Goal: Task Accomplishment & Management: Use online tool/utility

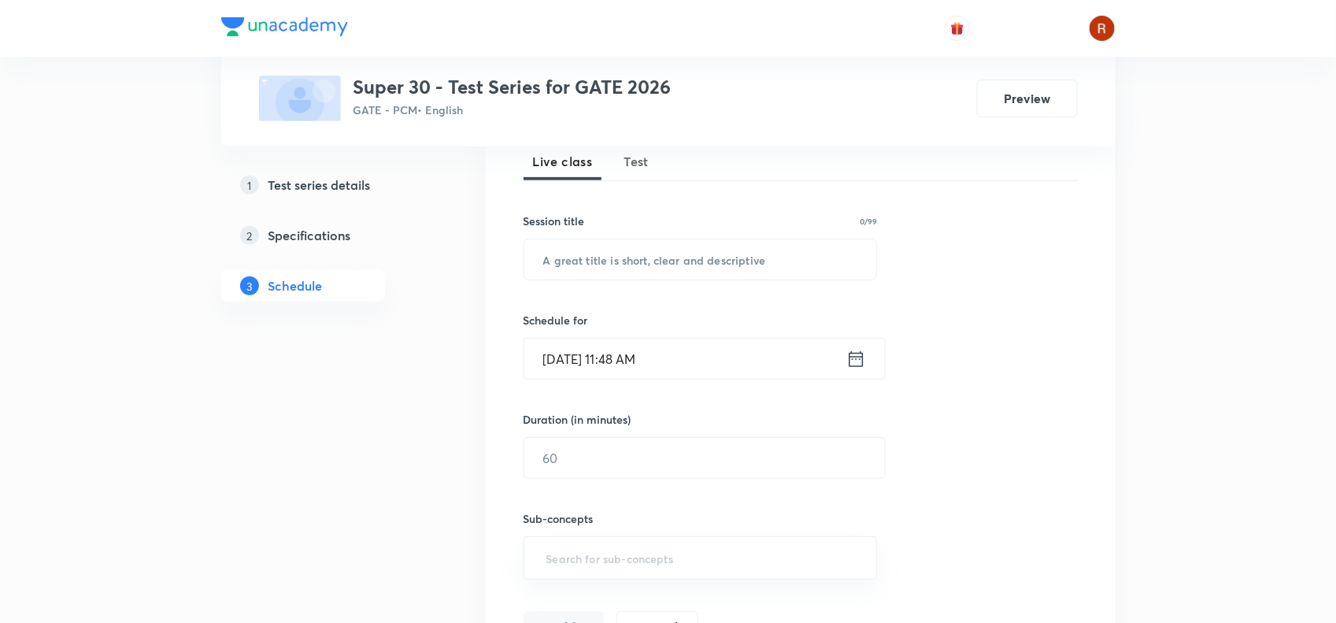
scroll to position [217, 0]
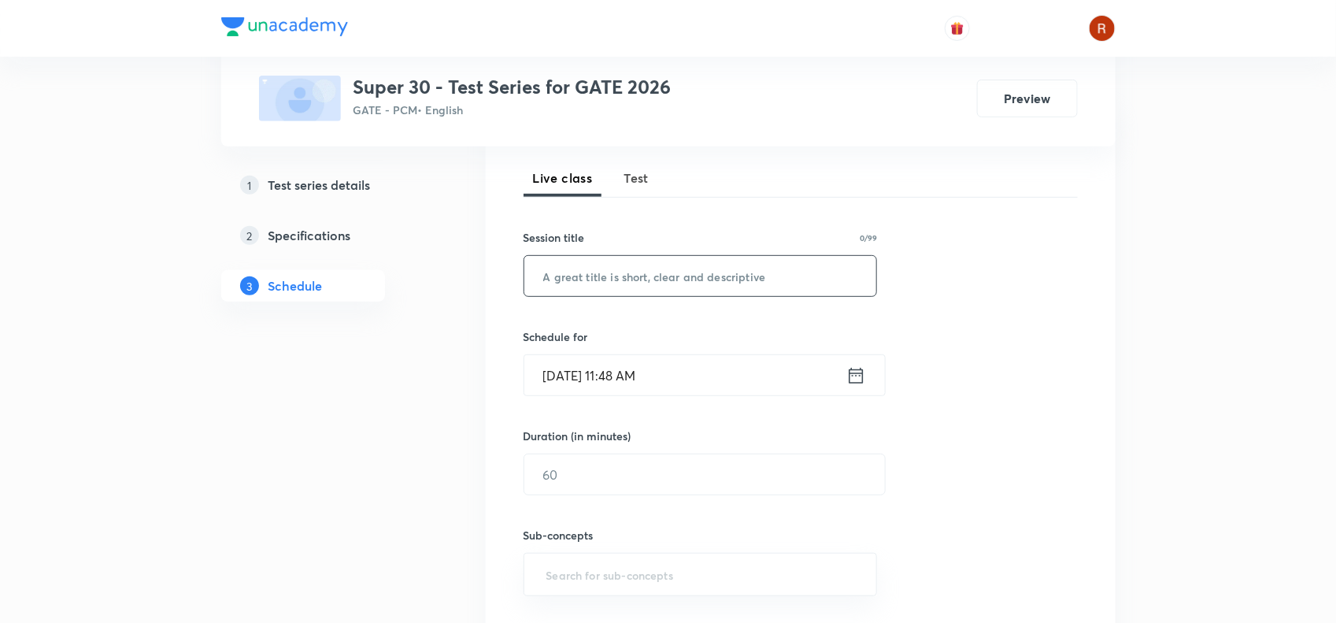
click at [638, 274] on input "text" at bounding box center [700, 276] width 353 height 40
click at [641, 179] on span "Test" at bounding box center [636, 177] width 25 height 19
click at [624, 289] on input "text" at bounding box center [700, 276] width 353 height 40
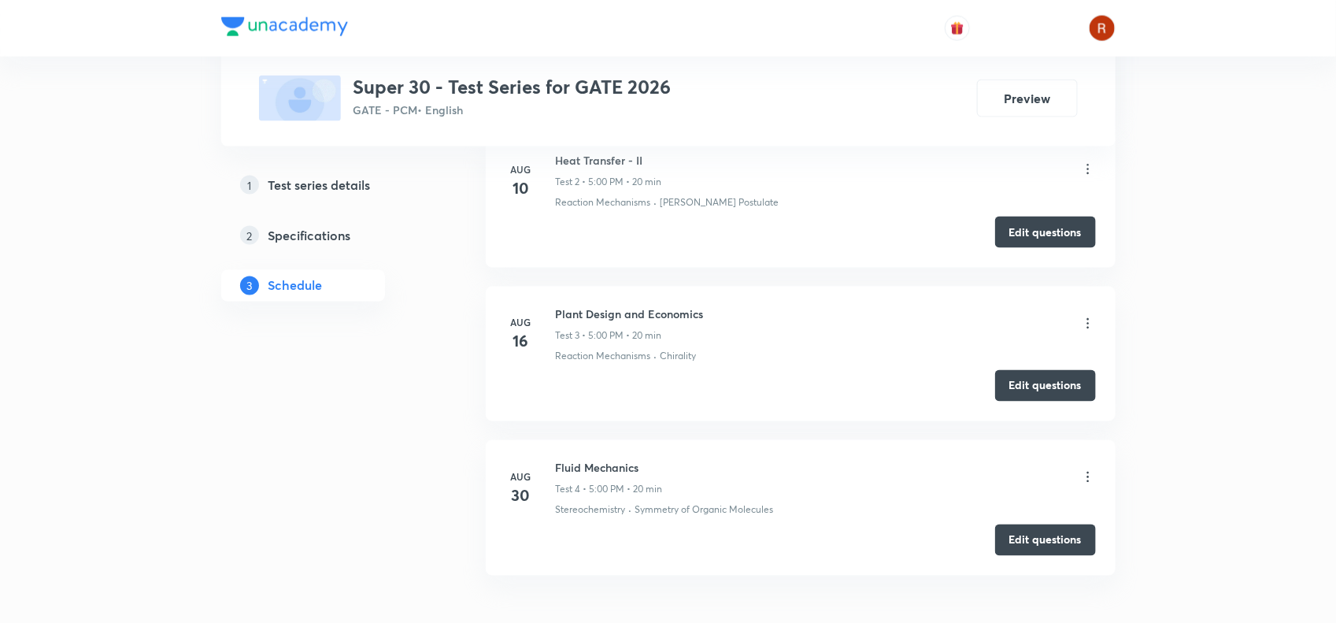
scroll to position [1052, 0]
drag, startPoint x: 556, startPoint y: 464, endPoint x: 651, endPoint y: 466, distance: 94.5
click at [651, 466] on h6 "Fluid Mechanics" at bounding box center [609, 467] width 107 height 17
copy h6 "Fluid Mechanics"
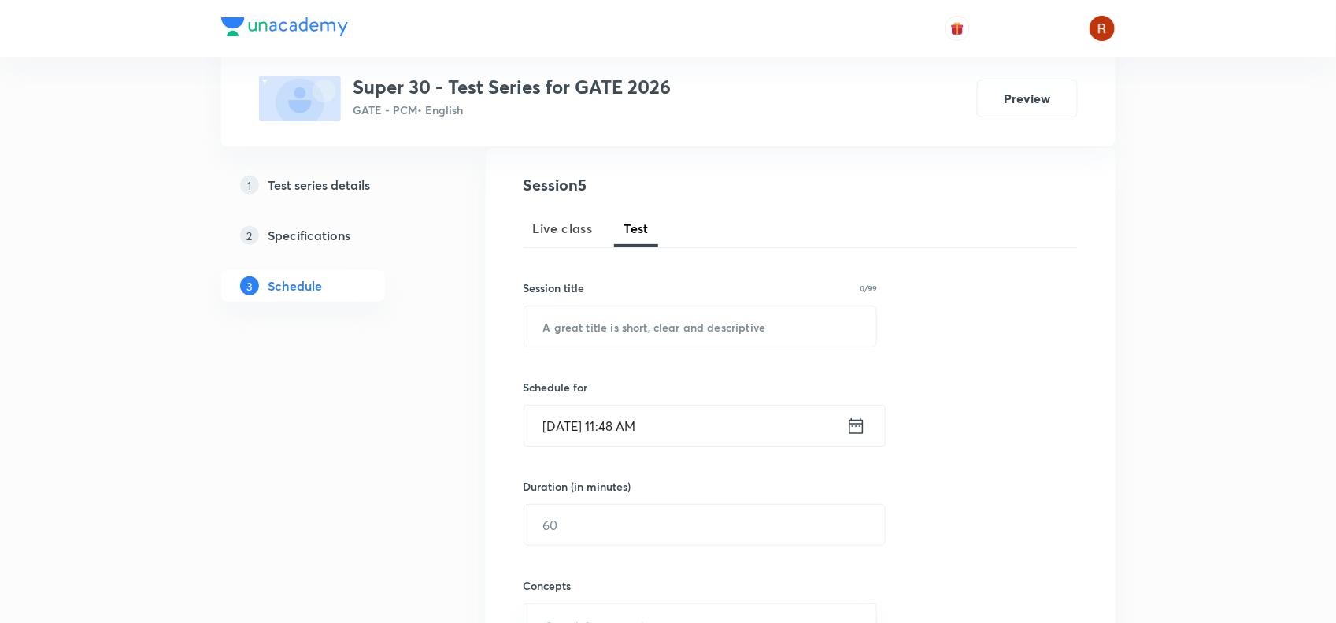
scroll to position [139, 0]
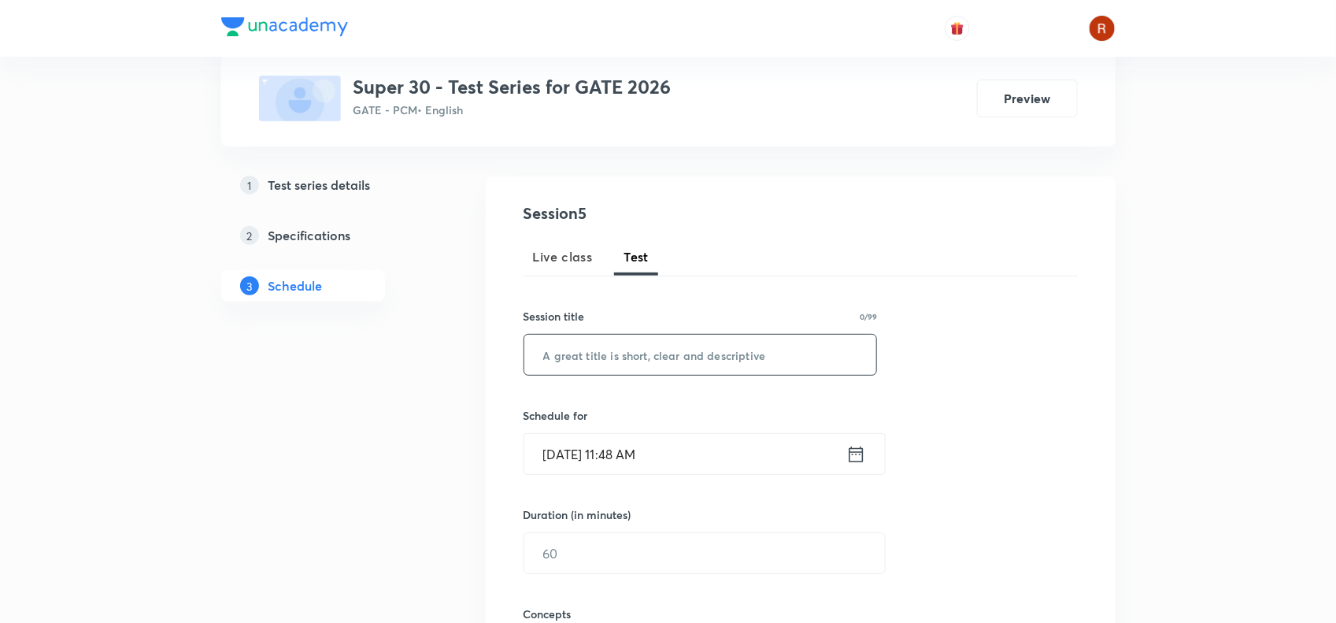
click at [614, 358] on input "text" at bounding box center [700, 355] width 353 height 40
paste input "Fluid Mechanics"
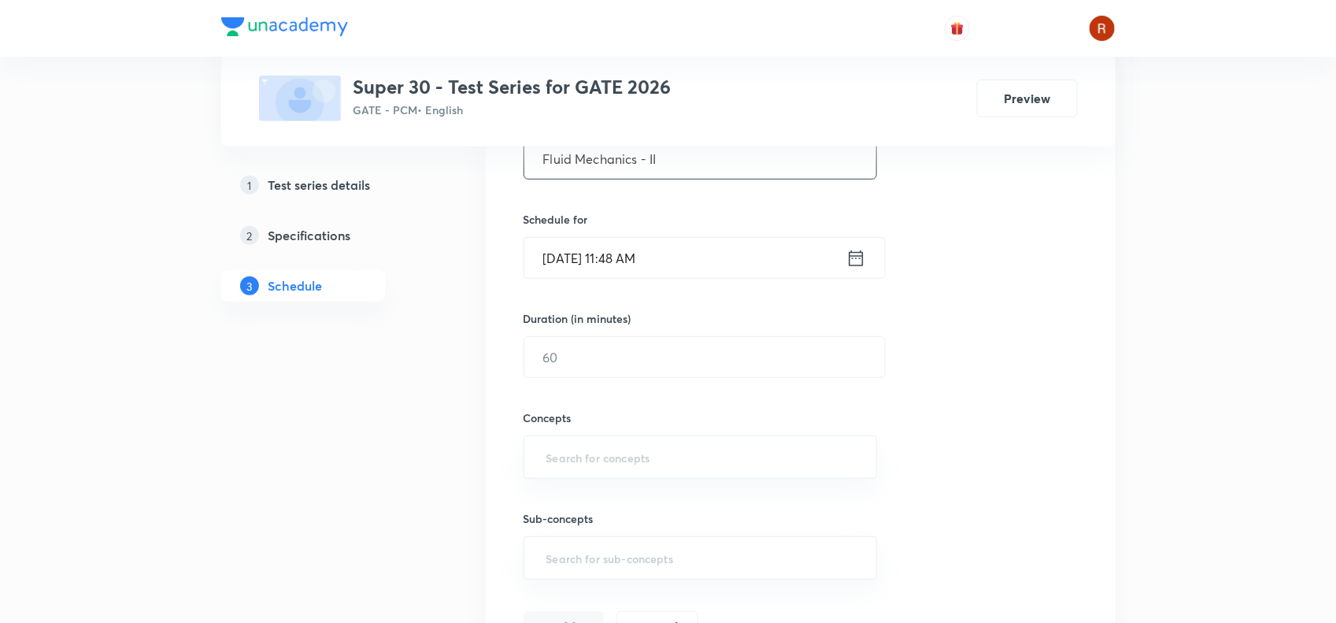
scroll to position [331, 0]
type input "Fluid Mechanics - II"
click at [627, 264] on input "[DATE] 11:48 AM" at bounding box center [685, 261] width 322 height 40
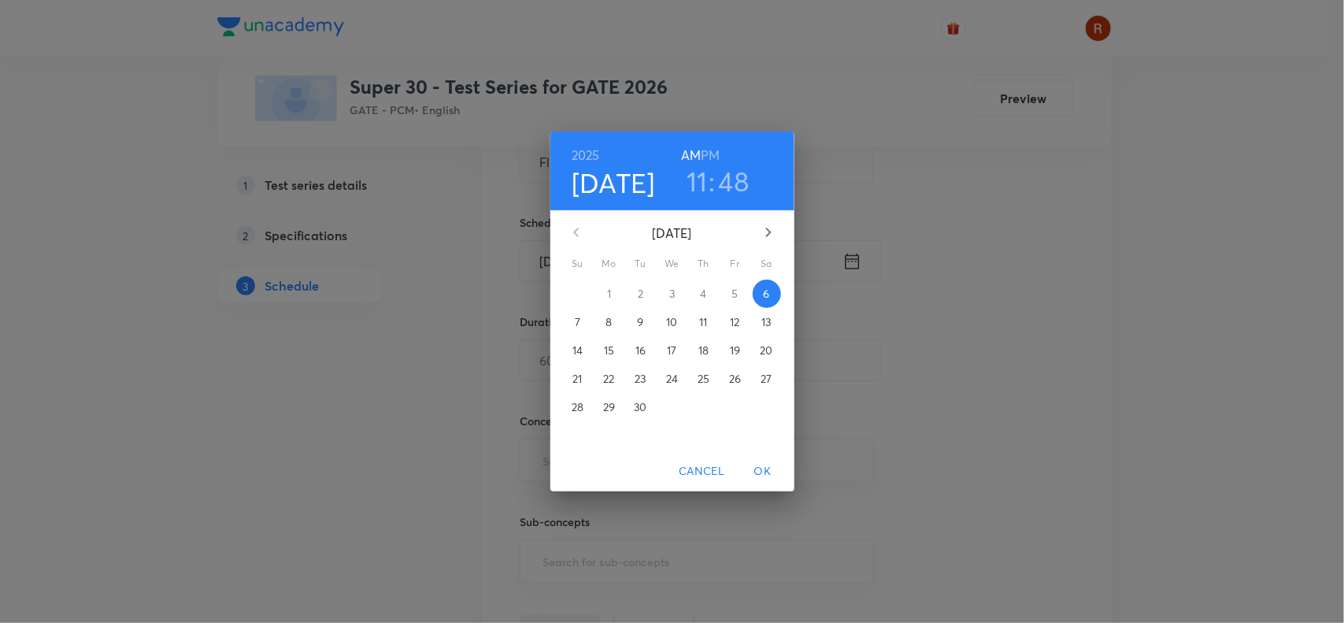
click at [701, 183] on h3 "11" at bounding box center [696, 181] width 21 height 33
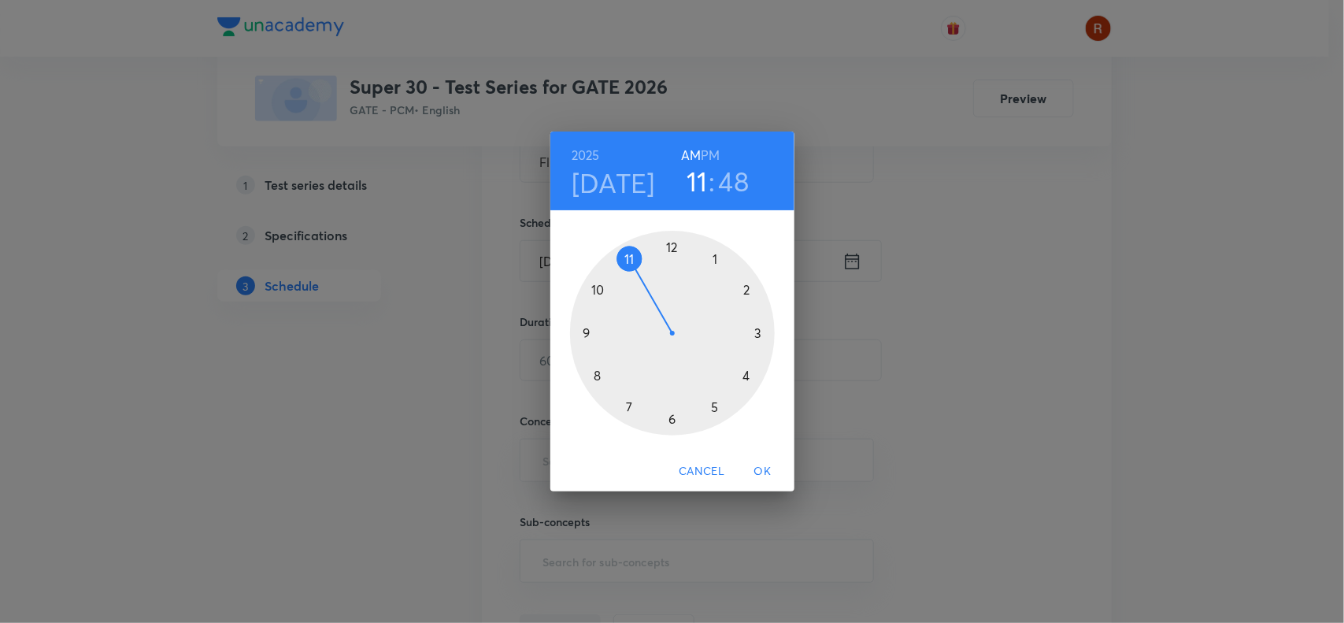
click at [473, 312] on div "2025 Sep 6 11 : 48 AM PM 1 2 3 4 5 6 7 8 9 10 11 12 Cancel OK" at bounding box center [672, 311] width 1344 height 623
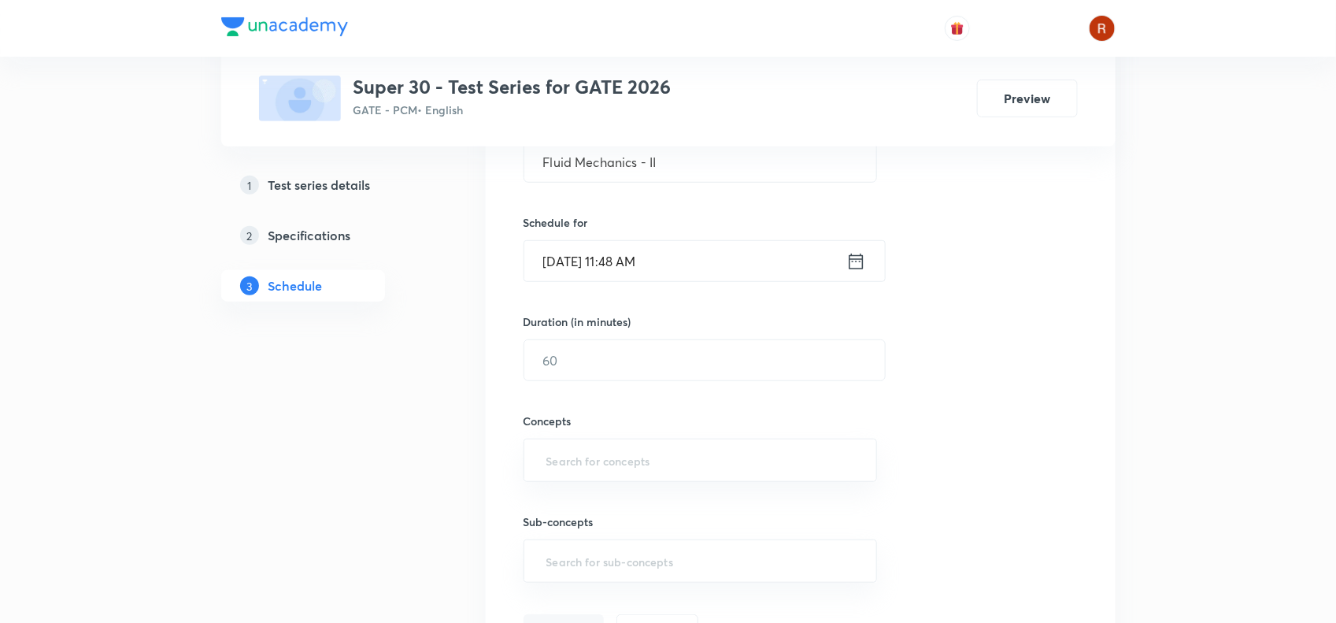
click at [575, 261] on input "Sep 6, 2025, 11:48 AM" at bounding box center [685, 261] width 322 height 40
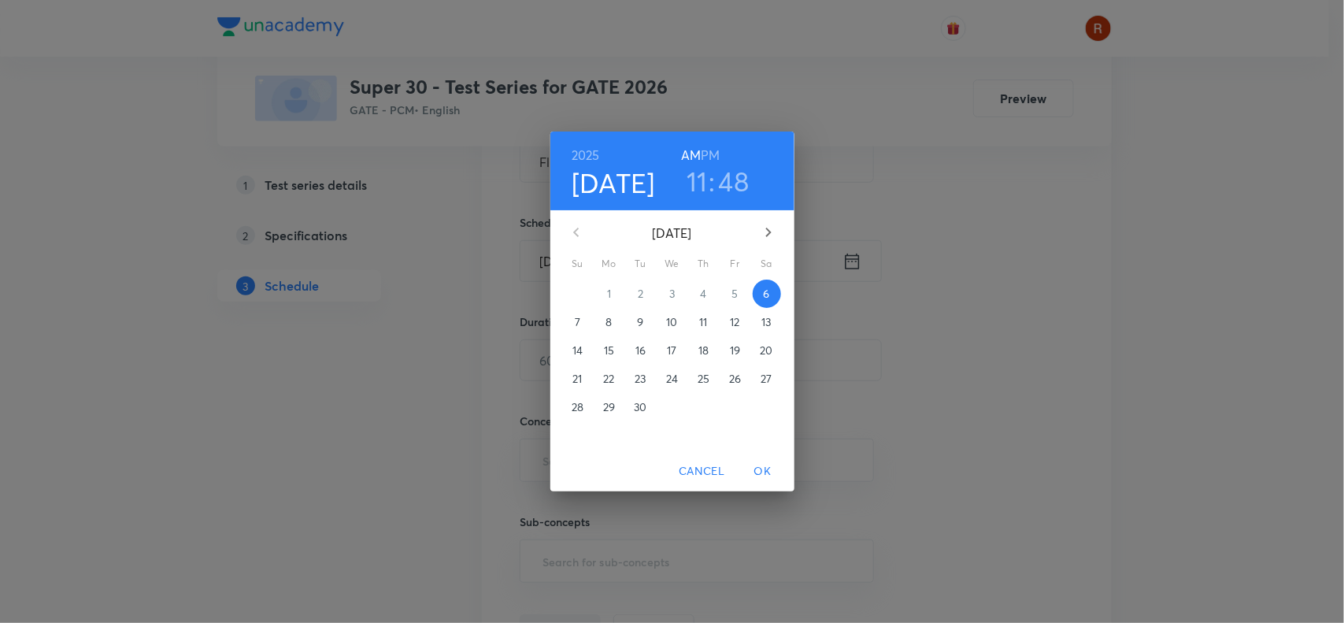
click at [575, 319] on p "7" at bounding box center [578, 322] width 6 height 16
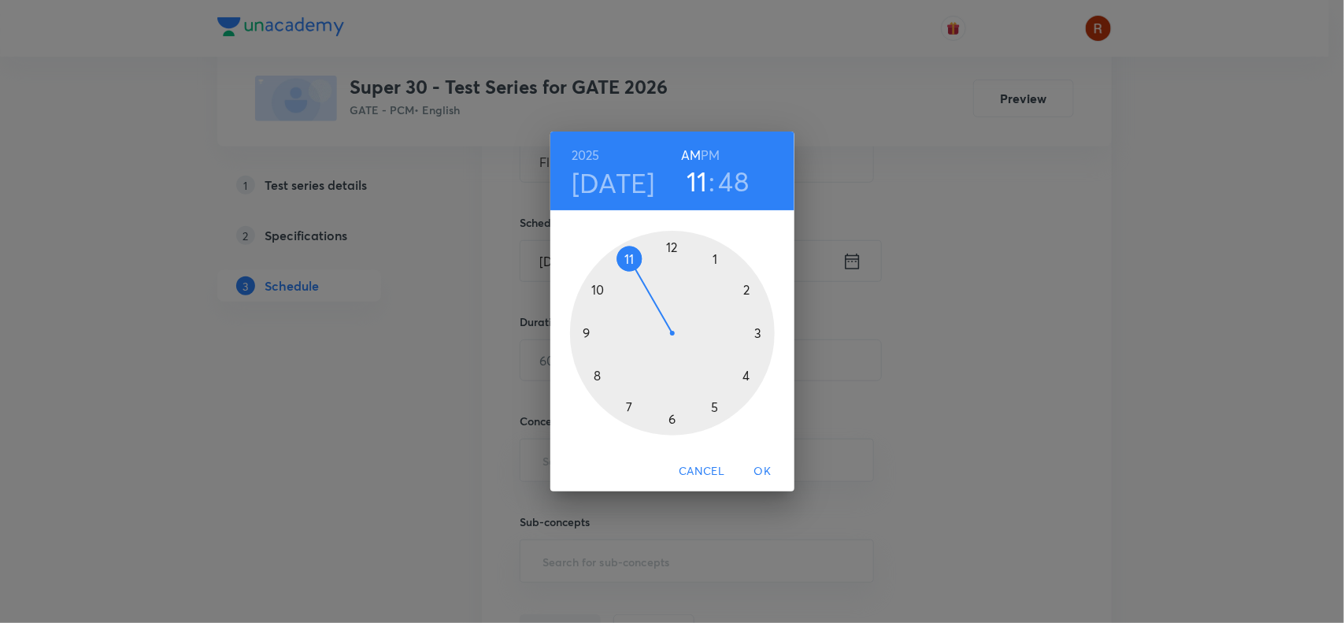
click at [713, 400] on div at bounding box center [672, 333] width 205 height 205
click at [711, 151] on h6 "PM" at bounding box center [710, 155] width 19 height 22
click at [669, 250] on div at bounding box center [672, 333] width 205 height 205
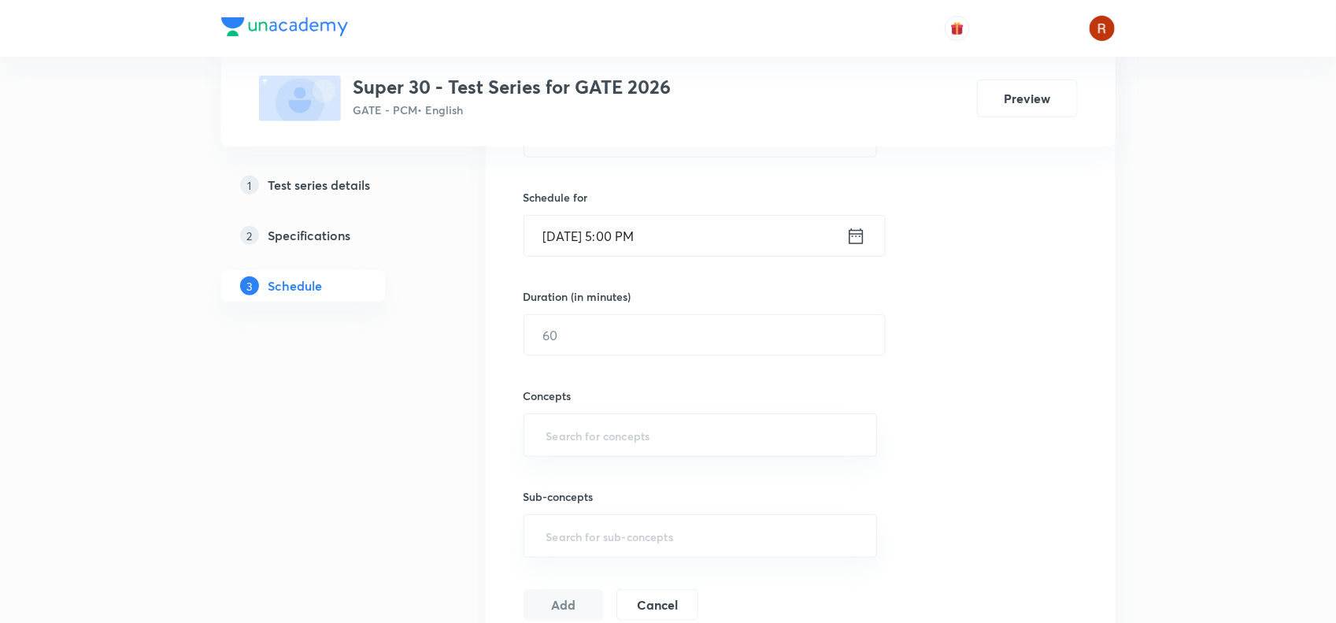
scroll to position [358, 0]
click at [596, 333] on input "text" at bounding box center [704, 333] width 360 height 40
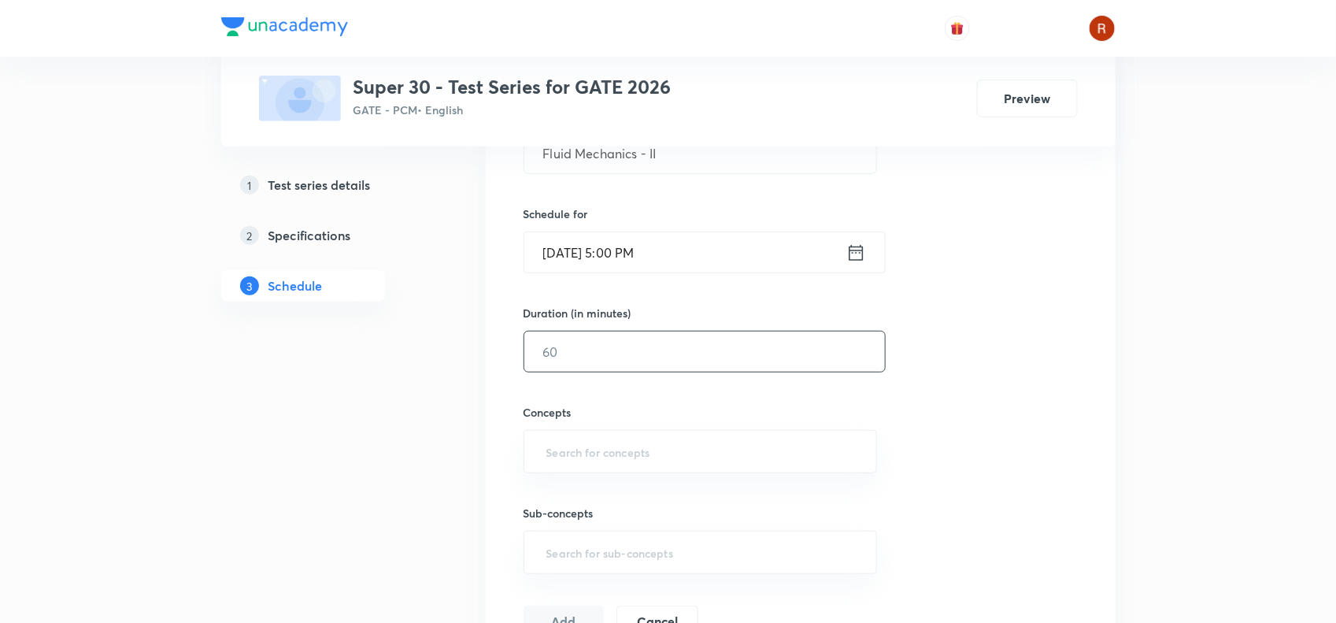
scroll to position [339, 0]
type input "20"
click at [579, 459] on input "text" at bounding box center [700, 452] width 315 height 29
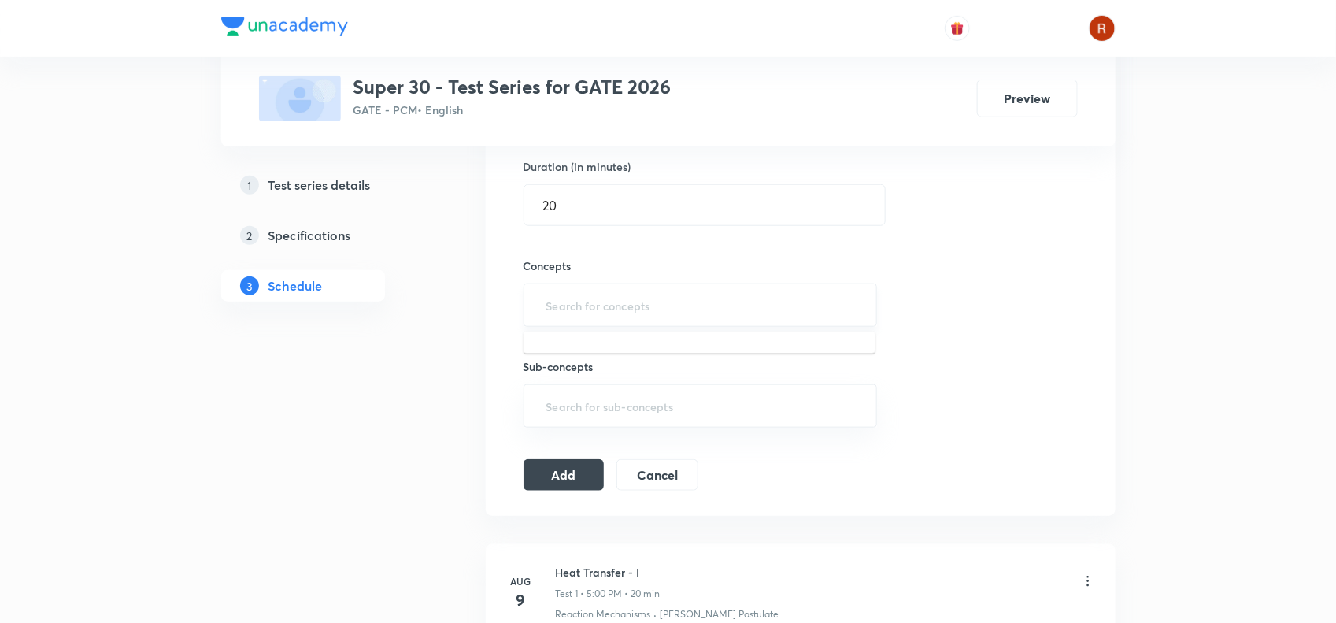
scroll to position [488, 0]
type input ";"
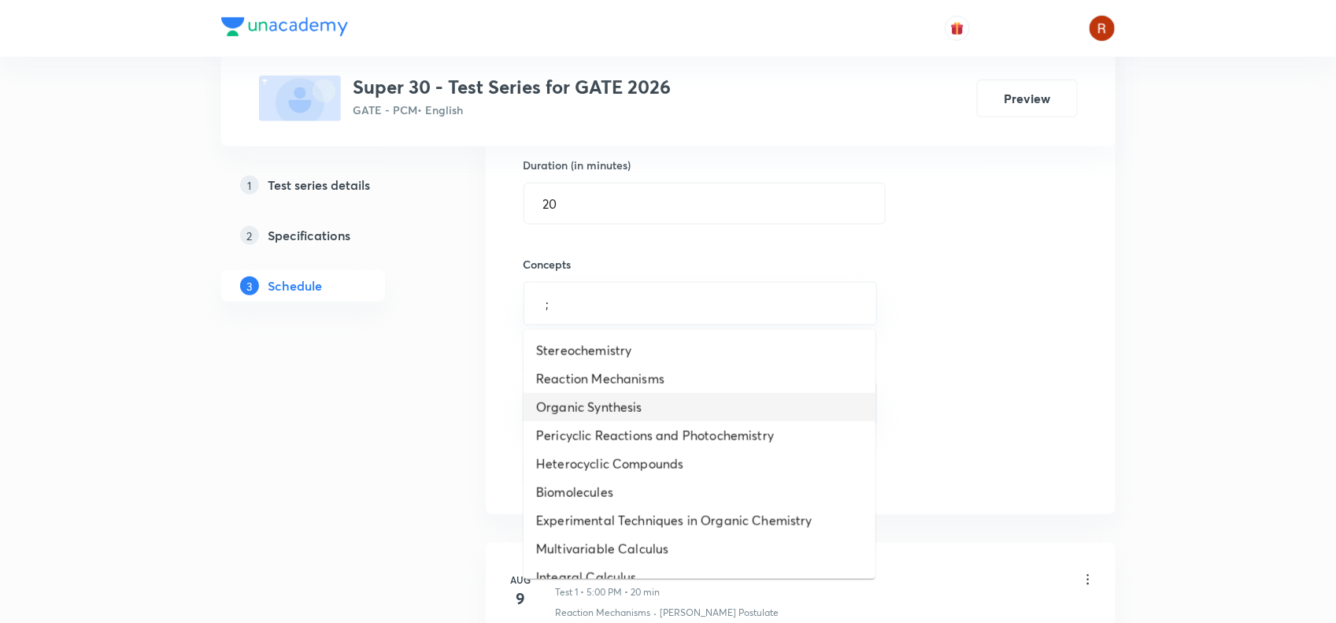
click at [595, 400] on li "Organic Synthesis" at bounding box center [699, 407] width 352 height 28
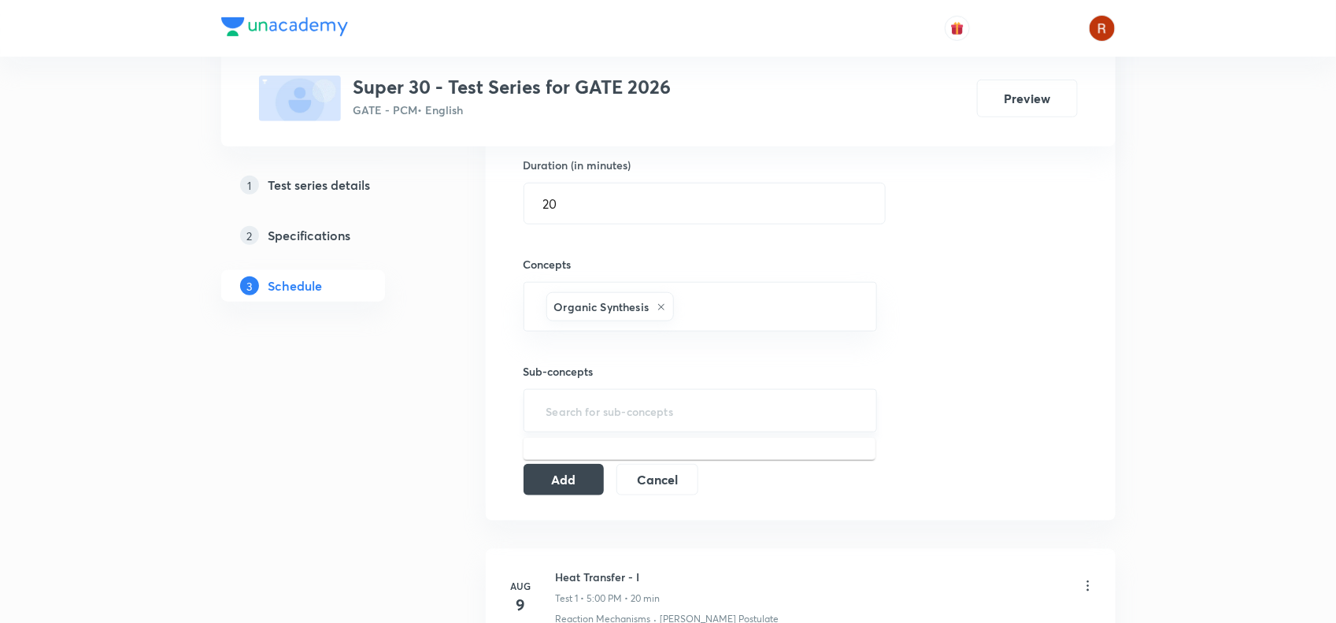
click at [571, 420] on input "text" at bounding box center [700, 410] width 315 height 29
type input ";"
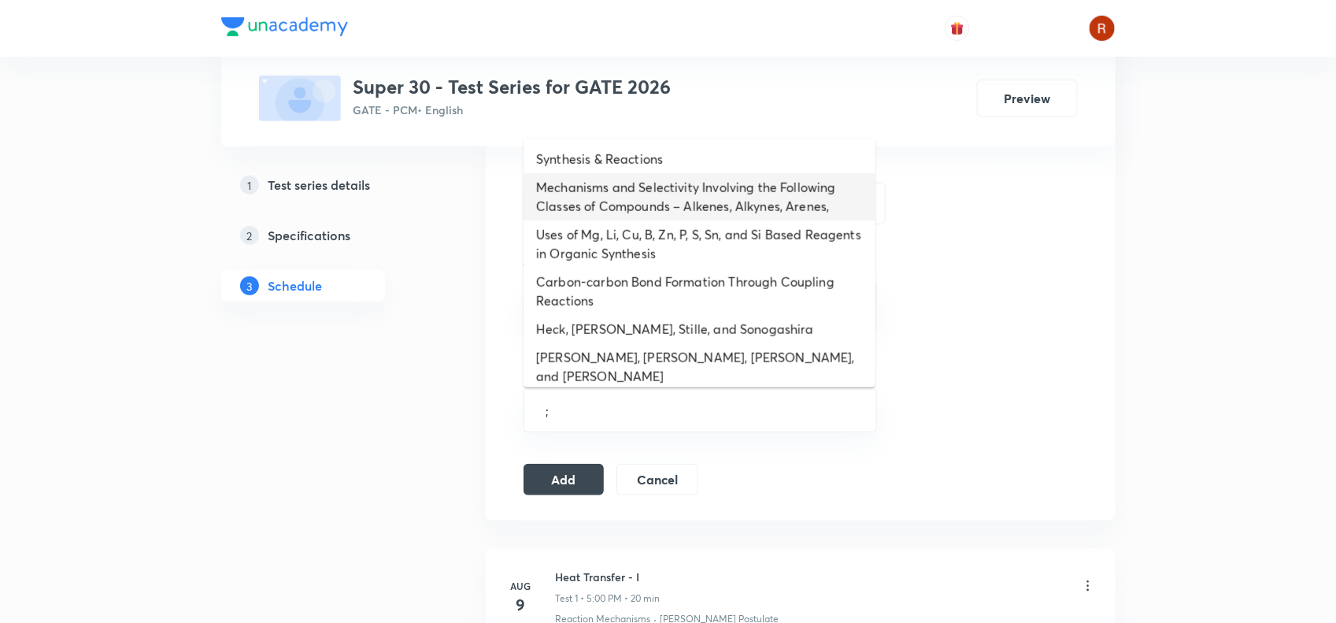
click at [608, 189] on li "Mechanisms and Selectivity Involving the Following Classes of Compounds – Alken…" at bounding box center [699, 196] width 352 height 47
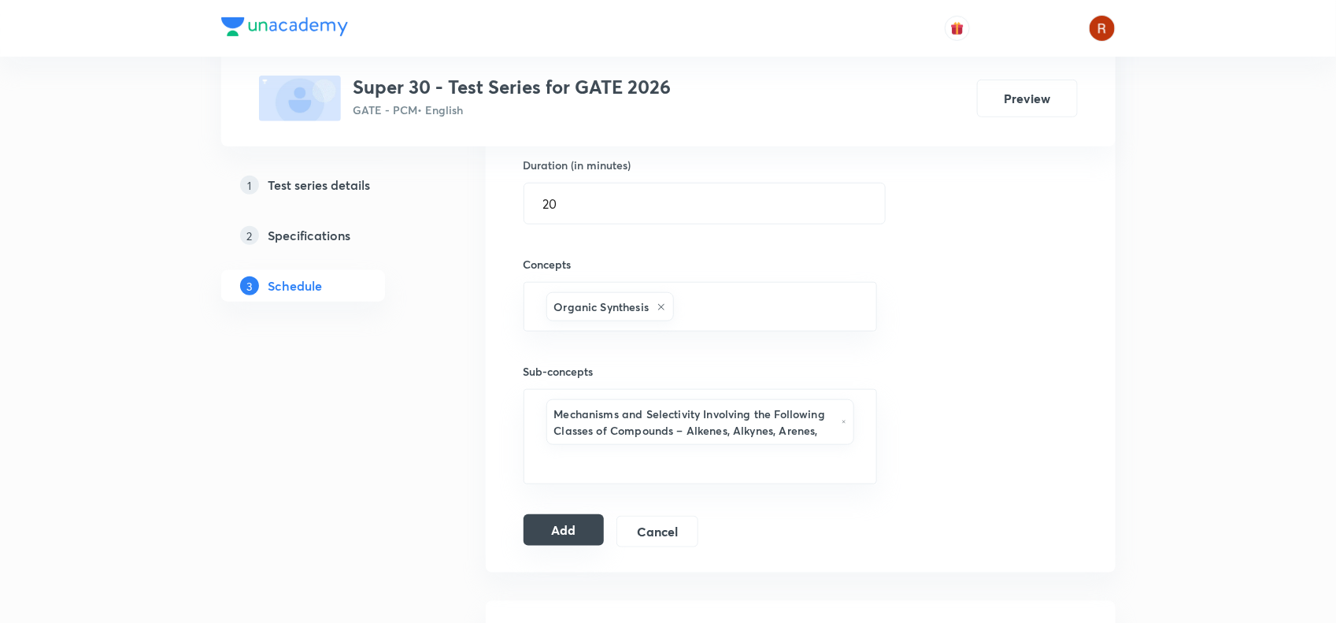
click at [556, 539] on button "Add" at bounding box center [563, 529] width 81 height 31
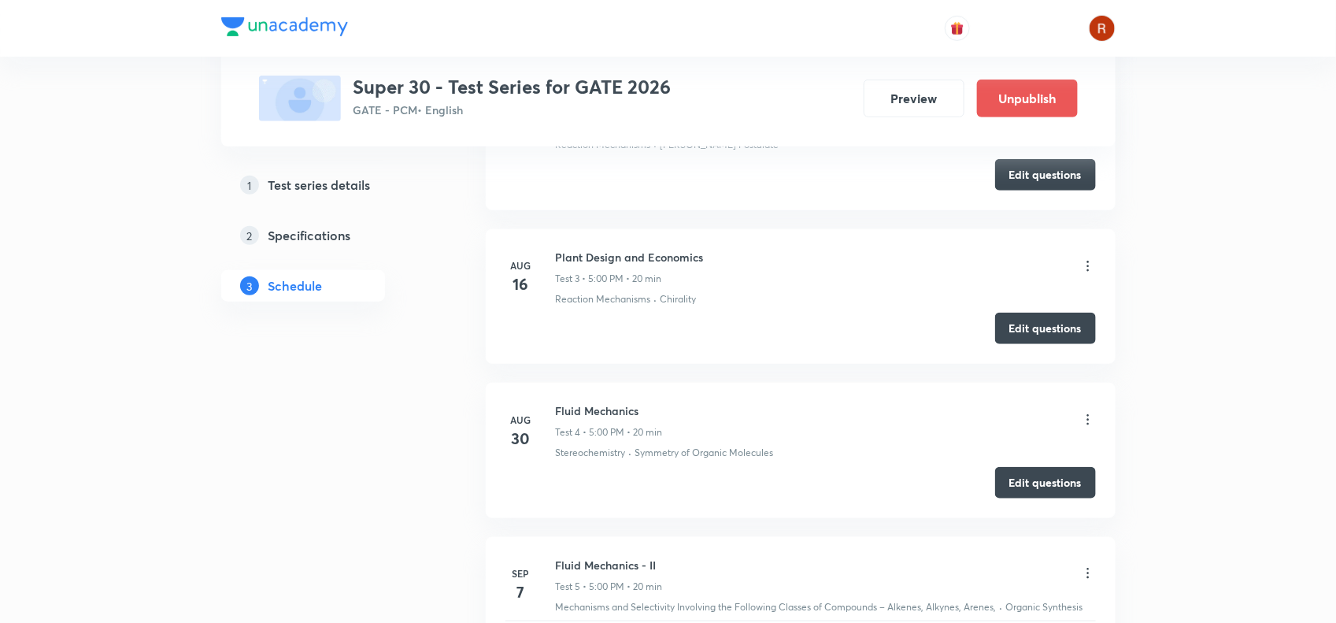
scroll to position [693, 0]
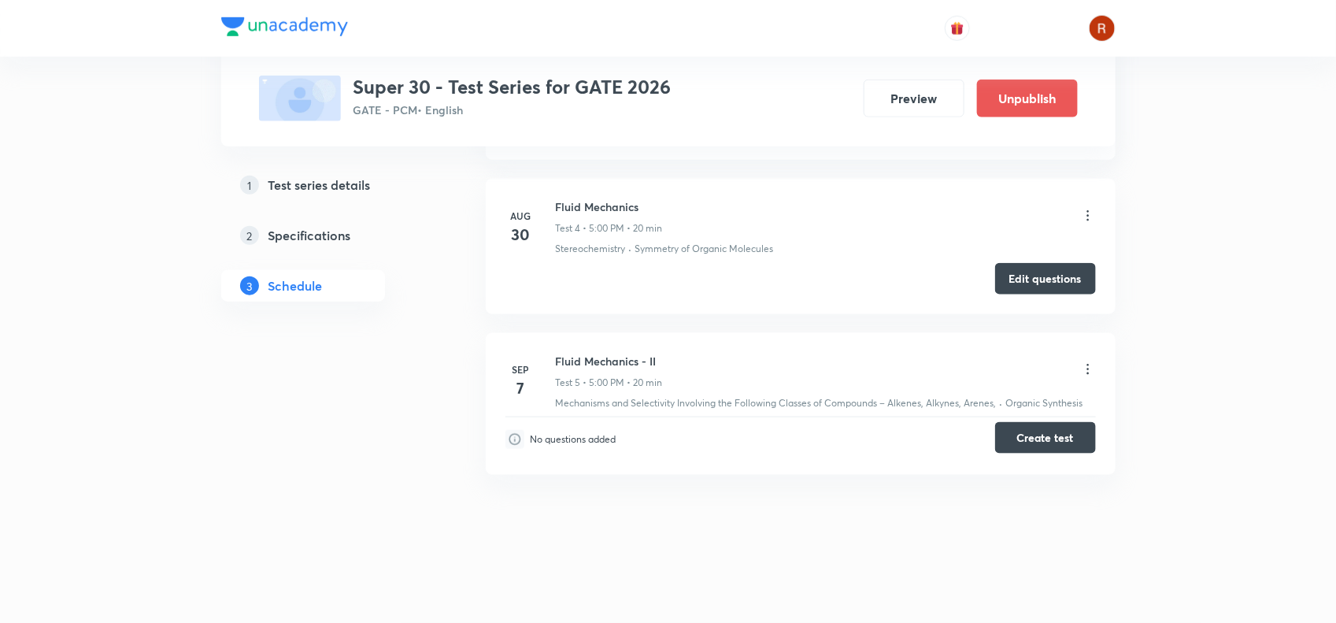
click at [1026, 431] on button "Create test" at bounding box center [1045, 437] width 101 height 31
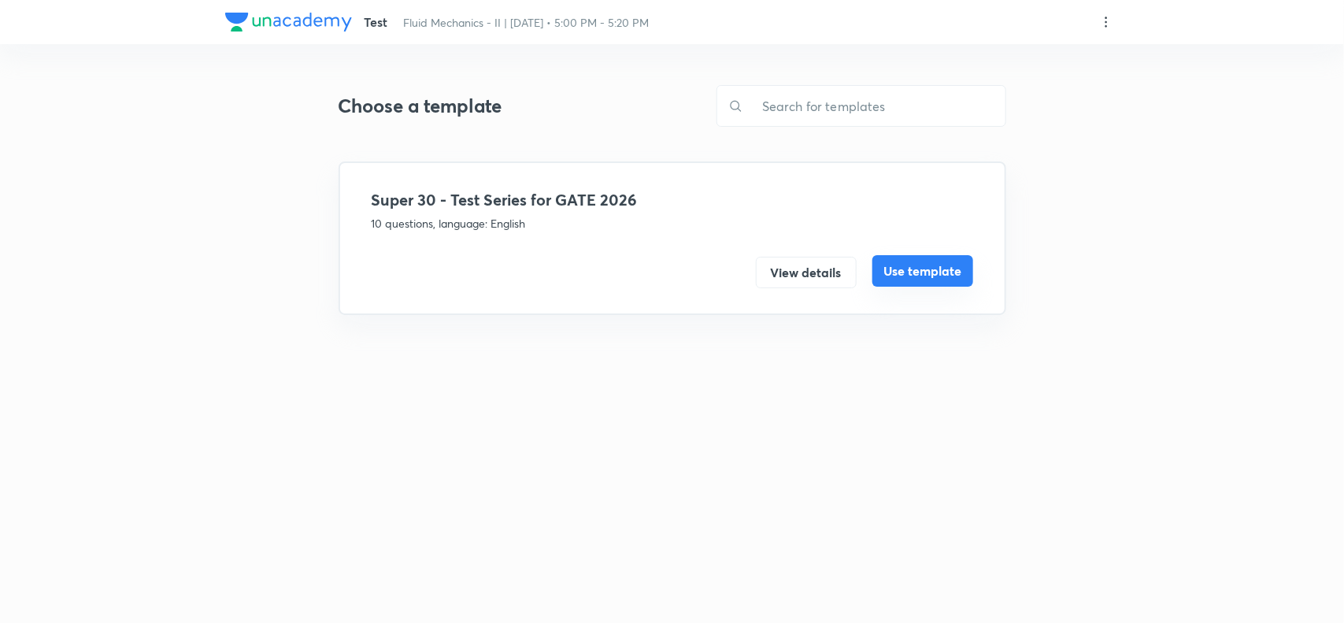
click at [929, 268] on button "Use template" at bounding box center [922, 270] width 101 height 31
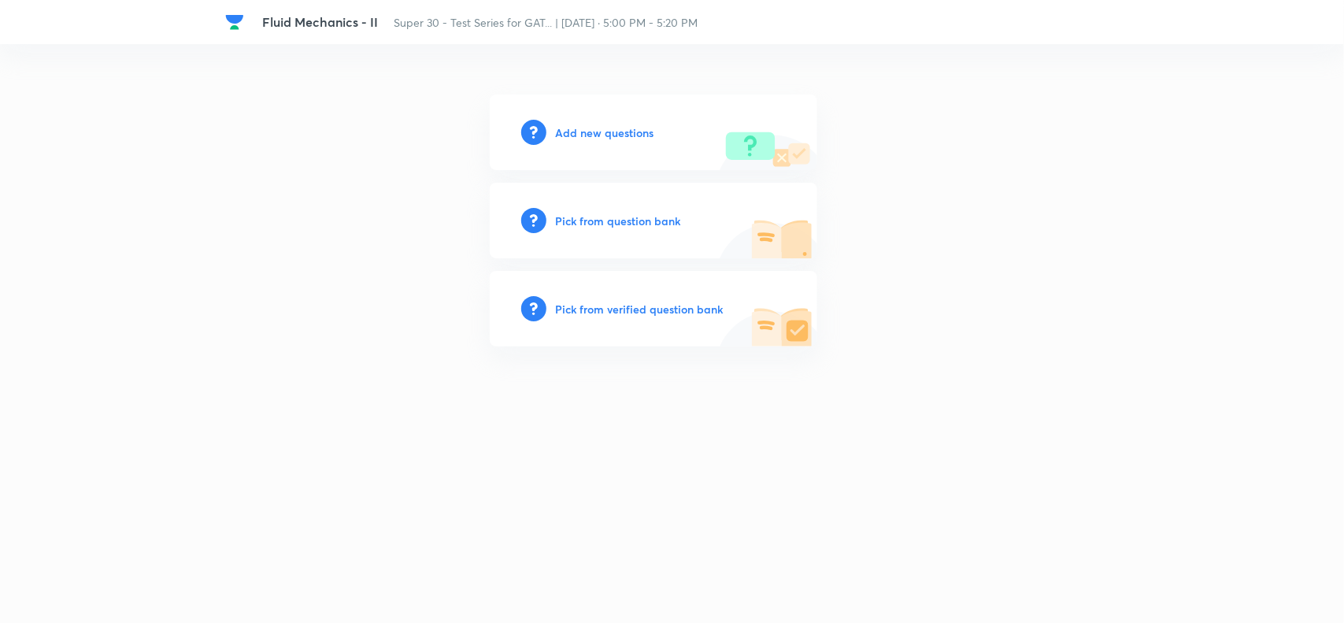
click at [623, 130] on h6 "Add new questions" at bounding box center [605, 132] width 98 height 17
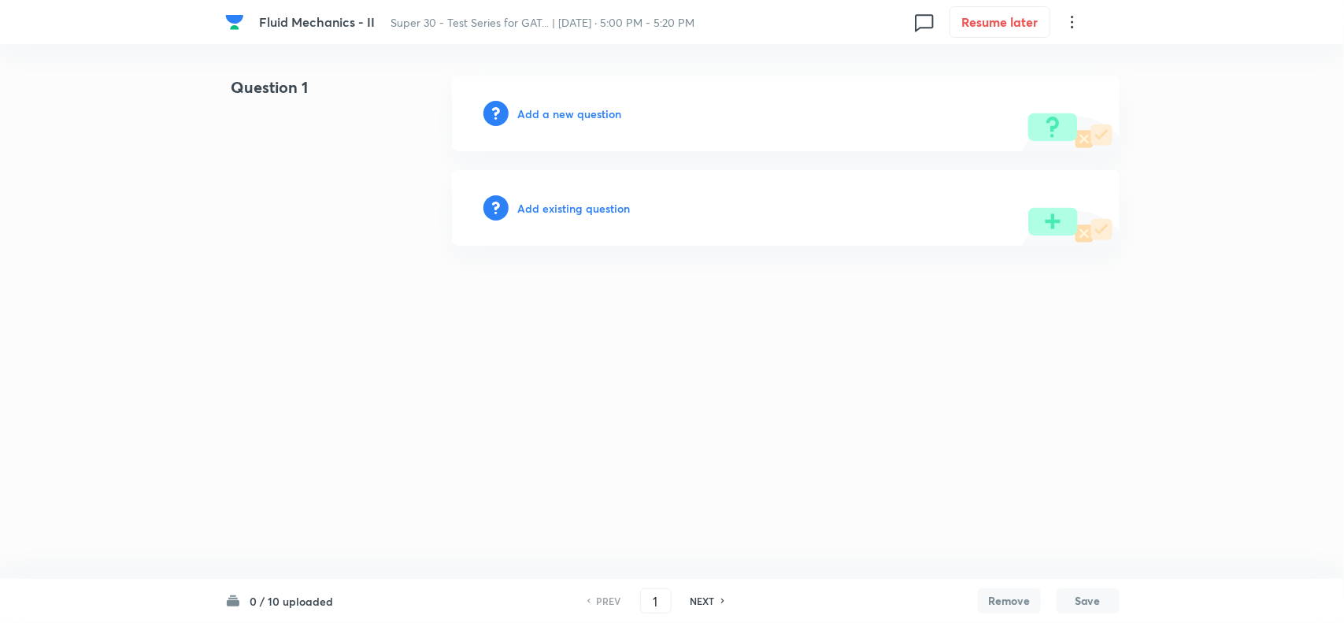
click at [583, 109] on h6 "Add a new question" at bounding box center [570, 113] width 104 height 17
click at [583, 109] on h6 "Choose a question type" at bounding box center [578, 113] width 121 height 17
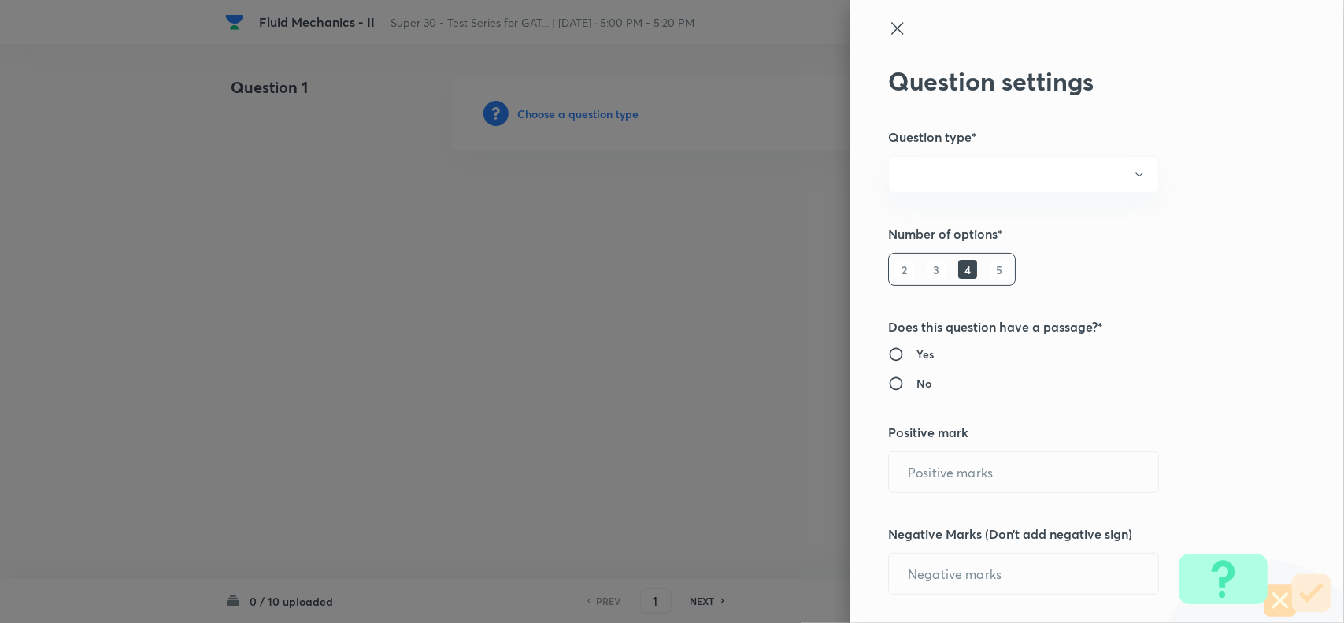
radio input "true"
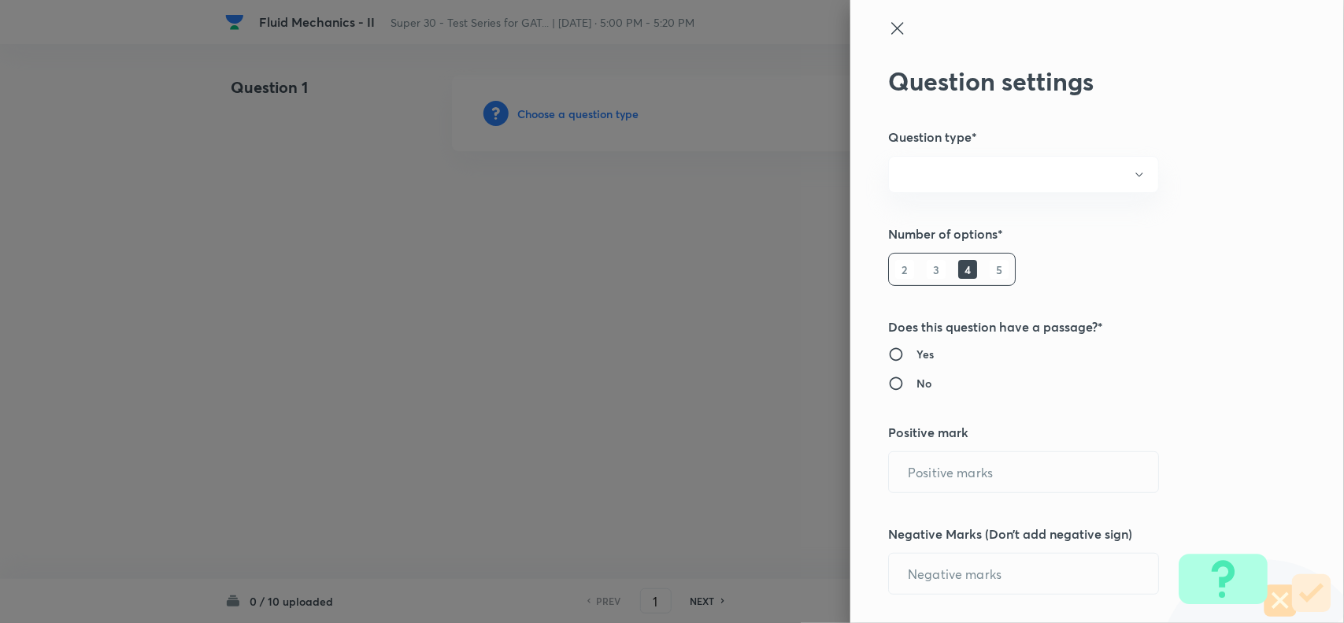
radio input "true"
type input "1"
type input "0"
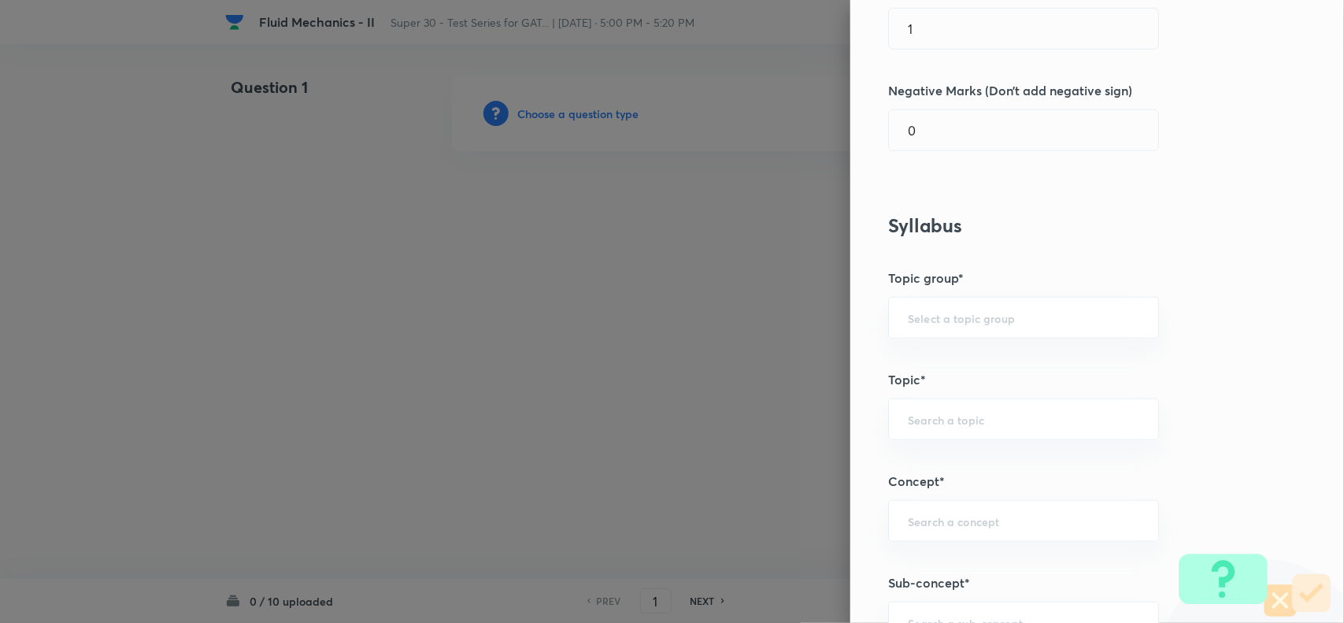
scroll to position [514, 0]
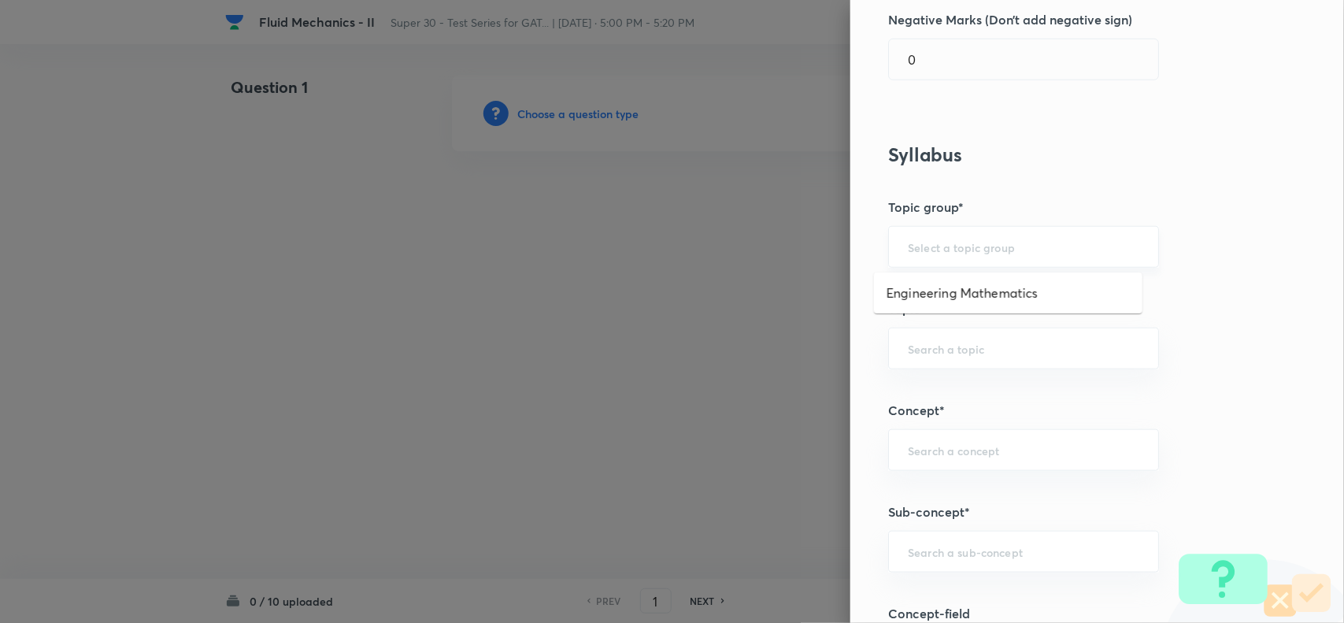
click at [908, 246] on input "text" at bounding box center [1023, 246] width 231 height 15
click at [925, 290] on li "Engineering Mathematics" at bounding box center [1008, 293] width 268 height 28
type input "Engineering Mathematics"
click at [908, 352] on input "text" at bounding box center [1023, 348] width 231 height 15
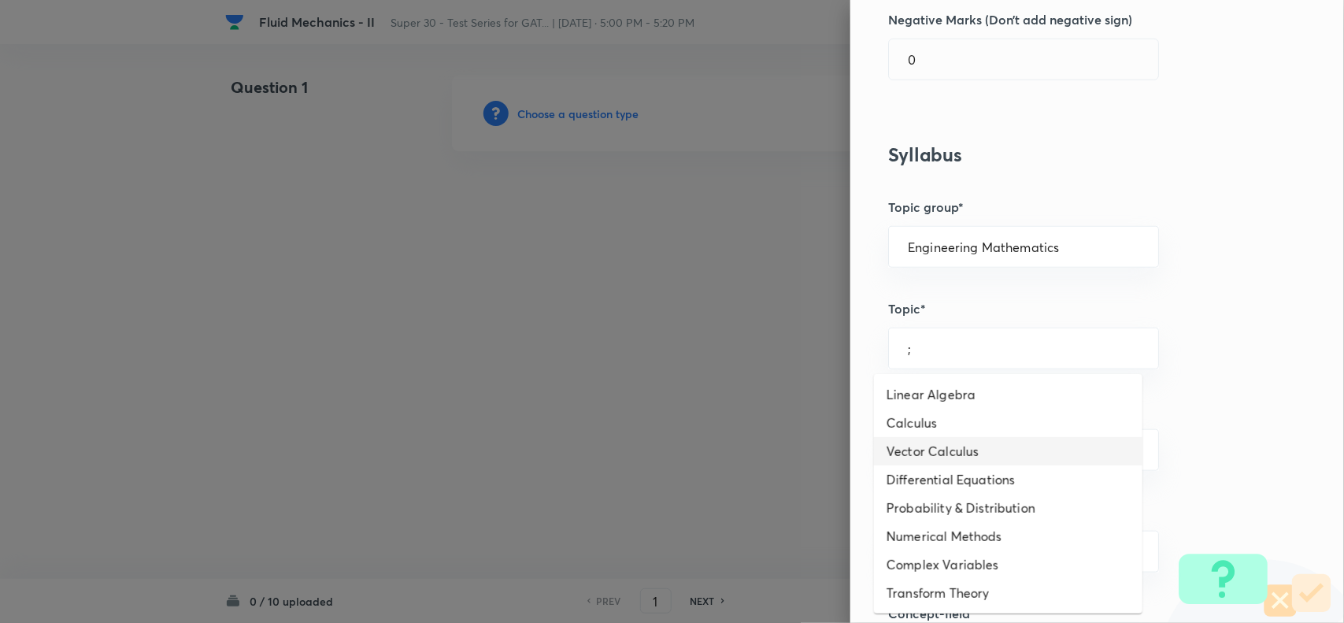
click at [947, 445] on li "Vector Calculus" at bounding box center [1008, 451] width 268 height 28
type input "Vector Calculus"
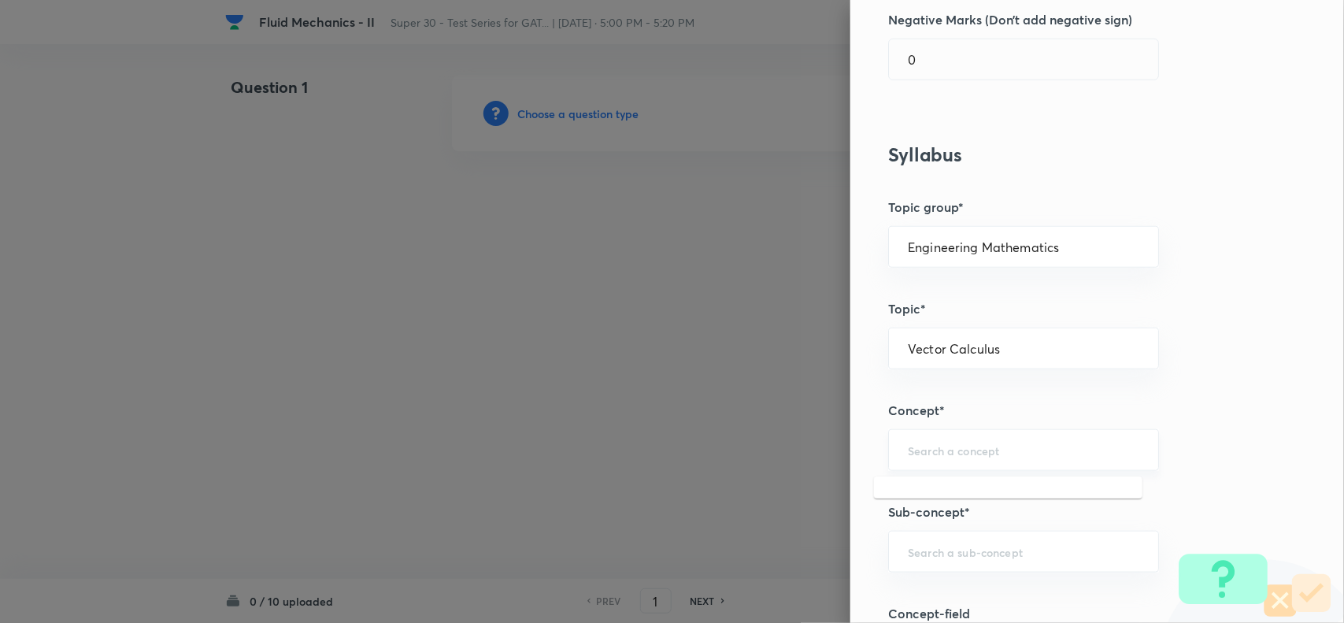
click at [908, 446] on input "text" at bounding box center [1023, 449] width 231 height 15
click at [921, 511] on li "Differentiation" at bounding box center [1008, 525] width 268 height 28
type input "Differentiation"
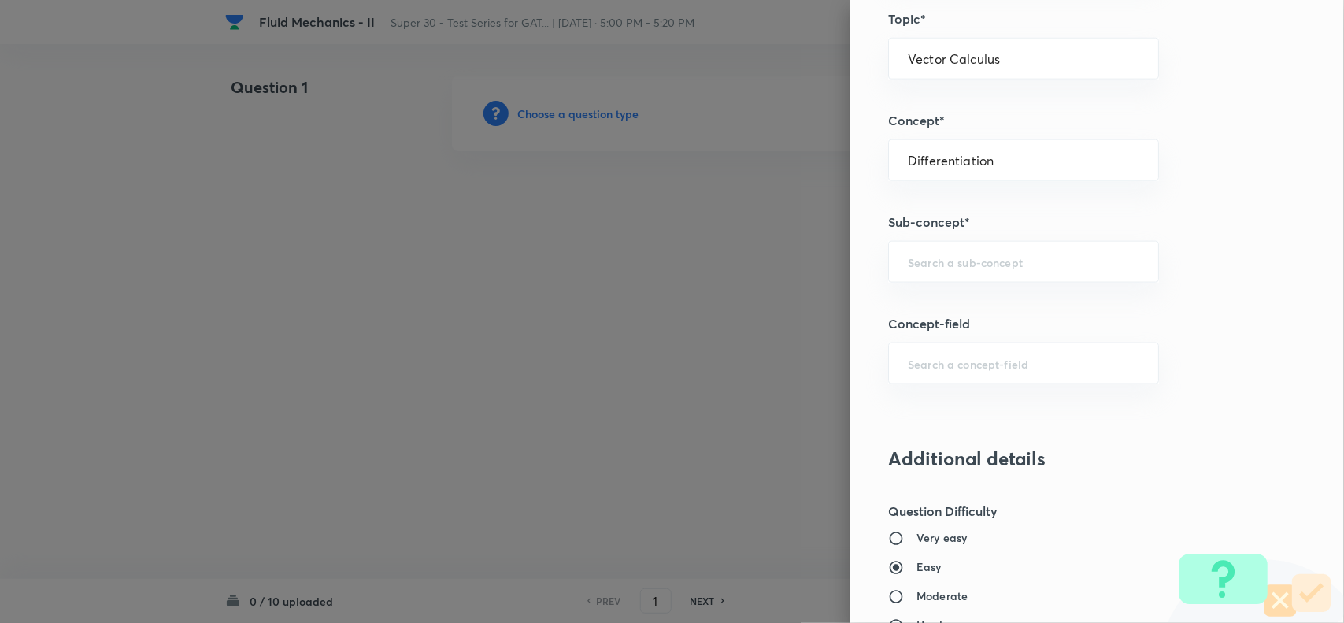
scroll to position [804, 0]
click at [911, 260] on input "text" at bounding box center [1023, 260] width 231 height 15
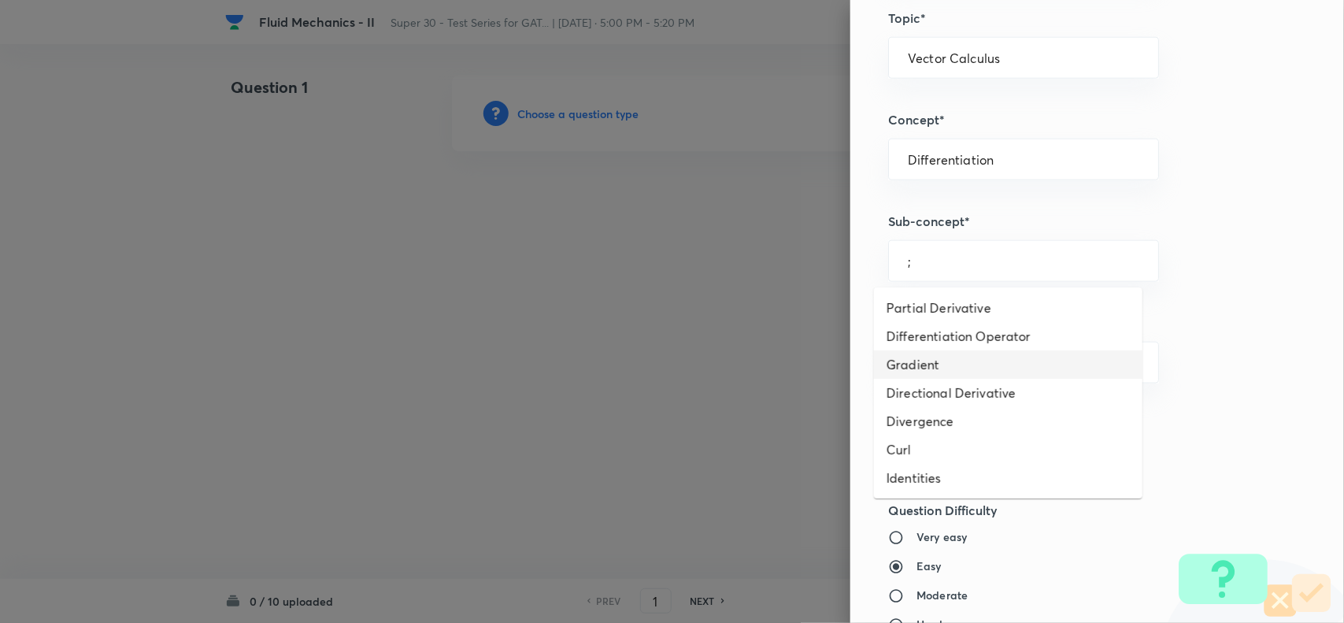
click at [933, 355] on li "Gradient" at bounding box center [1008, 364] width 268 height 28
type input "Gradient"
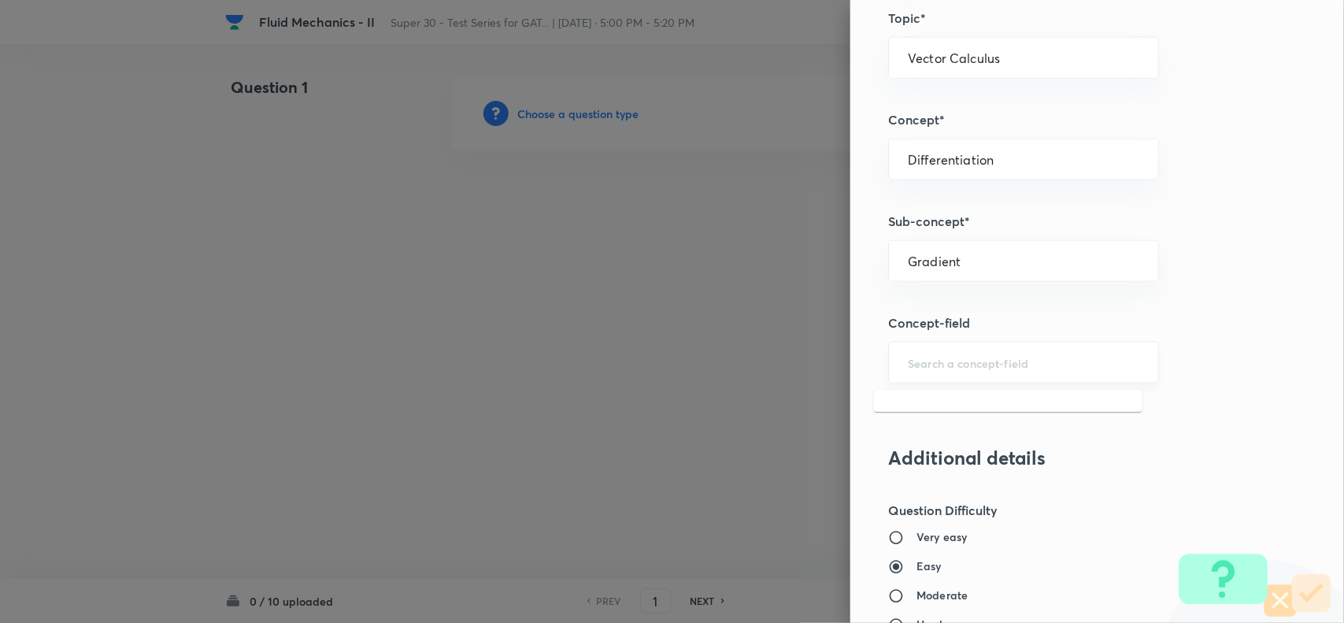
click at [922, 364] on input "text" at bounding box center [1023, 362] width 231 height 15
type input "'"
type input ";"
click at [915, 366] on input "text" at bounding box center [1023, 362] width 231 height 15
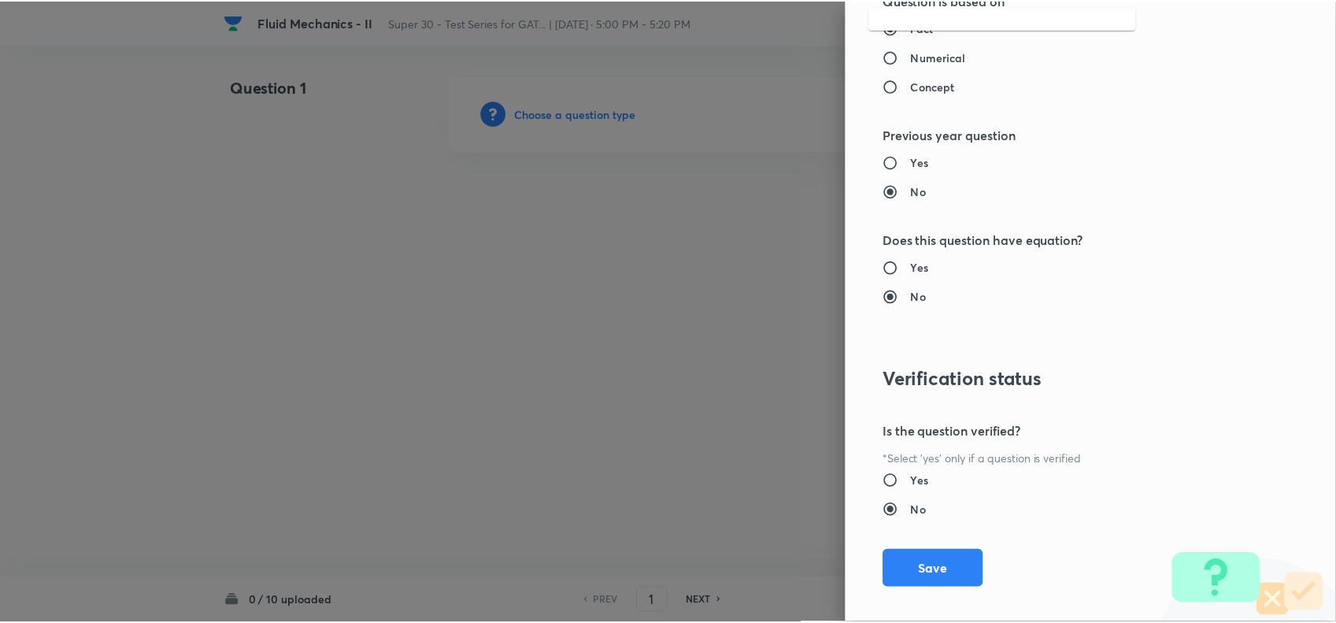
scroll to position [1525, 0]
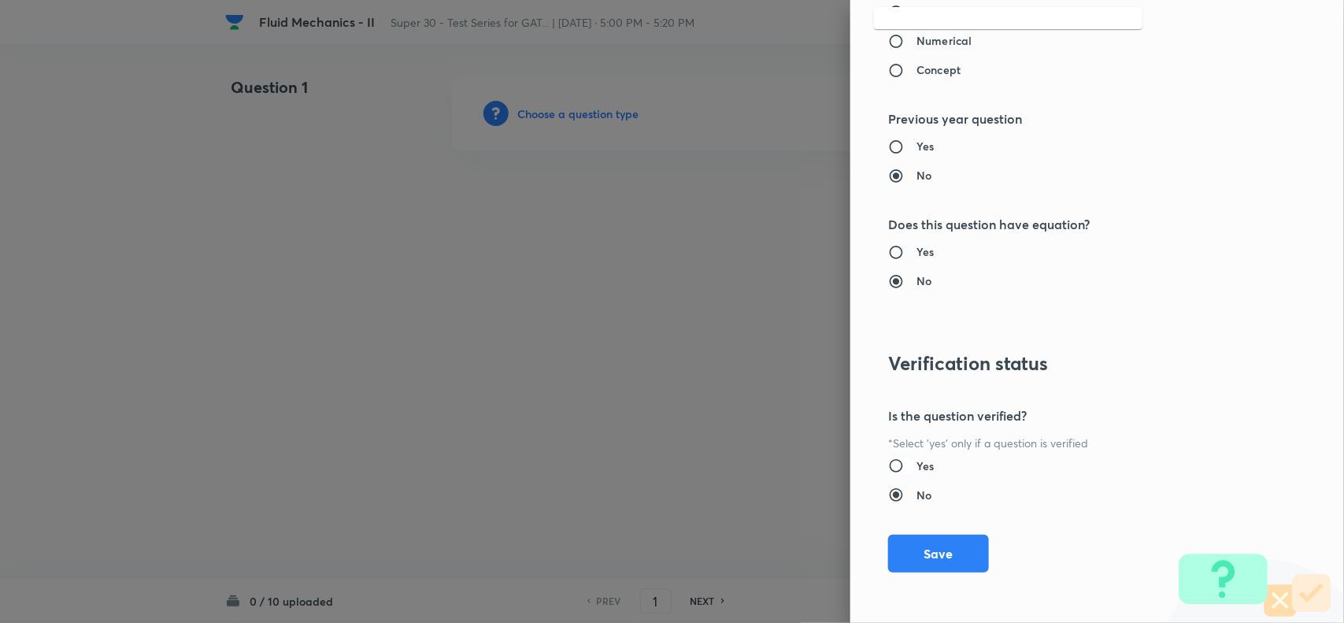
type input ";"
click at [888, 466] on input "Yes" at bounding box center [902, 465] width 28 height 16
radio input "true"
radio input "false"
click at [925, 553] on button "Save" at bounding box center [938, 552] width 101 height 38
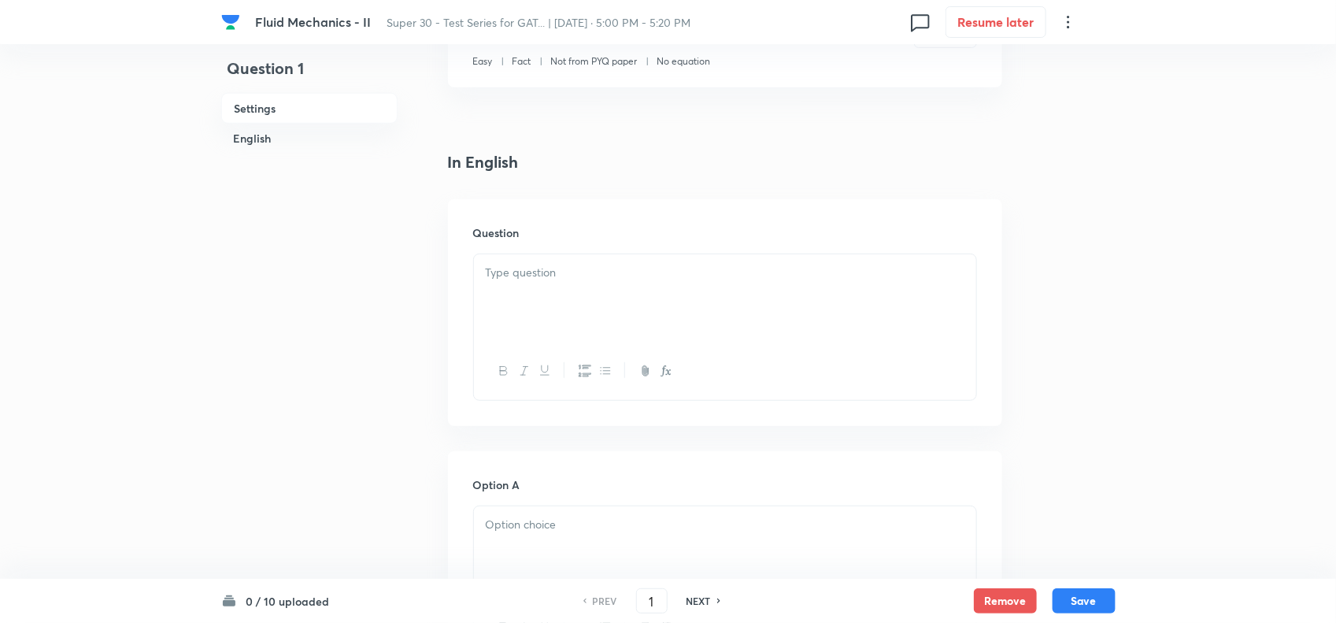
scroll to position [284, 0]
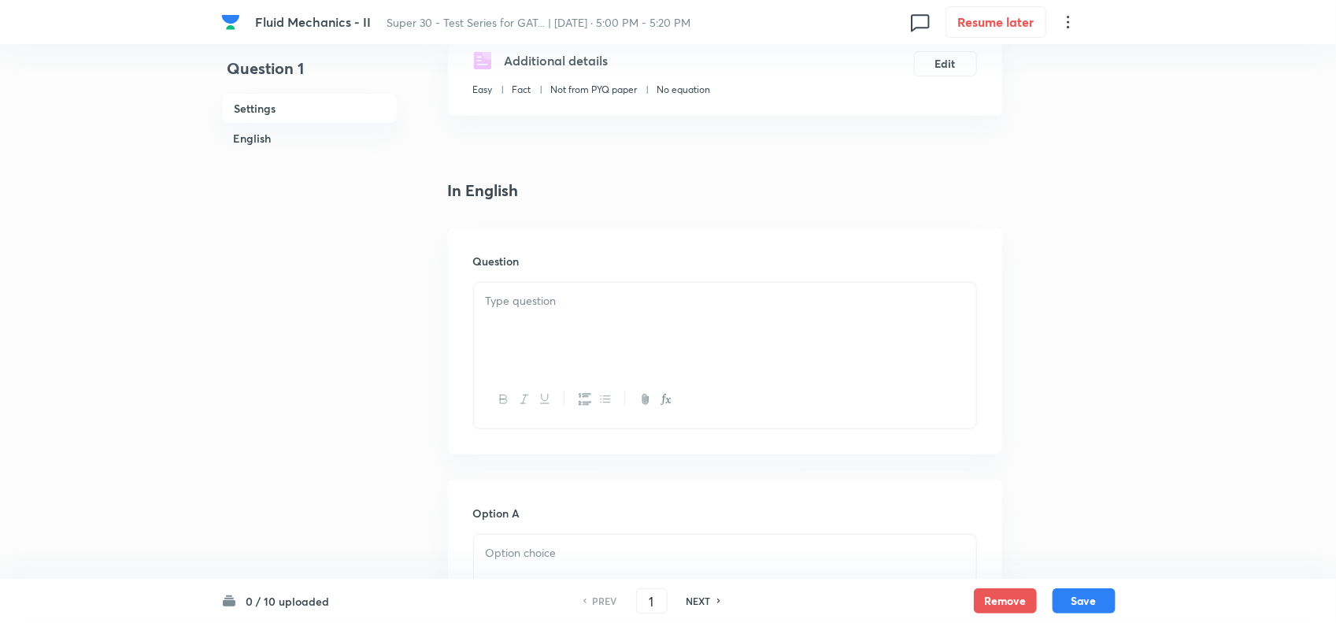
click at [553, 307] on p at bounding box center [725, 301] width 479 height 18
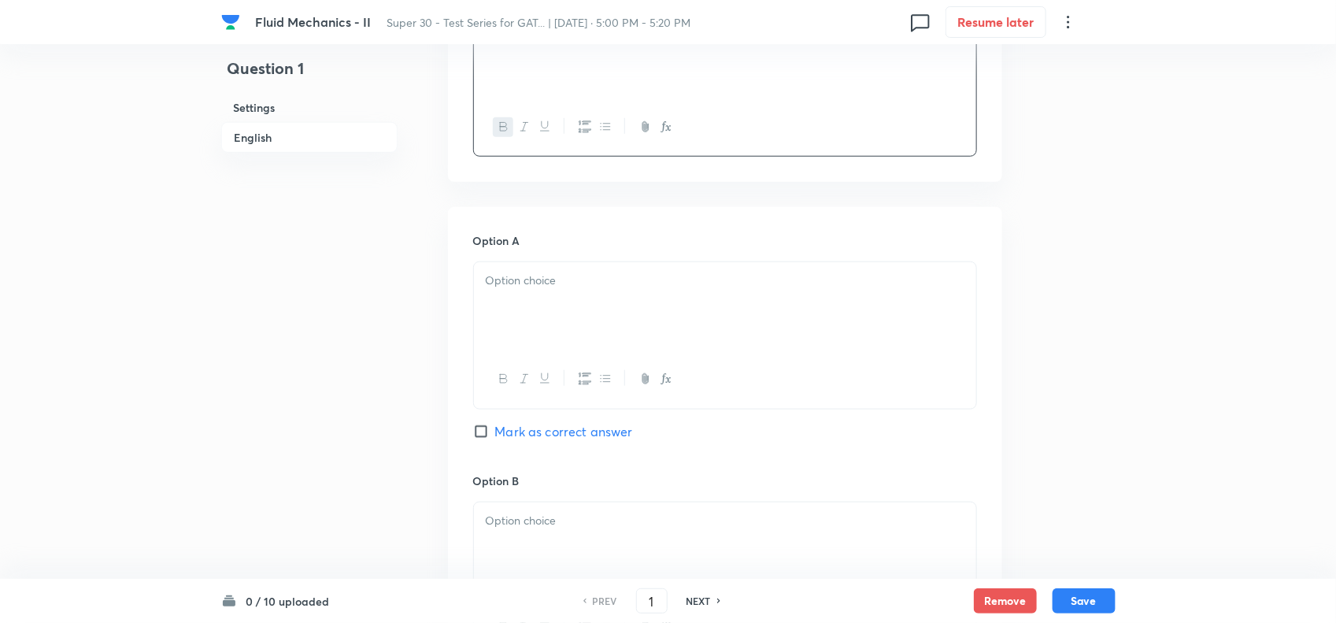
scroll to position [557, 0]
click at [508, 298] on div at bounding box center [725, 305] width 502 height 88
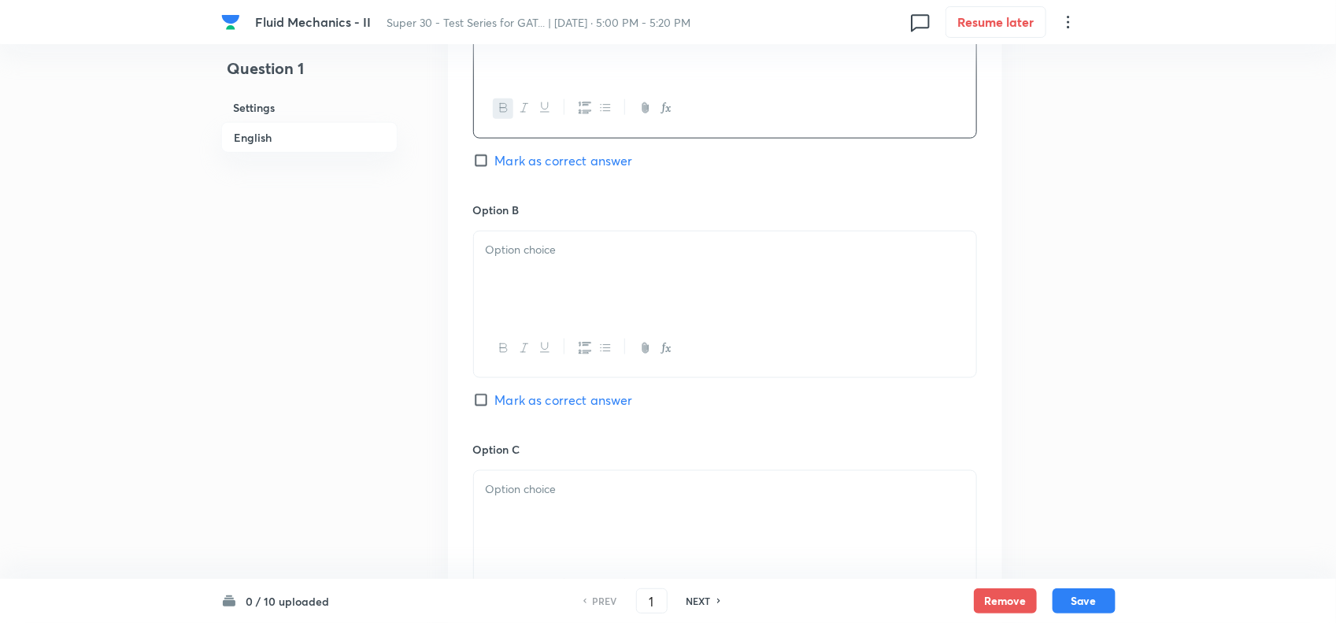
scroll to position [836, 0]
click at [573, 253] on div at bounding box center [725, 267] width 502 height 88
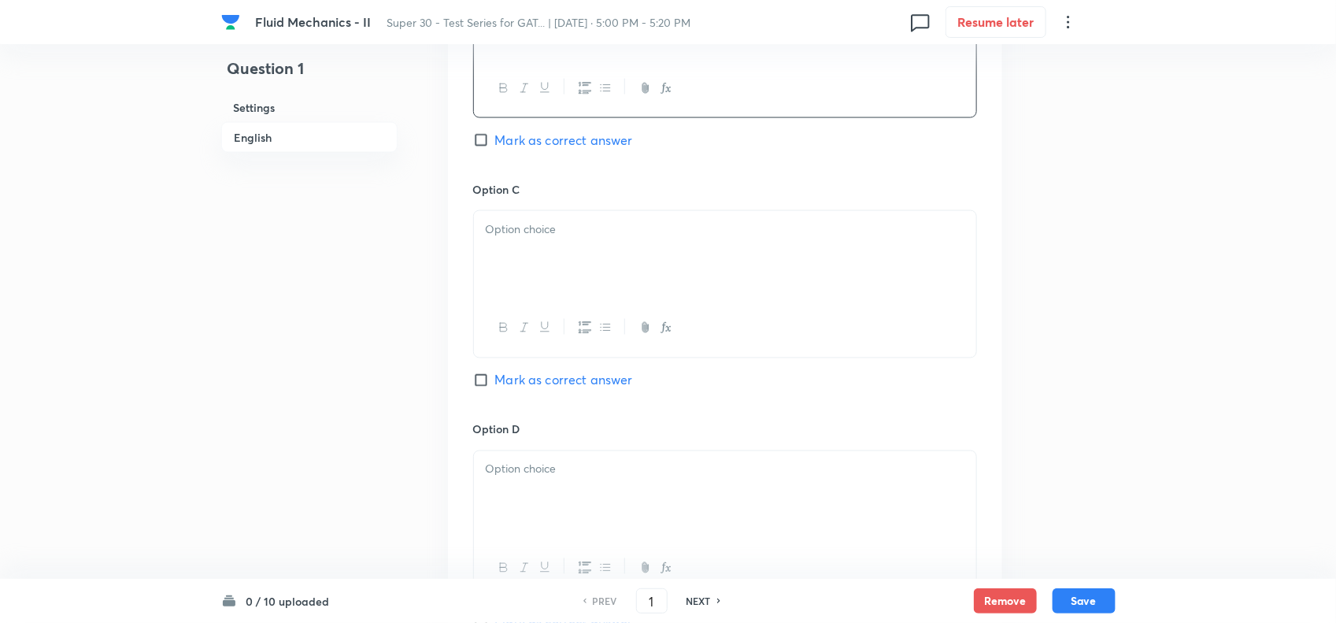
scroll to position [1092, 0]
click at [565, 242] on div at bounding box center [725, 250] width 502 height 88
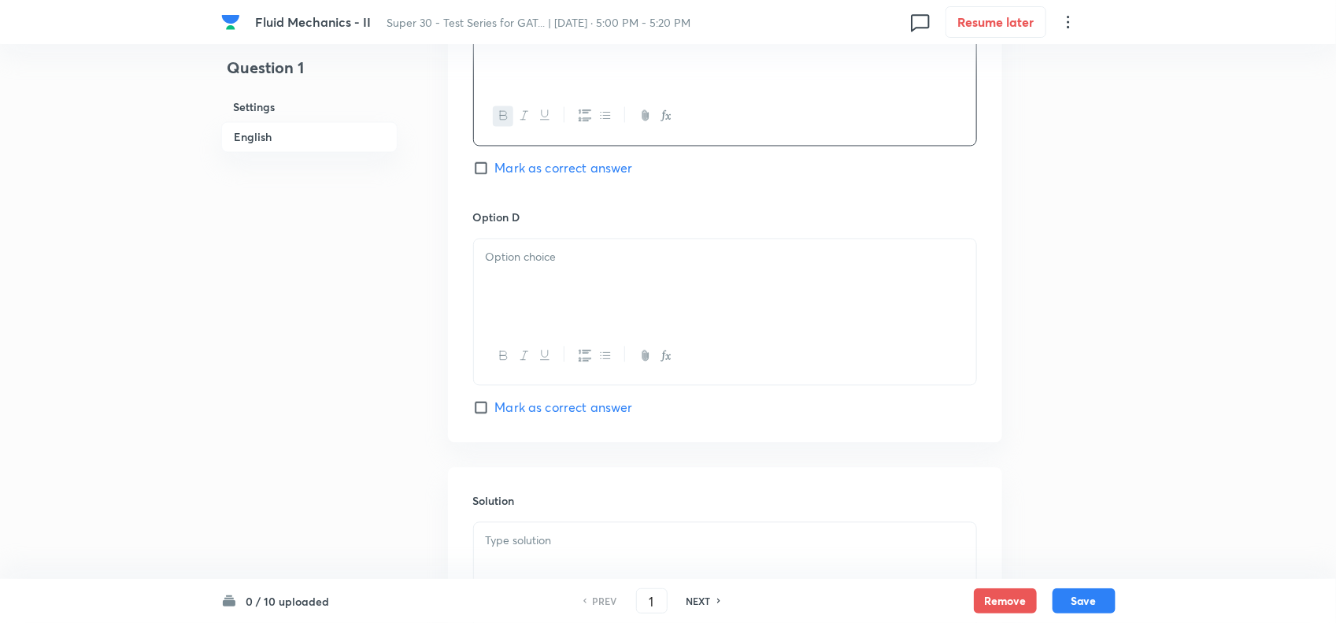
scroll to position [1300, 0]
click at [630, 246] on div at bounding box center [725, 282] width 502 height 88
click at [526, 279] on div at bounding box center [725, 282] width 502 height 88
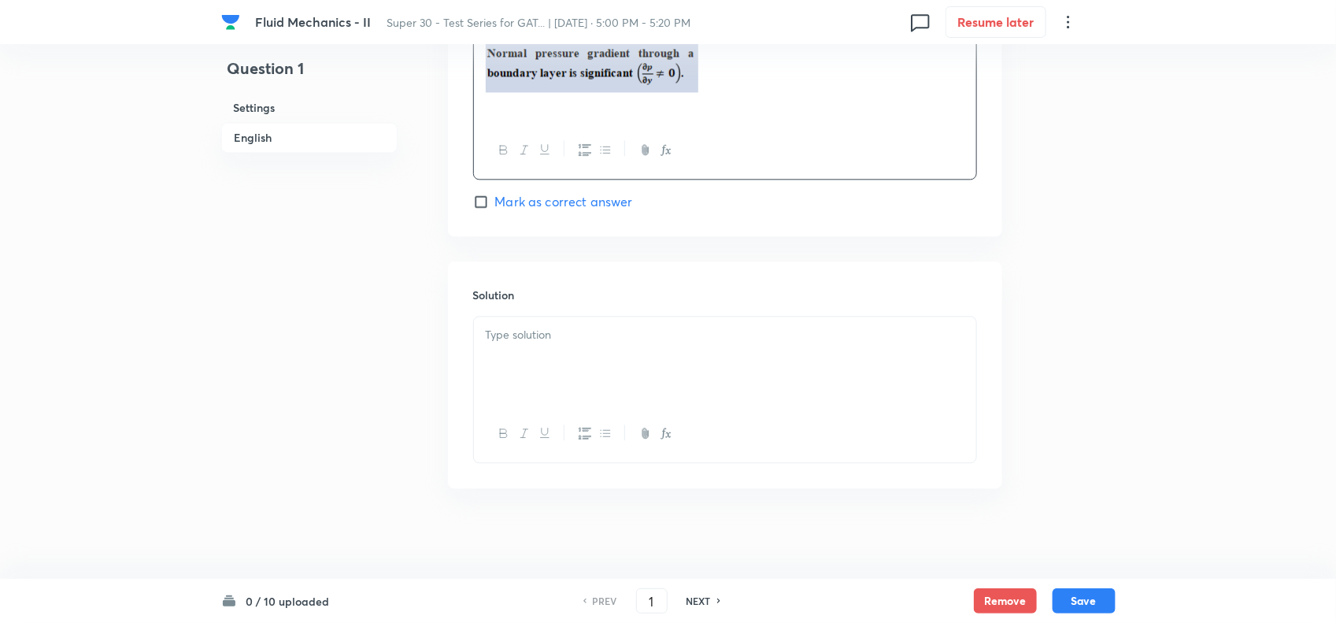
scroll to position [1516, 0]
click at [545, 337] on p at bounding box center [725, 331] width 479 height 18
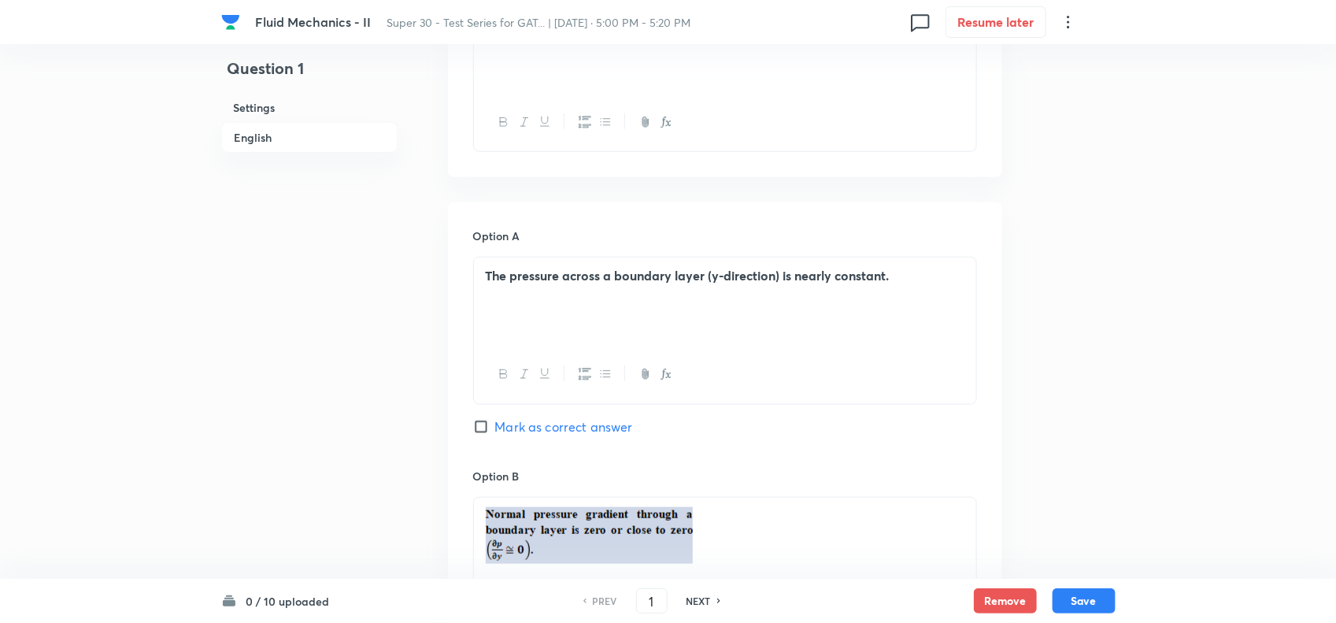
scroll to position [560, 0]
click at [481, 429] on input "Mark as correct answer" at bounding box center [484, 428] width 22 height 16
checkbox input "true"
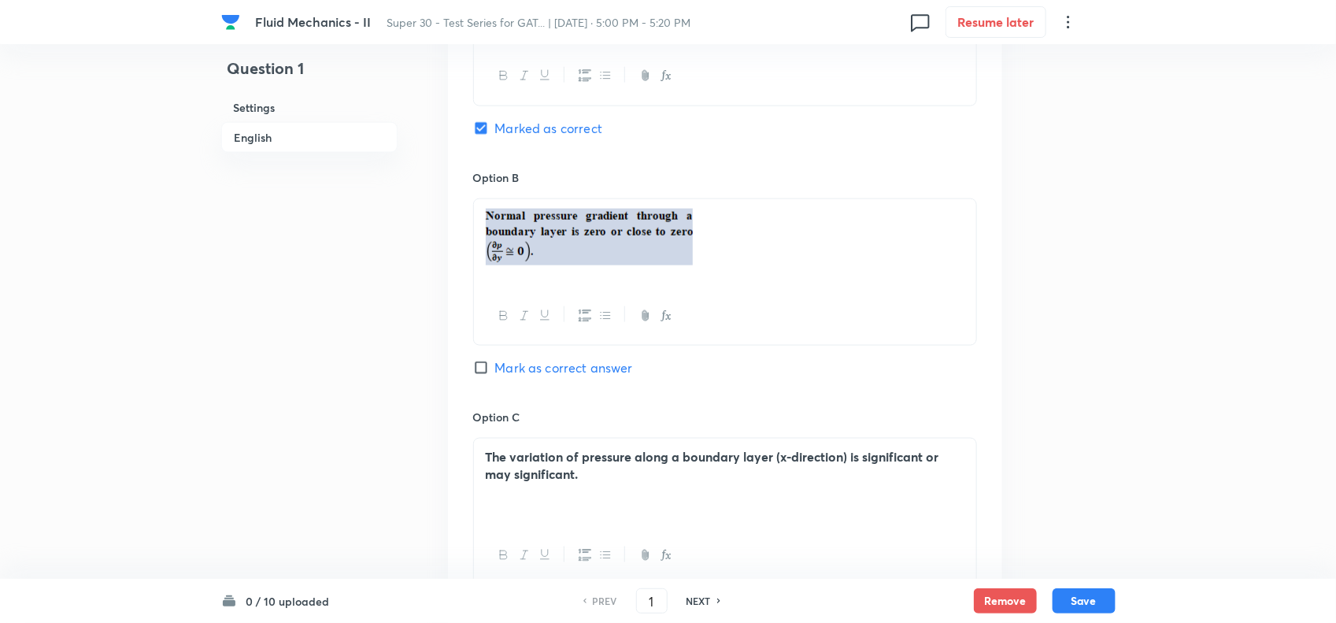
scroll to position [860, 0]
click at [478, 367] on input "Mark as correct answer" at bounding box center [484, 367] width 22 height 16
checkbox input "true"
checkbox input "false"
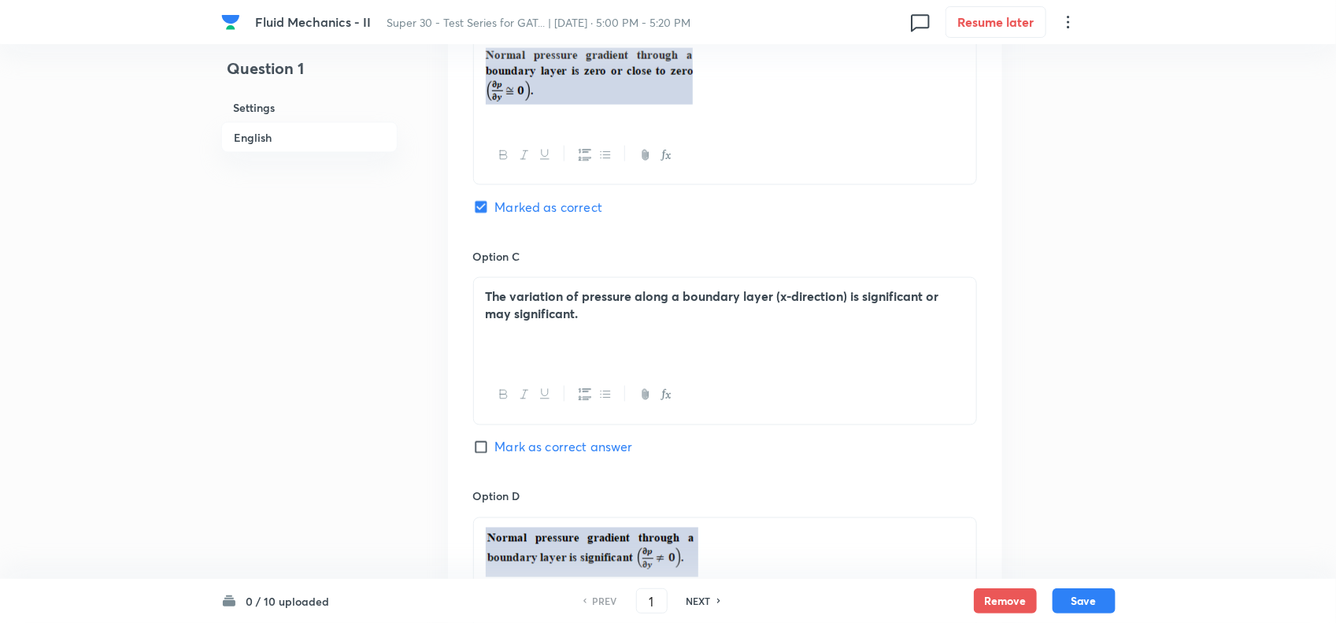
scroll to position [1022, 0]
click at [479, 450] on input "Mark as correct answer" at bounding box center [484, 446] width 22 height 16
checkbox input "true"
checkbox input "false"
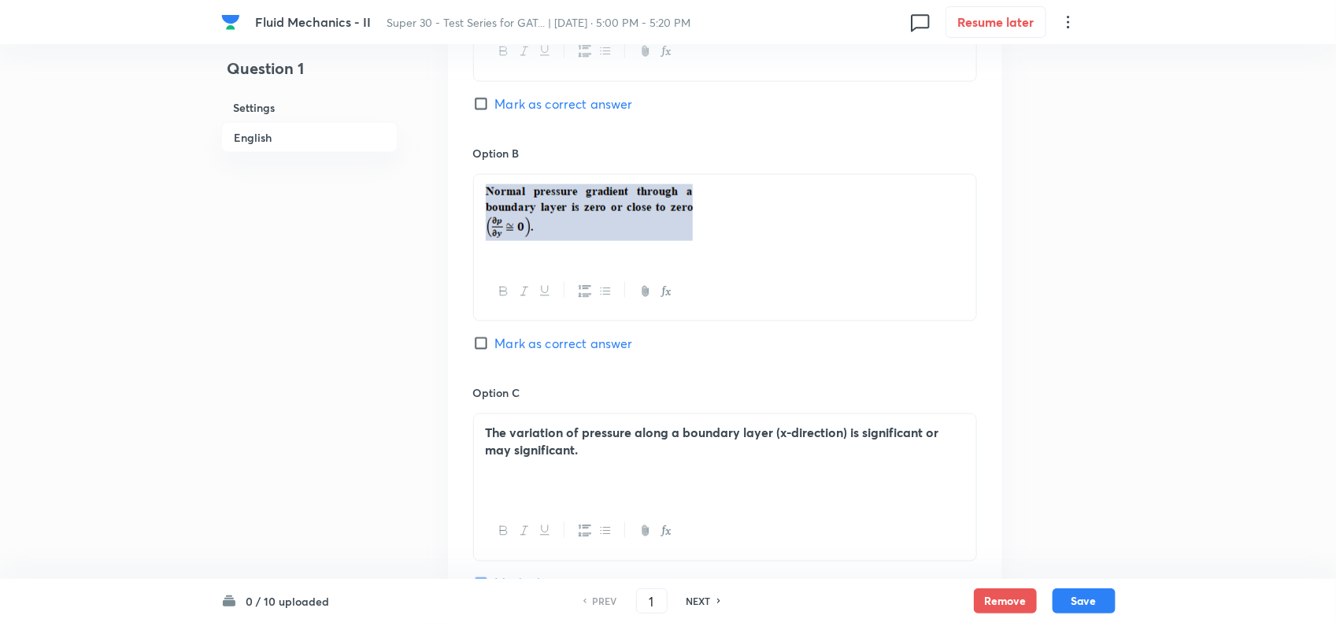
scroll to position [887, 0]
click at [1078, 600] on button "Save" at bounding box center [1083, 598] width 63 height 25
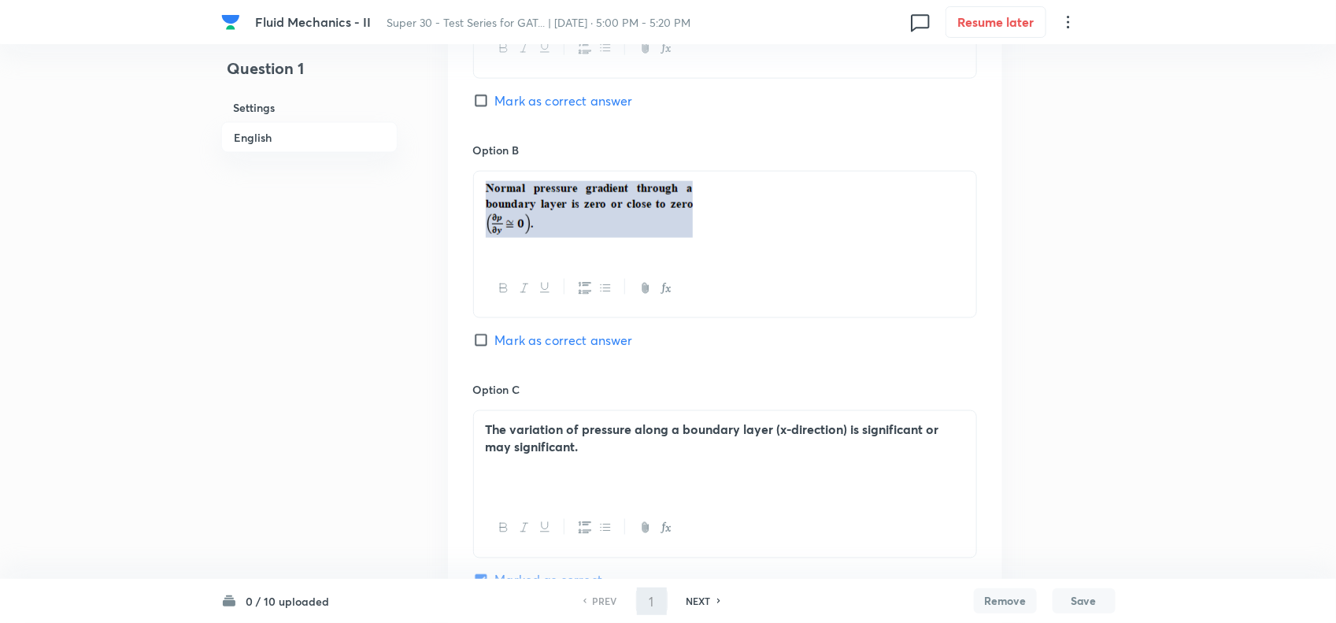
type input "2"
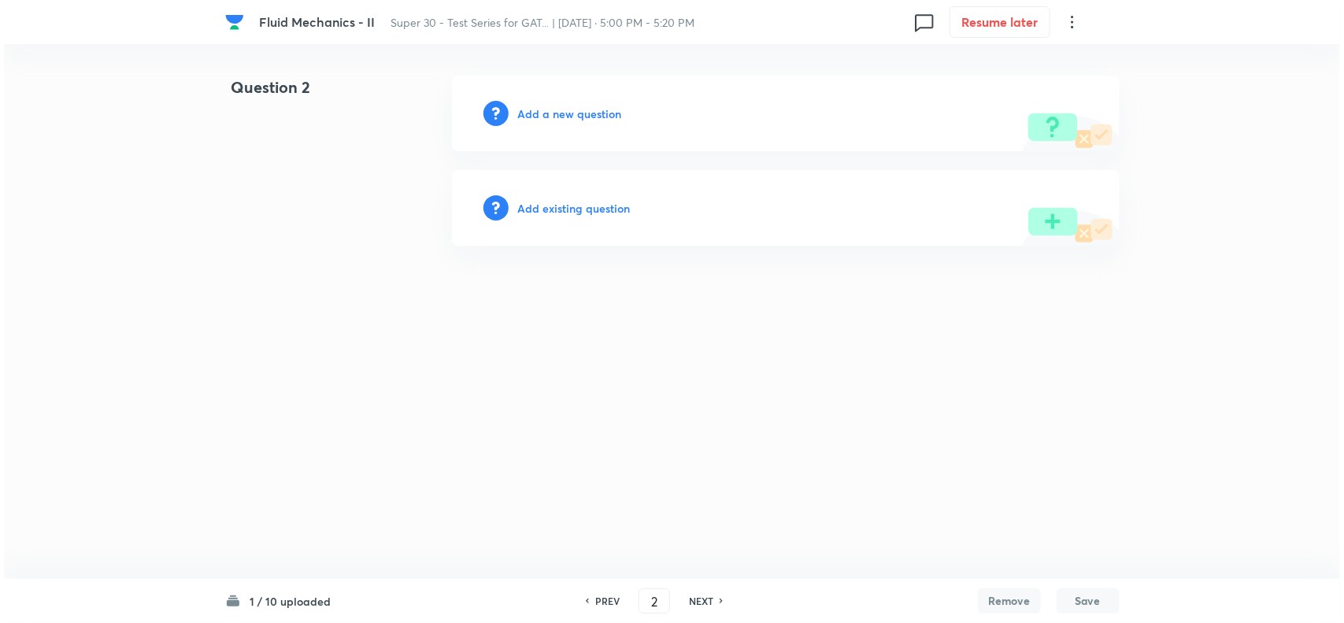
scroll to position [0, 0]
click at [608, 110] on h6 "Add a new question" at bounding box center [570, 113] width 104 height 17
click at [608, 110] on h6 "Choose a question type" at bounding box center [578, 113] width 121 height 17
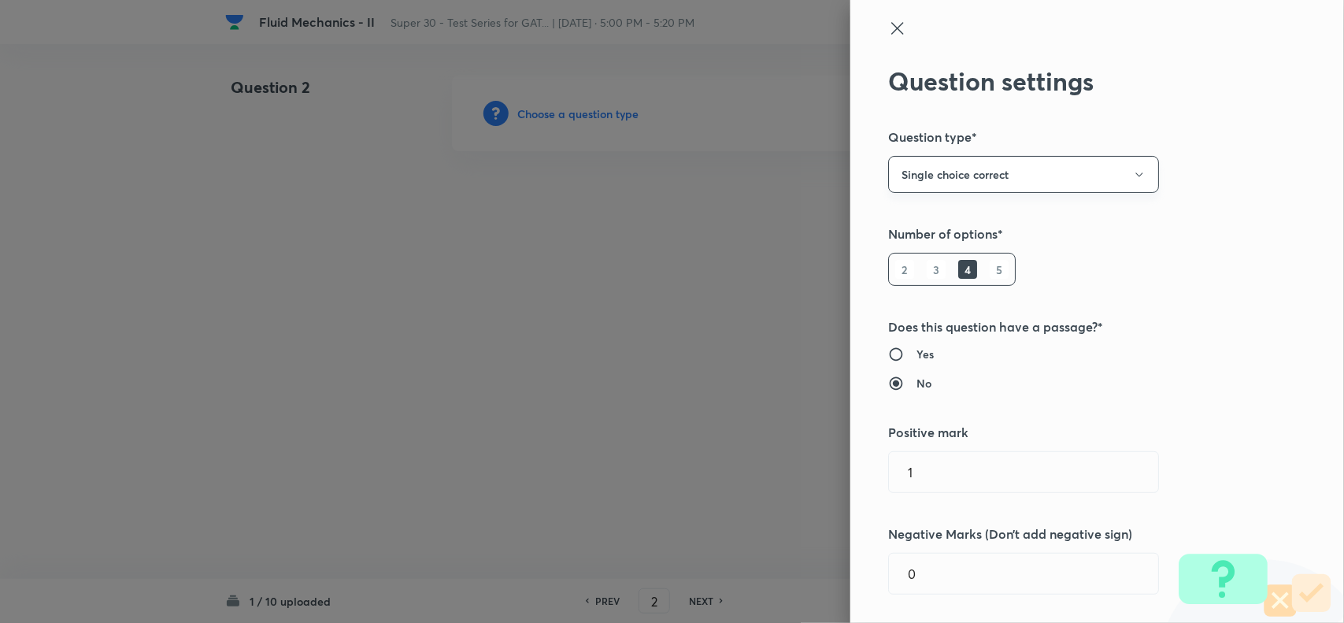
click at [937, 166] on button "Single choice correct" at bounding box center [1023, 174] width 271 height 37
click at [922, 276] on span "Integer" at bounding box center [1009, 280] width 250 height 17
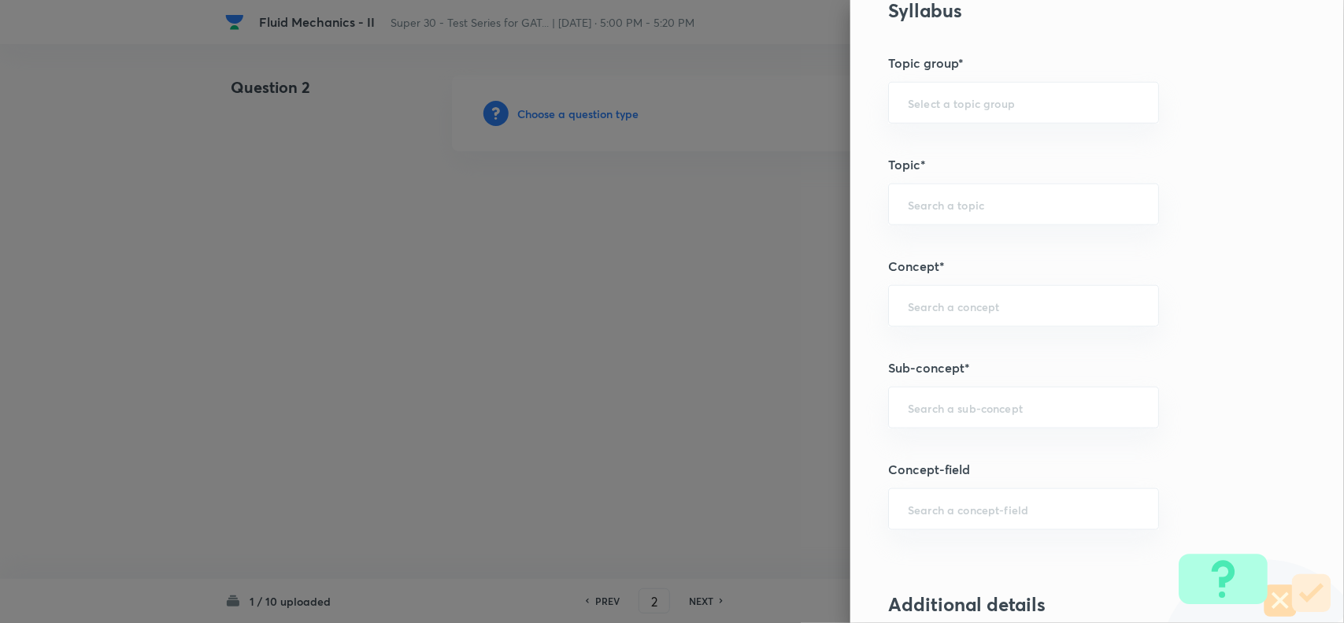
scroll to position [564, 0]
click at [914, 118] on div "​" at bounding box center [1023, 104] width 271 height 42
click at [921, 154] on li "Engineering Mathematics" at bounding box center [1008, 149] width 268 height 28
type input "Engineering Mathematics"
click at [913, 205] on input "text" at bounding box center [1023, 205] width 231 height 15
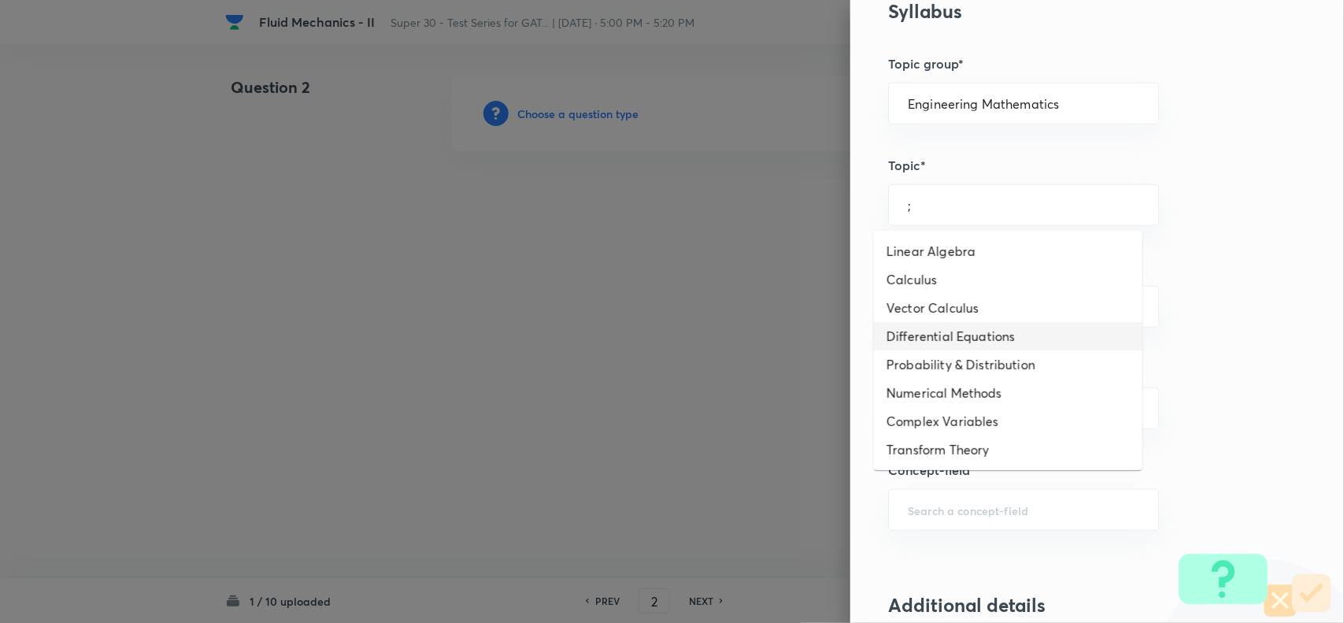
click at [930, 341] on li "Differential Equations" at bounding box center [1008, 336] width 268 height 28
type input "Differential Equations"
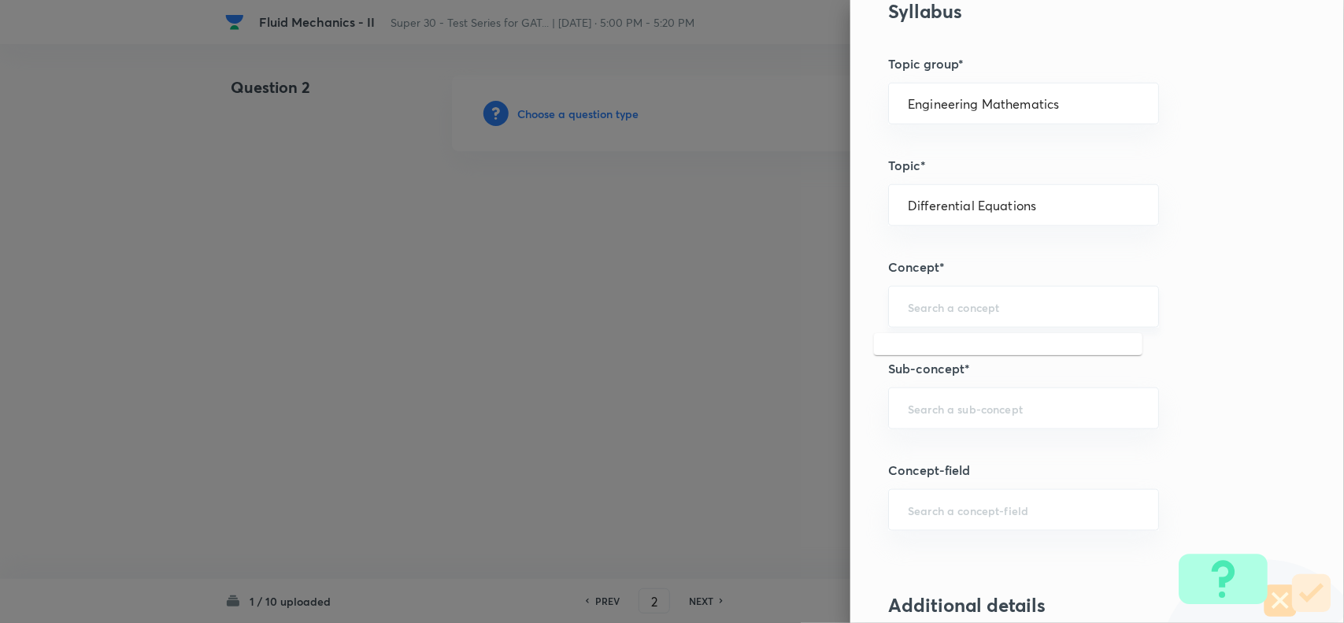
click at [914, 311] on input "text" at bounding box center [1023, 306] width 231 height 15
type input "'"
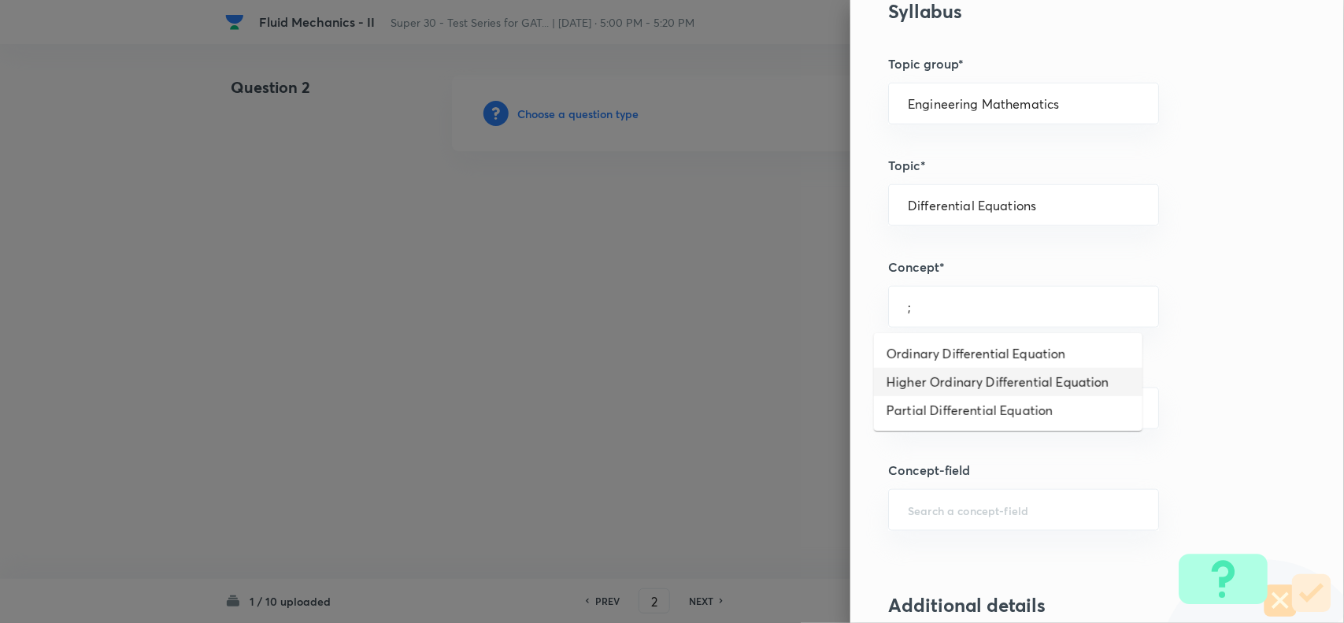
click at [919, 368] on li "Higher Ordinary Differential Equation" at bounding box center [1008, 382] width 268 height 28
type input "Higher Ordinary Differential Equation"
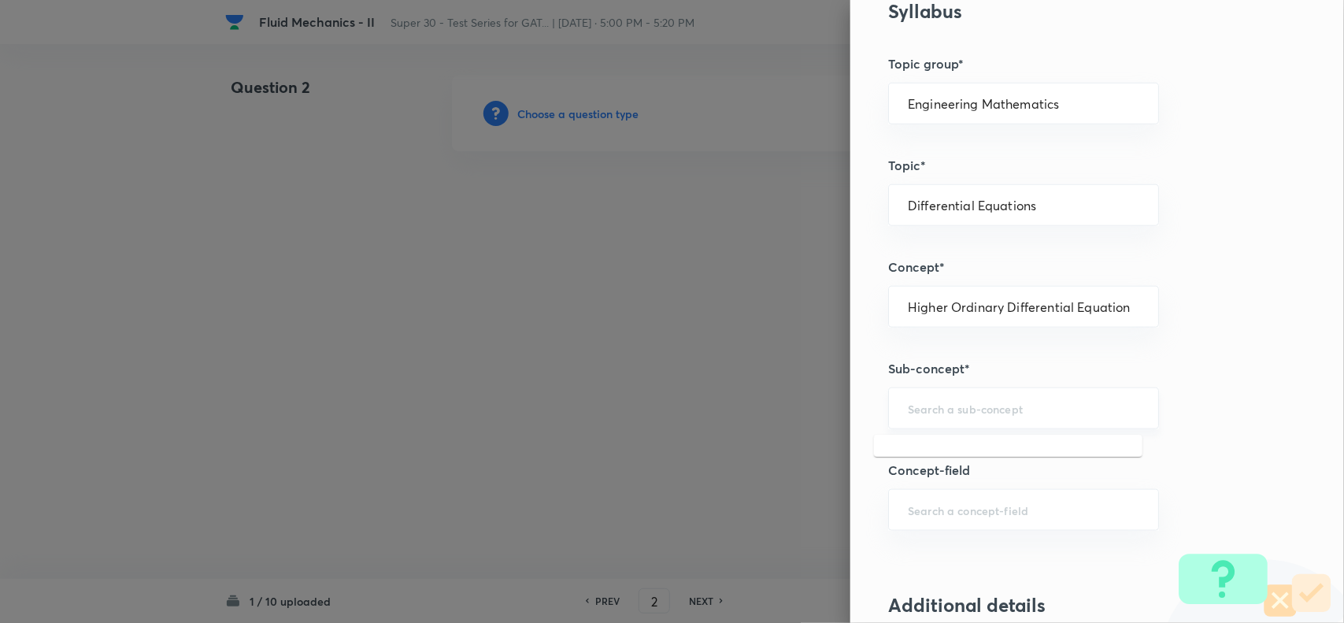
click at [915, 403] on input "text" at bounding box center [1023, 408] width 231 height 15
click at [929, 469] on li "Particular Integral" at bounding box center [1008, 483] width 268 height 28
type input "Particular Integral"
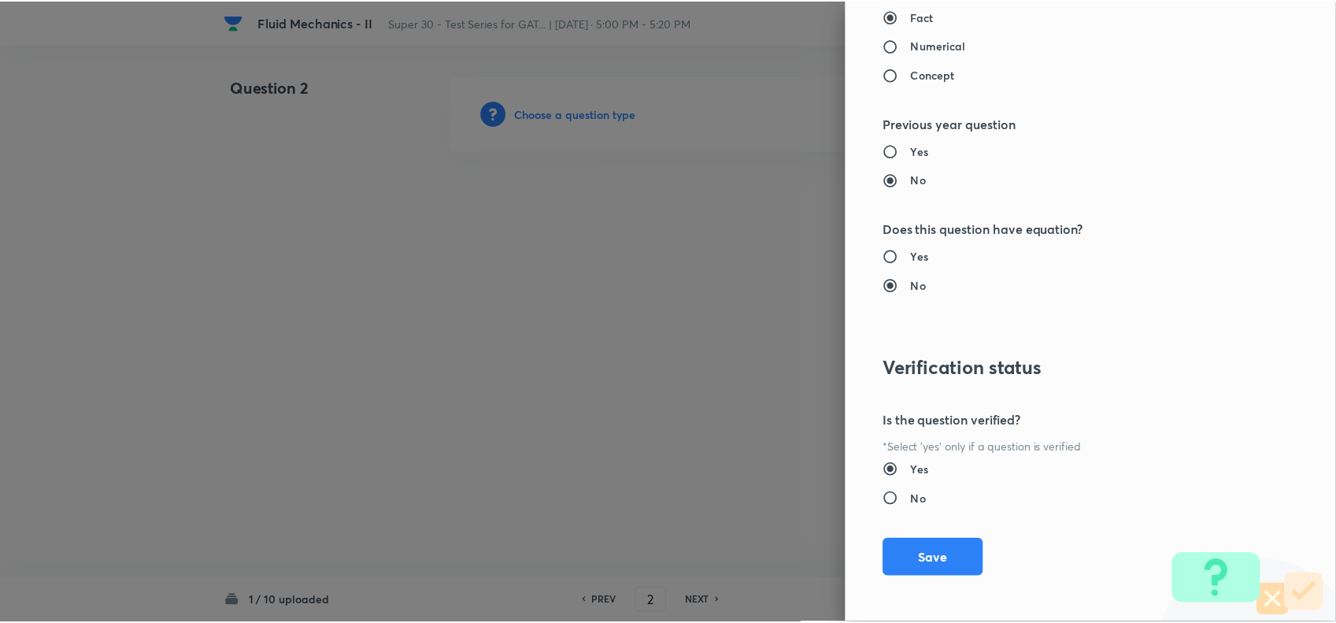
scroll to position [1433, 0]
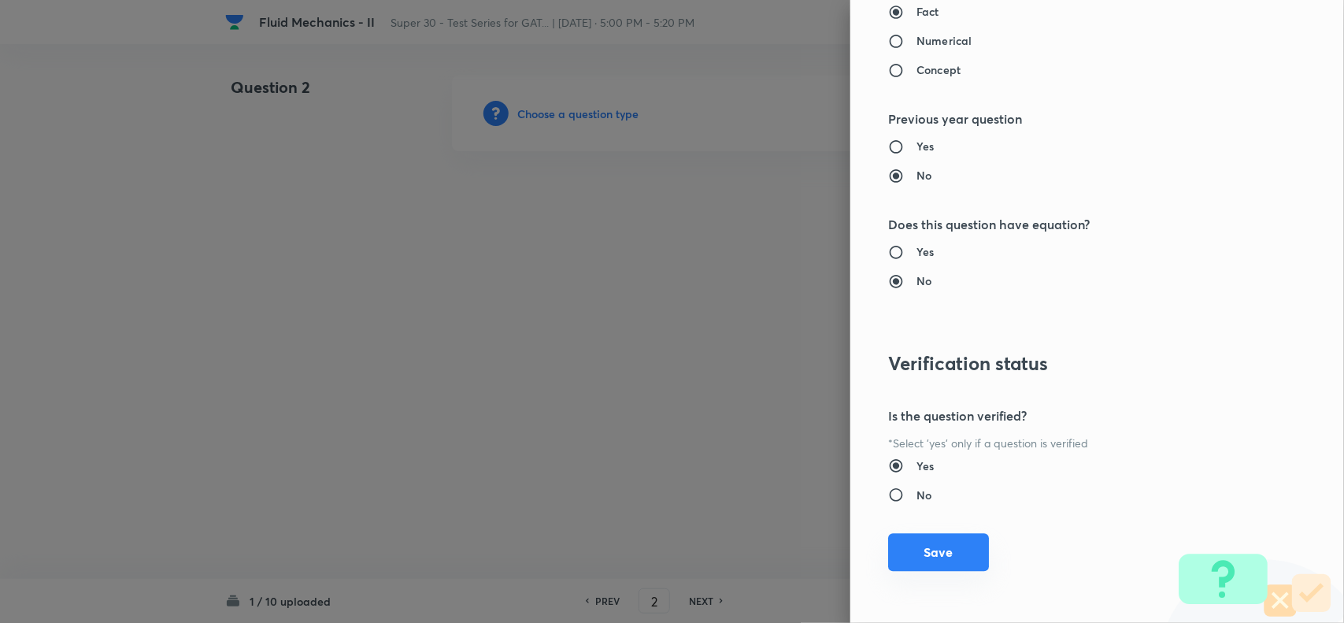
click at [922, 556] on button "Save" at bounding box center [938, 552] width 101 height 38
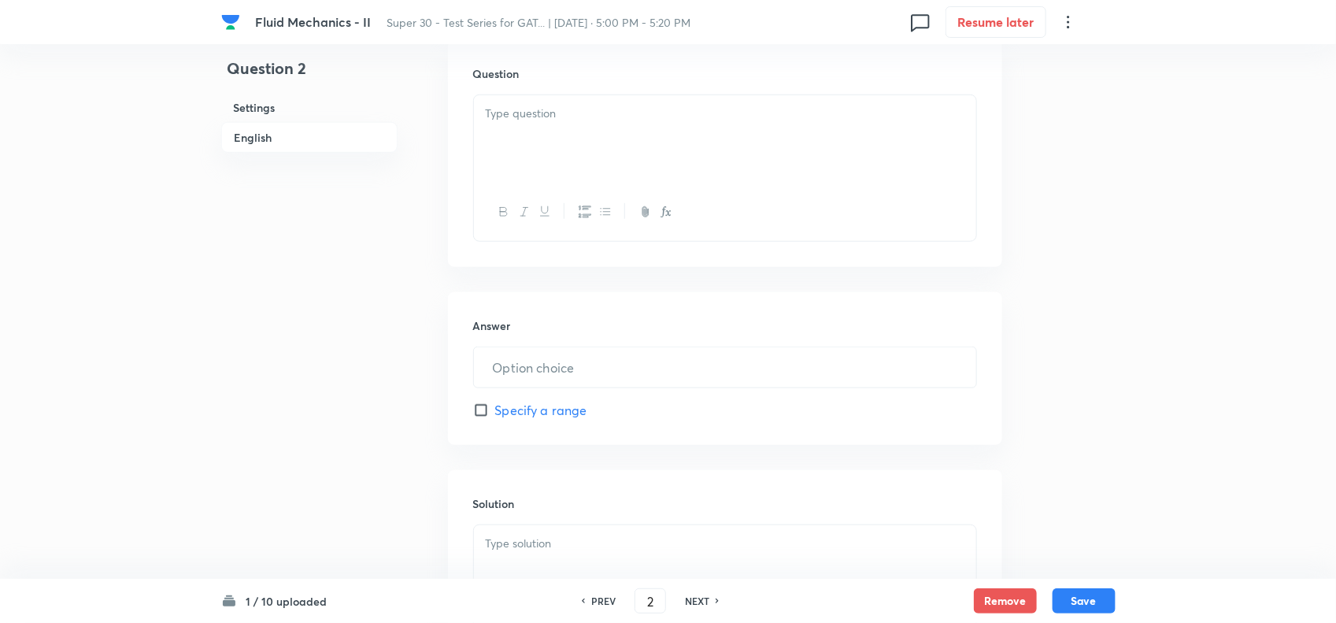
scroll to position [493, 0]
click at [539, 124] on div at bounding box center [725, 138] width 502 height 88
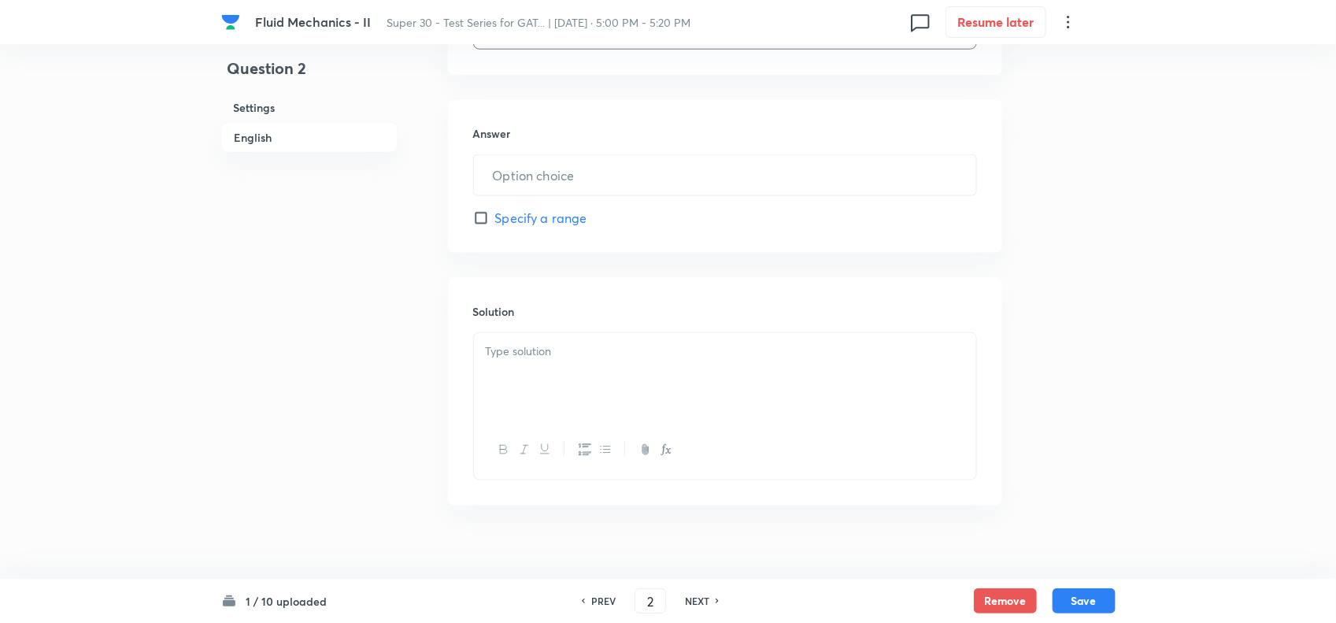
scroll to position [785, 0]
click at [548, 183] on input "text" at bounding box center [725, 174] width 502 height 40
paste input "text"
click at [560, 171] on input "1.74" at bounding box center [725, 174] width 502 height 40
type input "1.74"
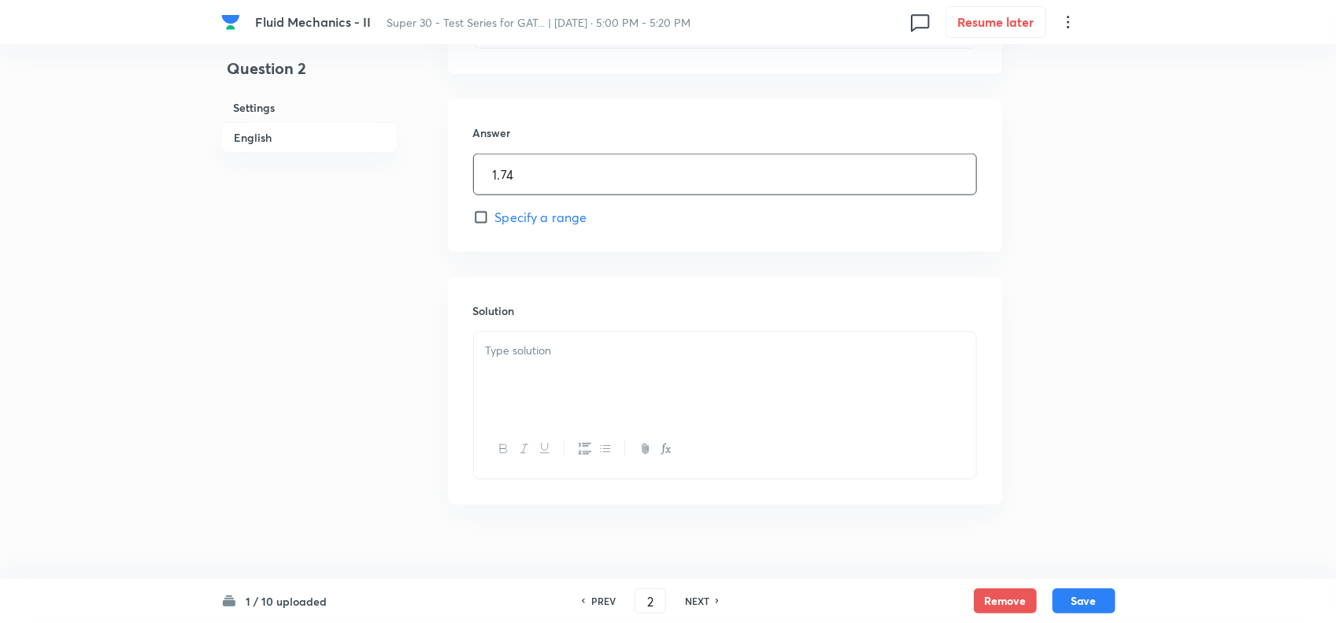
scroll to position [808, 0]
click at [560, 338] on p at bounding box center [725, 330] width 479 height 18
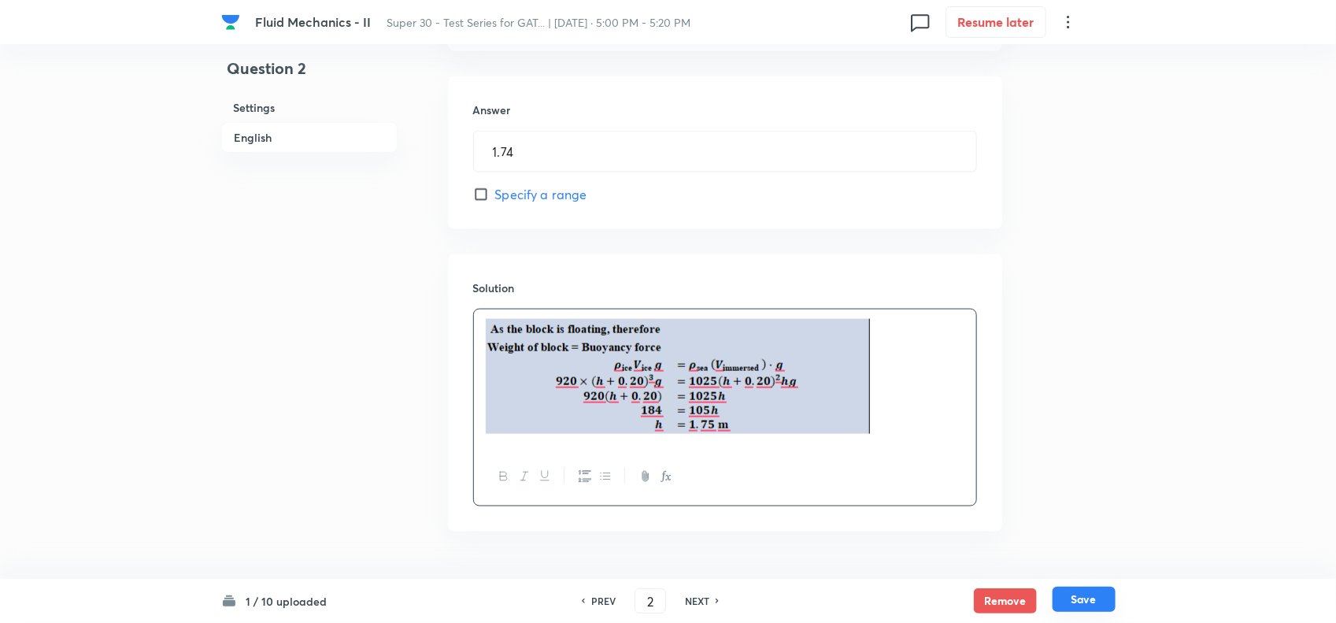
click at [1094, 598] on button "Save" at bounding box center [1083, 598] width 63 height 25
type input "3"
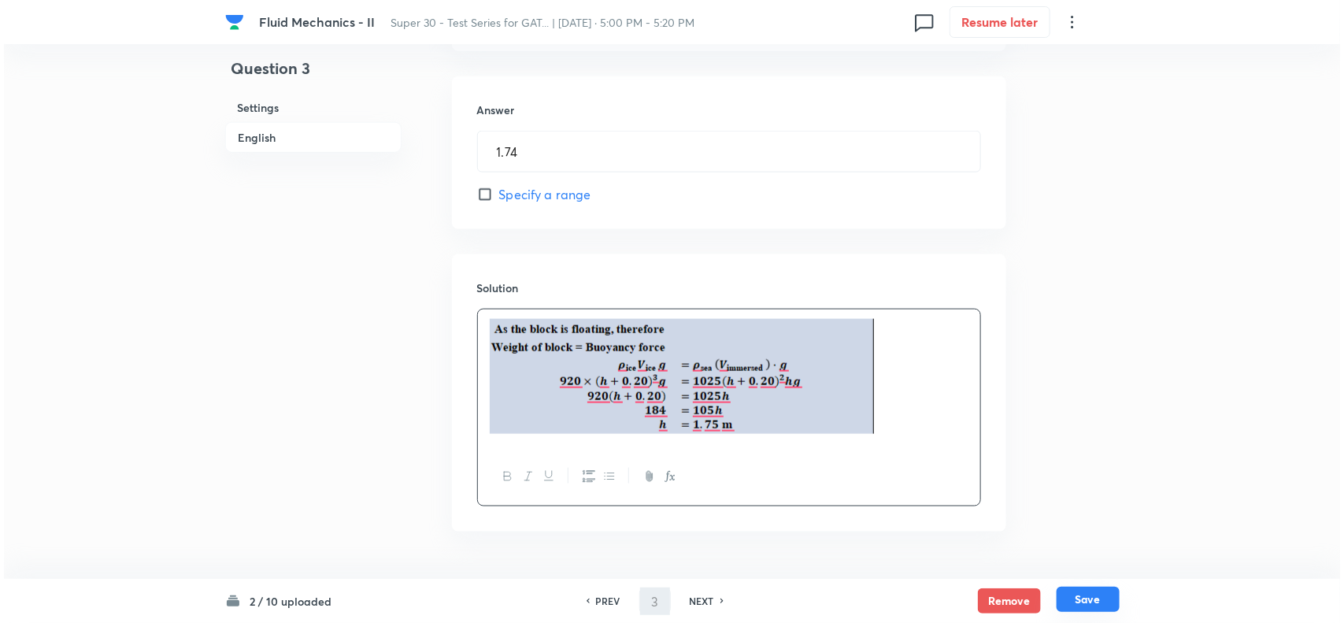
scroll to position [0, 0]
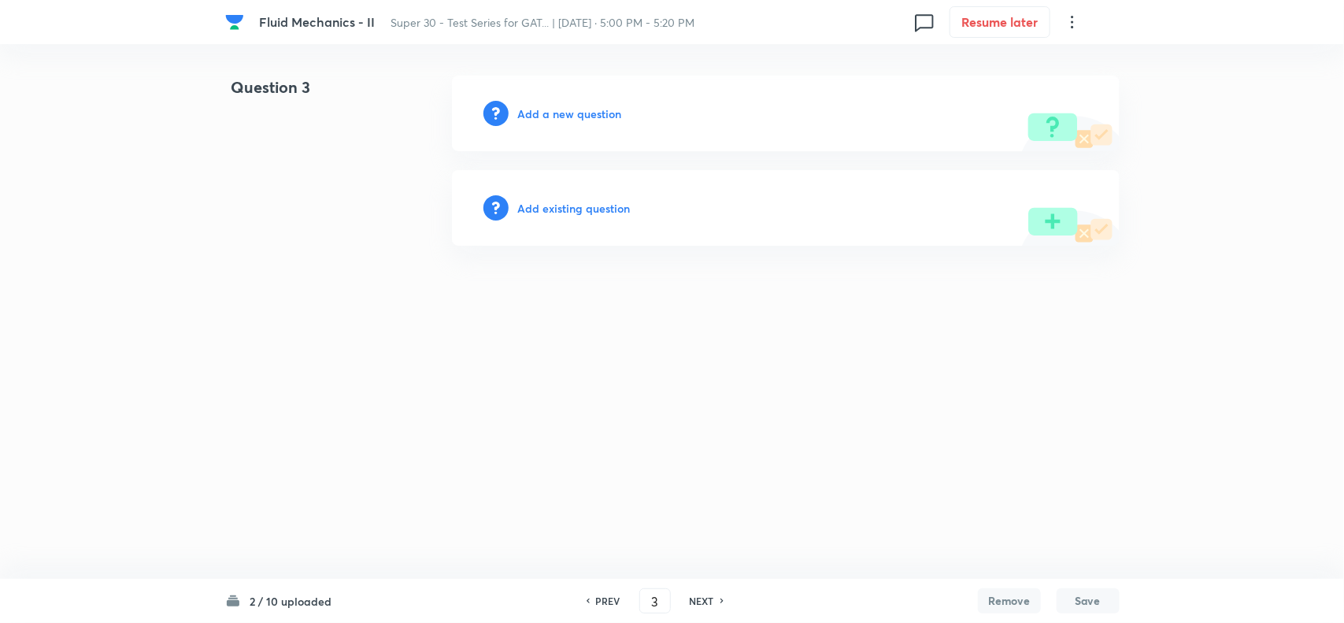
click at [565, 108] on h6 "Add a new question" at bounding box center [570, 113] width 104 height 17
click at [565, 108] on h6 "Choose a question type" at bounding box center [578, 113] width 121 height 17
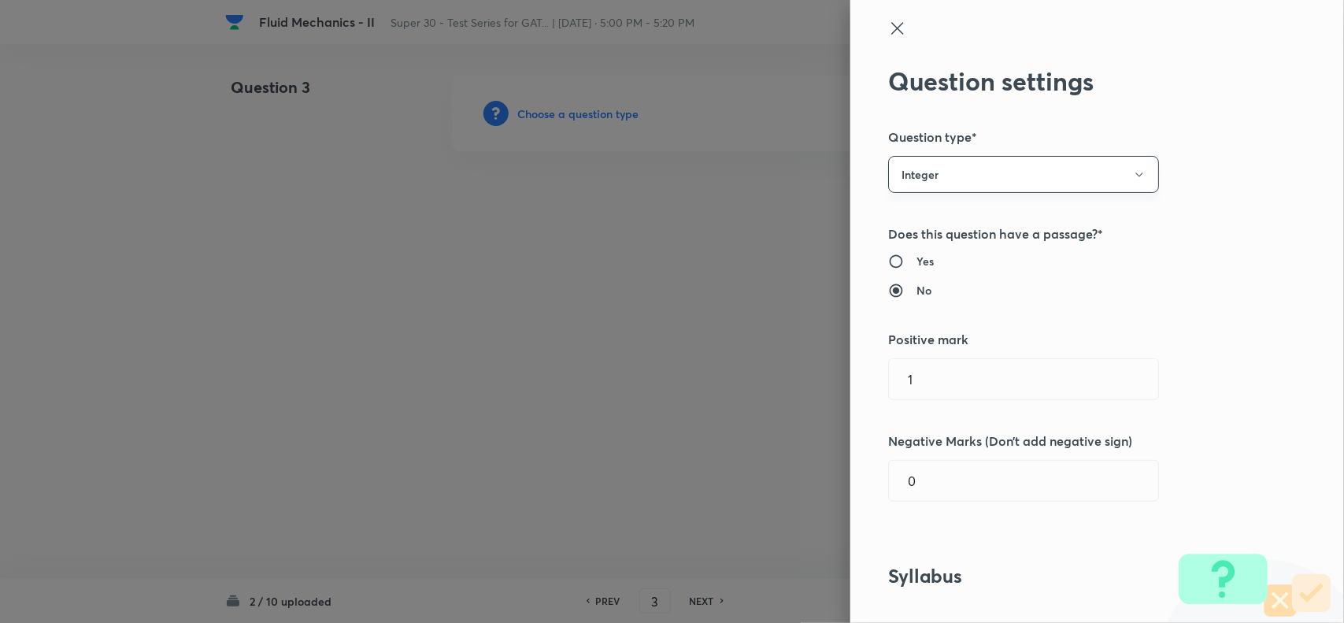
click at [996, 171] on button "Integer" at bounding box center [1023, 174] width 271 height 37
click at [955, 219] on span "Single choice correct" at bounding box center [1009, 222] width 250 height 17
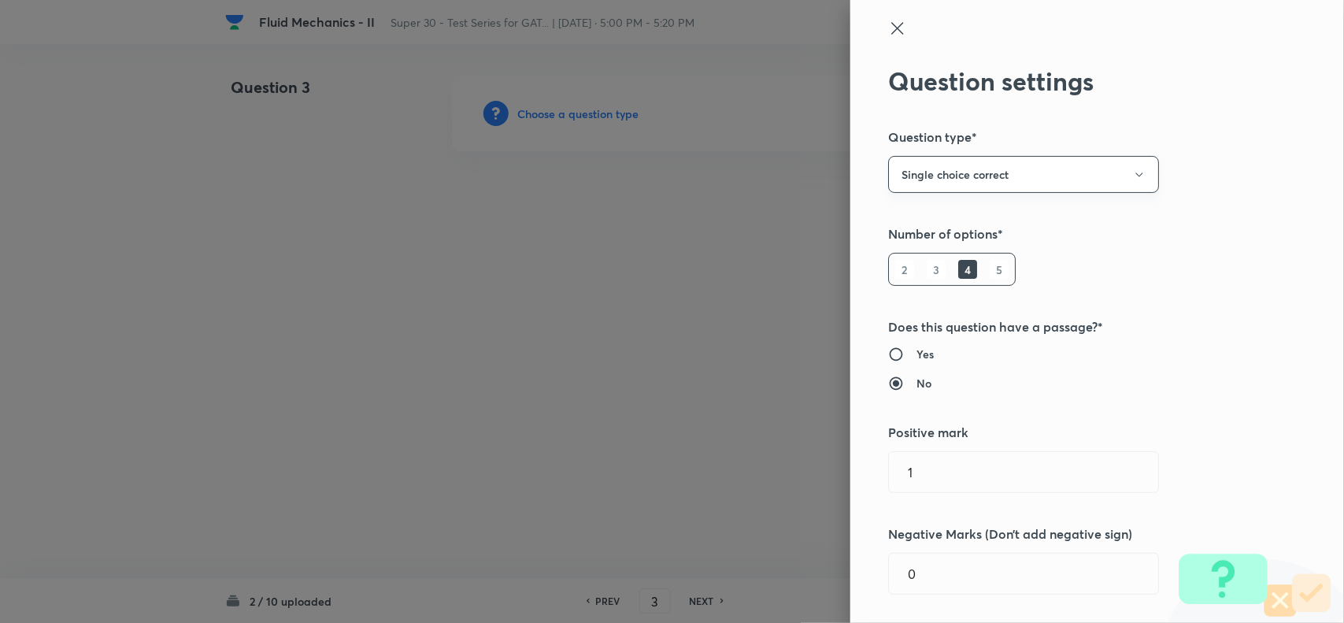
click at [941, 166] on button "Single choice correct" at bounding box center [1023, 174] width 271 height 37
click at [951, 237] on li "Multiple choice correct" at bounding box center [1008, 251] width 269 height 29
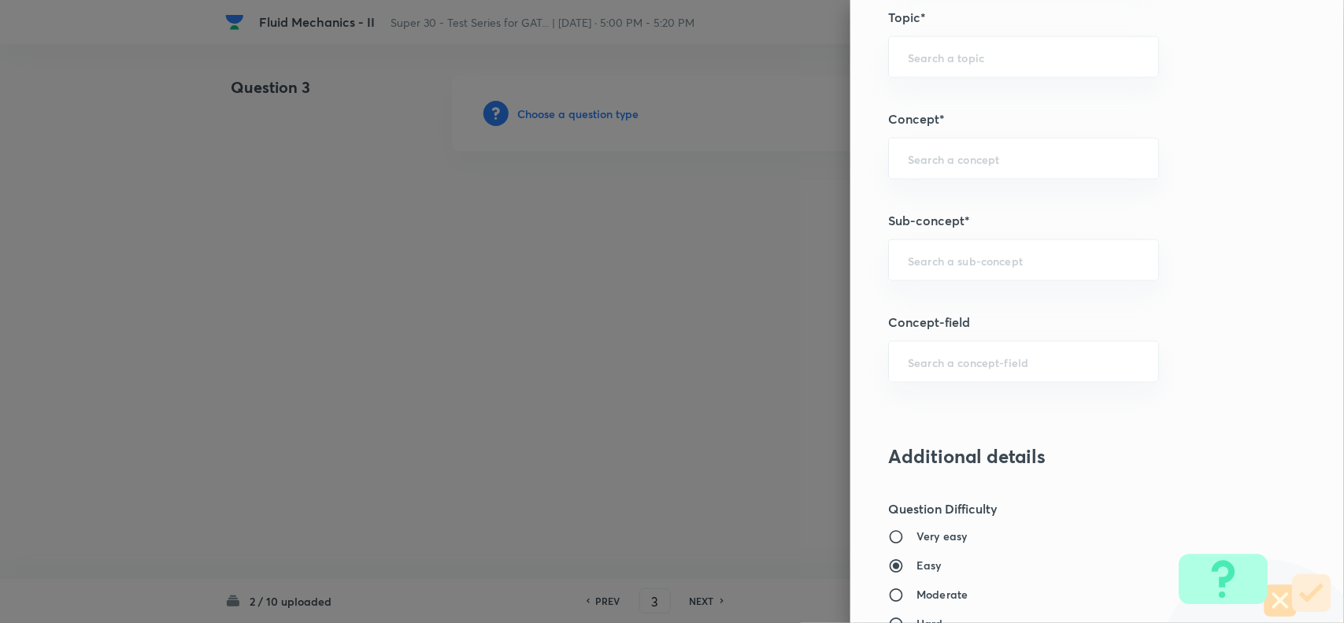
scroll to position [905, 0]
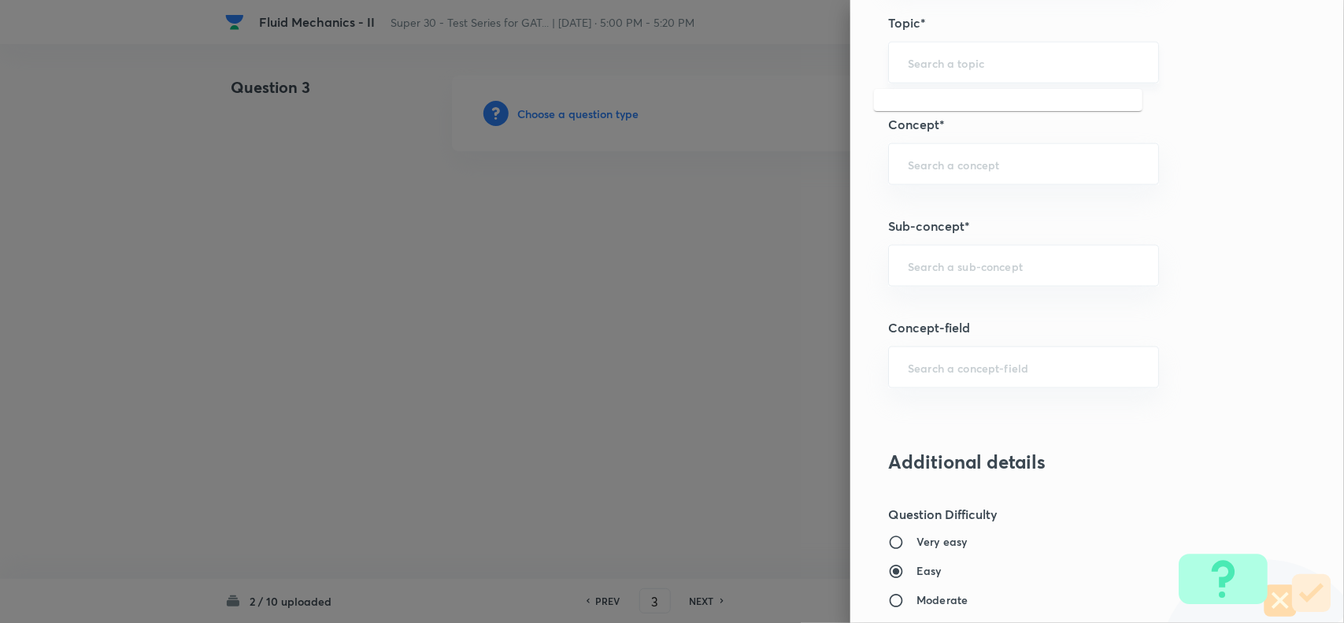
click at [908, 70] on input "text" at bounding box center [1023, 62] width 231 height 15
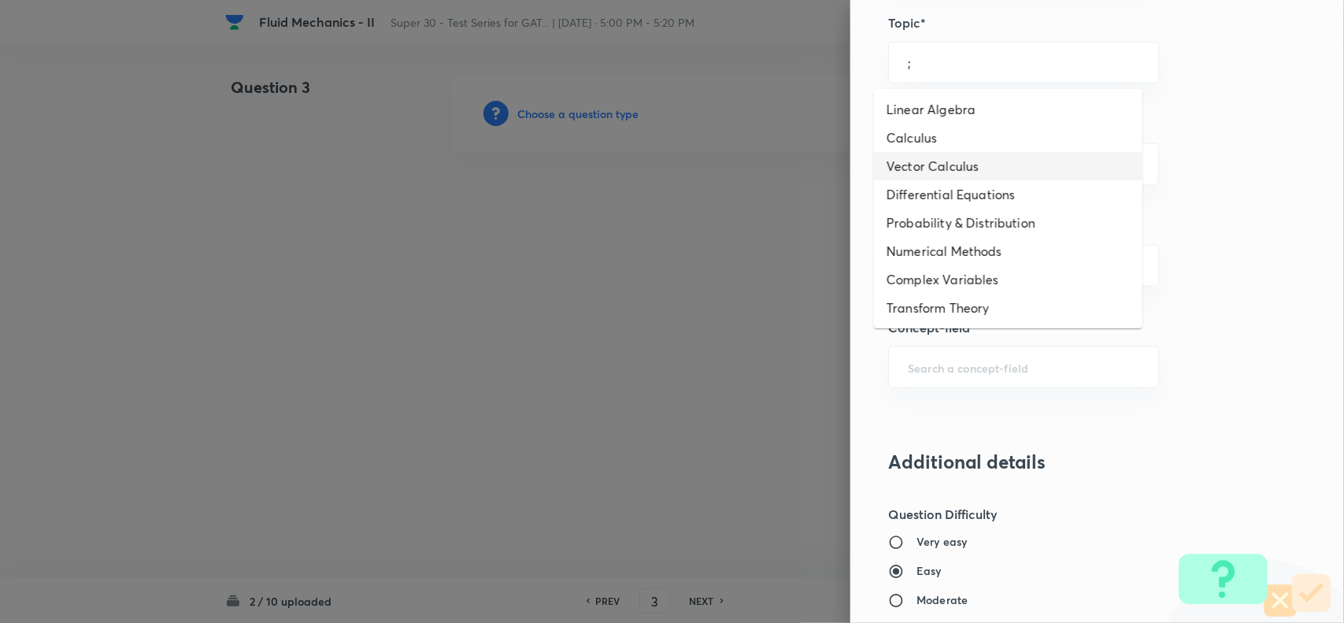
click at [902, 164] on li "Vector Calculus" at bounding box center [1008, 166] width 268 height 28
type input "Vector Calculus"
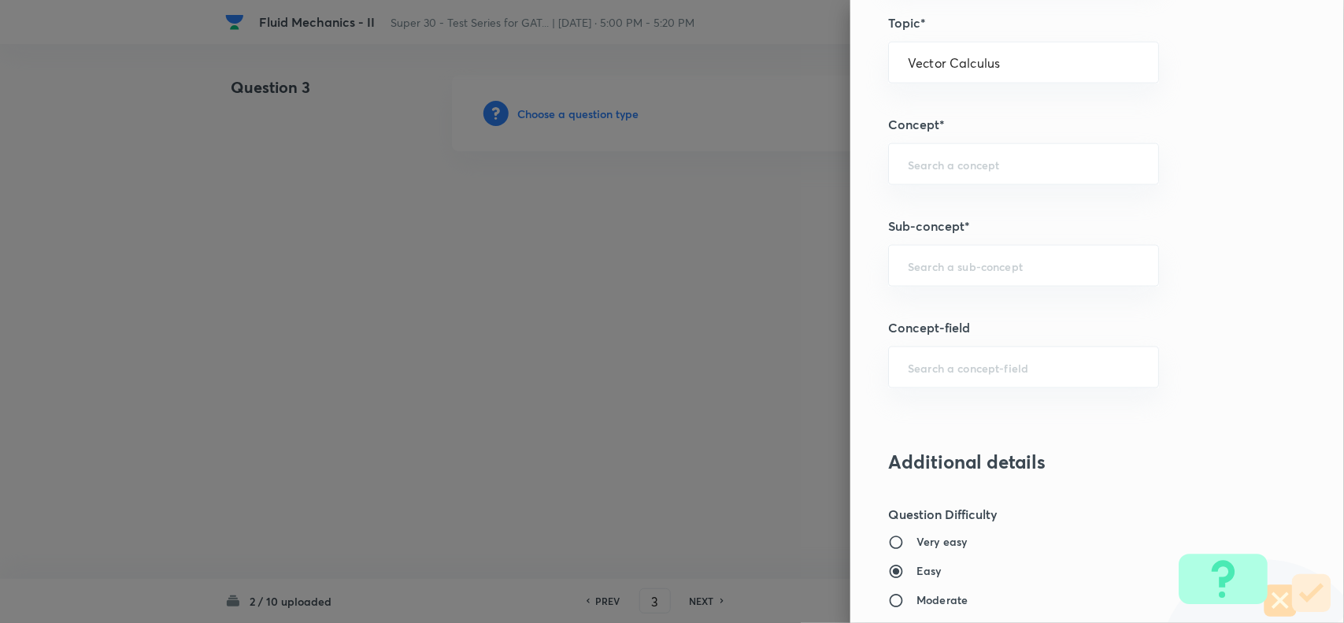
type input "Engineering Mathematics"
click at [908, 164] on input "text" at bounding box center [1023, 164] width 231 height 15
click at [904, 221] on li "Basics of Vectors" at bounding box center [1008, 211] width 268 height 28
type input "Basics of Vectors"
click at [908, 273] on input "text" at bounding box center [1023, 265] width 231 height 15
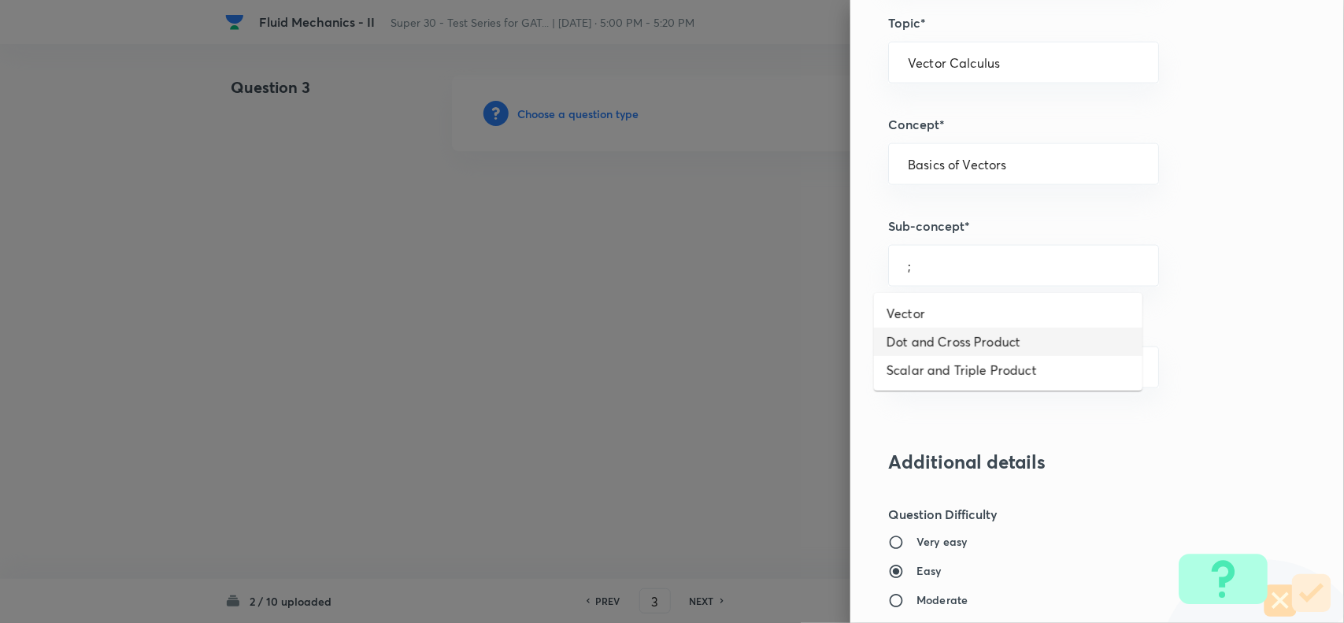
click at [915, 337] on li "Dot and Cross Product" at bounding box center [1008, 341] width 268 height 28
type input "Dot and Cross Product"
click at [914, 374] on input "text" at bounding box center [1023, 367] width 231 height 15
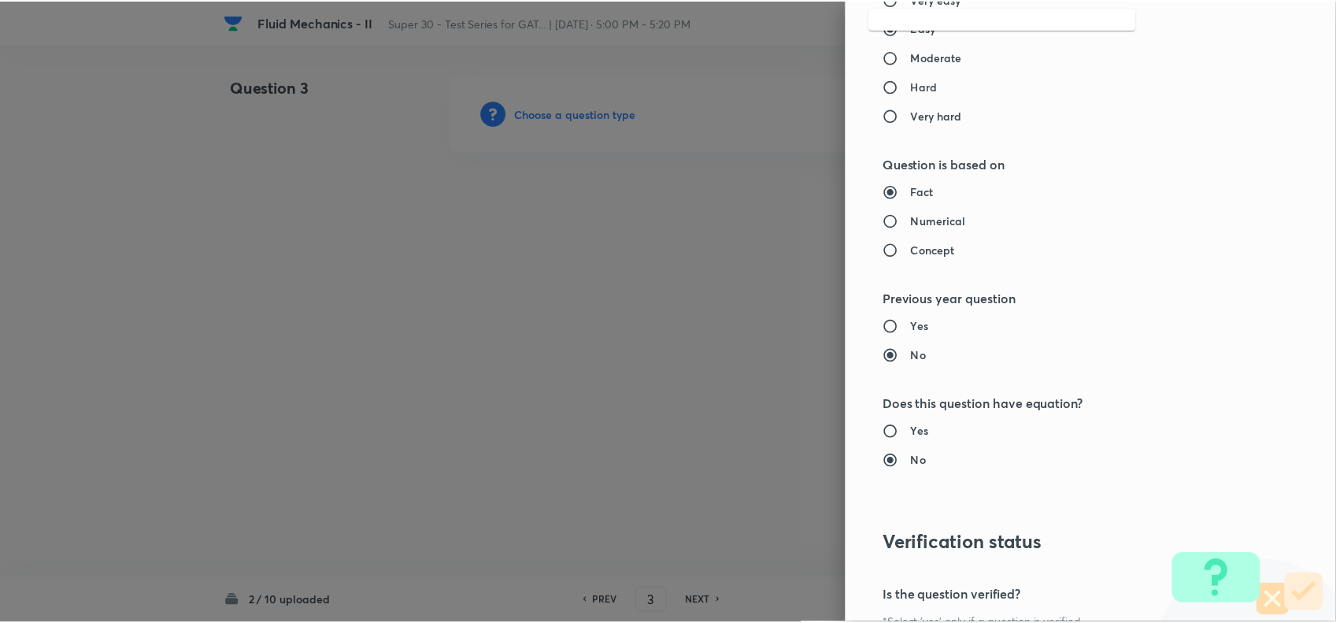
scroll to position [1631, 0]
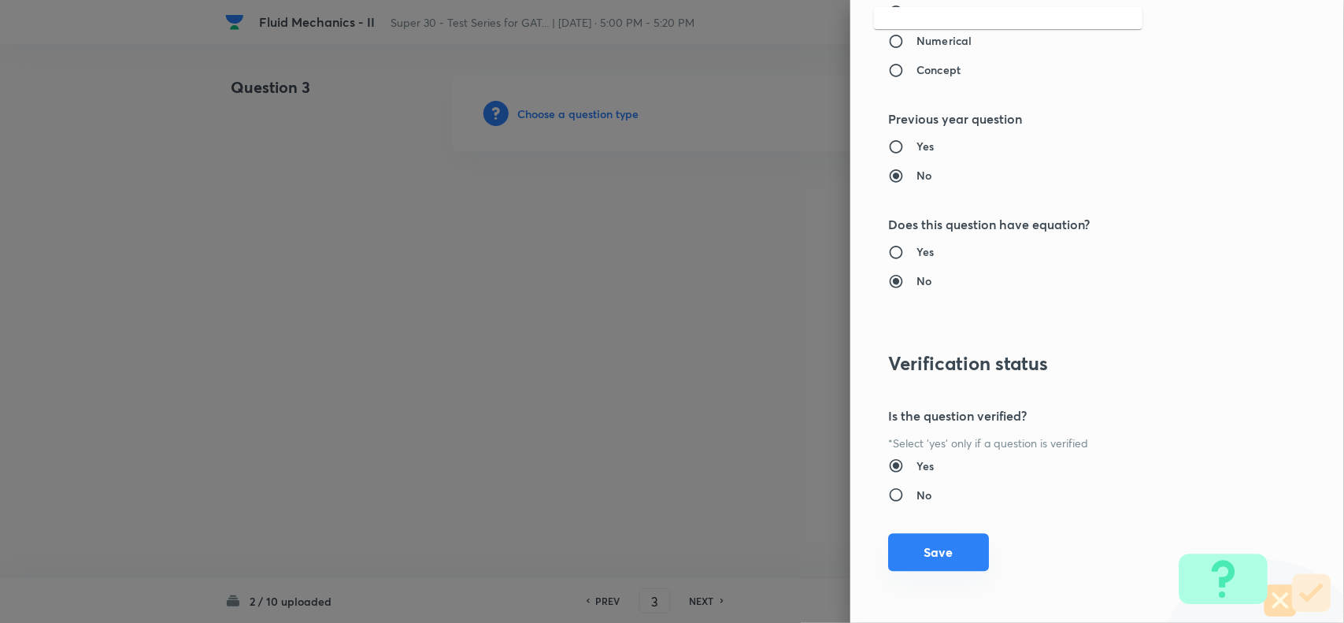
type input ";"
click at [925, 556] on button "Save" at bounding box center [938, 552] width 101 height 38
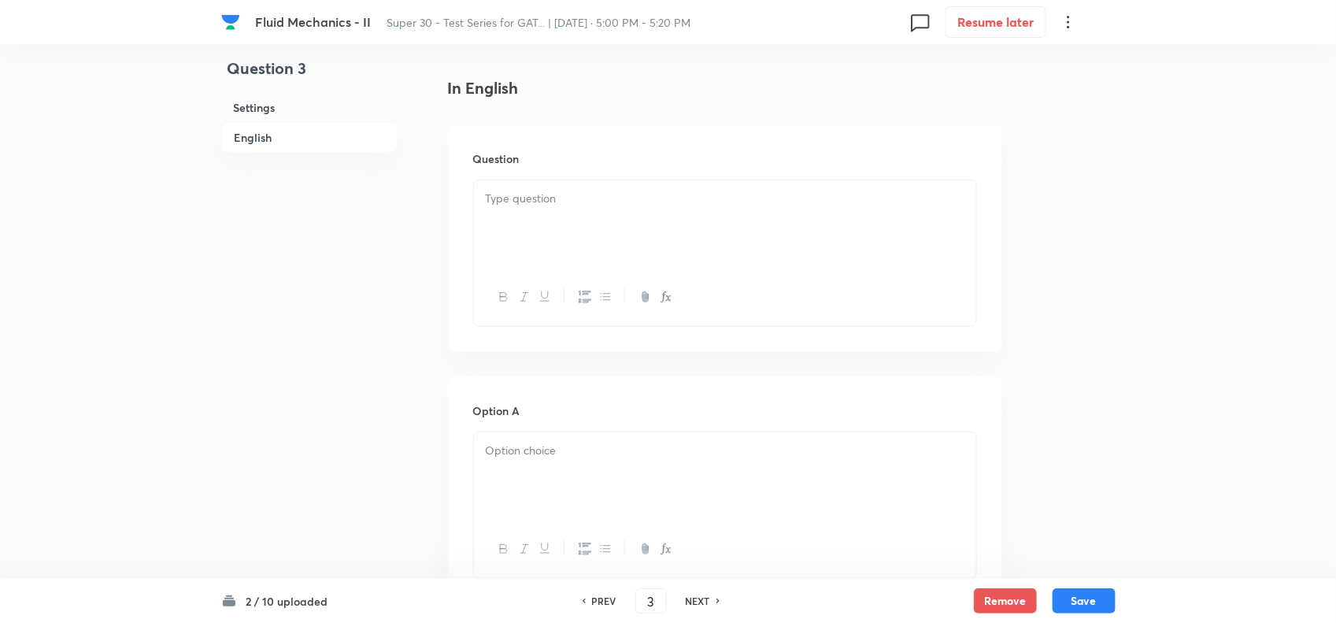
scroll to position [387, 0]
click at [571, 218] on div at bounding box center [725, 223] width 502 height 88
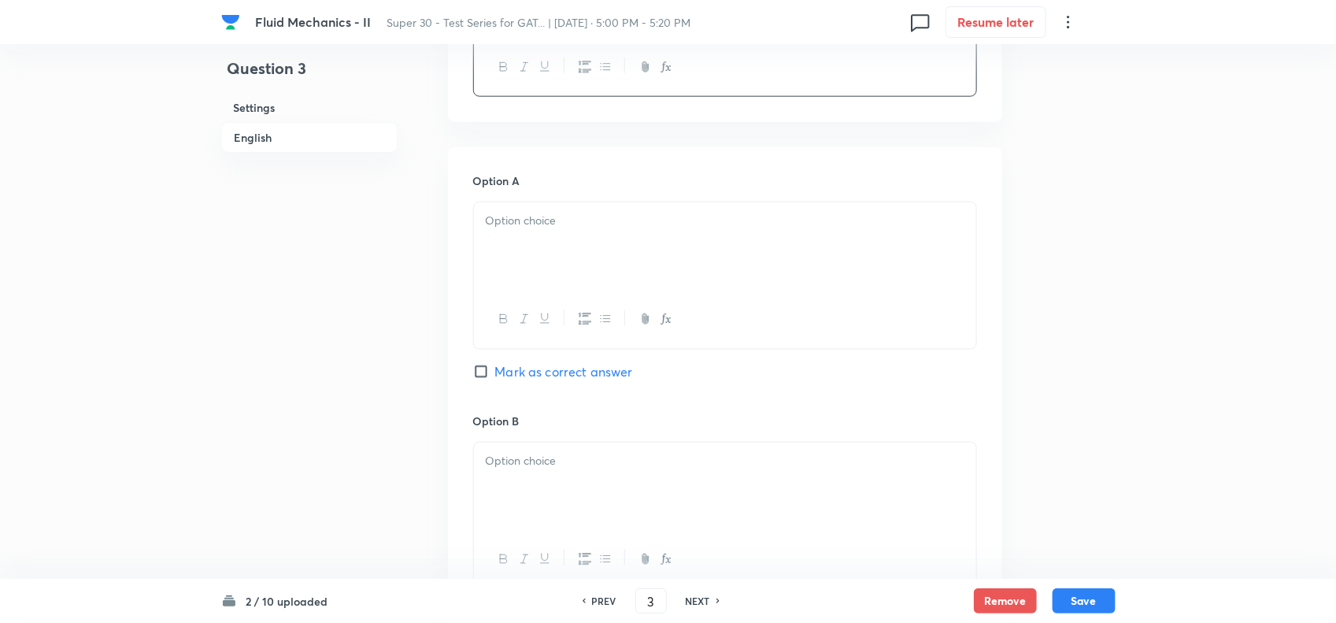
scroll to position [701, 0]
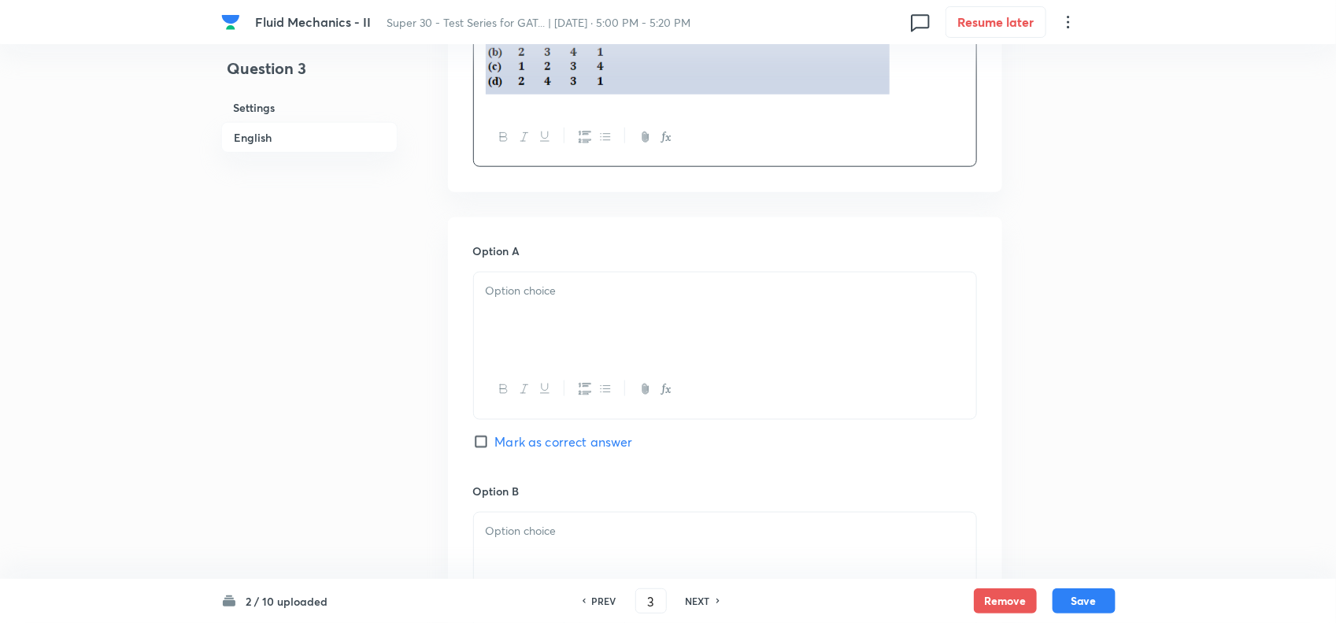
click at [508, 297] on p at bounding box center [725, 291] width 479 height 18
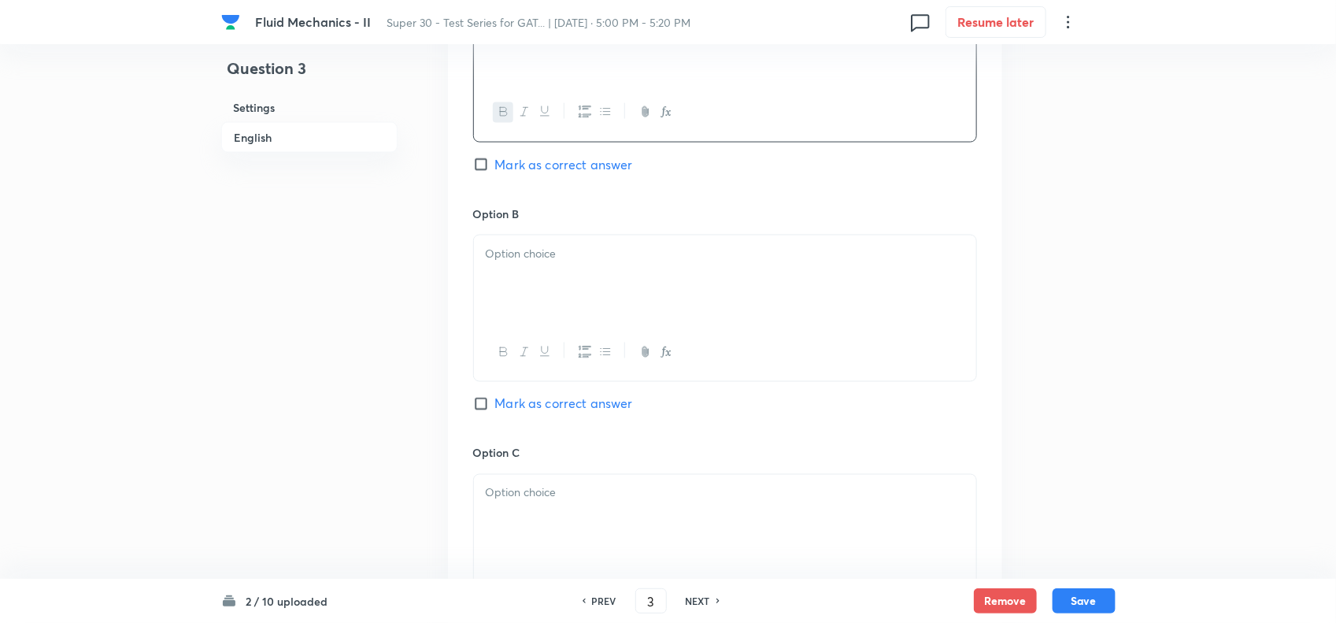
scroll to position [980, 0]
click at [543, 269] on div at bounding box center [725, 278] width 502 height 88
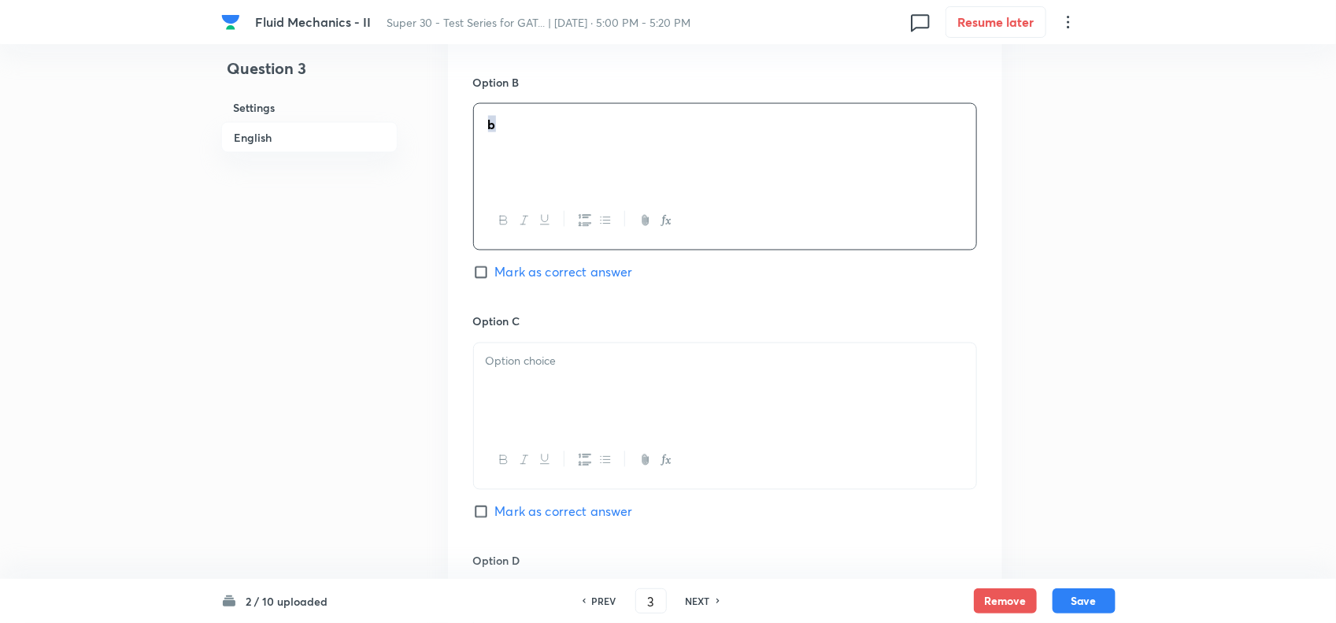
scroll to position [1120, 0]
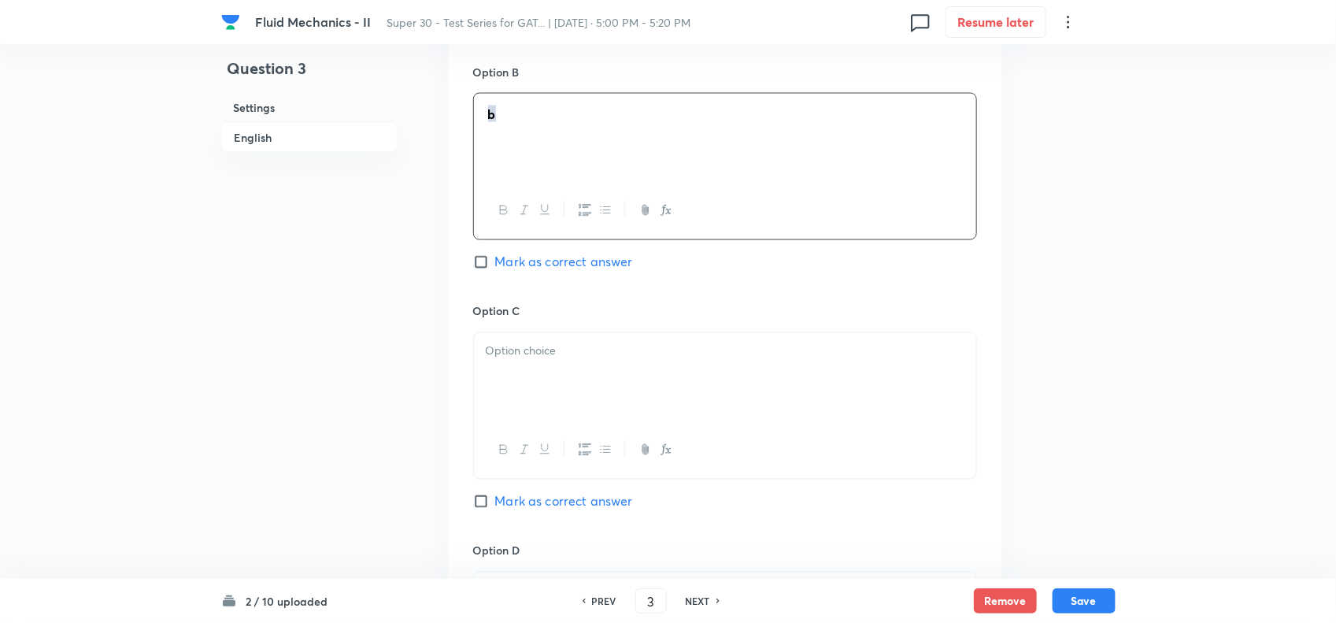
click at [533, 349] on p at bounding box center [725, 351] width 479 height 18
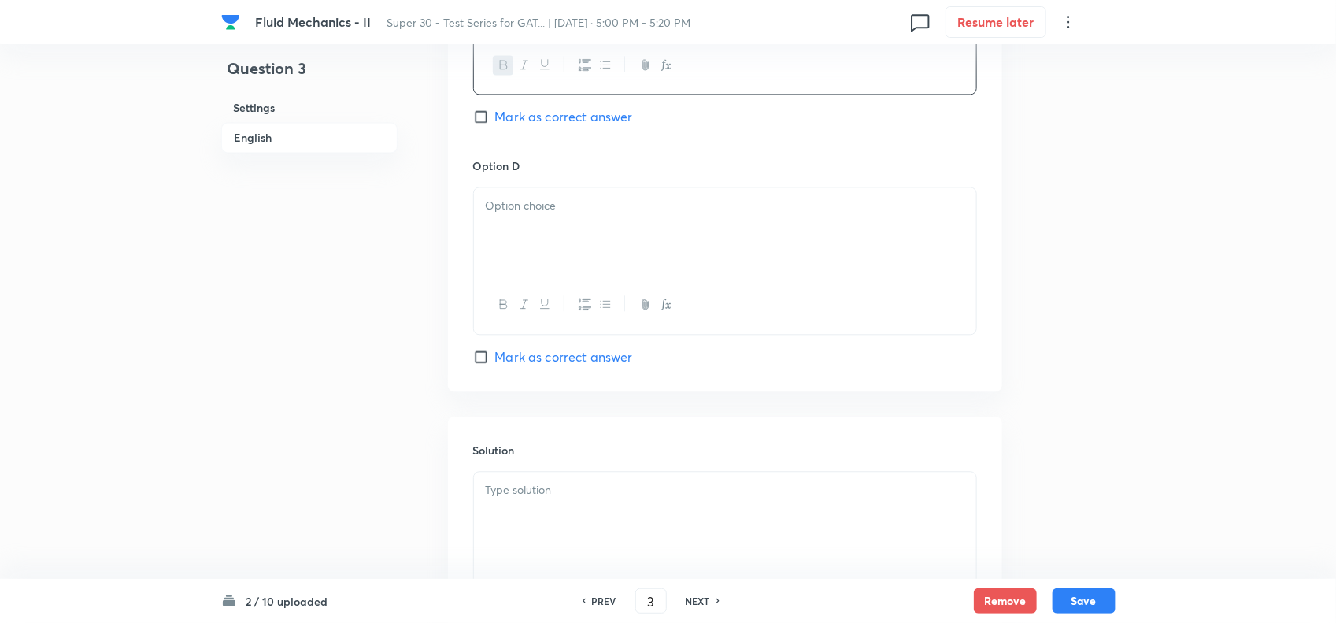
scroll to position [1571, 0]
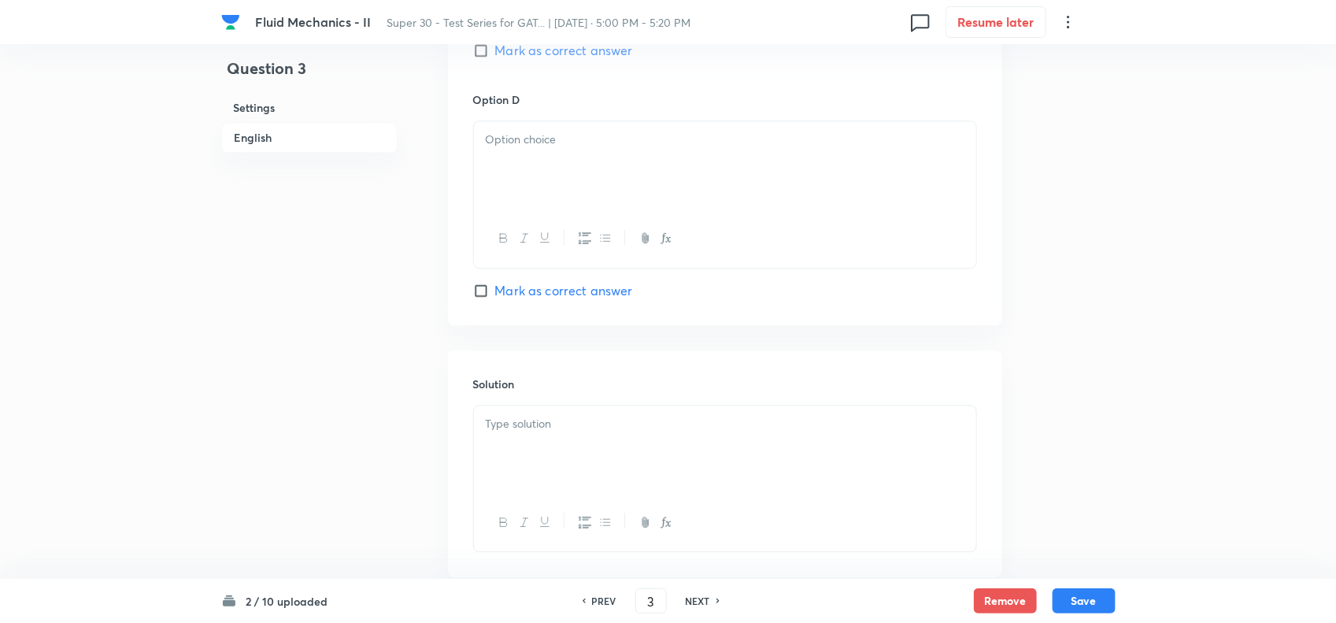
click at [561, 165] on div at bounding box center [725, 165] width 502 height 88
drag, startPoint x: 246, startPoint y: 253, endPoint x: 622, endPoint y: 131, distance: 395.5
click at [590, 148] on p at bounding box center [725, 140] width 479 height 18
click at [549, 410] on div at bounding box center [725, 478] width 504 height 147
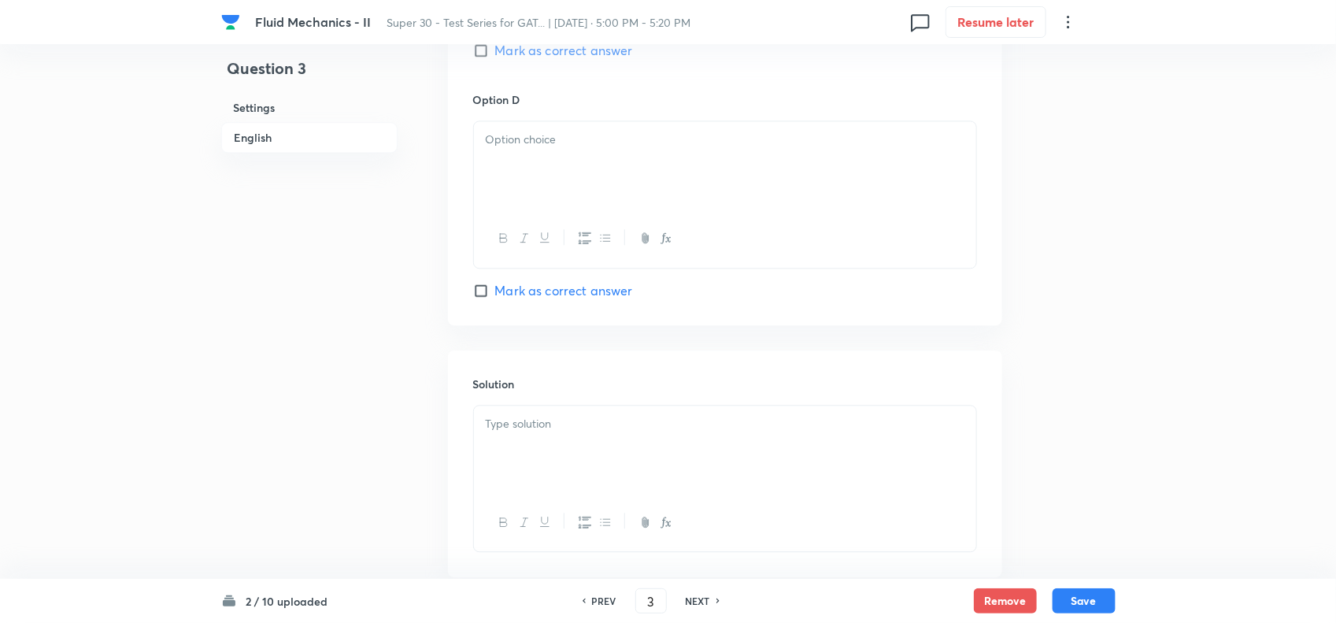
click at [549, 161] on div at bounding box center [725, 165] width 502 height 88
click at [531, 430] on p at bounding box center [725, 424] width 479 height 18
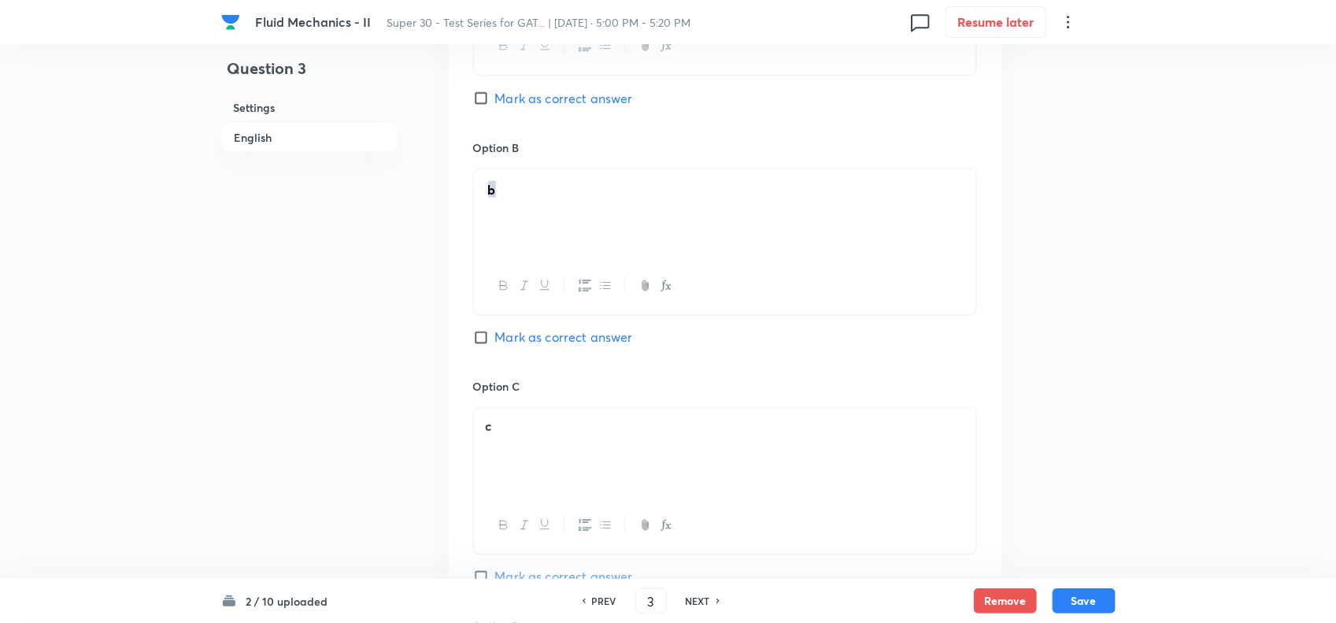
scroll to position [1031, 0]
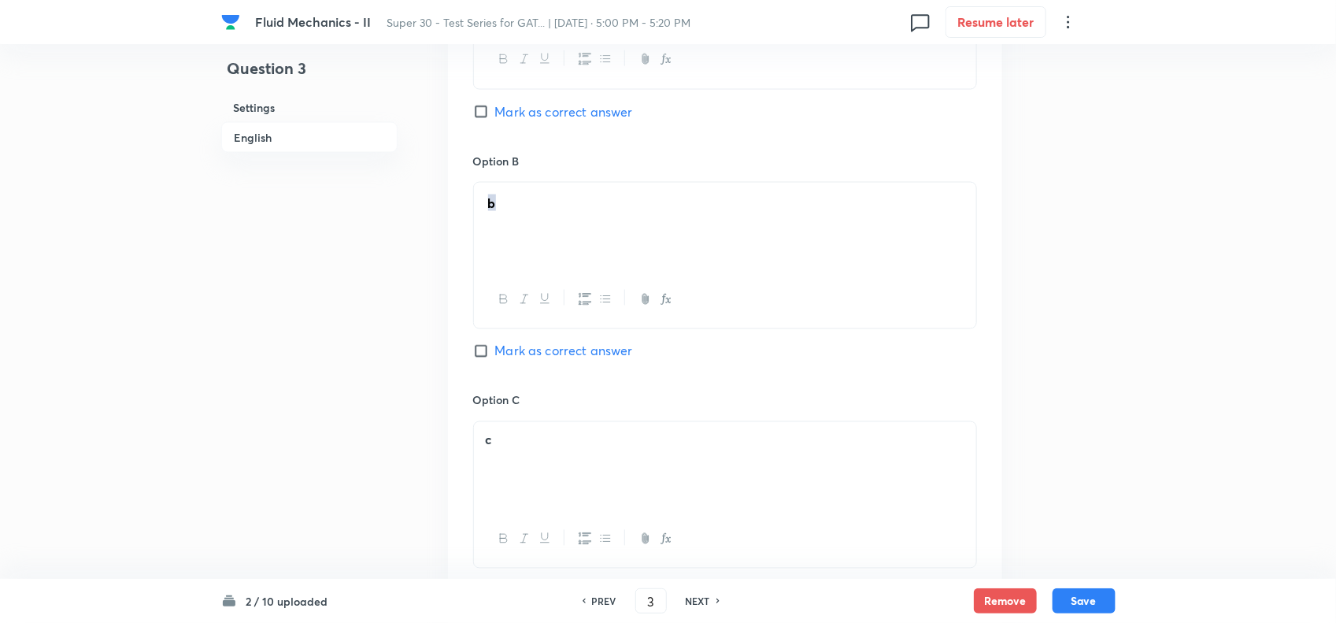
click at [486, 356] on input "Mark as correct answer" at bounding box center [484, 351] width 22 height 16
checkbox input "true"
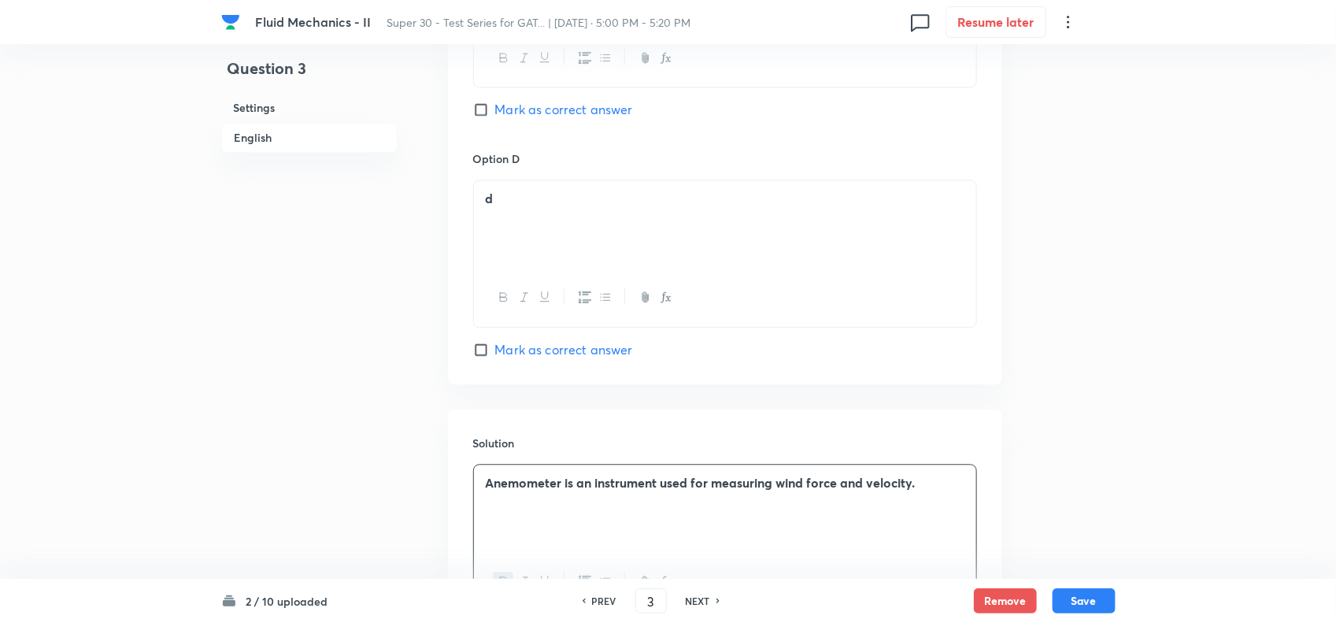
scroll to position [1671, 0]
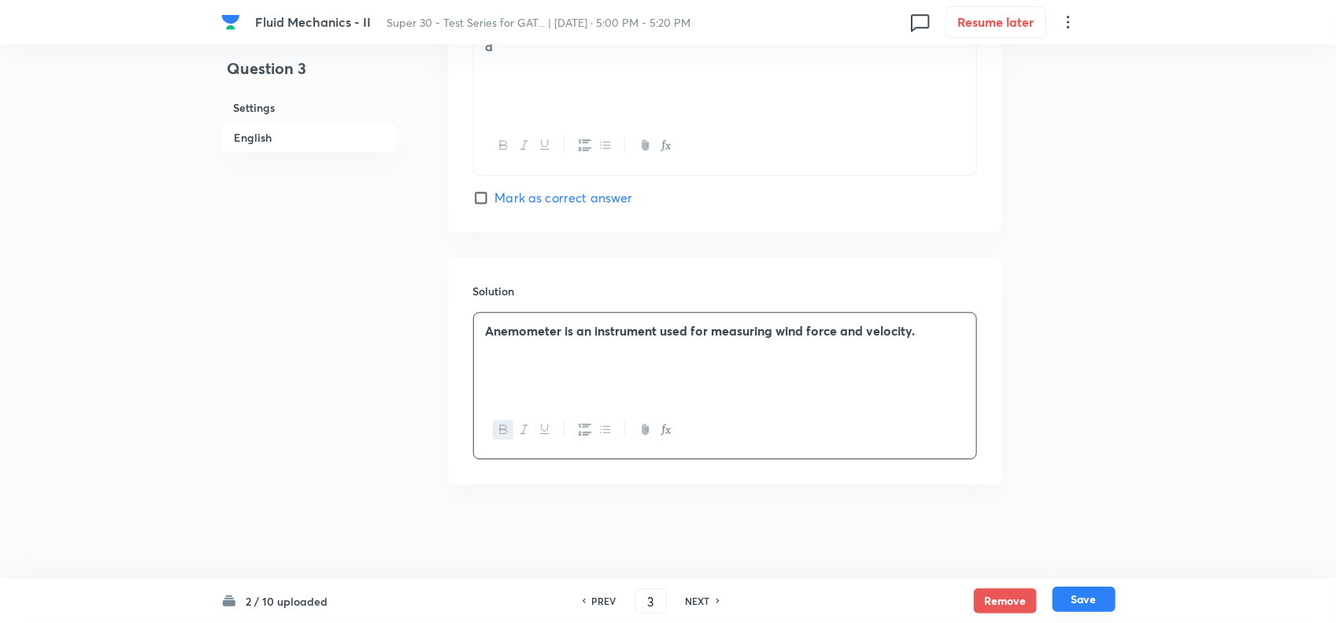
click at [1084, 593] on button "Save" at bounding box center [1083, 598] width 63 height 25
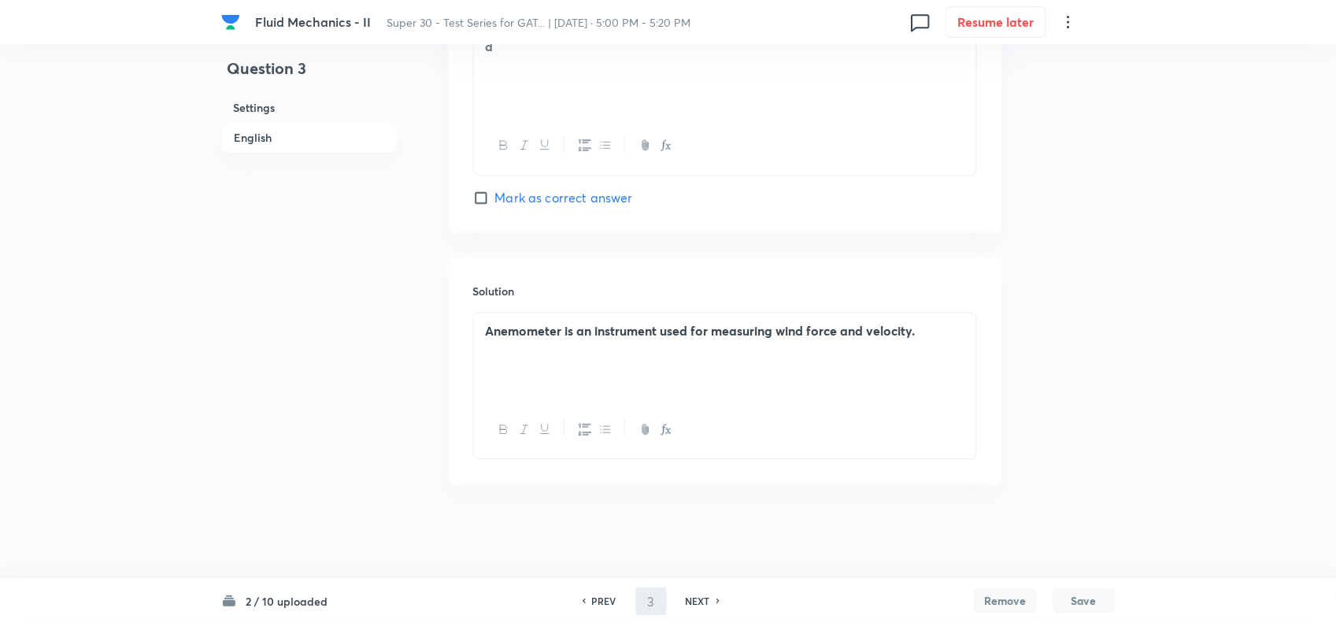
type input "4"
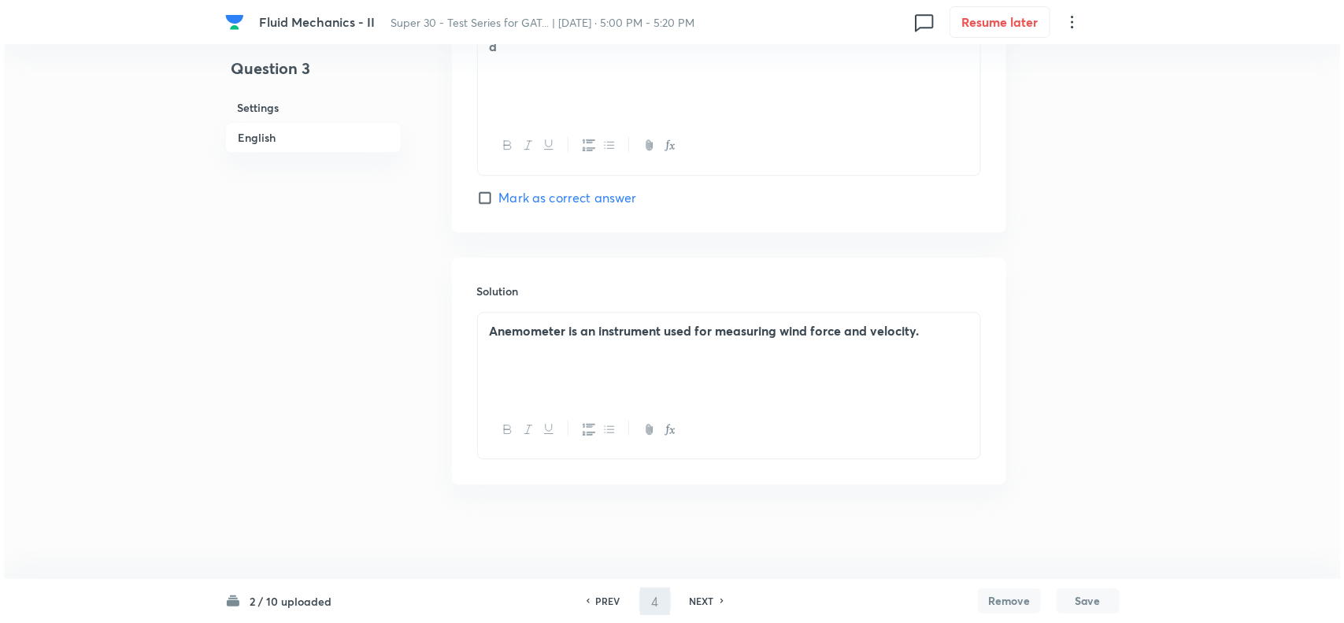
scroll to position [0, 0]
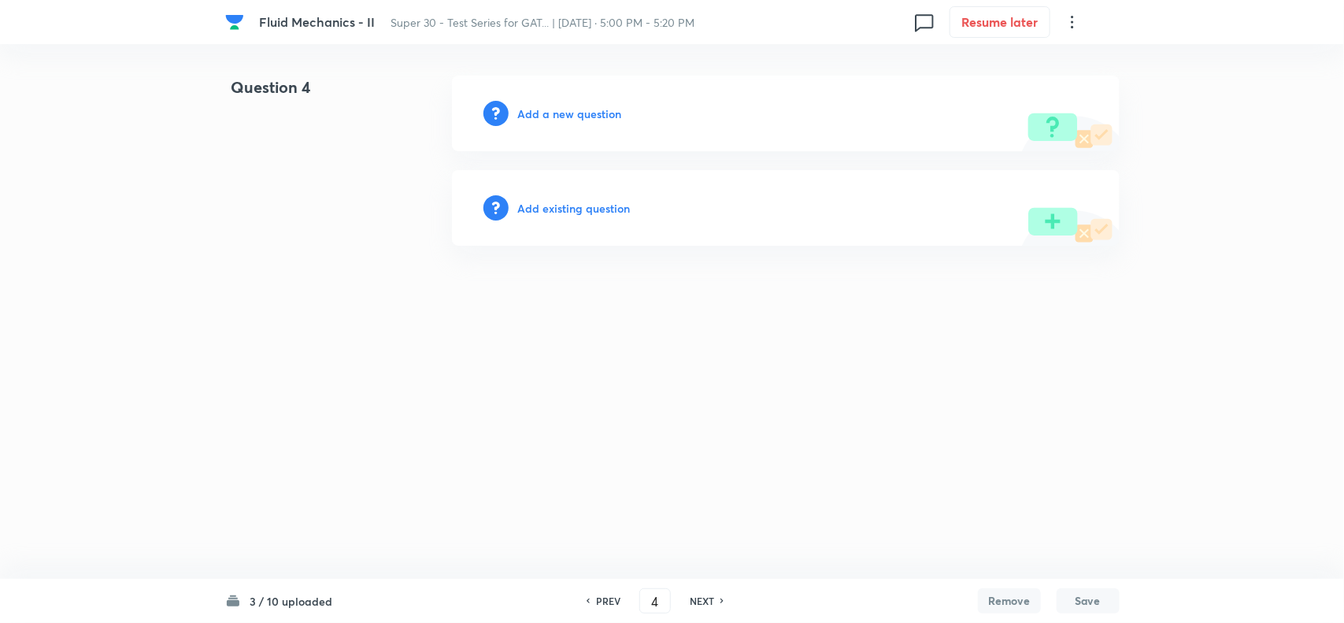
click at [560, 116] on h6 "Add a new question" at bounding box center [570, 113] width 104 height 17
click at [560, 116] on h6 "Choose a question type" at bounding box center [578, 113] width 121 height 17
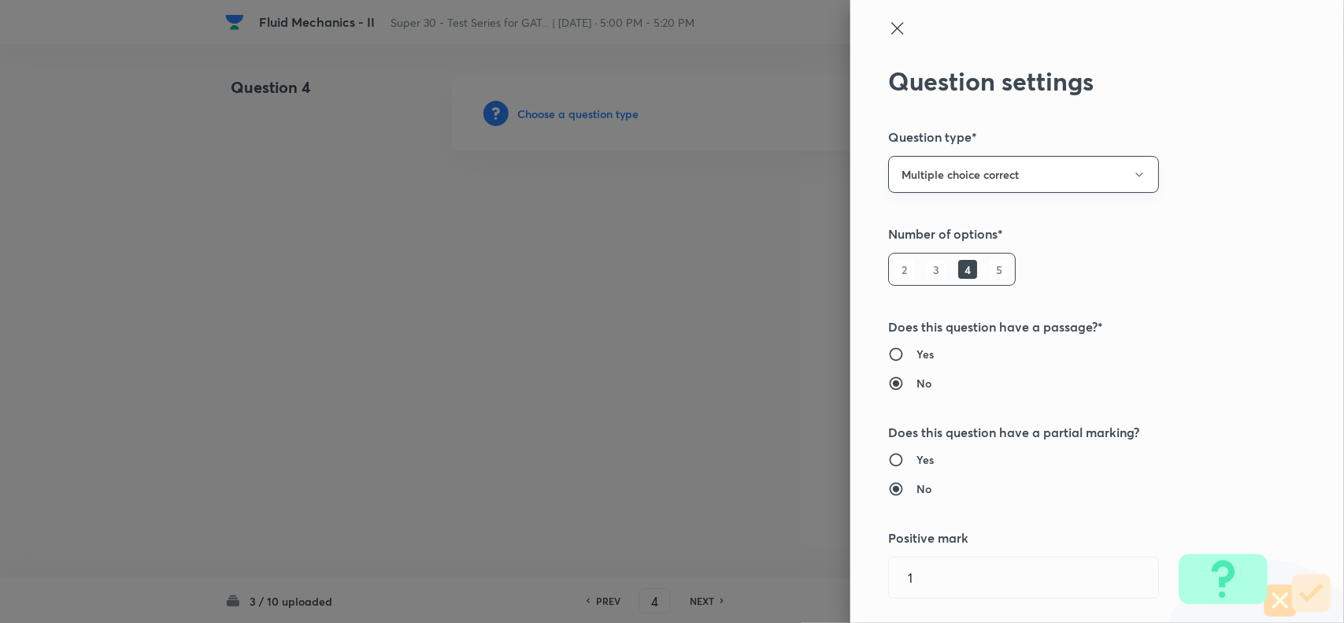
click at [933, 164] on button "Multiple choice correct" at bounding box center [1023, 174] width 271 height 37
click at [1002, 359] on div at bounding box center [672, 311] width 1344 height 623
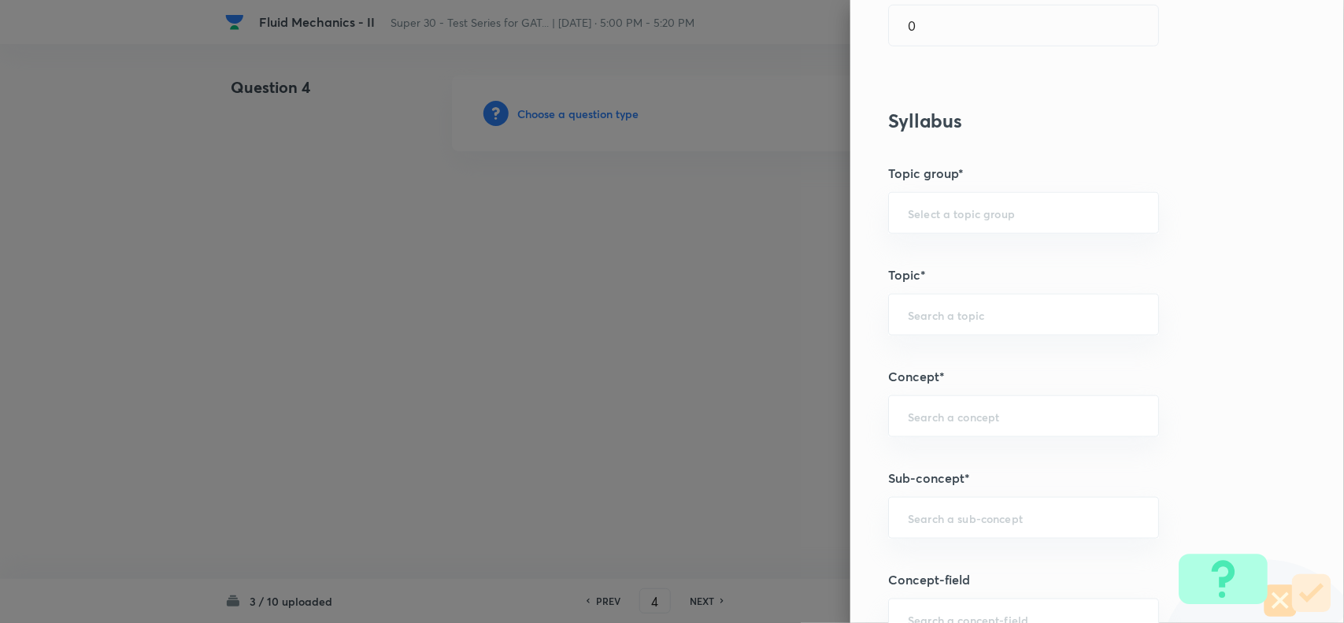
scroll to position [500, 0]
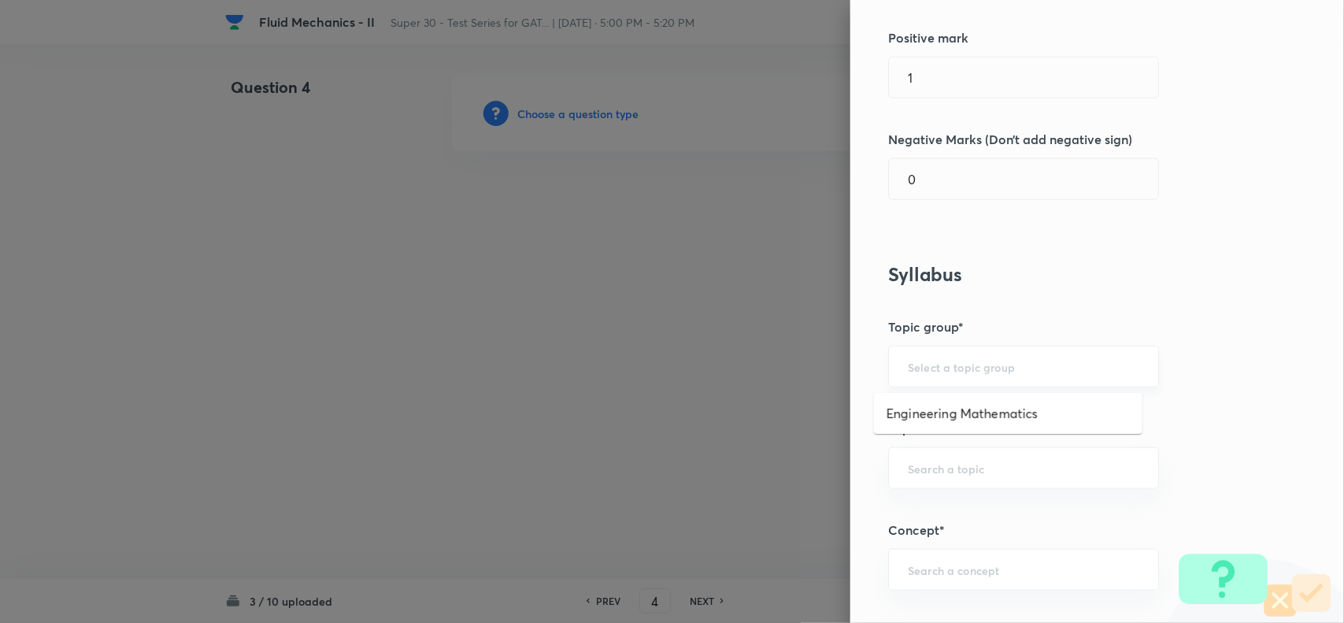
click at [929, 367] on input "text" at bounding box center [1023, 366] width 231 height 15
click at [930, 409] on li "Engineering Mathematics" at bounding box center [1008, 413] width 268 height 28
type input "Engineering Mathematics"
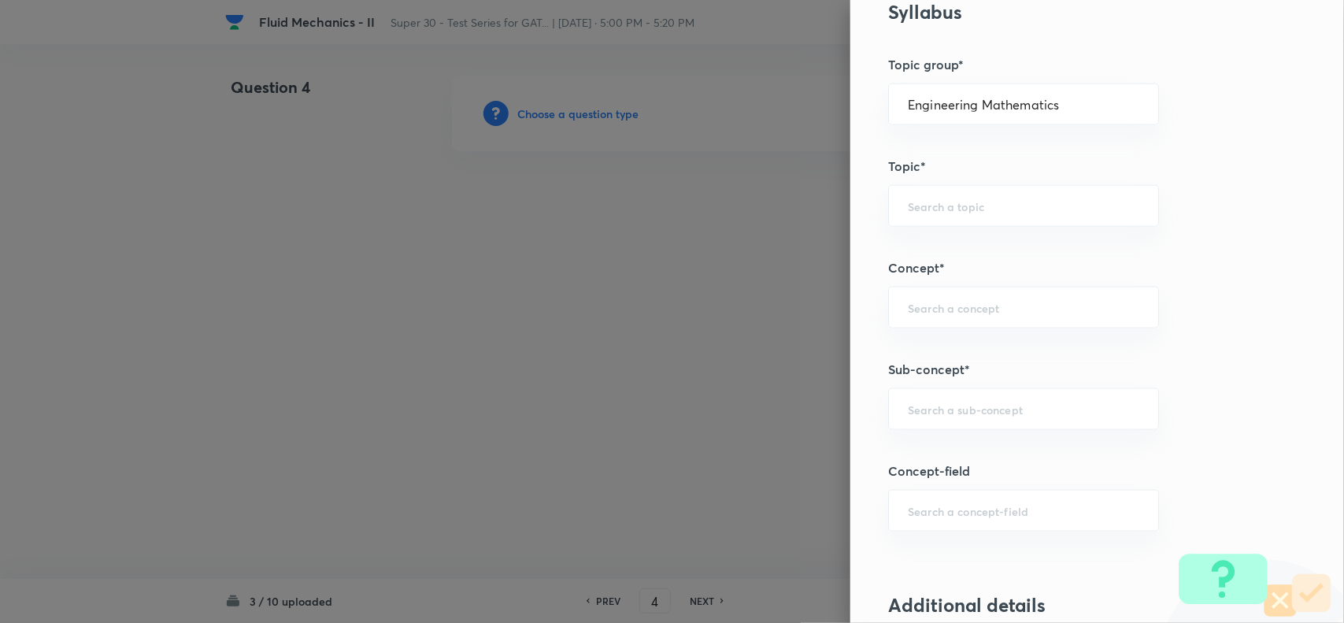
scroll to position [821, 0]
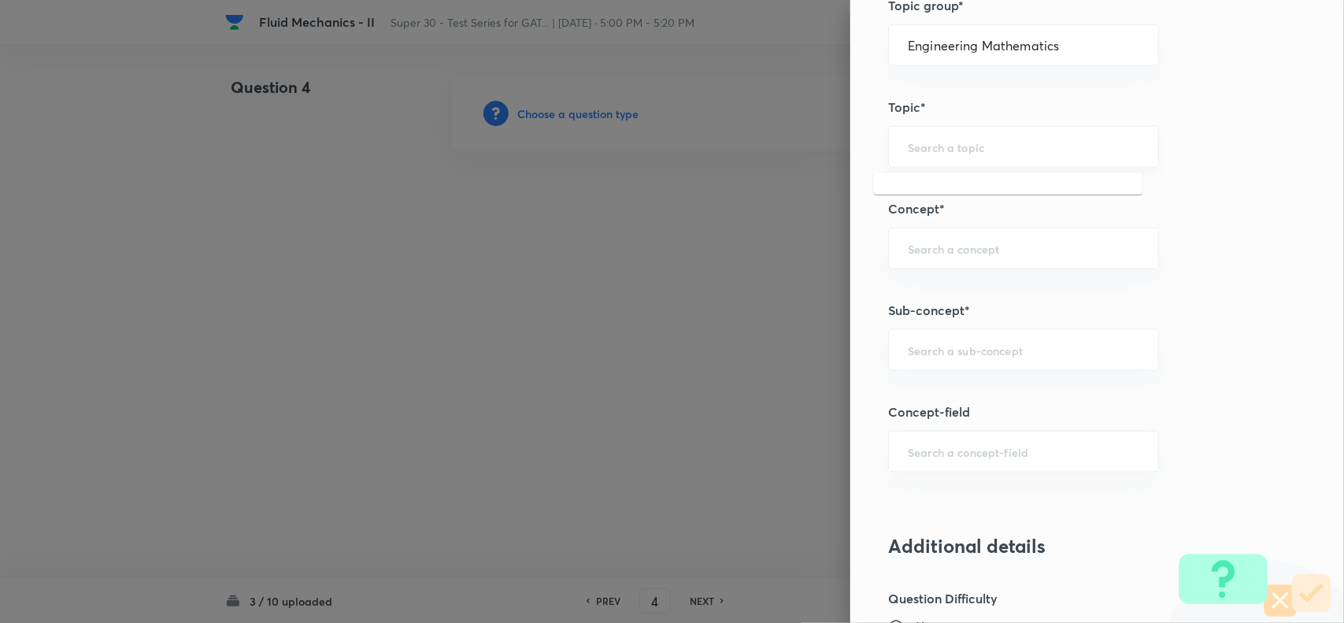
click at [908, 151] on input "text" at bounding box center [1023, 146] width 231 height 15
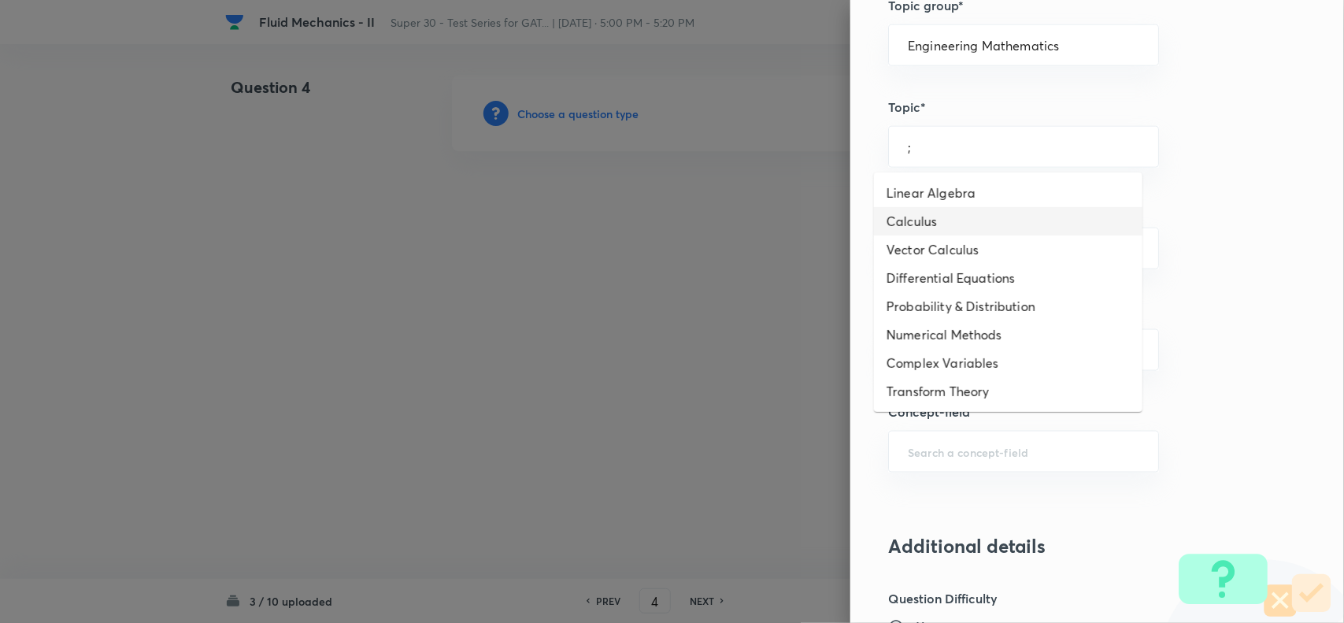
click at [917, 229] on li "Calculus" at bounding box center [1008, 221] width 268 height 28
type input "Calculus"
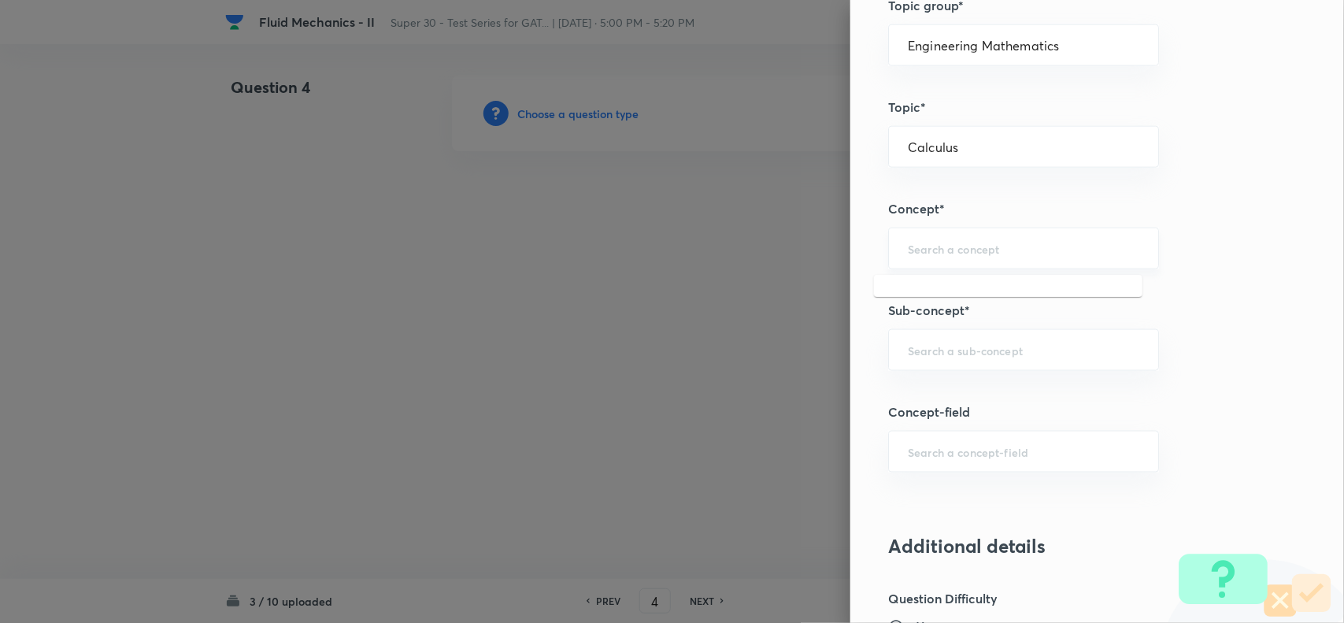
click at [908, 254] on input "text" at bounding box center [1023, 248] width 231 height 15
click at [911, 289] on li "Series" at bounding box center [1008, 295] width 268 height 28
type input "Series"
click at [922, 367] on div "​" at bounding box center [1023, 350] width 271 height 42
click at [910, 402] on li "Infinite" at bounding box center [1008, 397] width 268 height 28
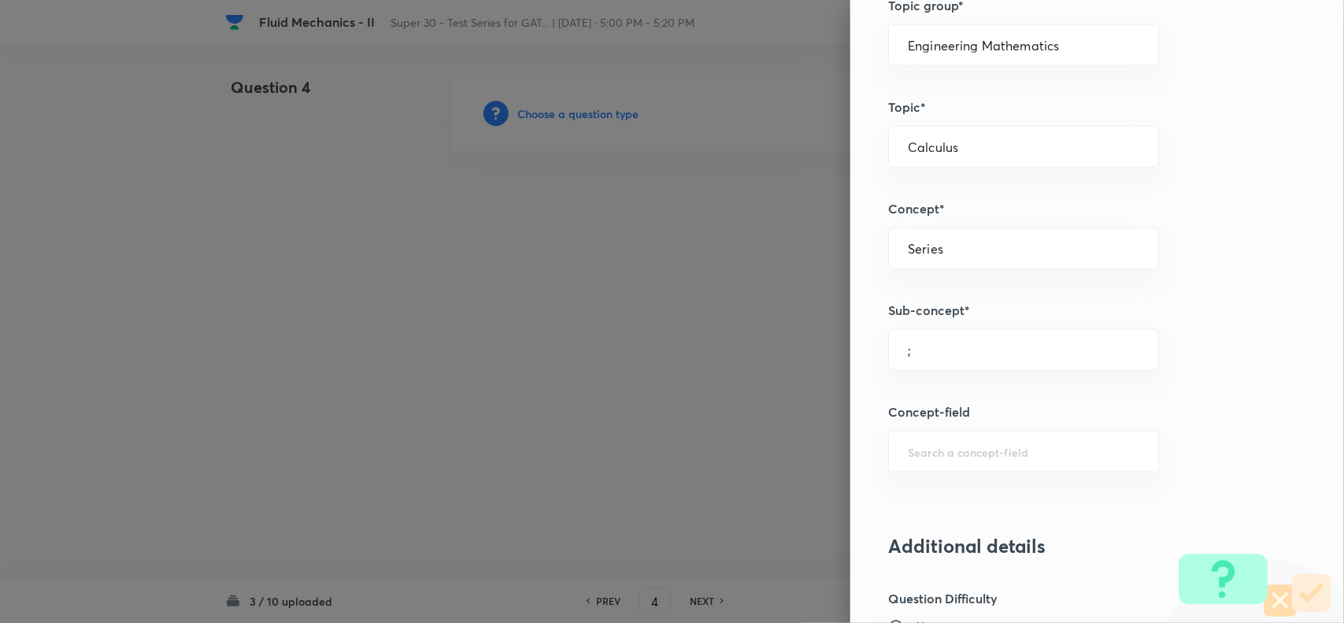
type input "Infinite"
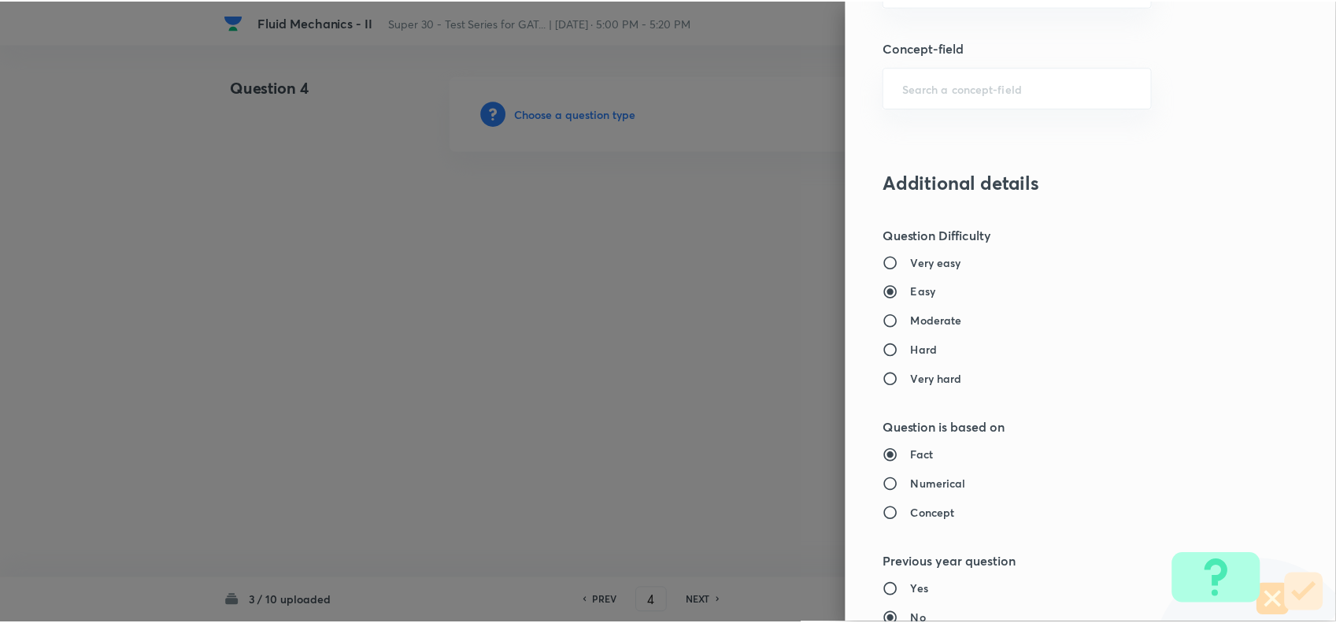
scroll to position [1631, 0]
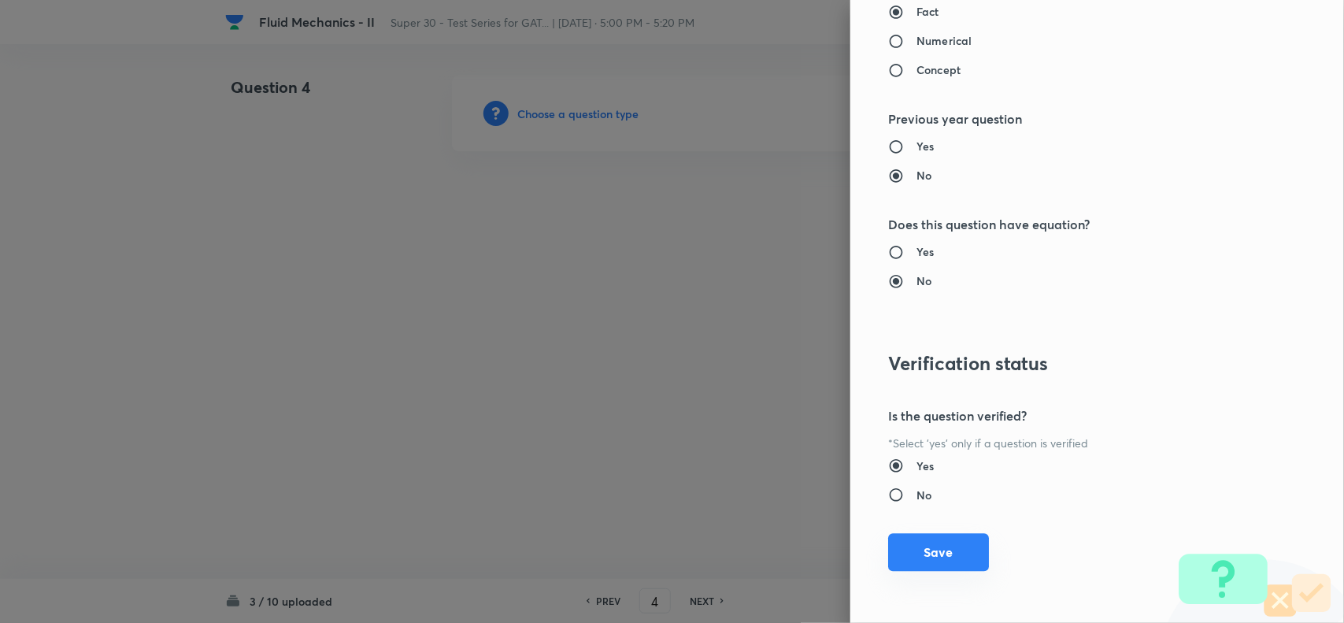
click at [927, 548] on button "Save" at bounding box center [938, 552] width 101 height 38
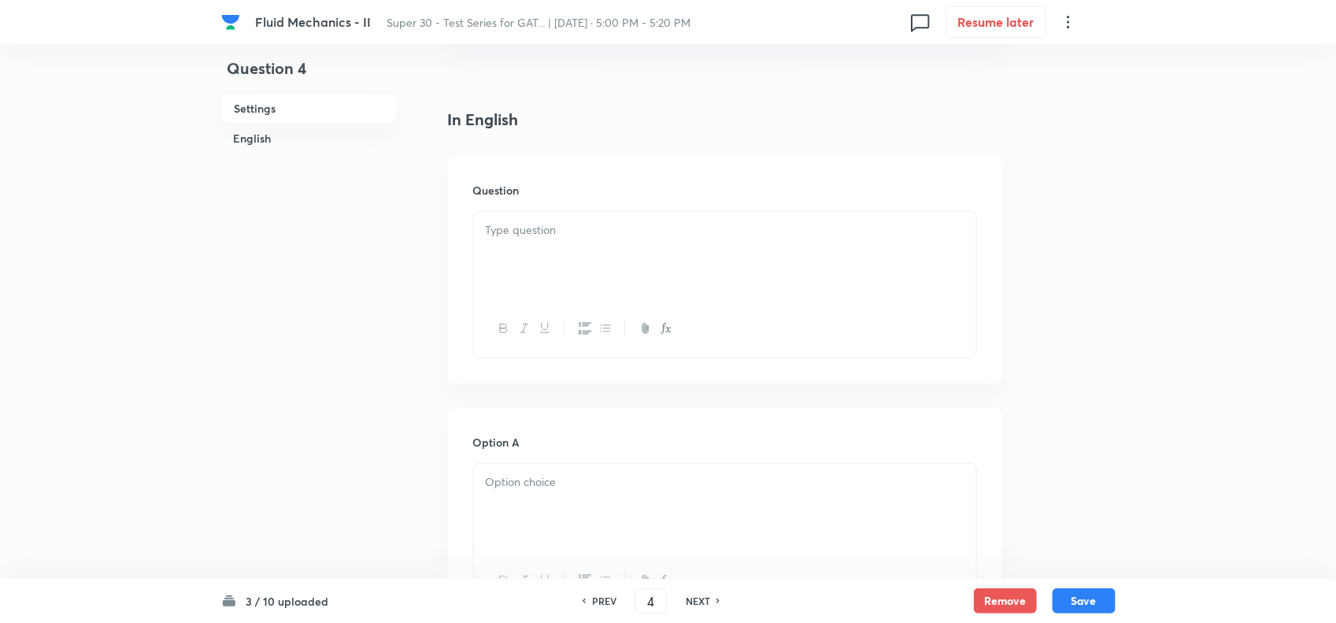
scroll to position [356, 0]
click at [573, 242] on div at bounding box center [725, 255] width 502 height 88
click at [564, 234] on p at bounding box center [725, 229] width 479 height 18
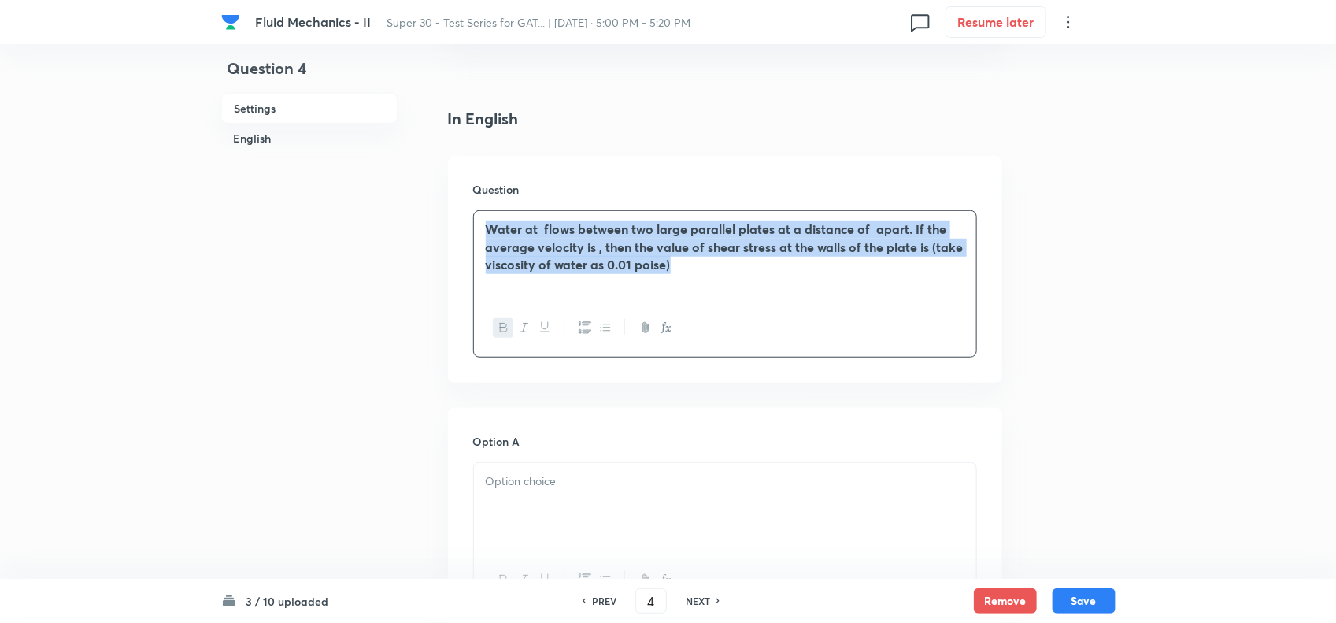
drag, startPoint x: 485, startPoint y: 224, endPoint x: 740, endPoint y: 296, distance: 264.9
click at [740, 296] on div "Water at flows between two large parallel plates at a distance of apart. If the…" at bounding box center [725, 255] width 502 height 88
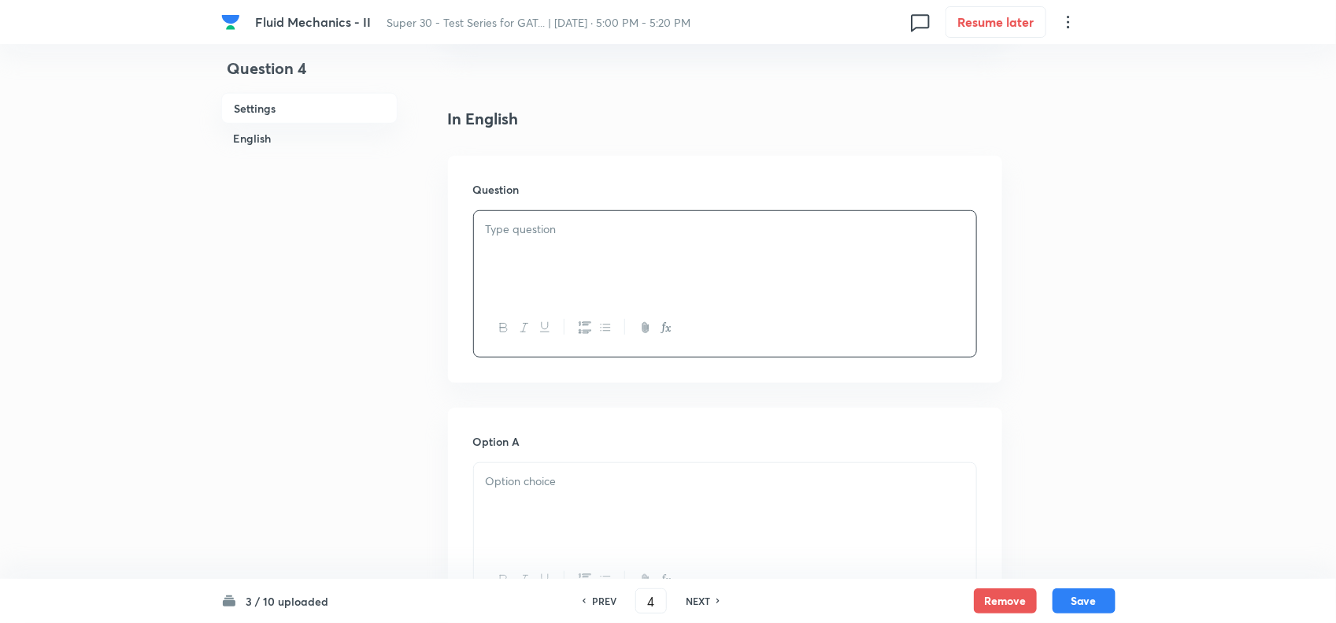
click at [544, 220] on p at bounding box center [725, 229] width 479 height 18
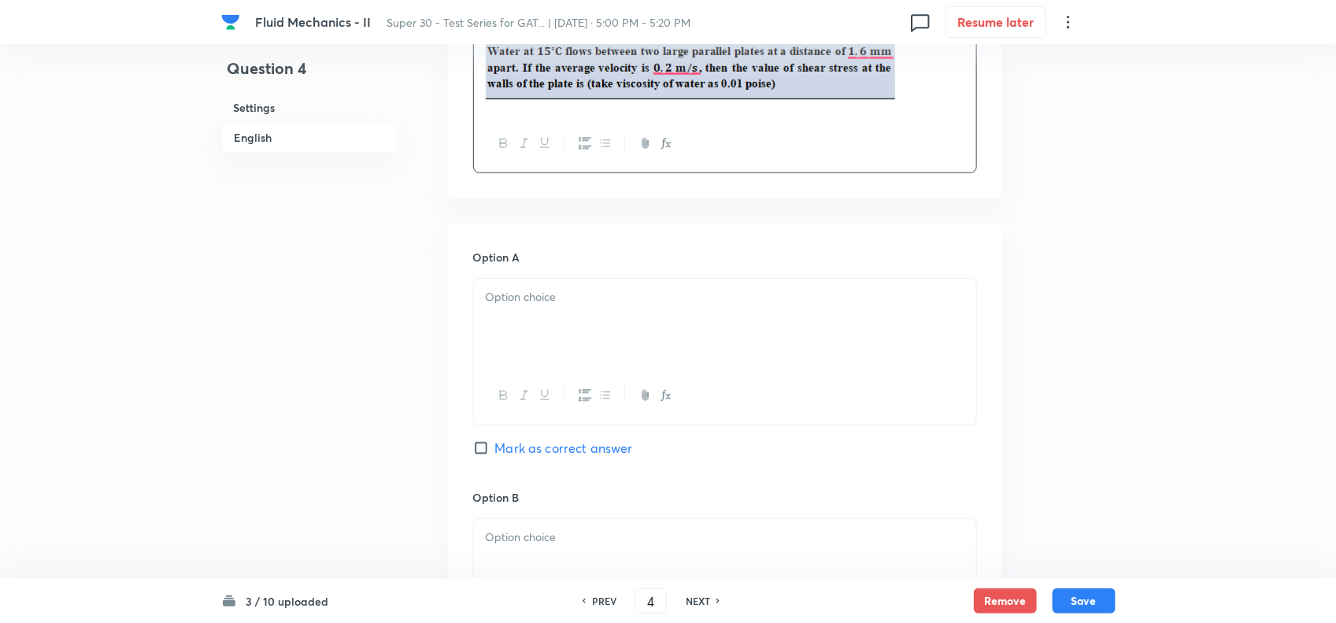
scroll to position [575, 0]
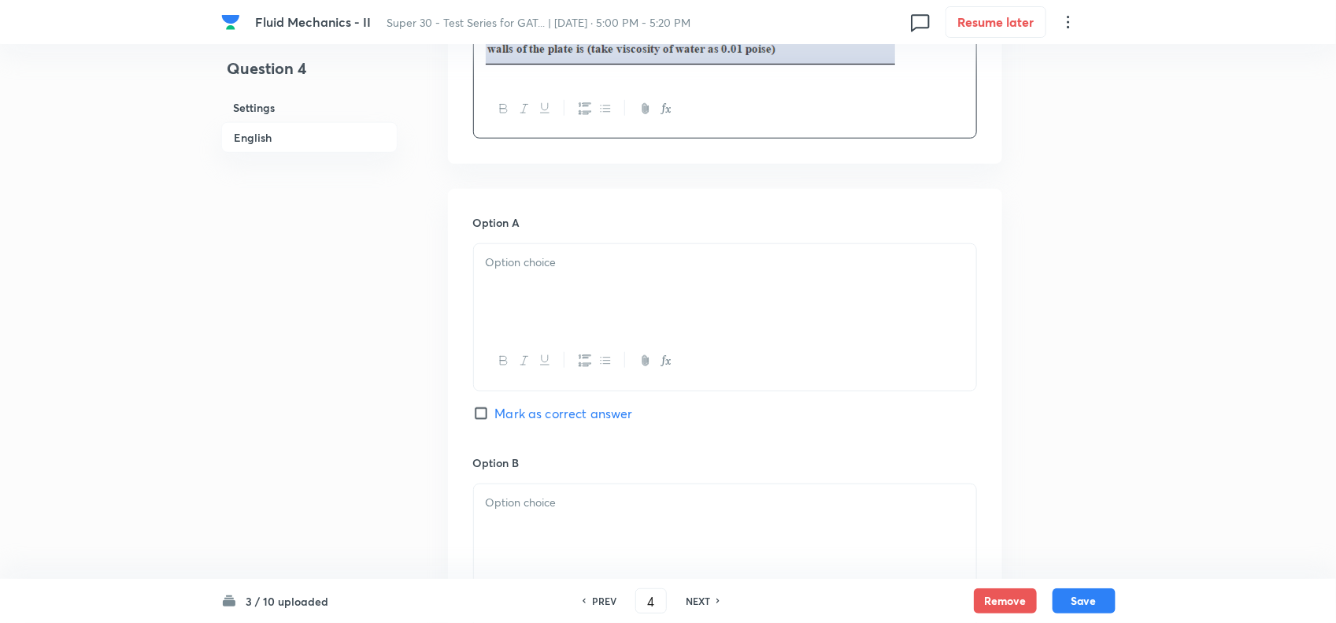
click at [580, 262] on p at bounding box center [725, 262] width 479 height 18
drag, startPoint x: 580, startPoint y: 262, endPoint x: 606, endPoint y: 205, distance: 63.1
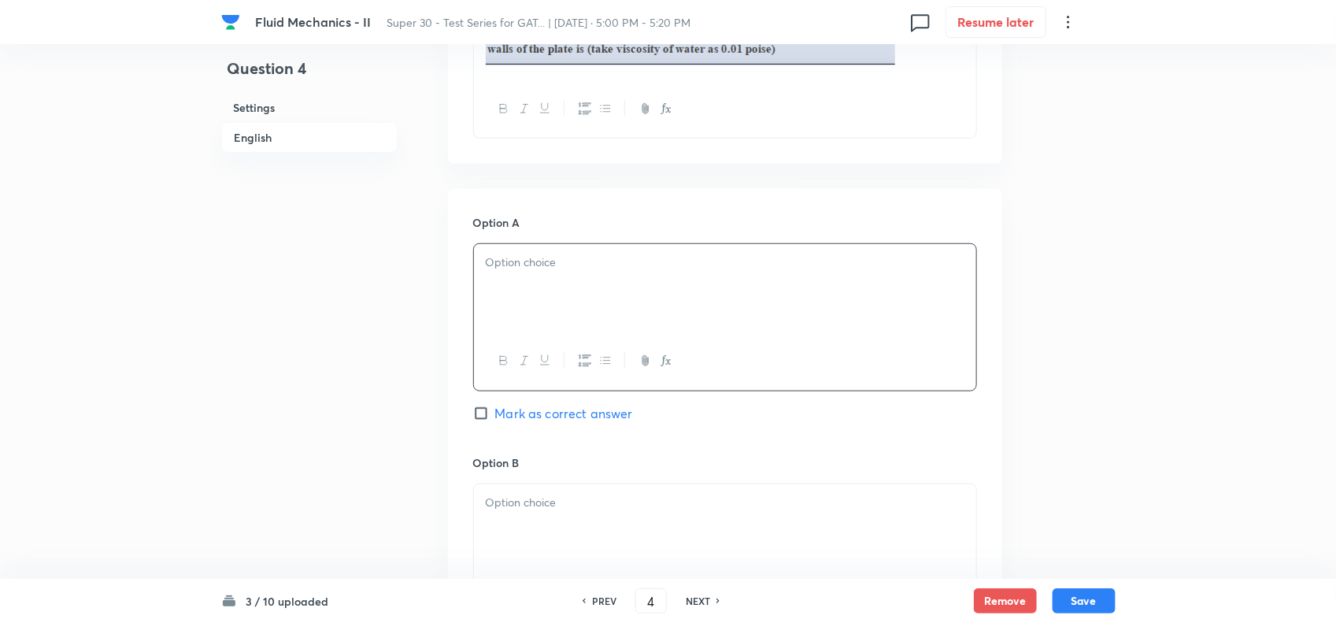
click at [531, 275] on div at bounding box center [725, 288] width 502 height 88
click at [531, 262] on p at bounding box center [725, 262] width 479 height 18
click at [543, 261] on p at bounding box center [725, 262] width 479 height 18
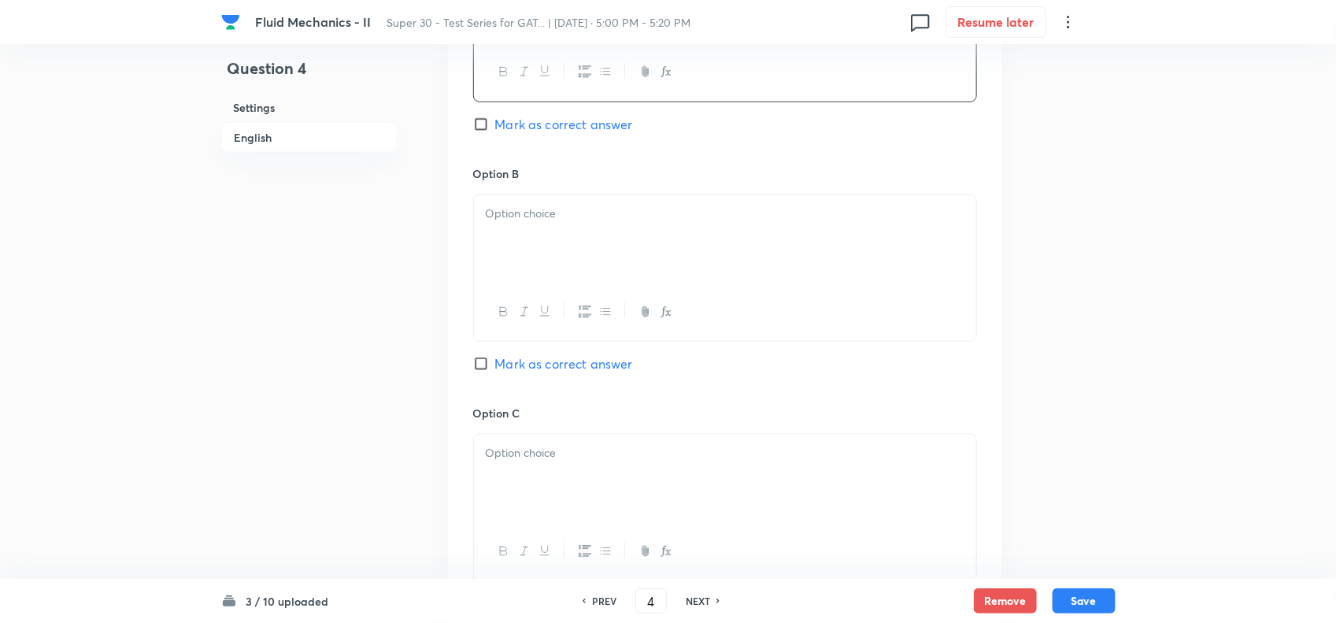
scroll to position [864, 0]
click at [540, 214] on p at bounding box center [725, 213] width 479 height 18
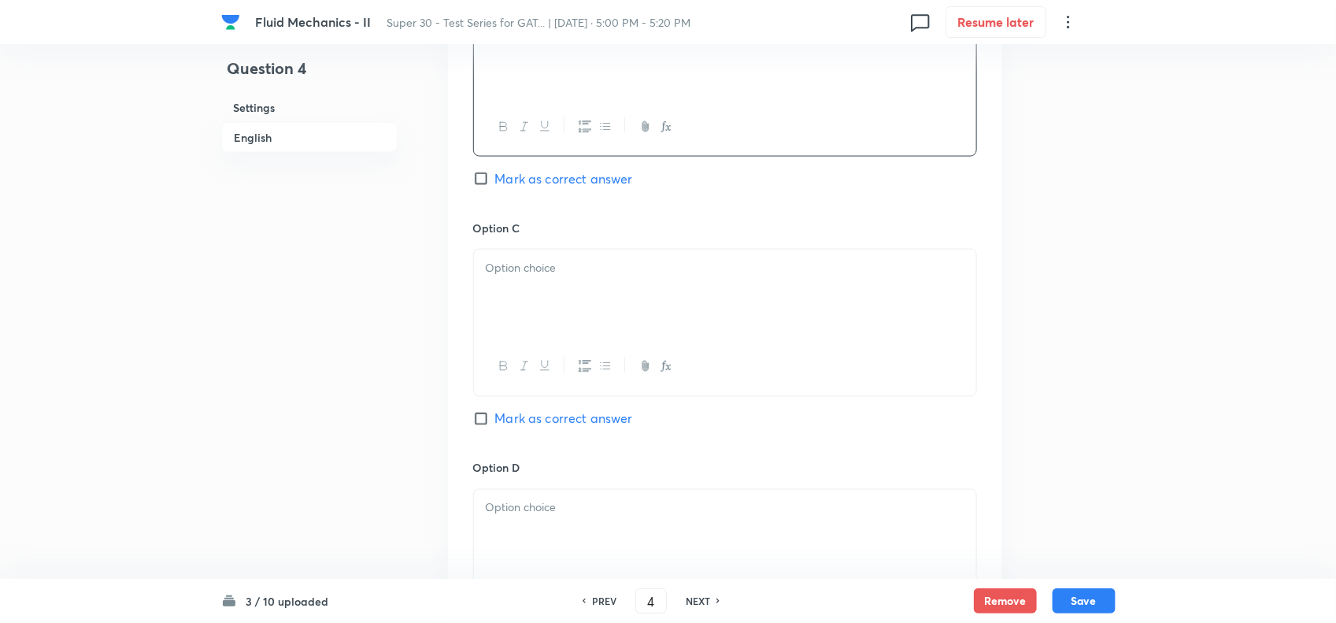
scroll to position [1049, 0]
click at [540, 292] on div at bounding box center [725, 293] width 502 height 88
click at [1155, 317] on div "Fluid Mechanics - II Super 30 - Test Series for GAT... | [DATE] · 5:00 PM - 5:2…" at bounding box center [668, 16] width 1336 height 1980
click at [644, 349] on div at bounding box center [725, 365] width 502 height 57
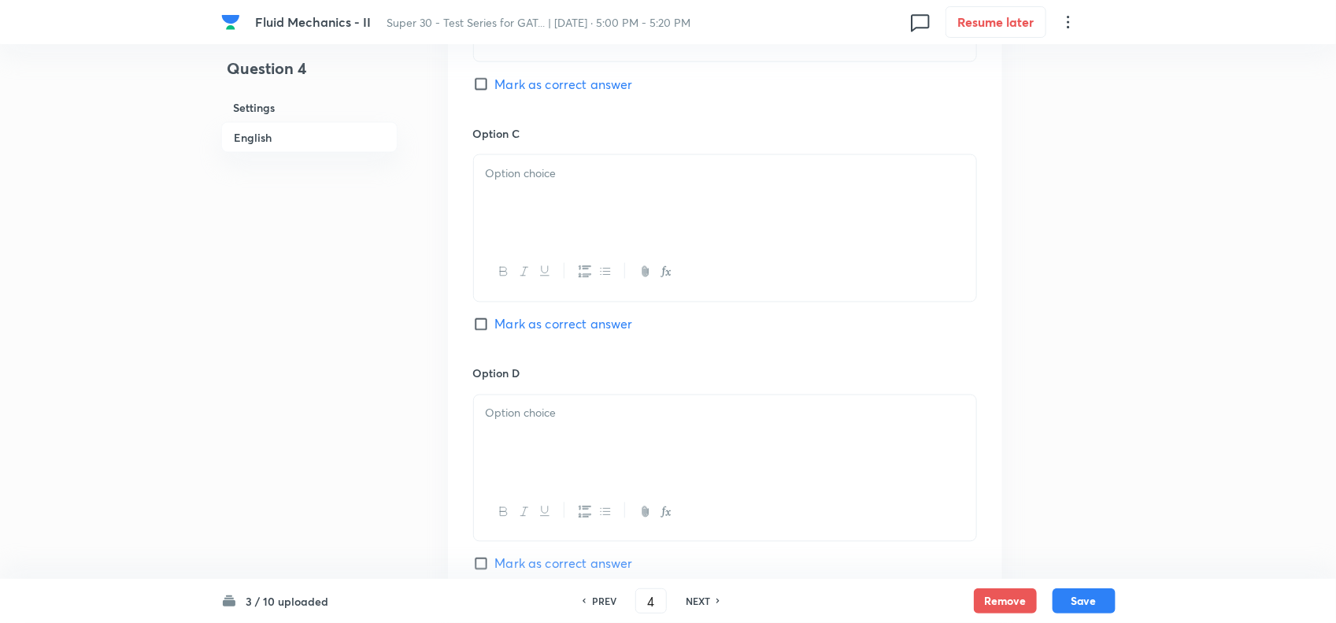
scroll to position [1140, 0]
click at [540, 190] on div at bounding box center [725, 202] width 502 height 88
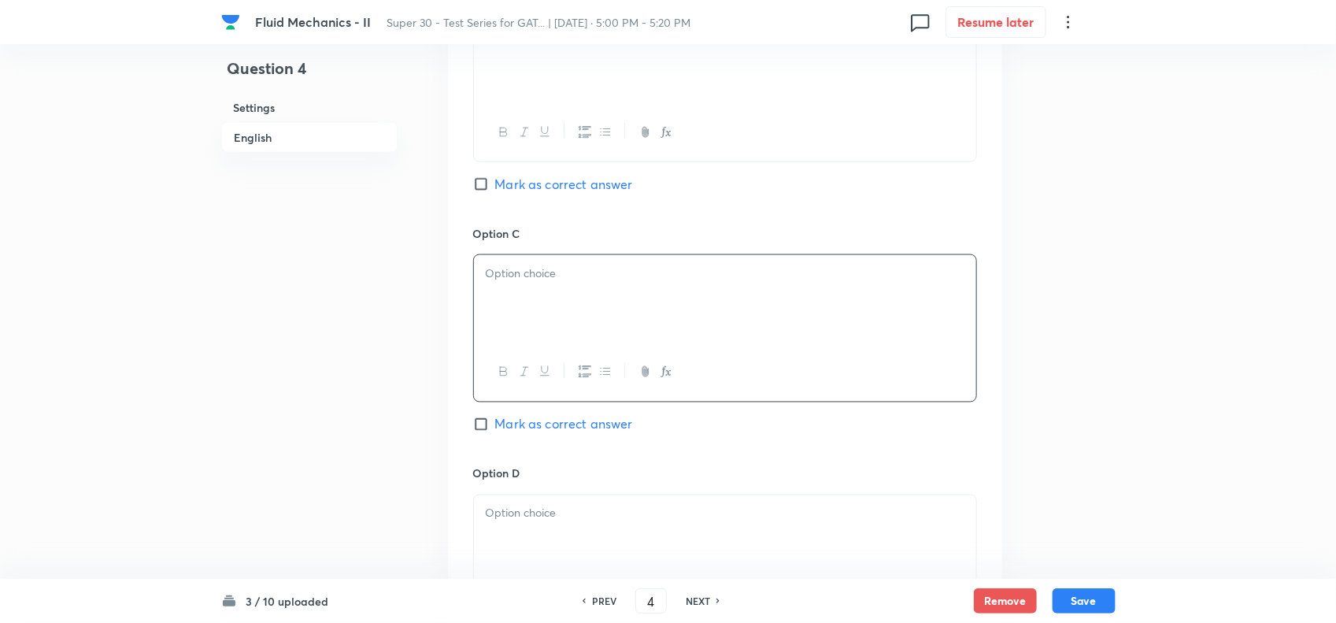
scroll to position [1033, 0]
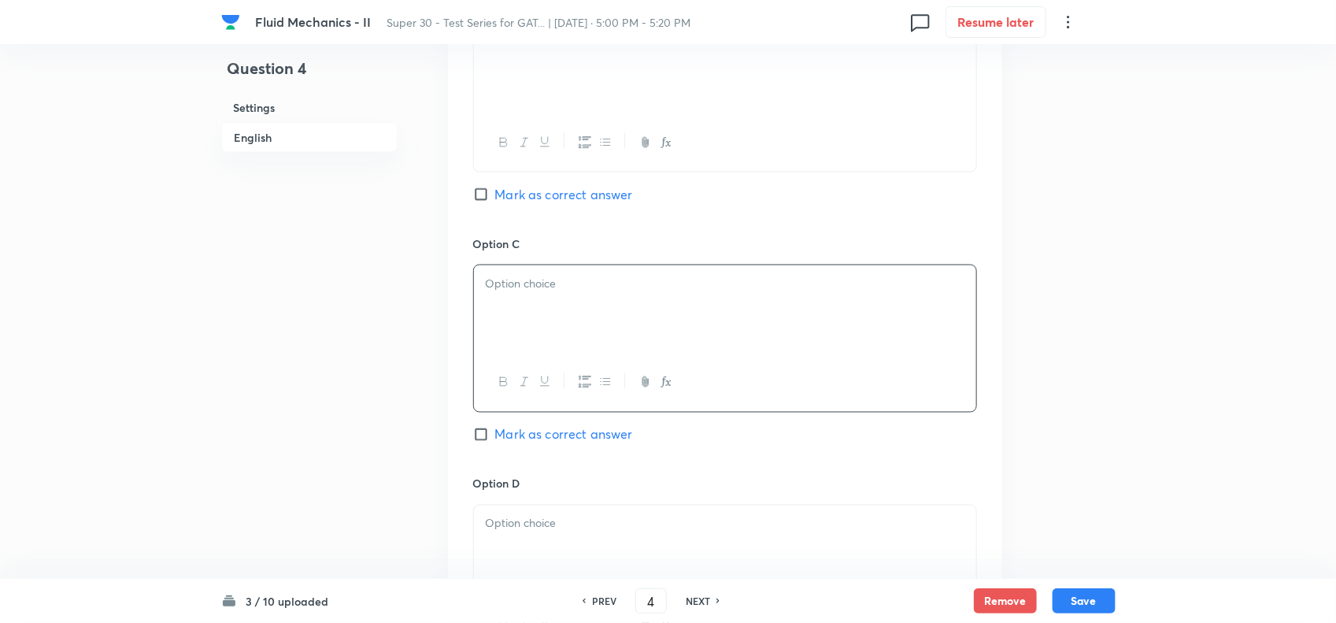
click at [560, 293] on p at bounding box center [725, 284] width 479 height 18
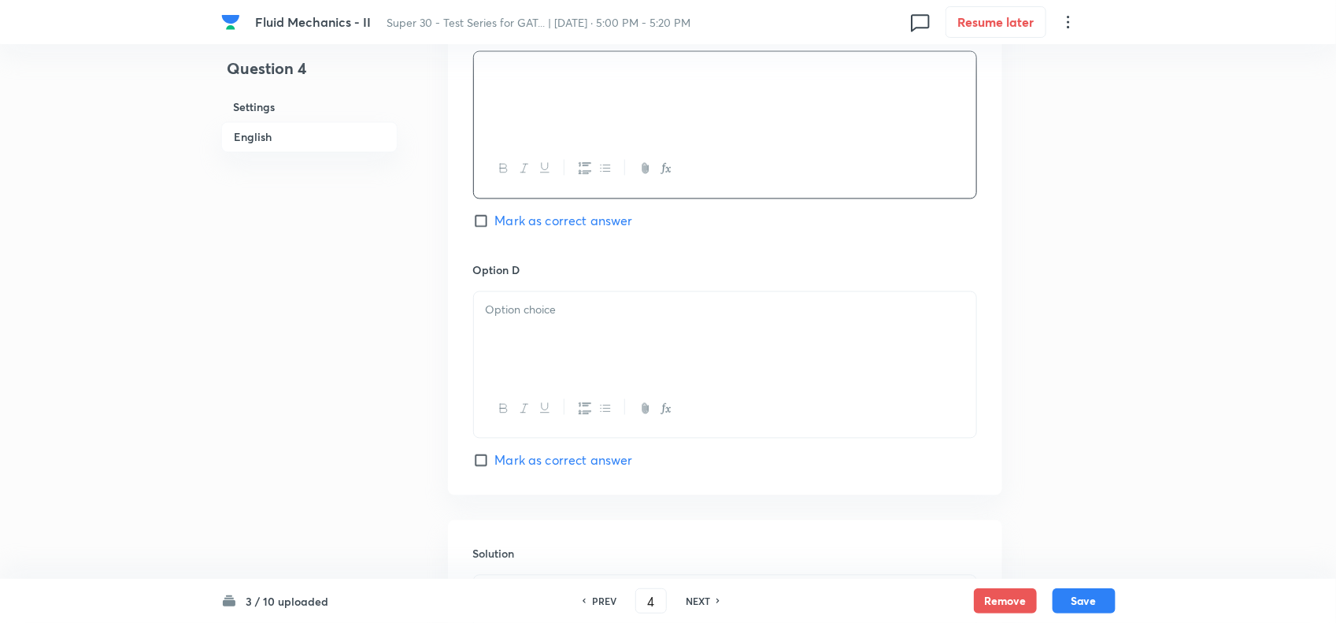
scroll to position [1248, 0]
click at [557, 333] on div at bounding box center [725, 334] width 502 height 88
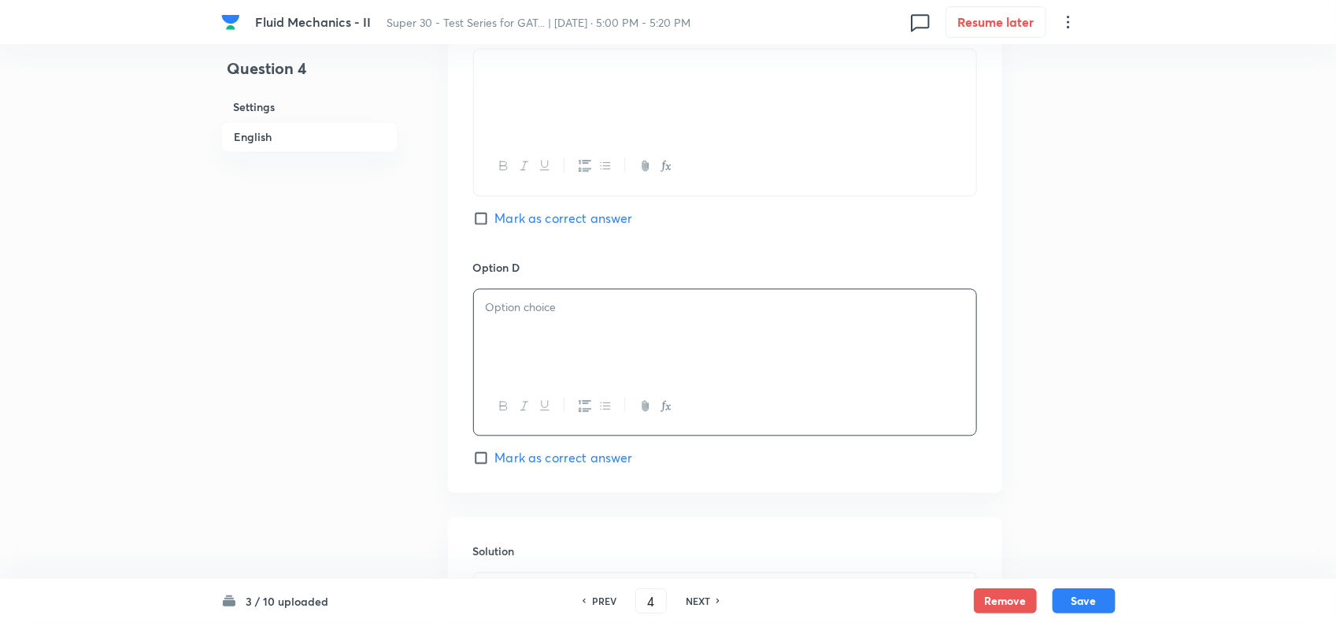
click at [539, 316] on p at bounding box center [725, 308] width 479 height 18
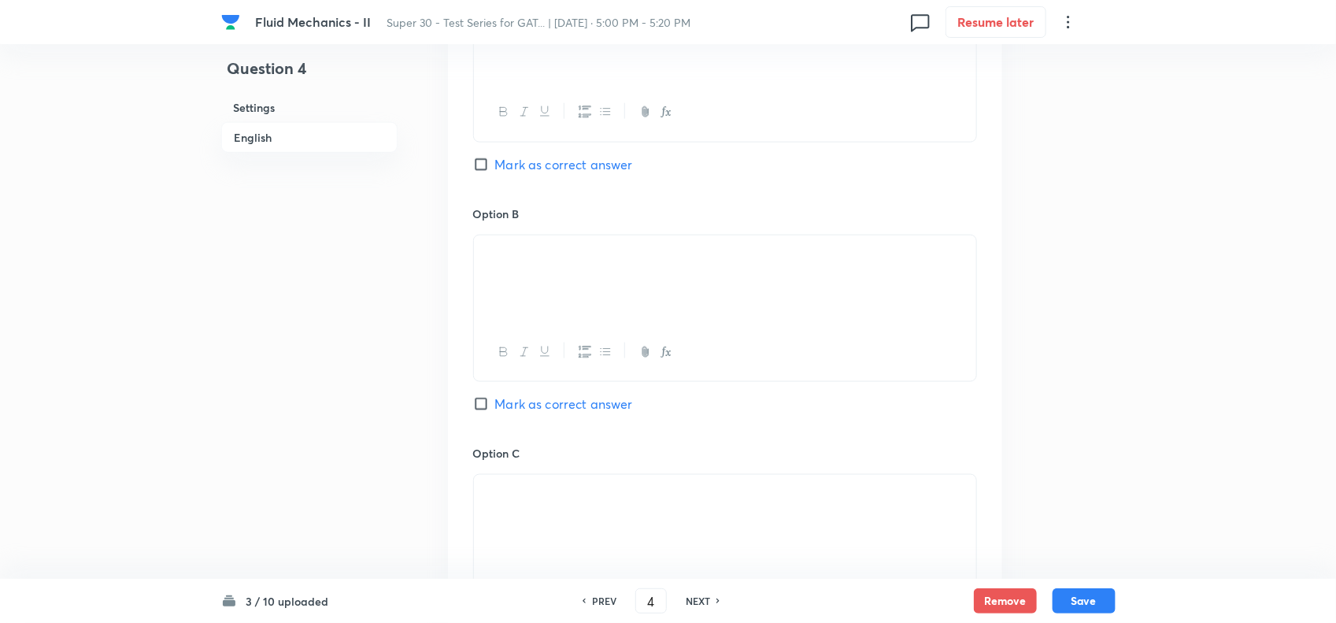
scroll to position [807, 0]
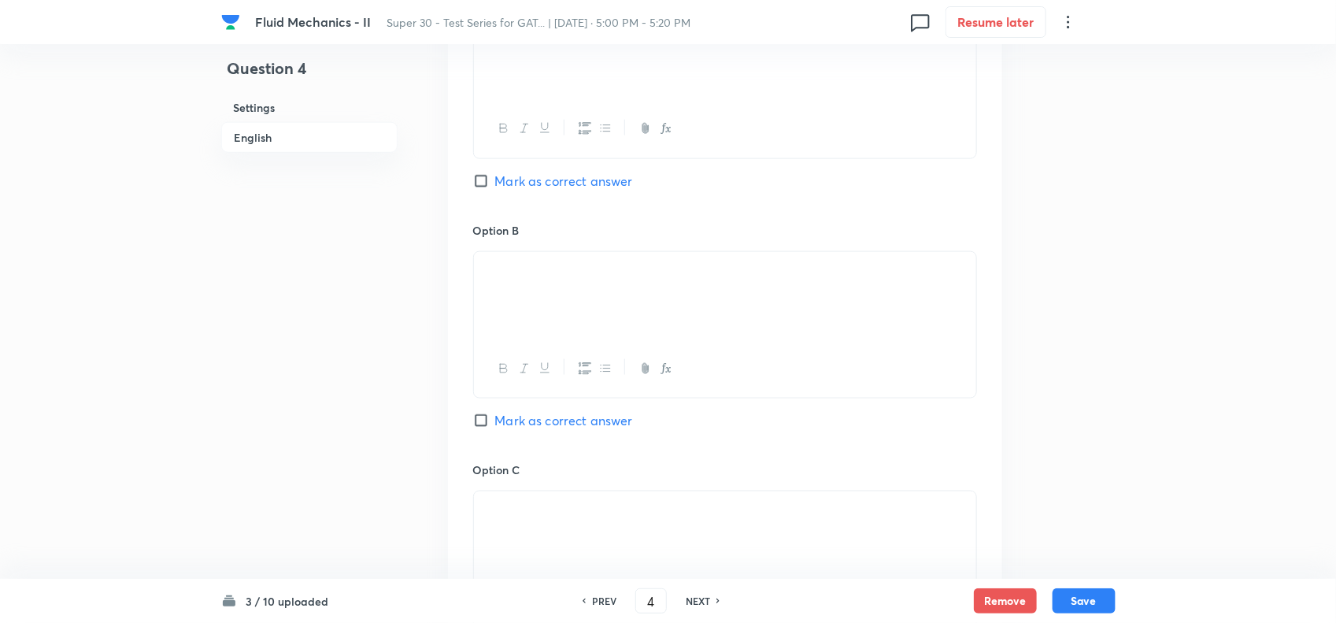
click at [482, 423] on input "Mark as correct answer" at bounding box center [484, 420] width 22 height 16
checkbox input "true"
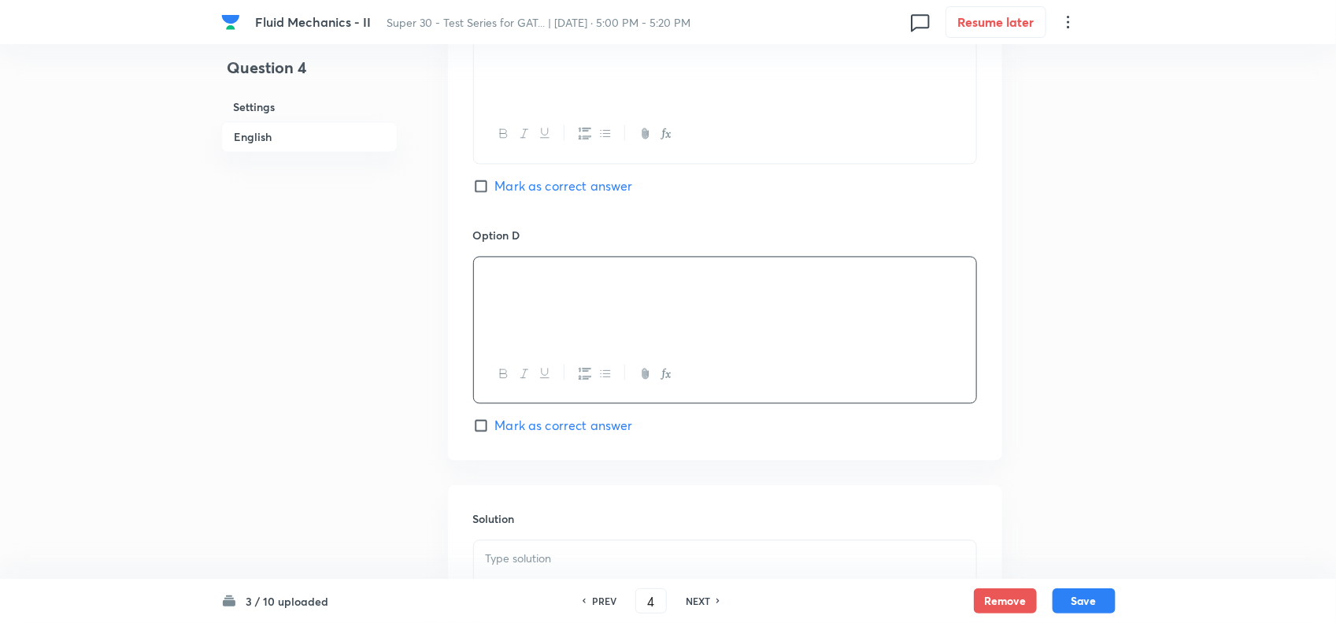
scroll to position [1516, 0]
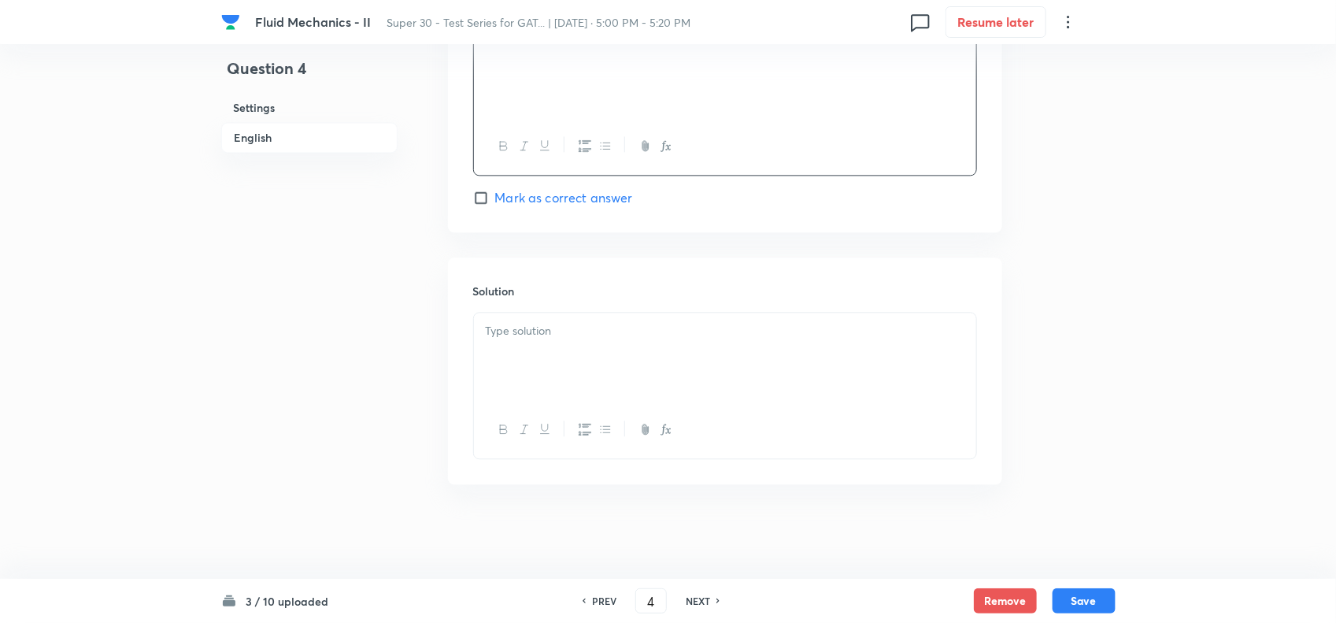
click at [564, 335] on p at bounding box center [725, 331] width 479 height 18
click at [568, 328] on p at bounding box center [725, 331] width 479 height 18
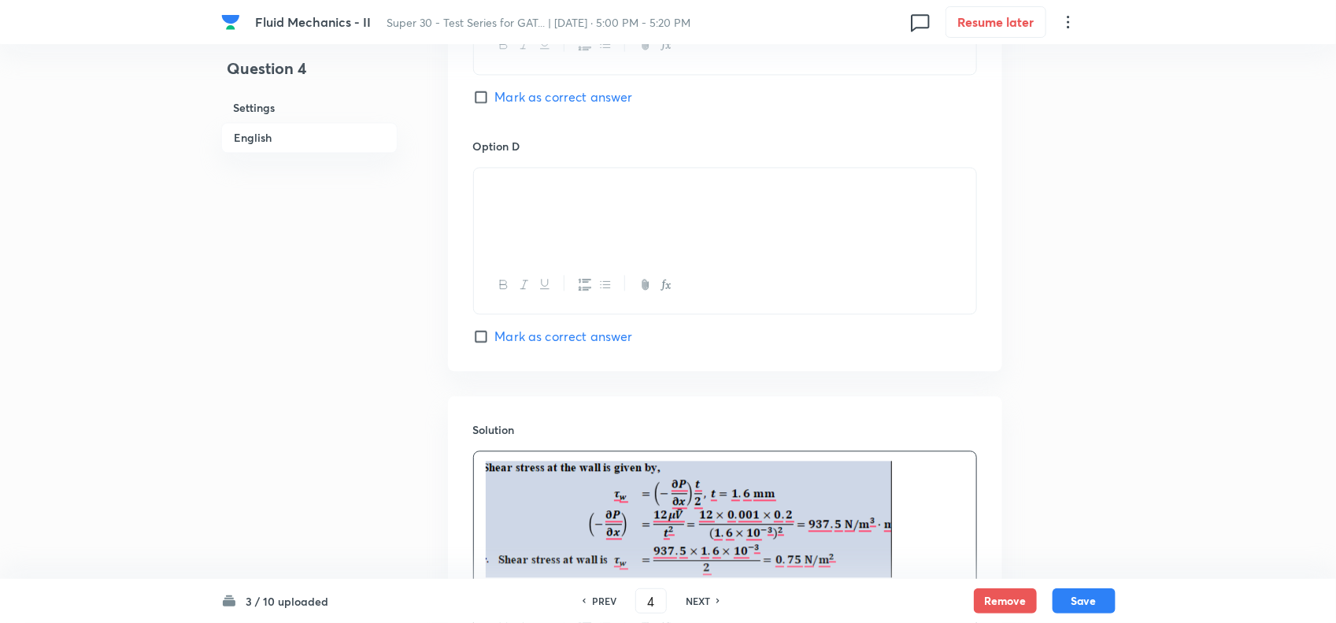
scroll to position [1569, 0]
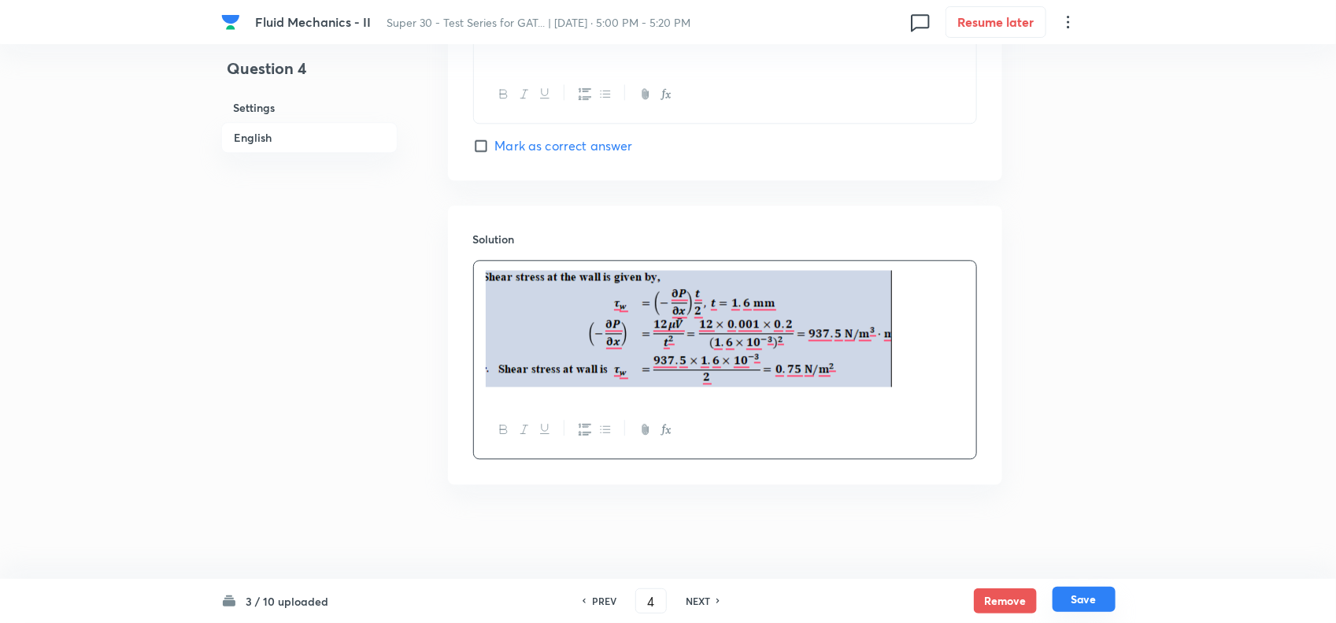
click at [1087, 598] on button "Save" at bounding box center [1083, 598] width 63 height 25
type input "5"
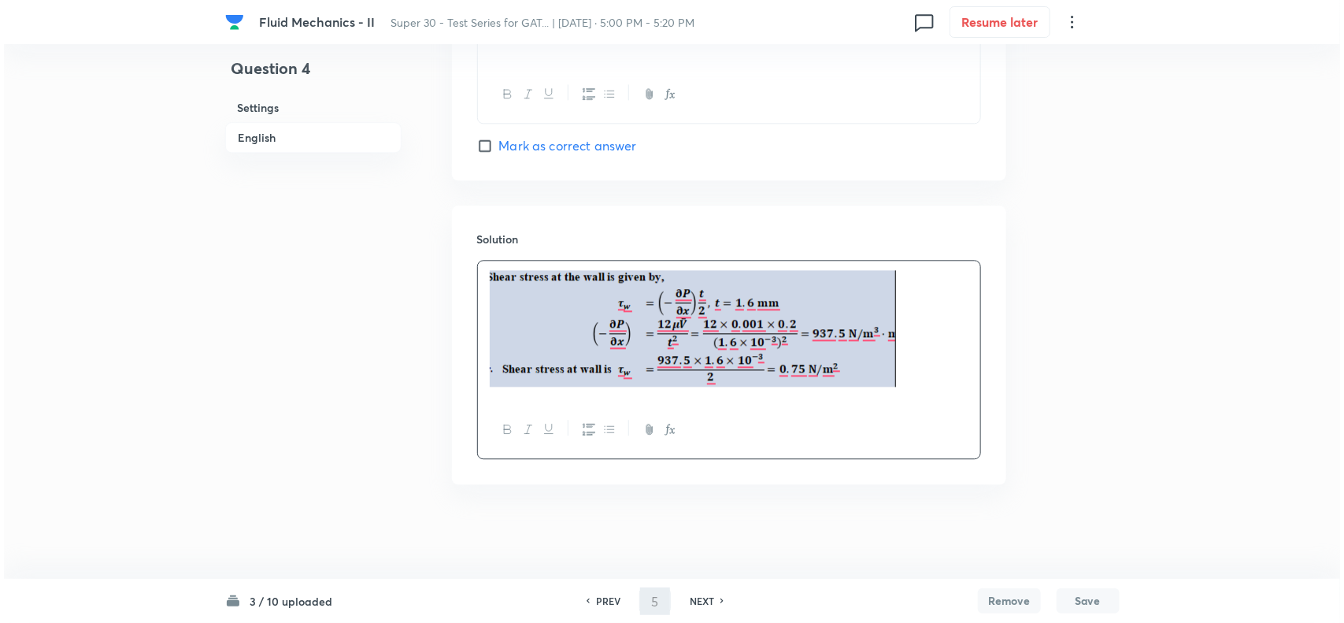
scroll to position [0, 0]
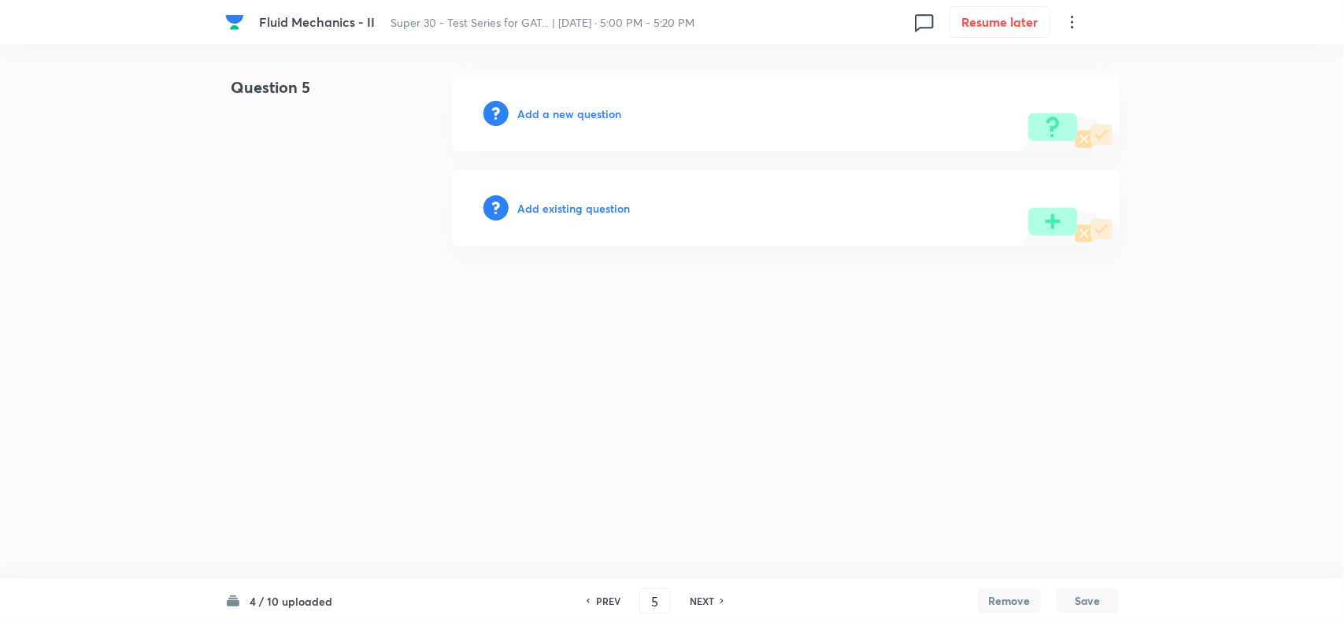
click at [575, 101] on div "Add a new question" at bounding box center [785, 114] width 667 height 76
click at [564, 106] on h6 "Add a new question" at bounding box center [570, 113] width 104 height 17
click at [564, 106] on h6 "Choose a question type" at bounding box center [578, 113] width 121 height 17
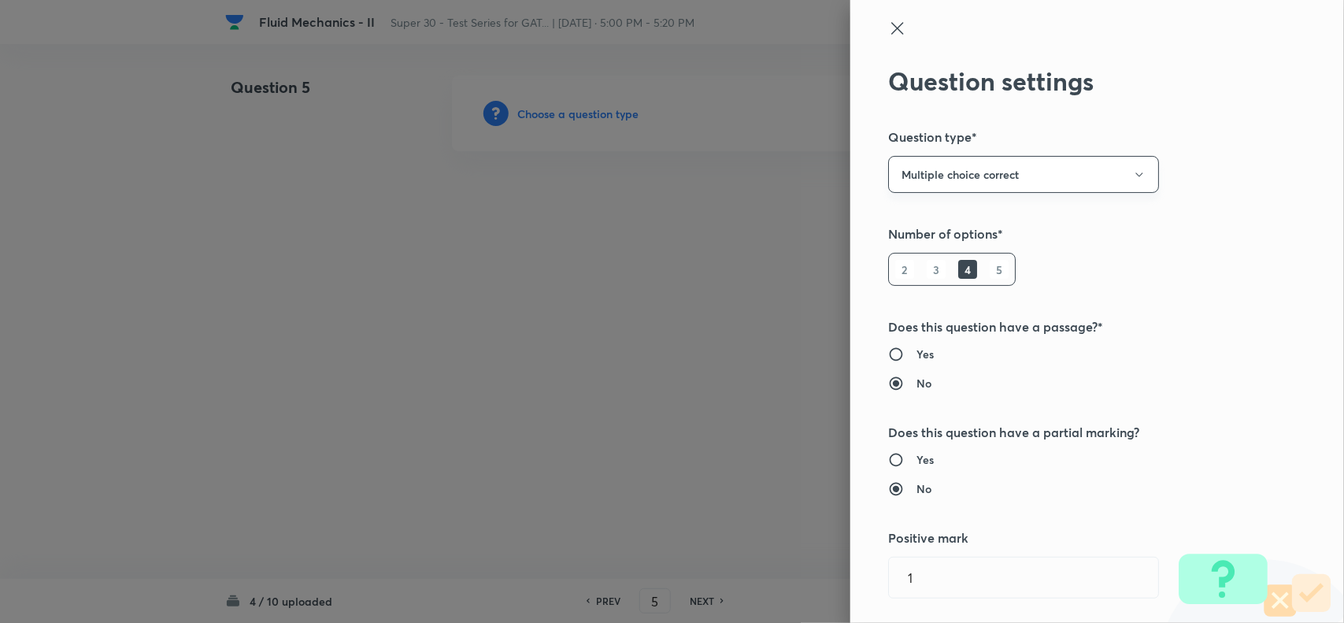
click at [923, 172] on button "Multiple choice correct" at bounding box center [1023, 174] width 271 height 37
click at [915, 278] on span "Integer" at bounding box center [1009, 280] width 250 height 17
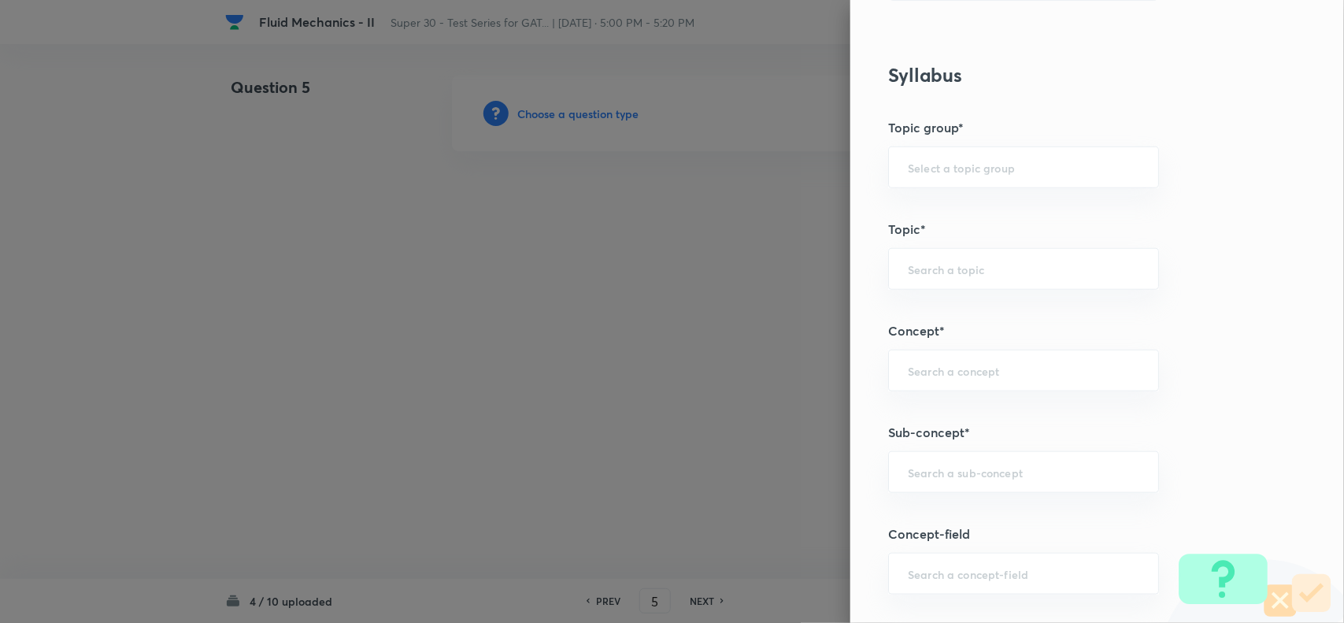
scroll to position [466, 0]
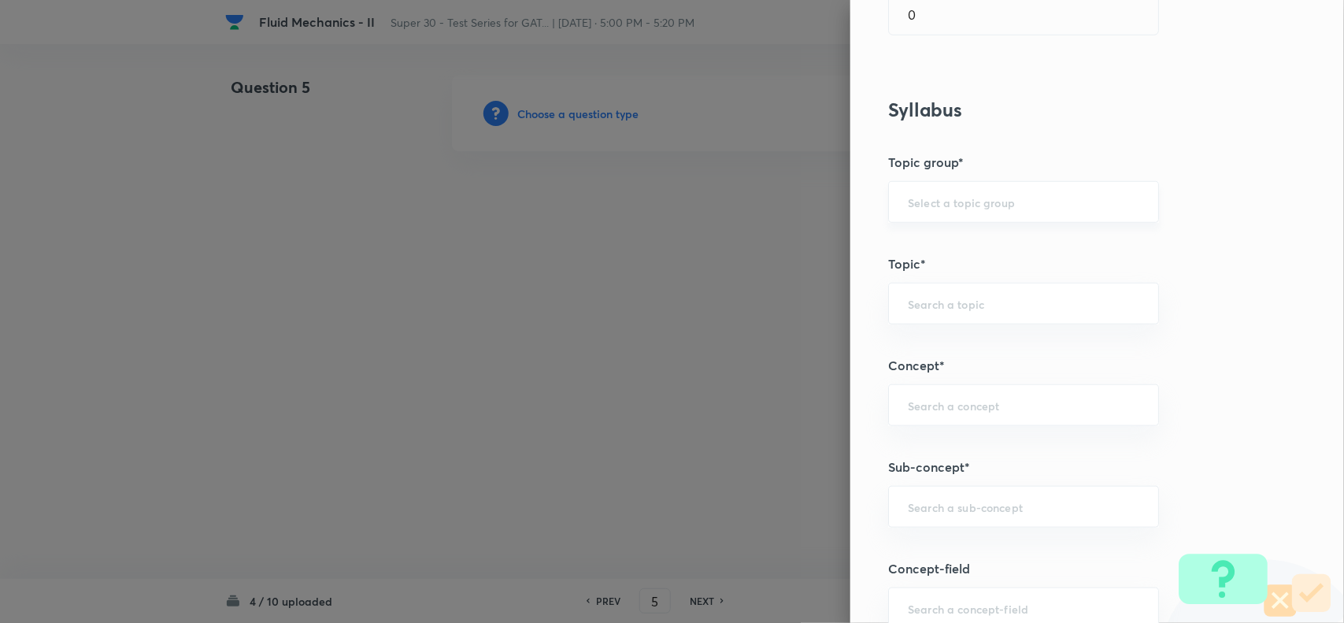
click at [910, 217] on div "​" at bounding box center [1023, 202] width 271 height 42
click at [922, 257] on li "Engineering Mathematics" at bounding box center [1008, 248] width 268 height 28
type input "Engineering Mathematics"
click at [933, 307] on input "text" at bounding box center [1023, 303] width 231 height 15
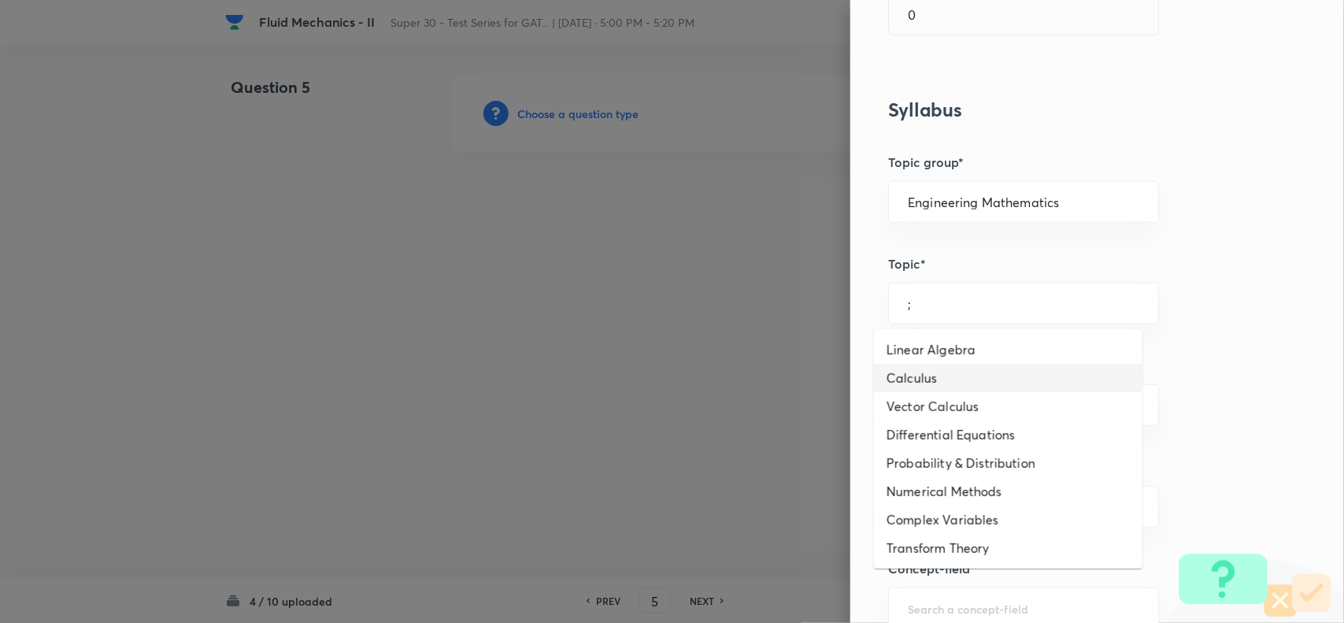
click at [935, 364] on li "Calculus" at bounding box center [1008, 378] width 268 height 28
type input "Calculus"
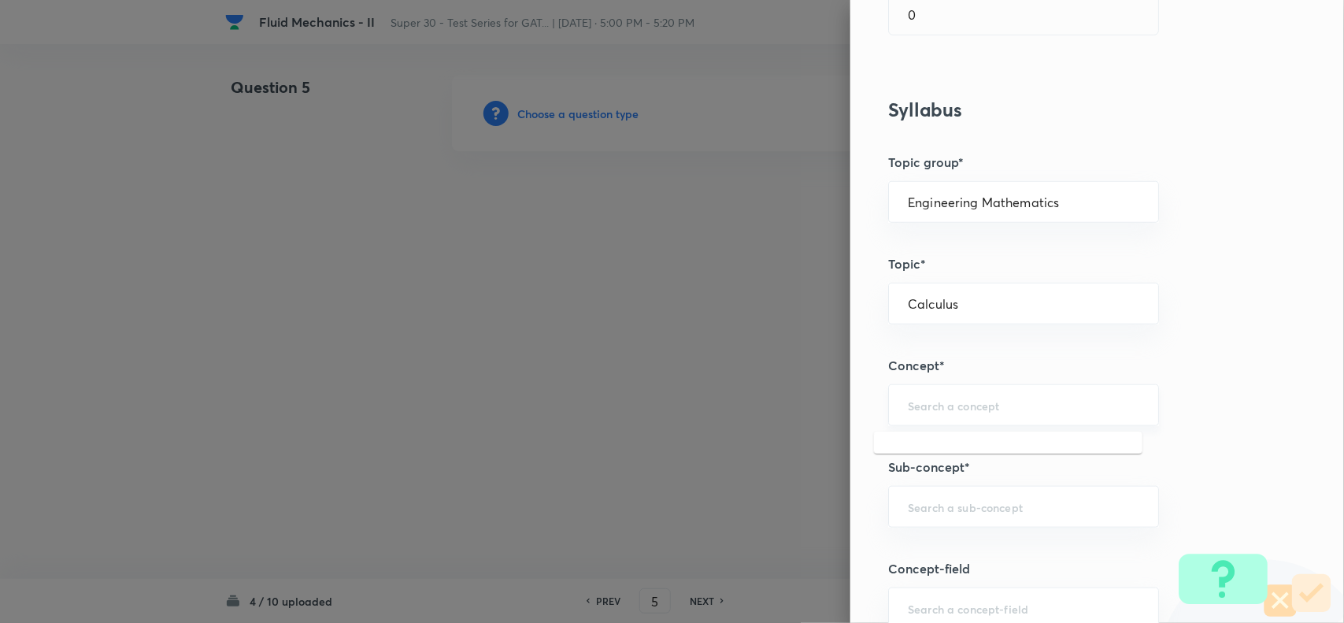
click at [937, 405] on input "text" at bounding box center [1023, 404] width 231 height 15
click at [927, 462] on li "Series" at bounding box center [1008, 452] width 268 height 28
type input "Series"
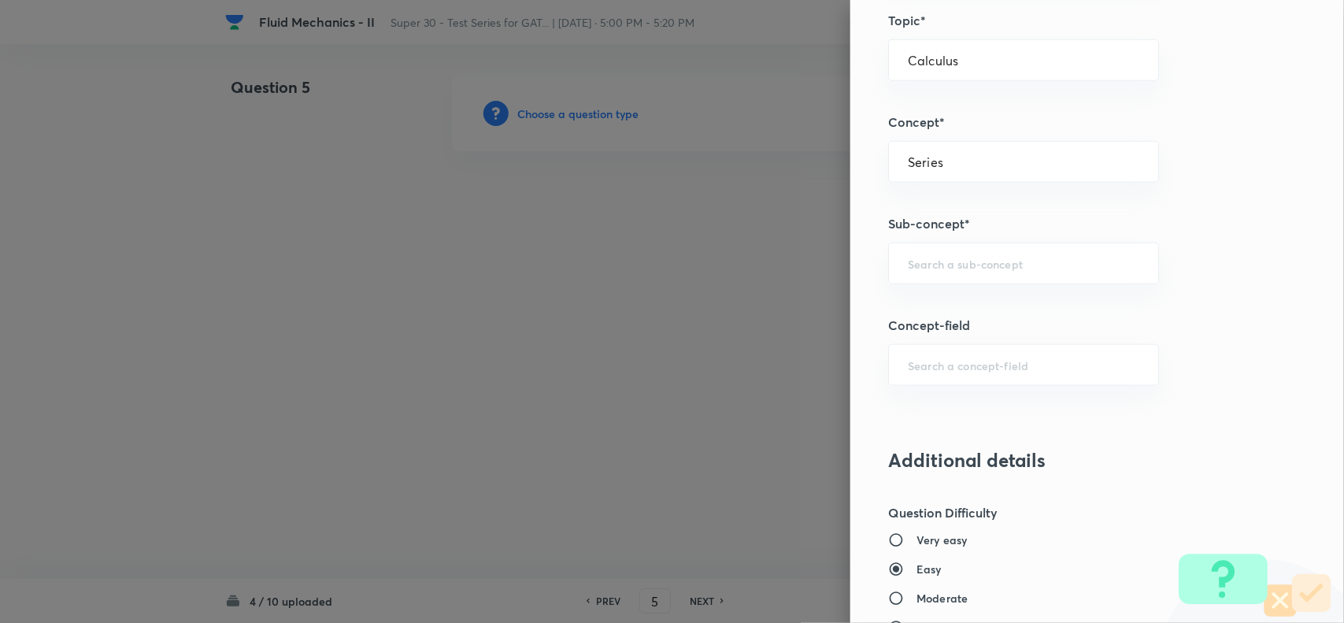
scroll to position [714, 0]
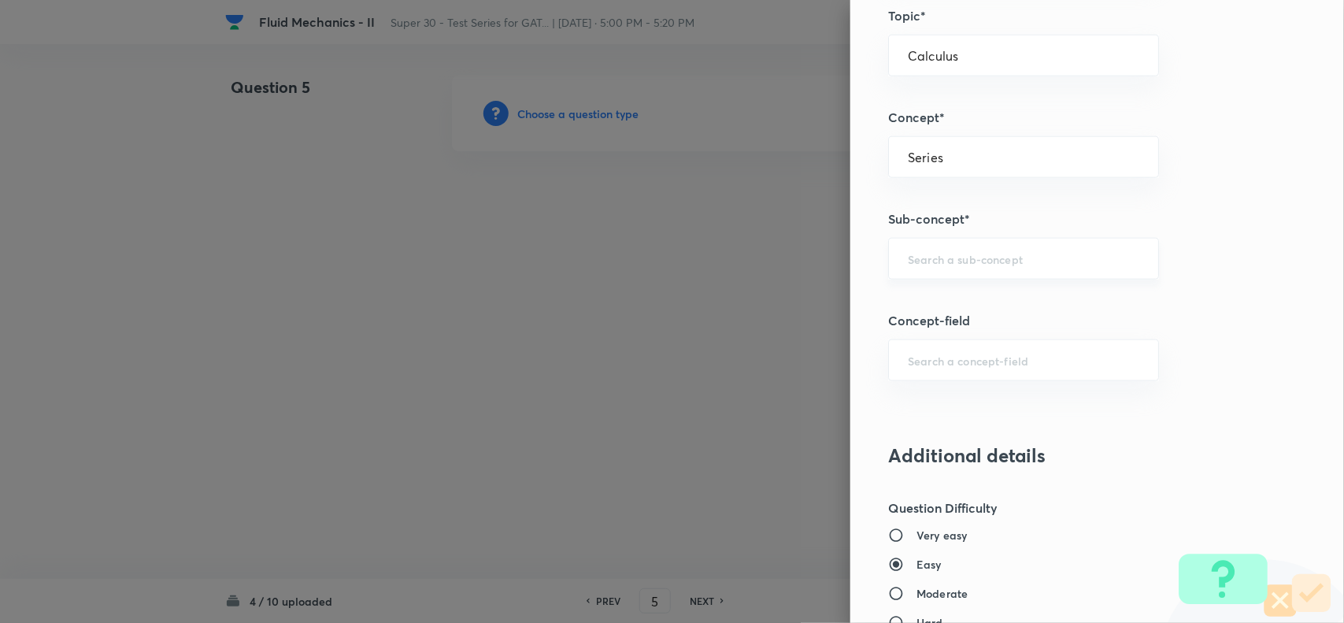
click at [908, 253] on input "text" at bounding box center [1023, 258] width 231 height 15
click at [939, 309] on li "Infinite" at bounding box center [1008, 305] width 268 height 28
type input "Infinite"
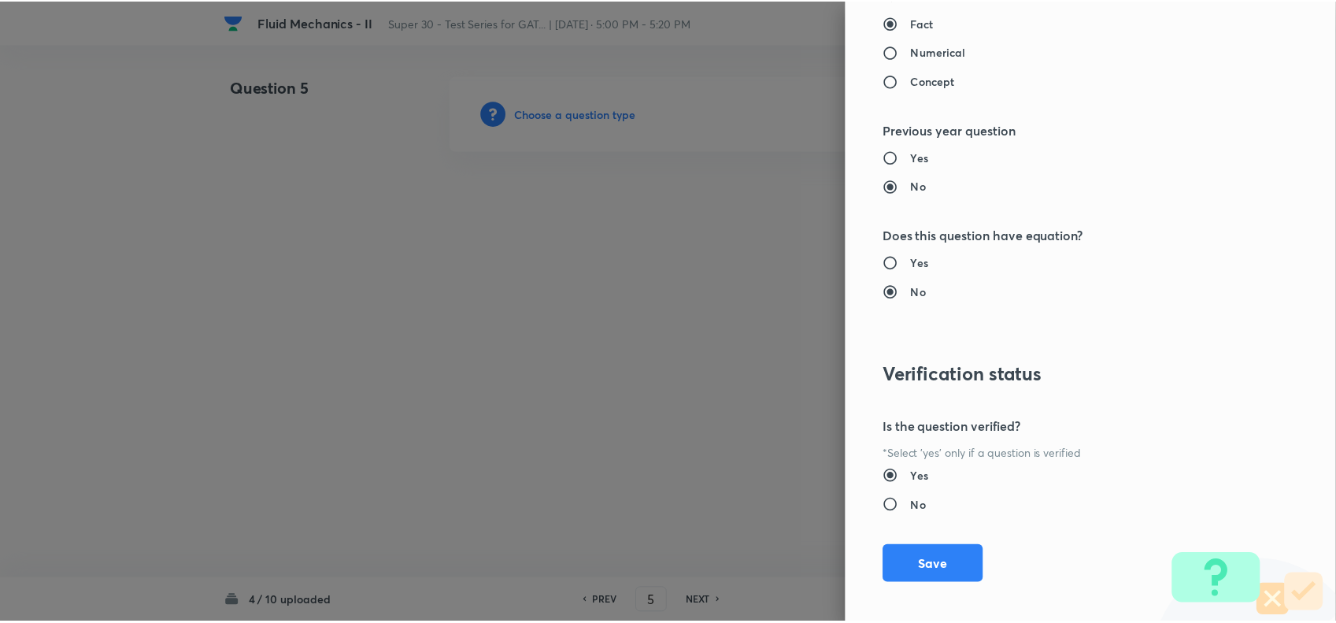
scroll to position [1433, 0]
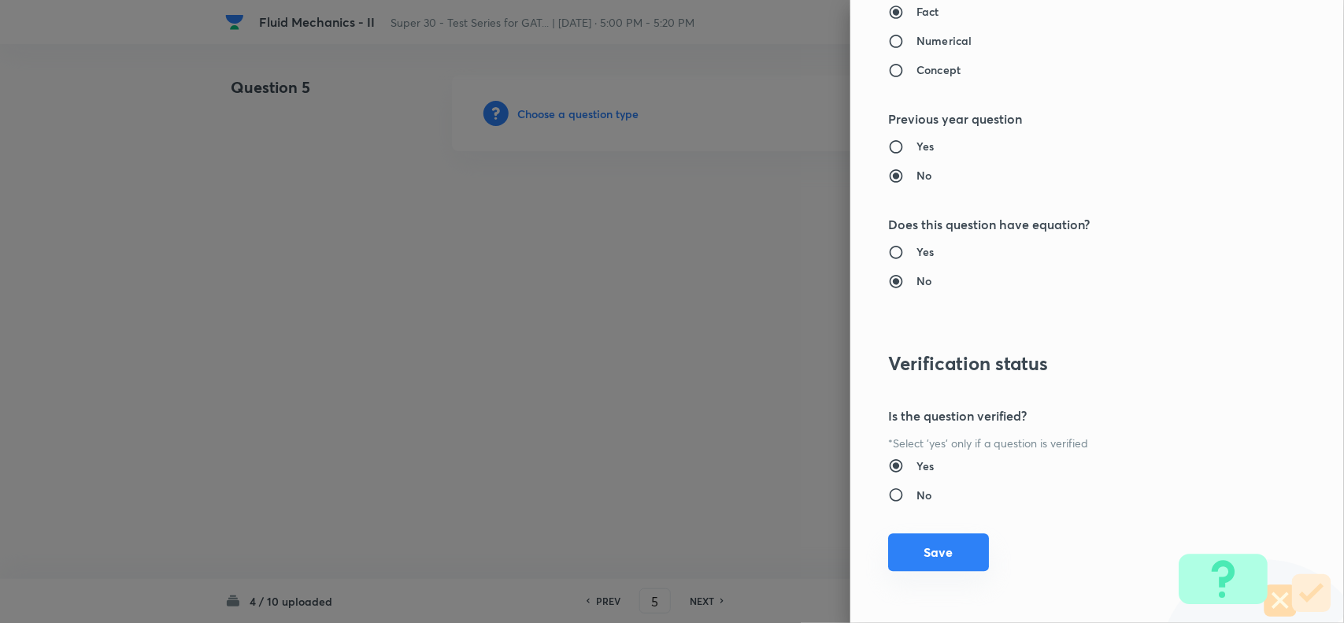
click at [909, 556] on button "Save" at bounding box center [938, 552] width 101 height 38
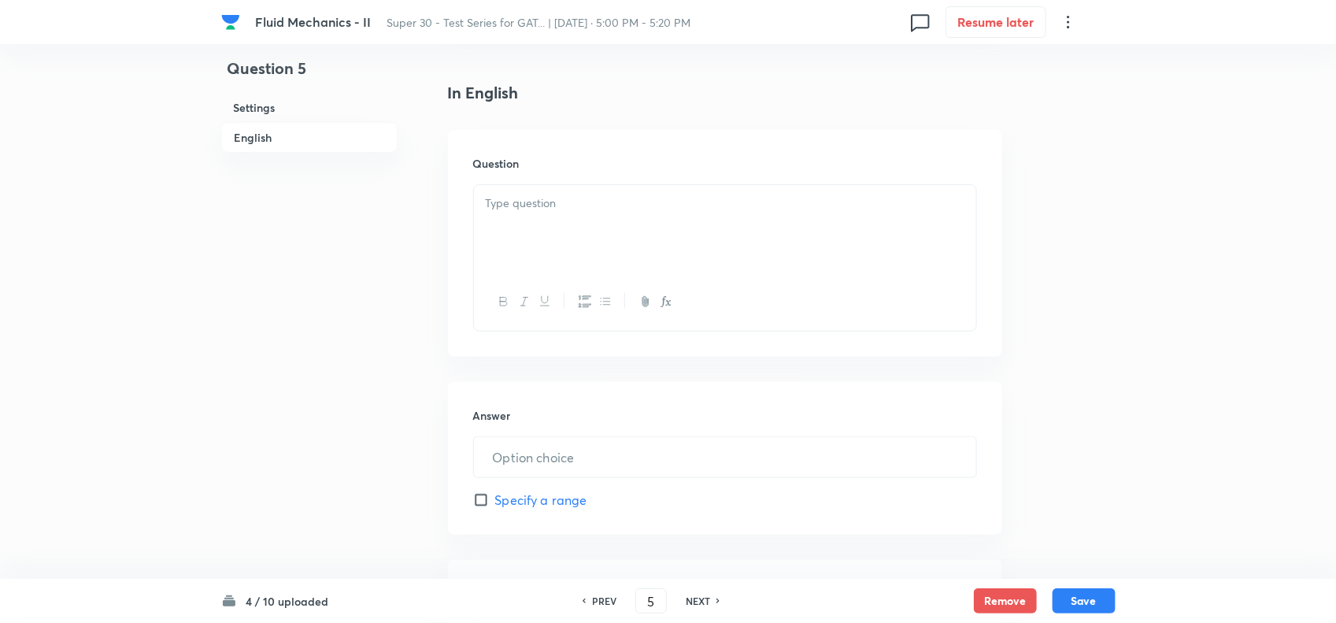
scroll to position [380, 0]
click at [547, 213] on p at bounding box center [725, 205] width 479 height 18
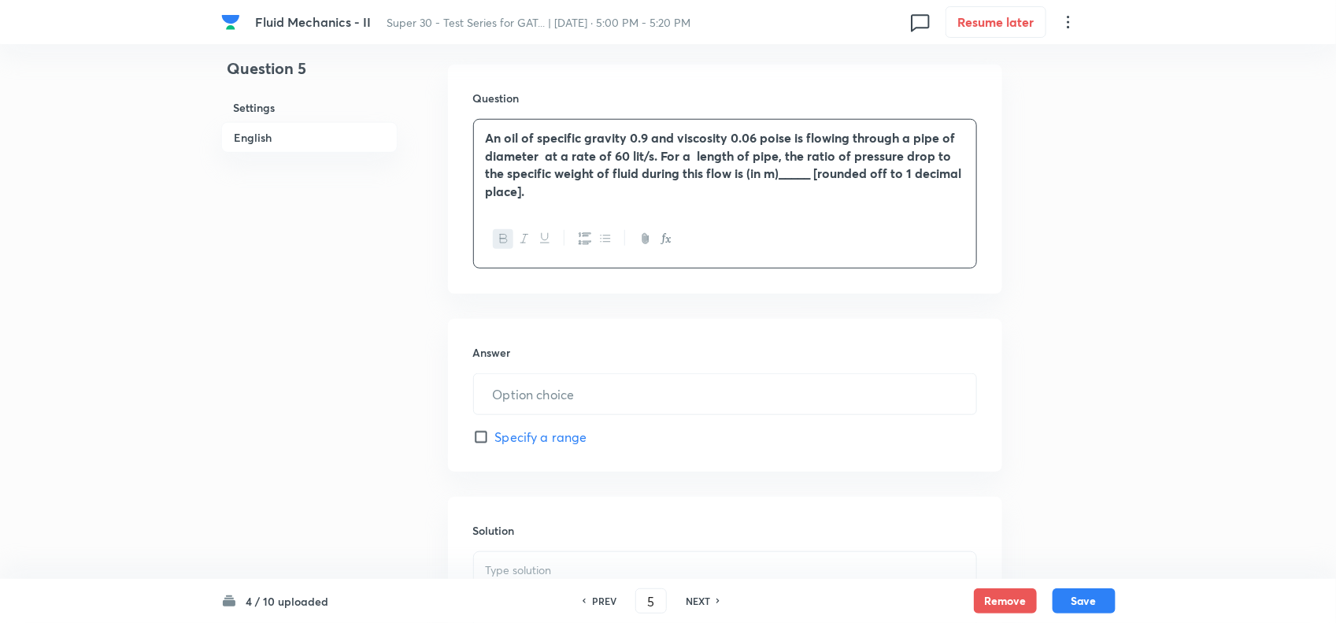
scroll to position [449, 0]
click at [531, 405] on input "text" at bounding box center [725, 392] width 502 height 40
paste input "text"
click at [559, 397] on input "text" at bounding box center [725, 392] width 502 height 40
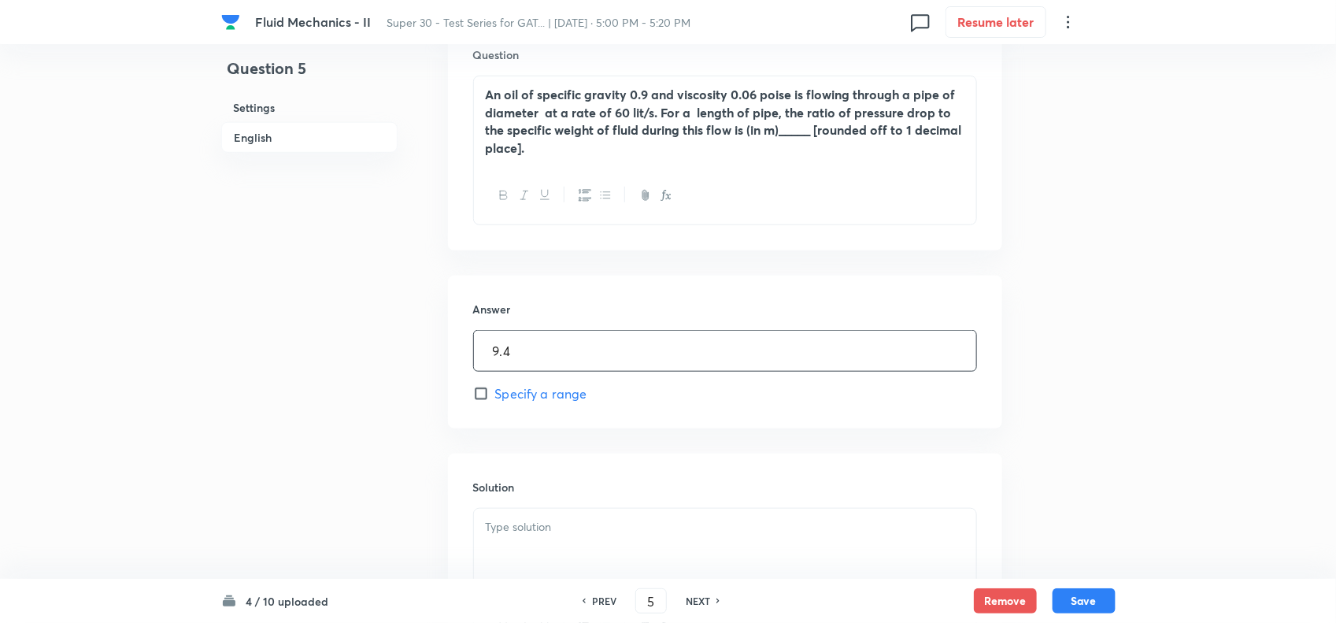
scroll to position [693, 0]
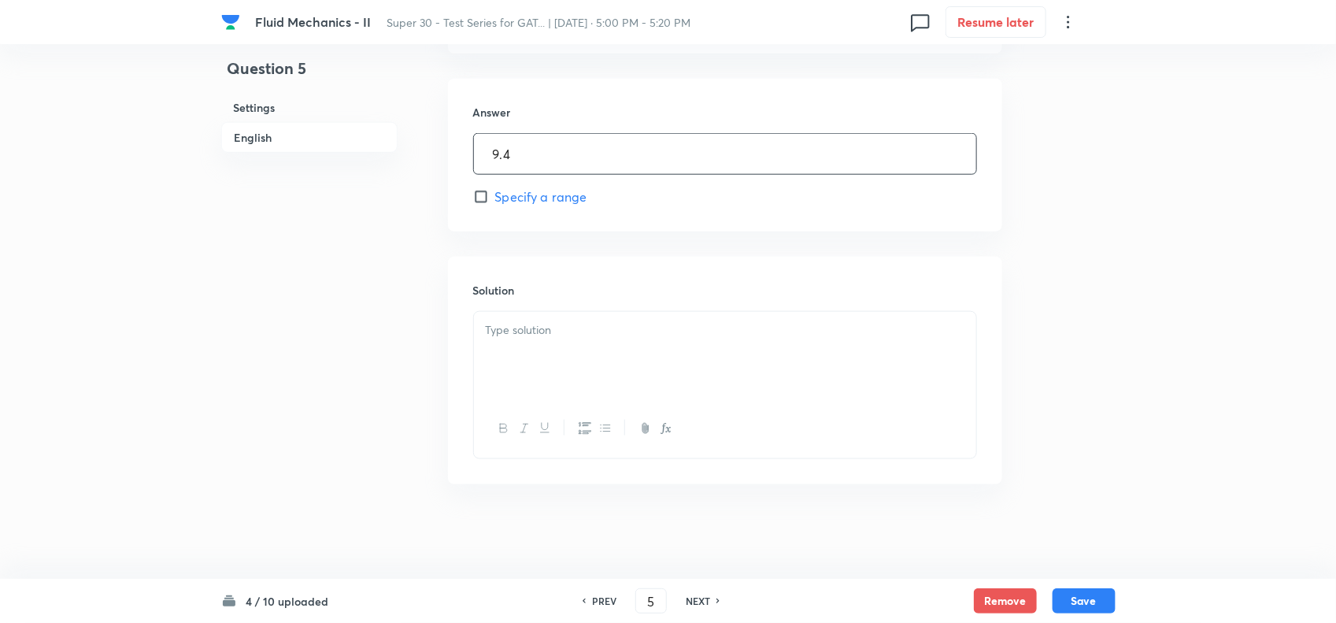
type input "9.4"
click at [571, 348] on div at bounding box center [725, 356] width 502 height 88
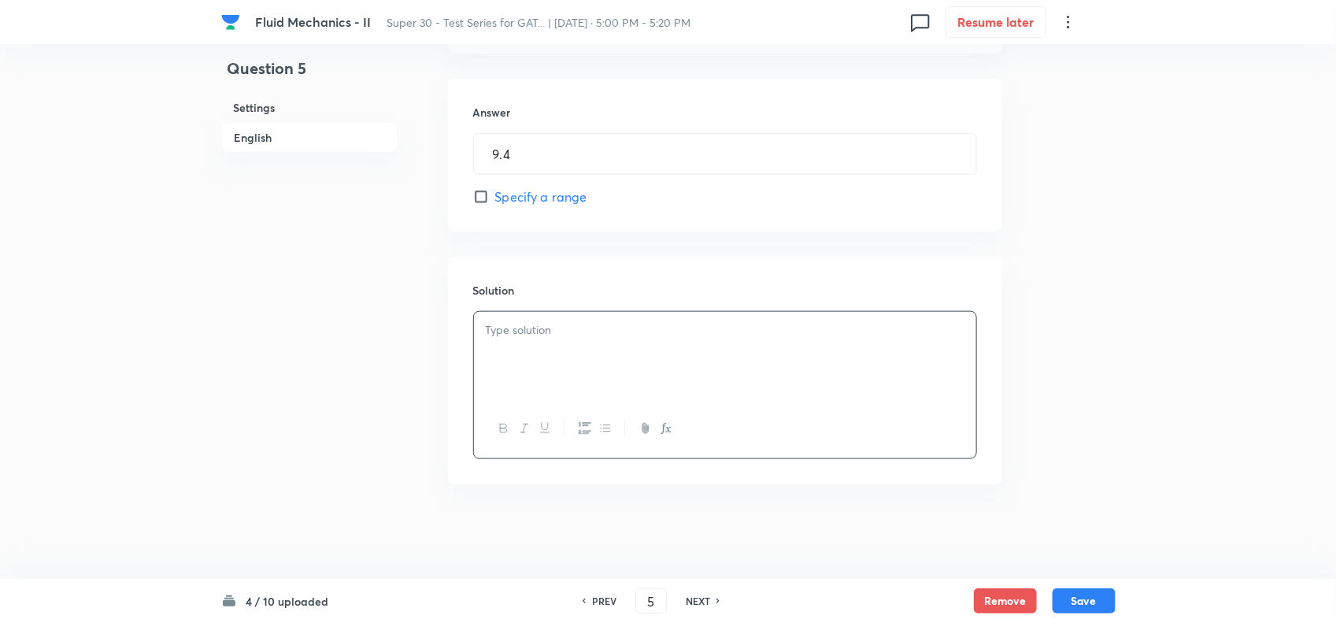
click at [549, 342] on div at bounding box center [725, 356] width 502 height 88
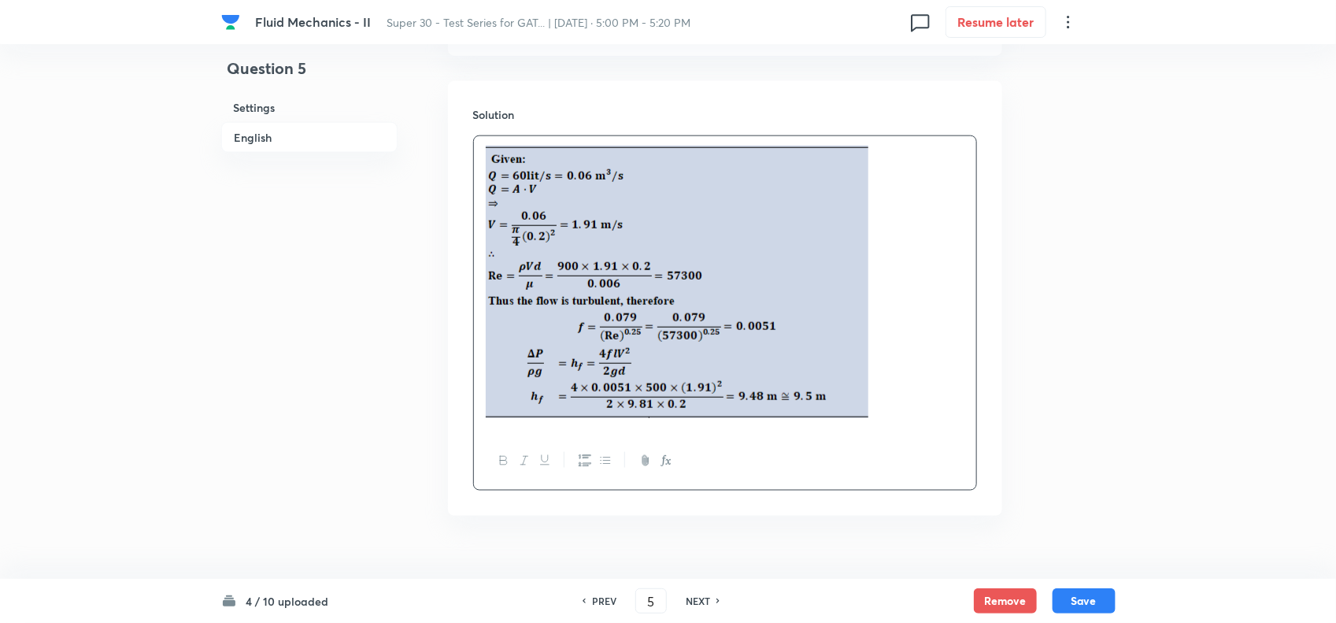
scroll to position [901, 0]
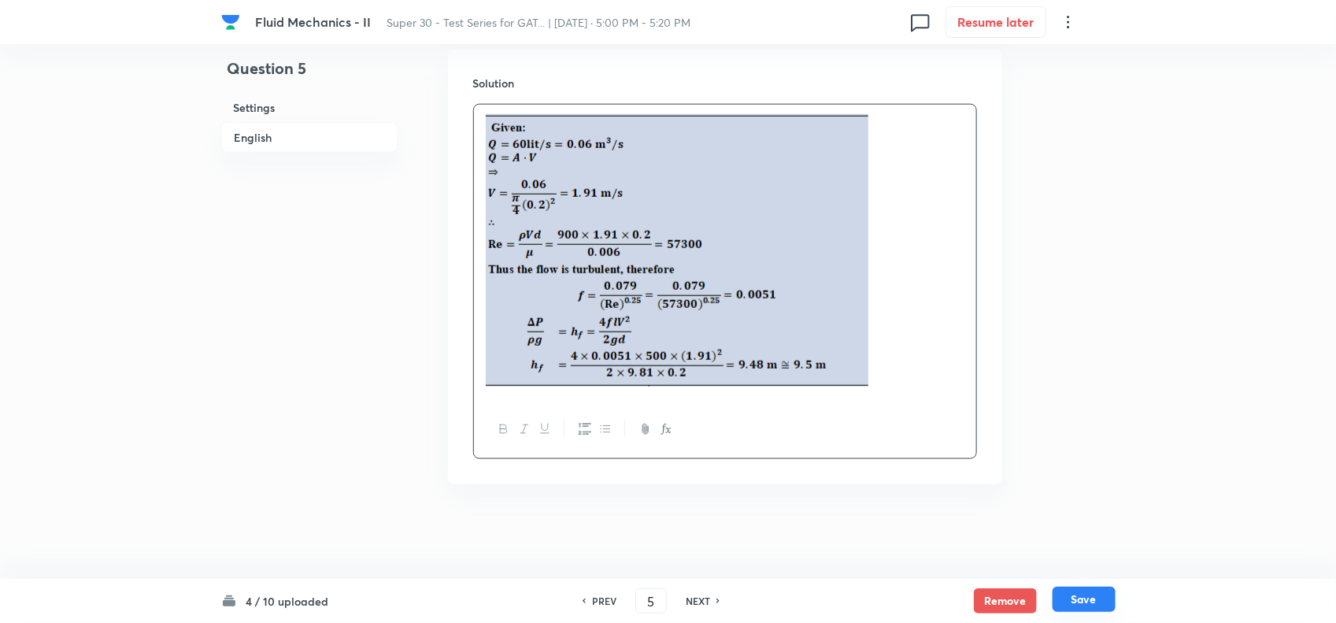
click at [1078, 589] on button "Save" at bounding box center [1083, 598] width 63 height 25
type input "6"
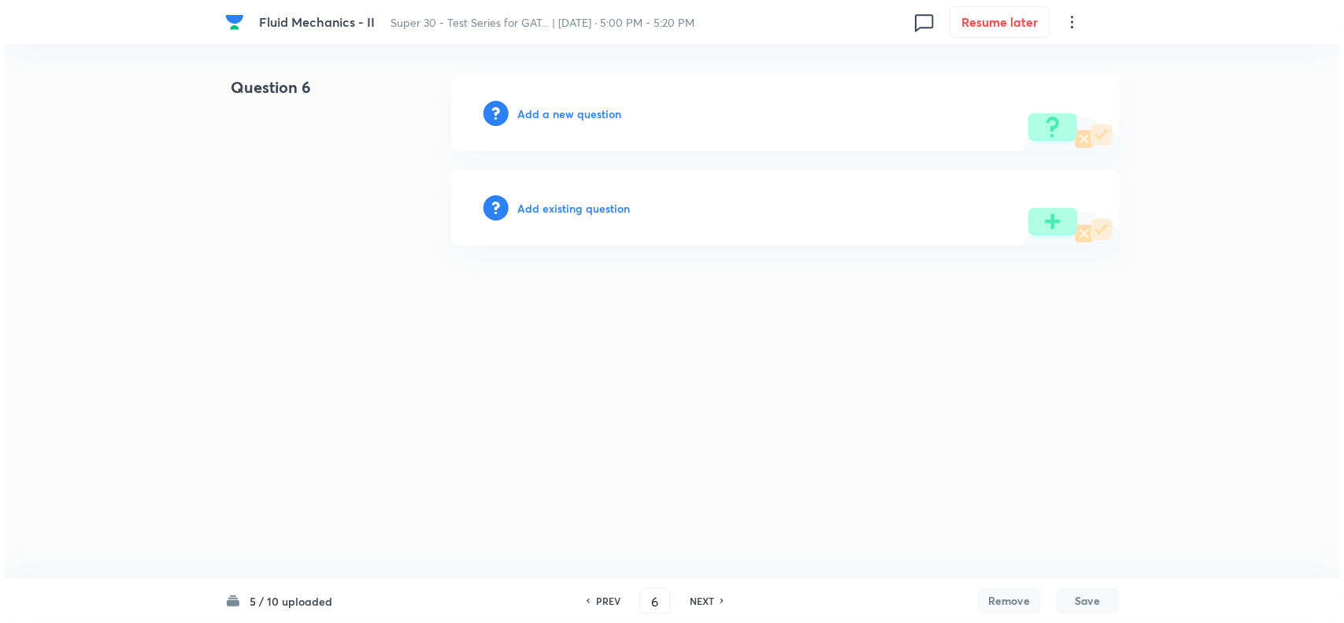
scroll to position [0, 0]
click at [555, 108] on h6 "Add a new question" at bounding box center [570, 113] width 104 height 17
click at [555, 108] on h6 "Choose a question type" at bounding box center [578, 113] width 121 height 17
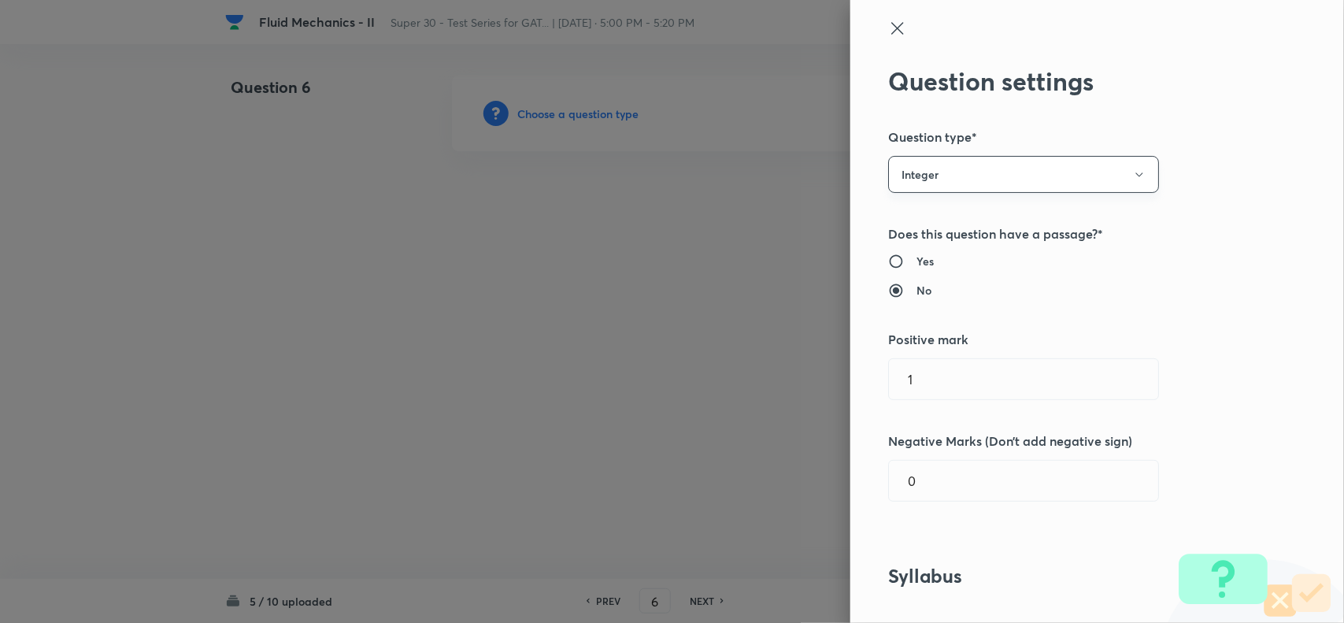
click at [914, 183] on button "Integer" at bounding box center [1023, 174] width 271 height 37
click at [914, 228] on span "Single choice correct" at bounding box center [1009, 222] width 250 height 17
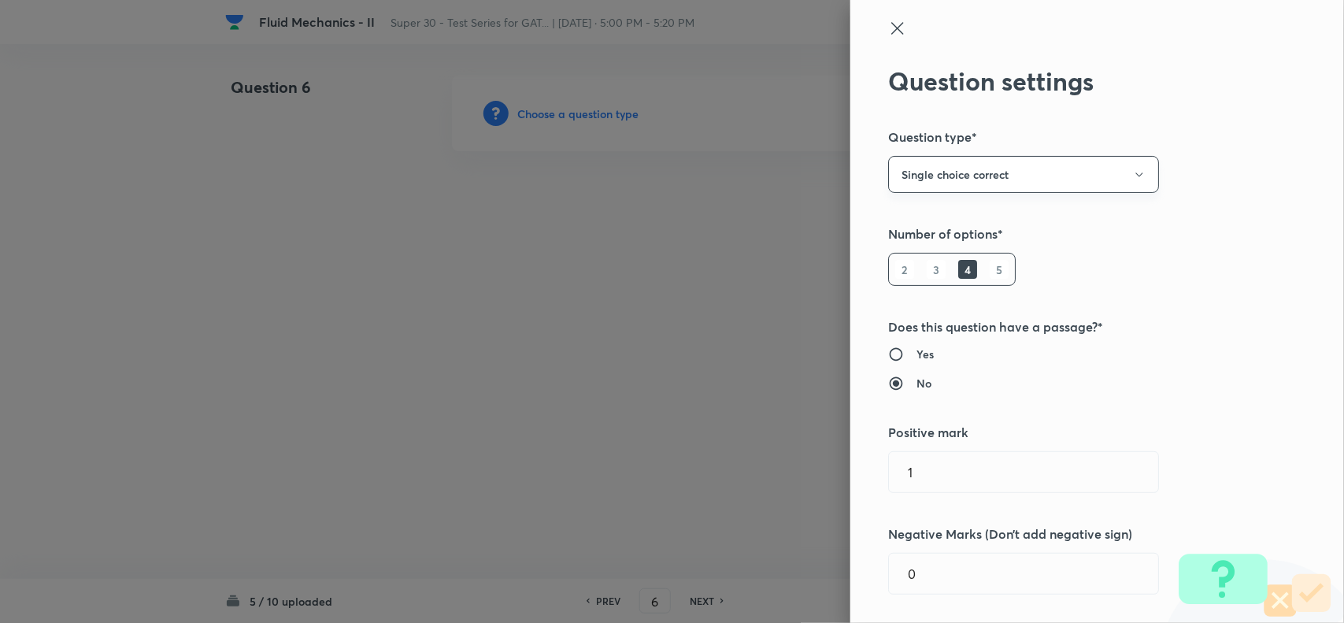
click at [907, 164] on button "Single choice correct" at bounding box center [1023, 174] width 271 height 37
click at [926, 246] on span "Multiple choice correct" at bounding box center [1009, 251] width 250 height 17
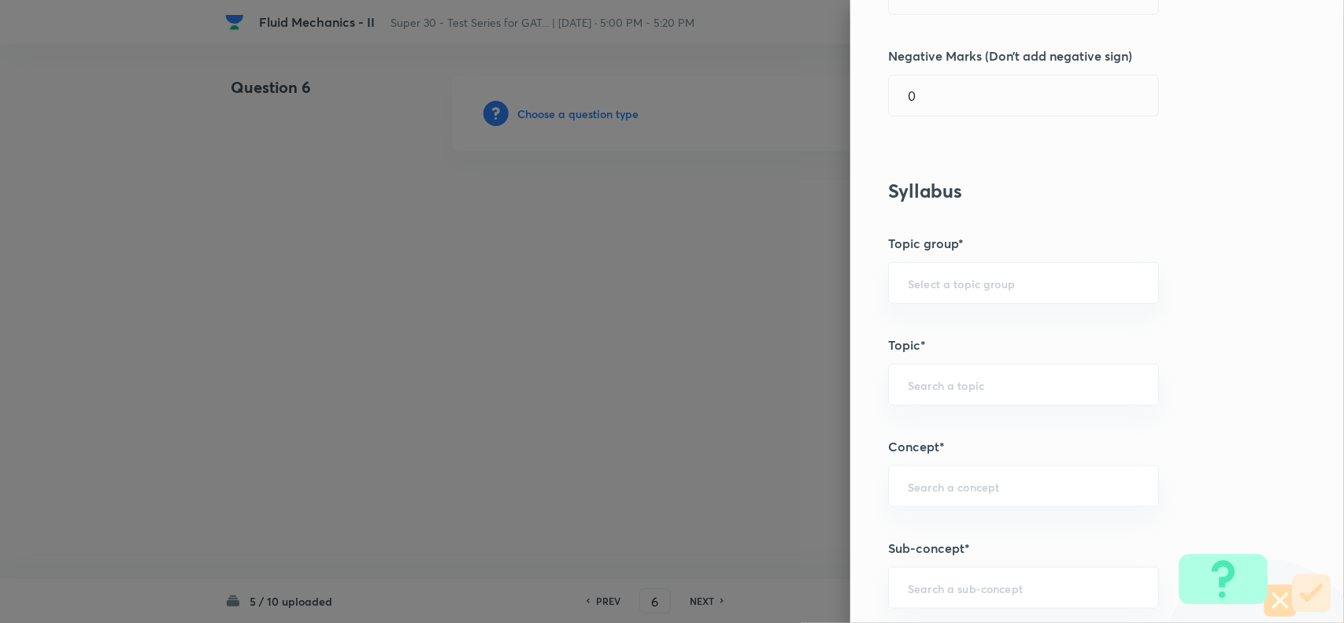
scroll to position [585, 0]
click at [930, 276] on input "text" at bounding box center [1023, 281] width 231 height 15
click at [933, 338] on li "Engineering Mathematics" at bounding box center [1008, 327] width 268 height 28
type input "Engineering Mathematics"
click at [930, 376] on input "text" at bounding box center [1023, 382] width 231 height 15
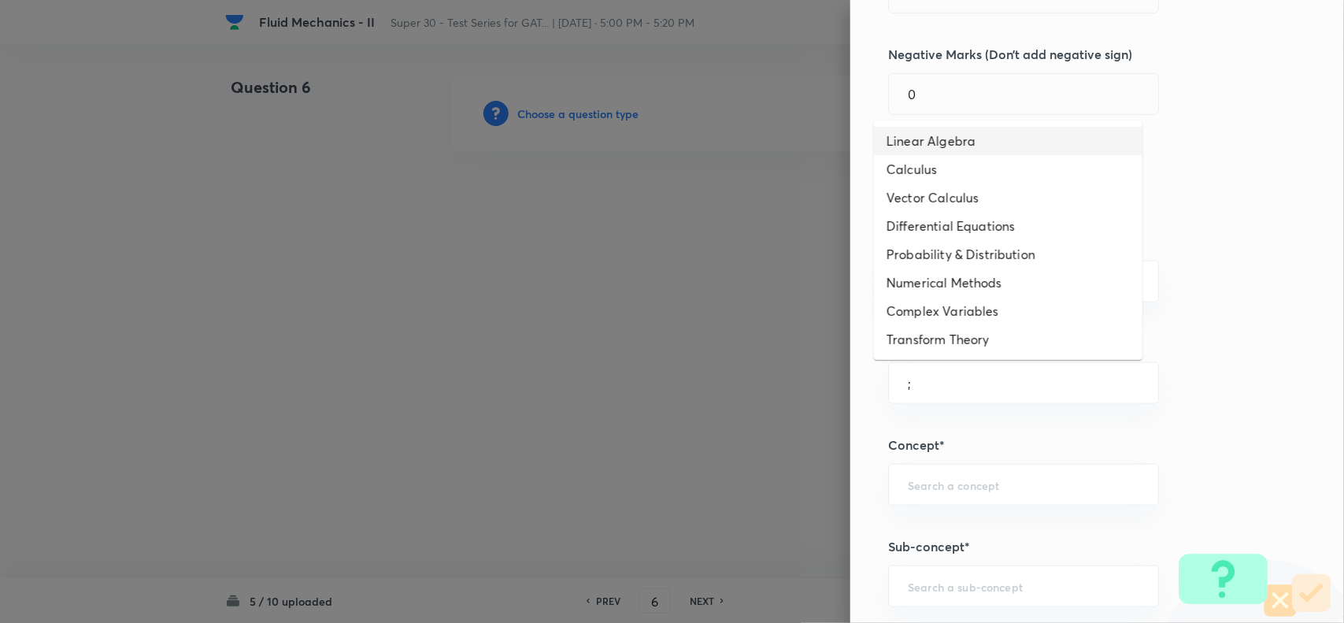
click at [913, 130] on li "Linear Algebra" at bounding box center [1008, 141] width 268 height 28
type input "Linear Algebra"
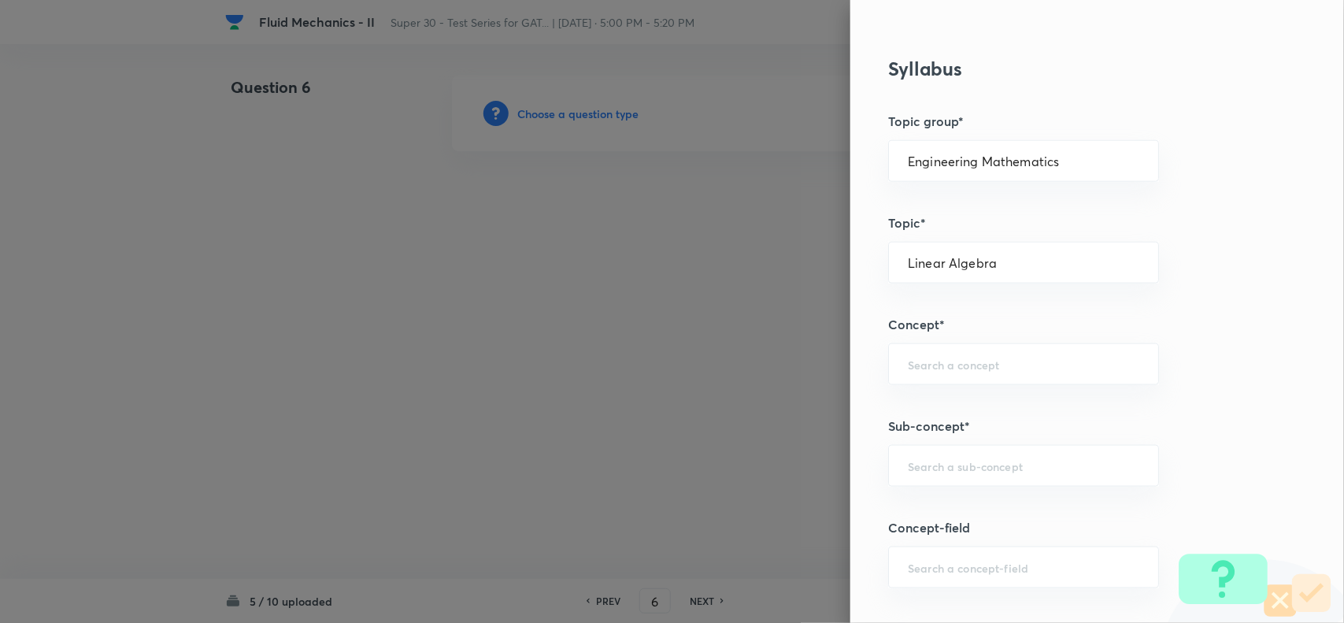
scroll to position [705, 0]
click at [941, 360] on input "text" at bounding box center [1023, 364] width 231 height 15
click at [929, 415] on li "Basics of Matrix" at bounding box center [1008, 411] width 268 height 28
type input "Basics of Matrix"
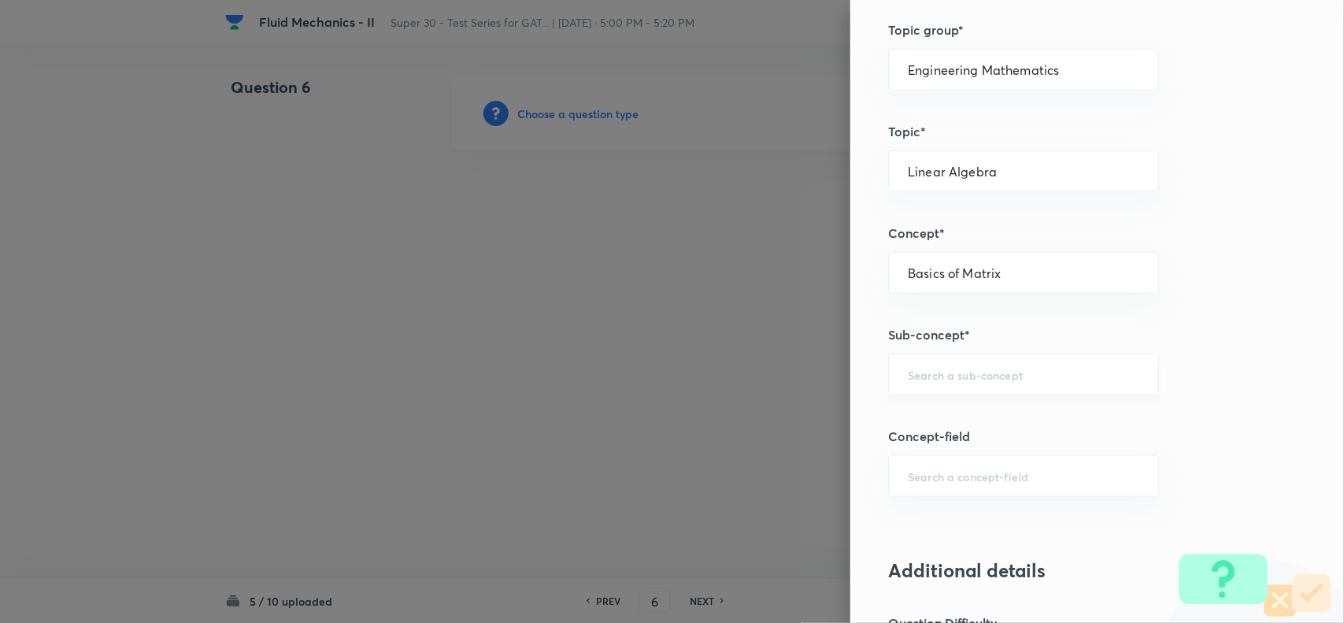
click at [922, 390] on div "​" at bounding box center [1023, 374] width 271 height 42
click at [929, 445] on li "Operations" at bounding box center [1008, 449] width 268 height 28
type input "Operations"
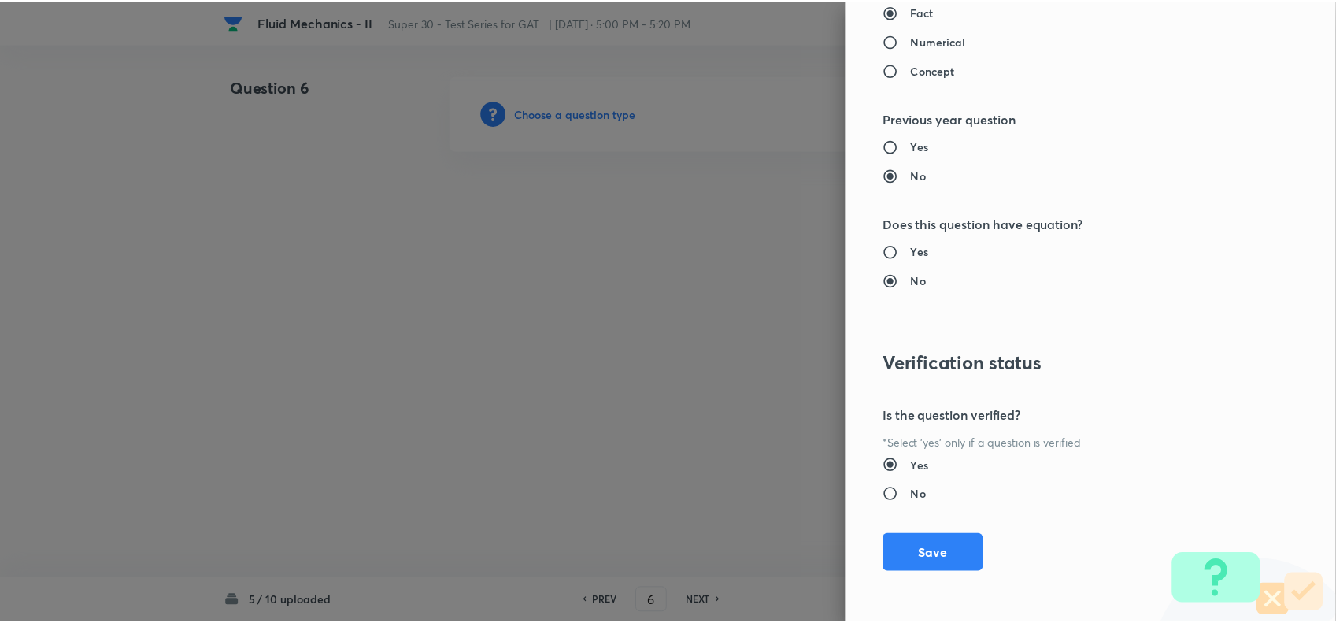
scroll to position [1631, 0]
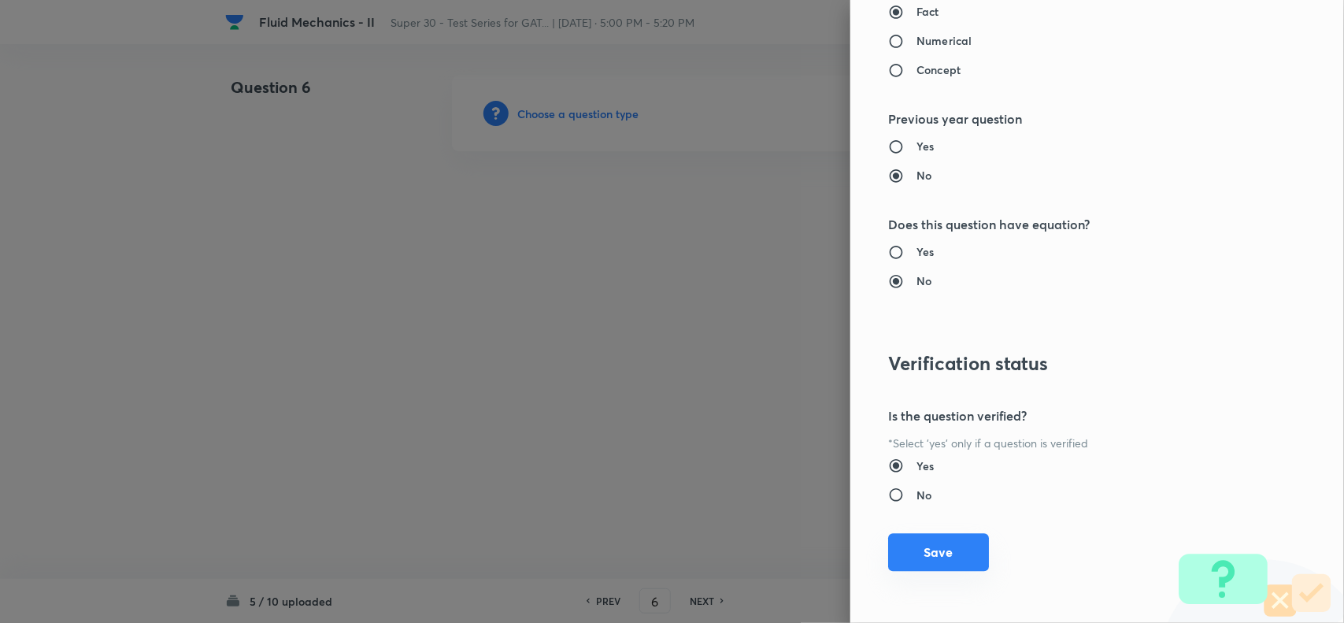
click at [927, 553] on button "Save" at bounding box center [938, 552] width 101 height 38
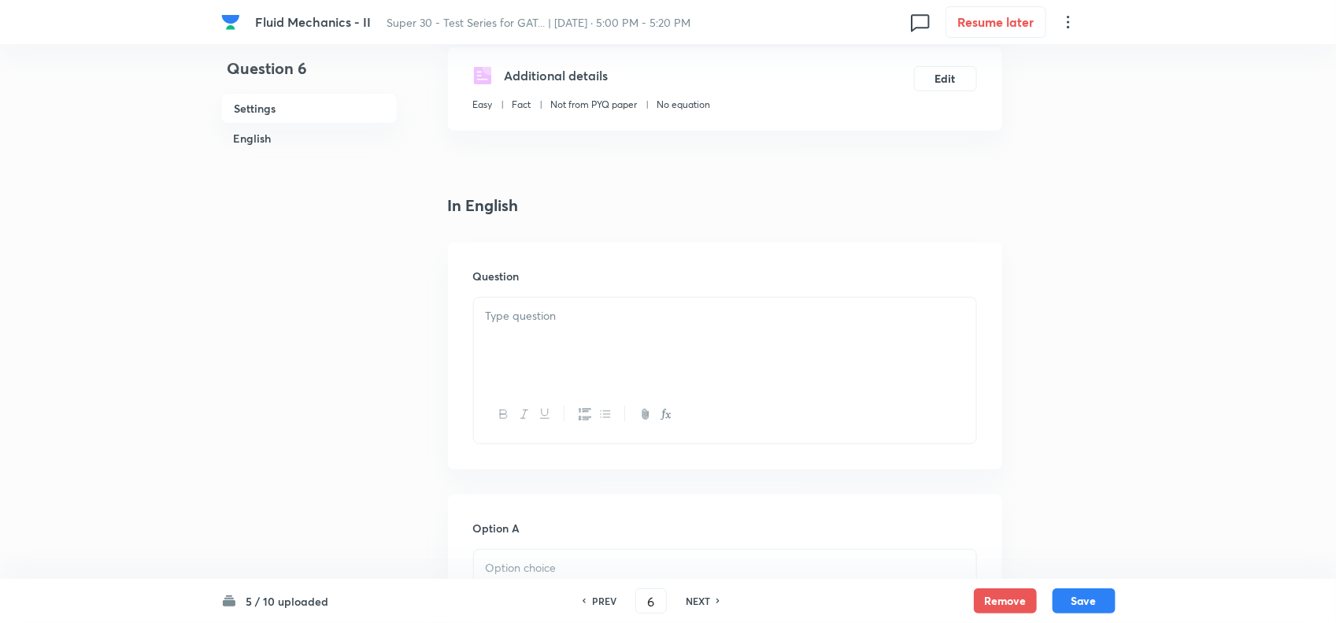
scroll to position [275, 0]
click at [560, 315] on p at bounding box center [725, 310] width 479 height 18
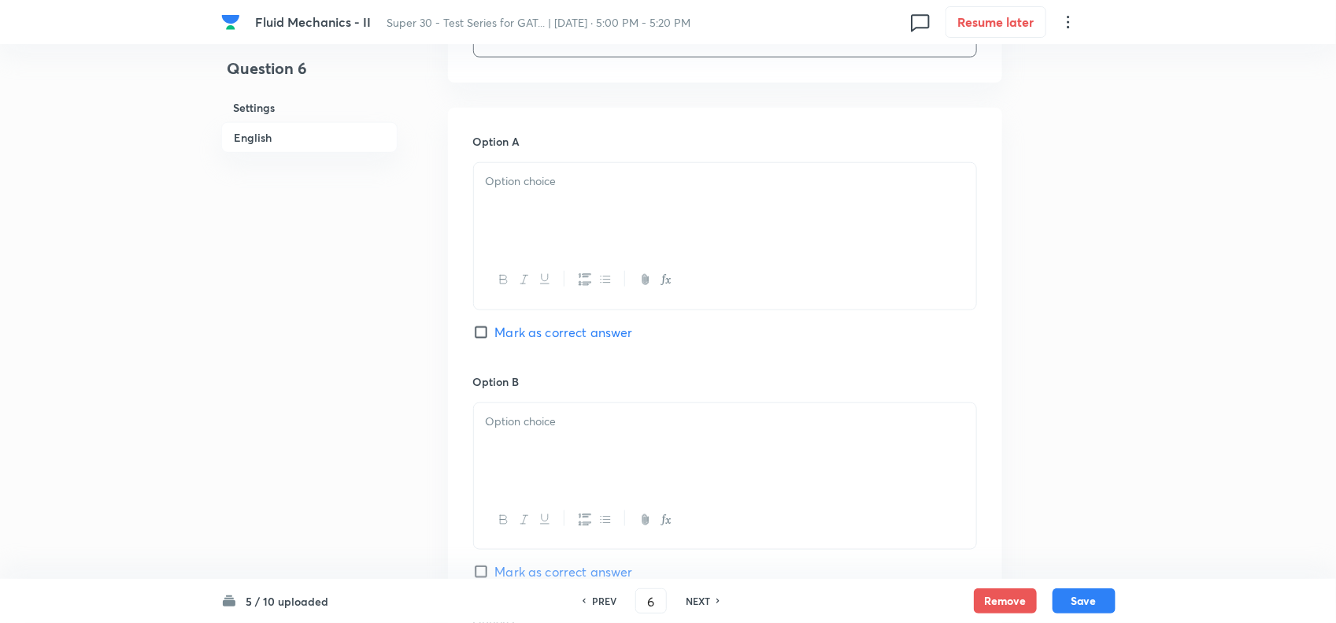
scroll to position [657, 0]
drag, startPoint x: 701, startPoint y: 435, endPoint x: 729, endPoint y: 343, distance: 96.4
click at [729, 343] on div "Option A [PERSON_NAME] as correct answer Option B Mark as correct answer Option…" at bounding box center [725, 595] width 554 height 978
click at [567, 182] on p at bounding box center [725, 180] width 479 height 18
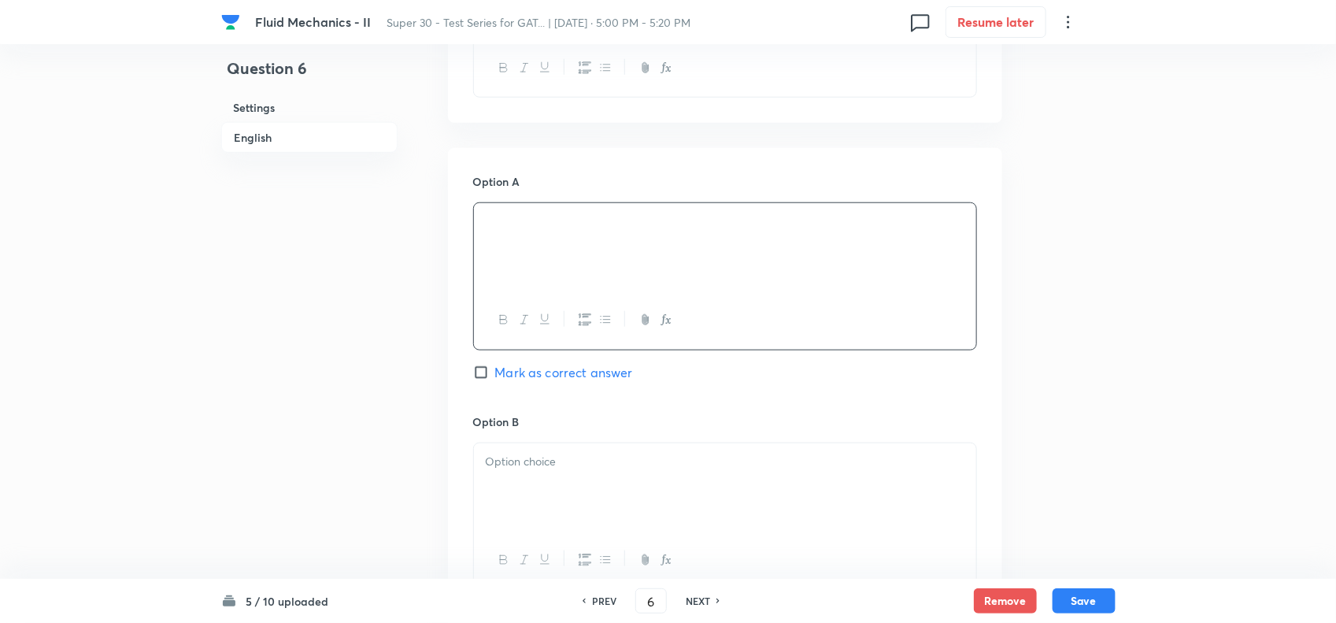
scroll to position [671, 0]
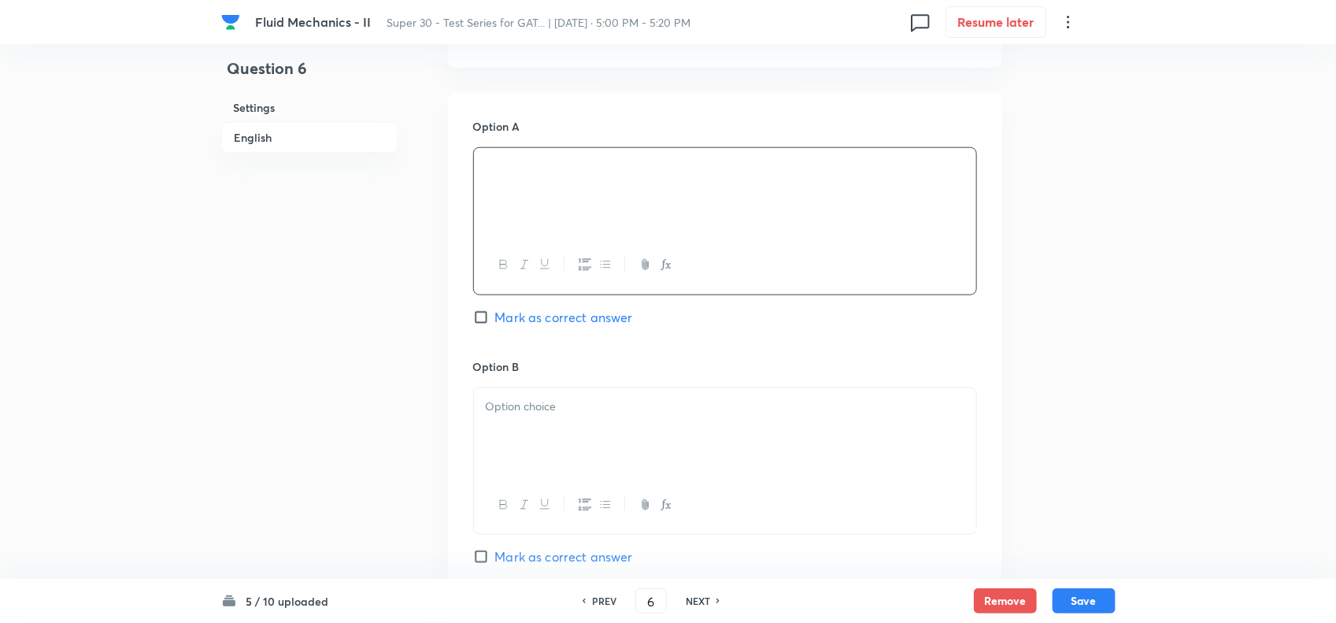
click at [575, 411] on p at bounding box center [725, 406] width 479 height 18
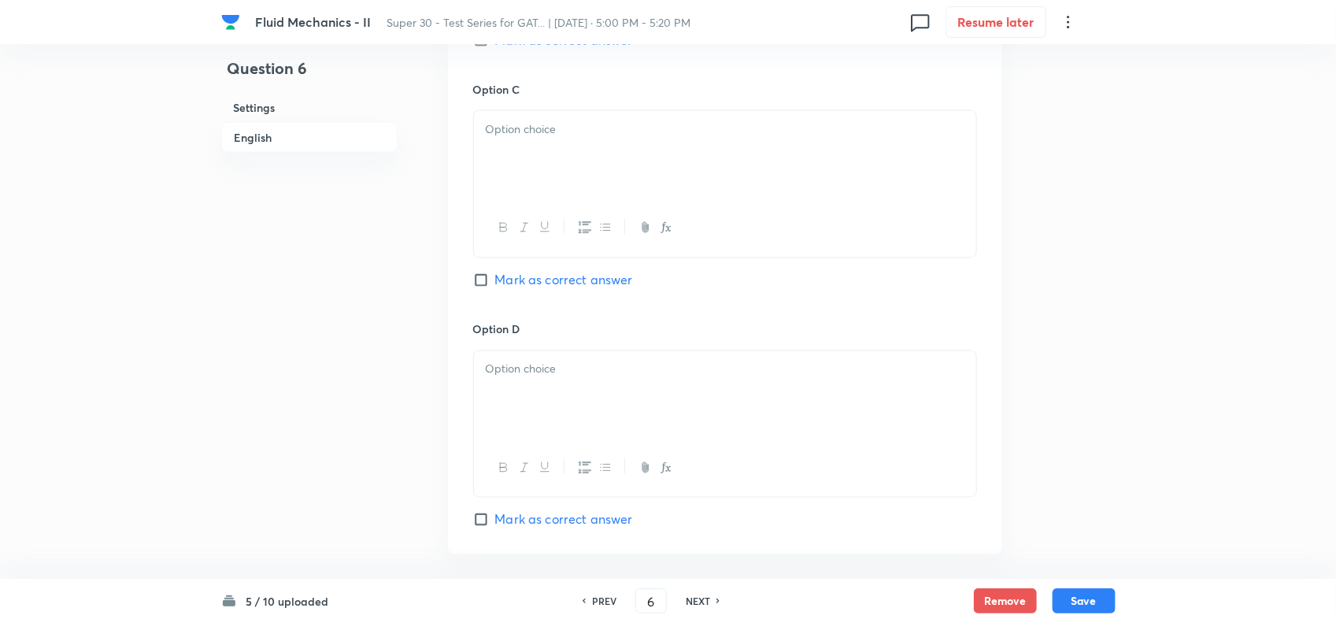
scroll to position [1186, 0]
click at [519, 126] on p at bounding box center [725, 130] width 479 height 18
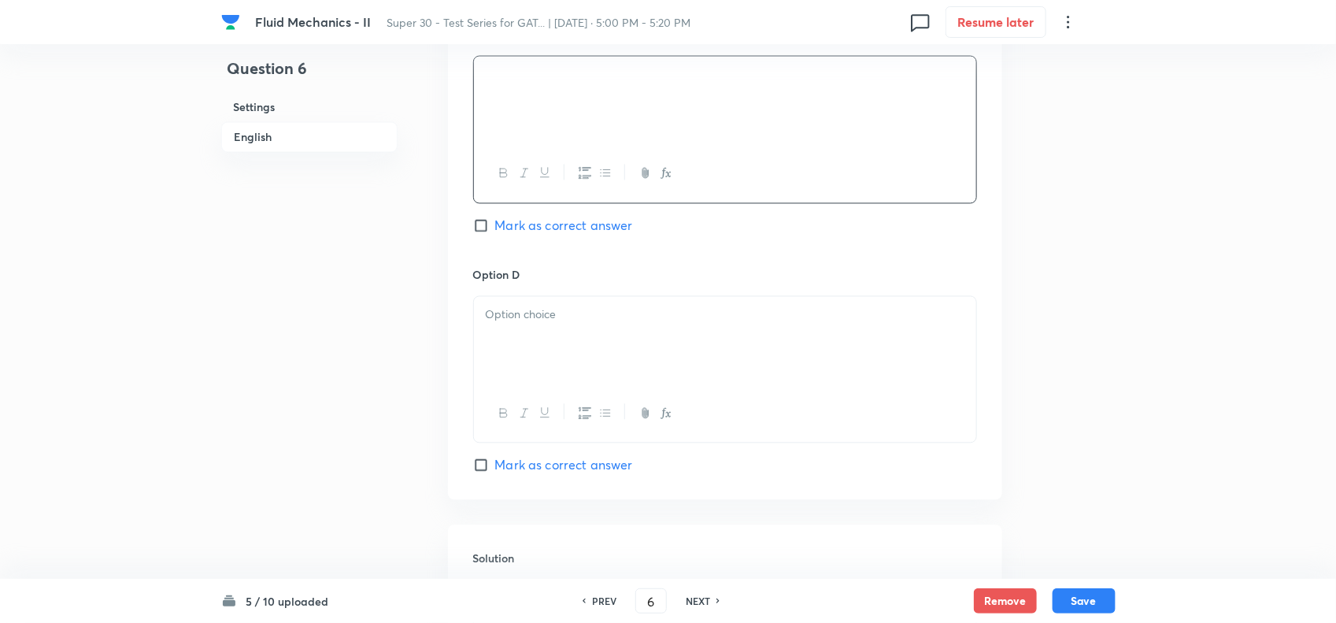
scroll to position [1242, 0]
click at [535, 341] on div at bounding box center [725, 340] width 502 height 88
click at [556, 323] on p at bounding box center [725, 314] width 479 height 18
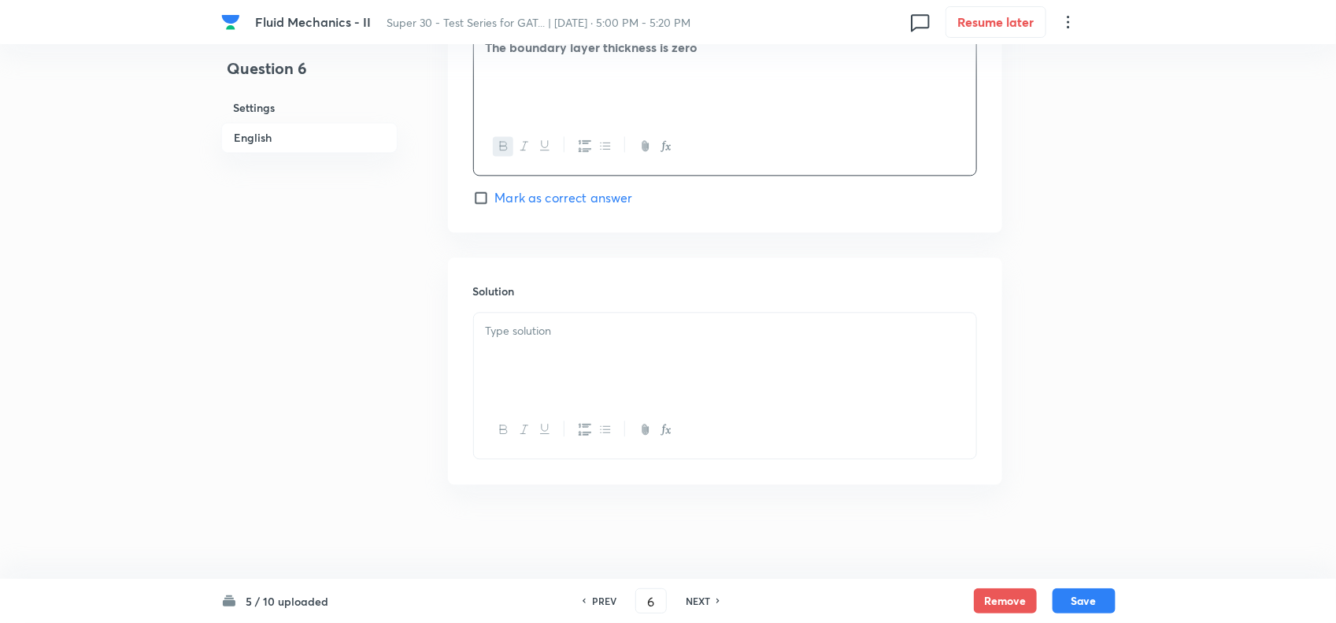
click at [534, 327] on p at bounding box center [725, 331] width 479 height 18
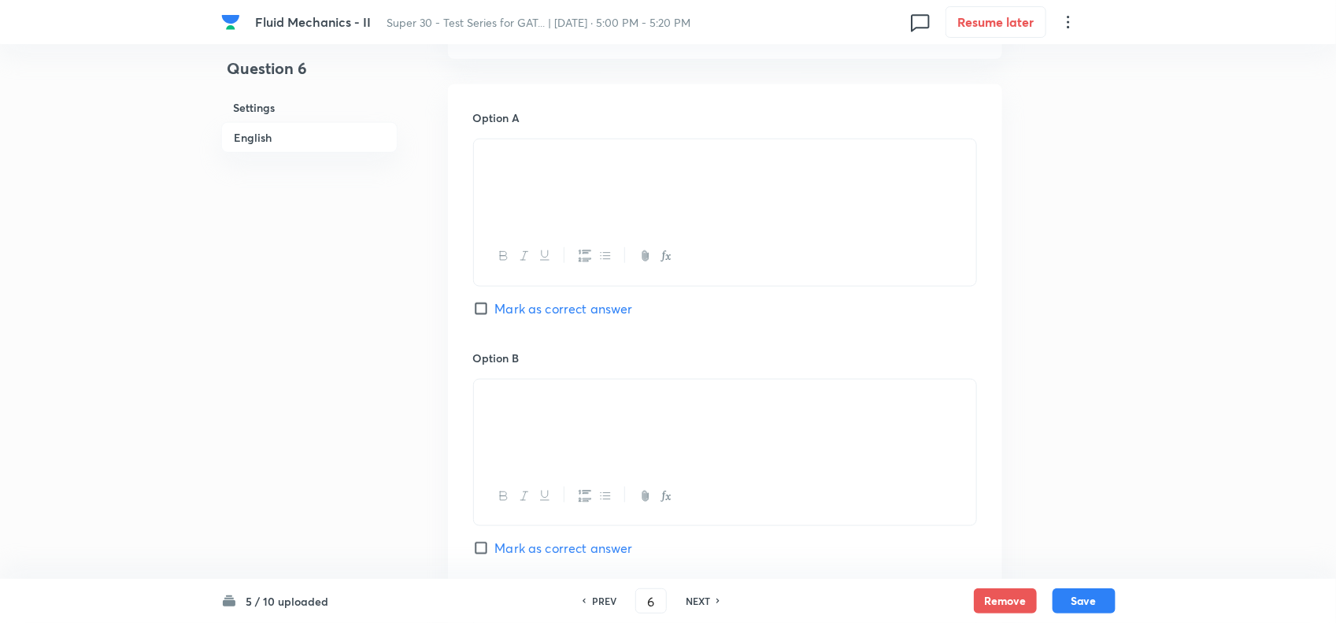
scroll to position [769, 0]
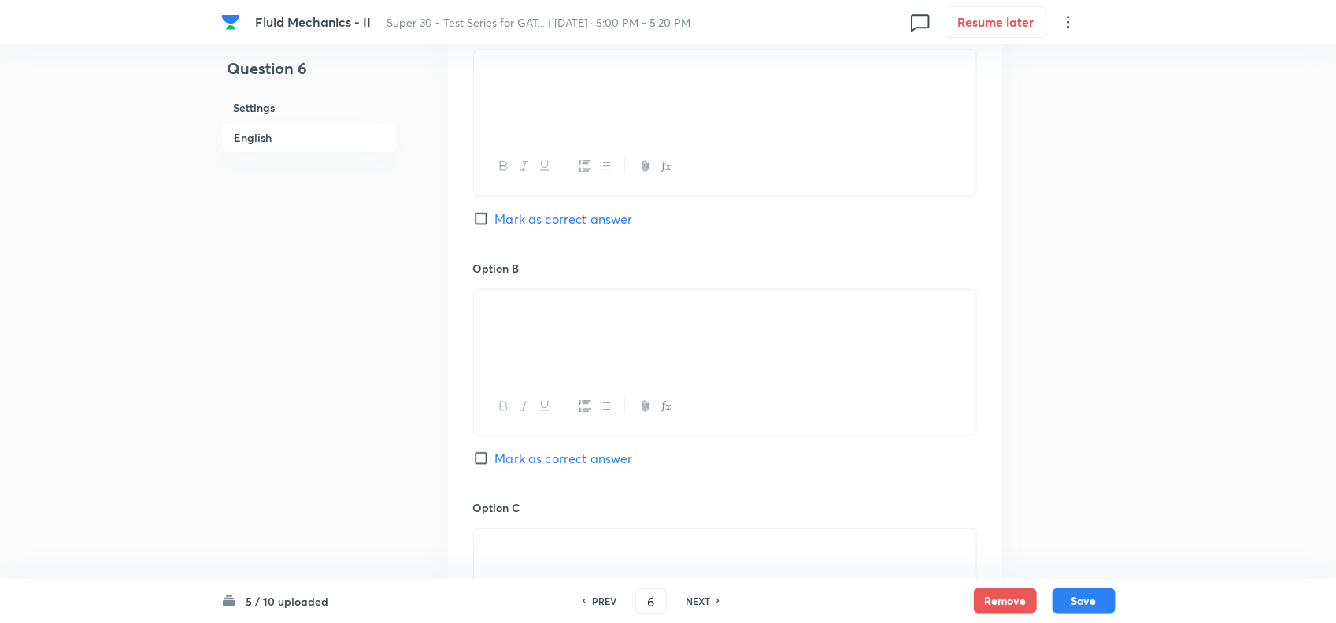
click at [480, 460] on input "Mark as correct answer" at bounding box center [484, 458] width 22 height 16
checkbox input "true"
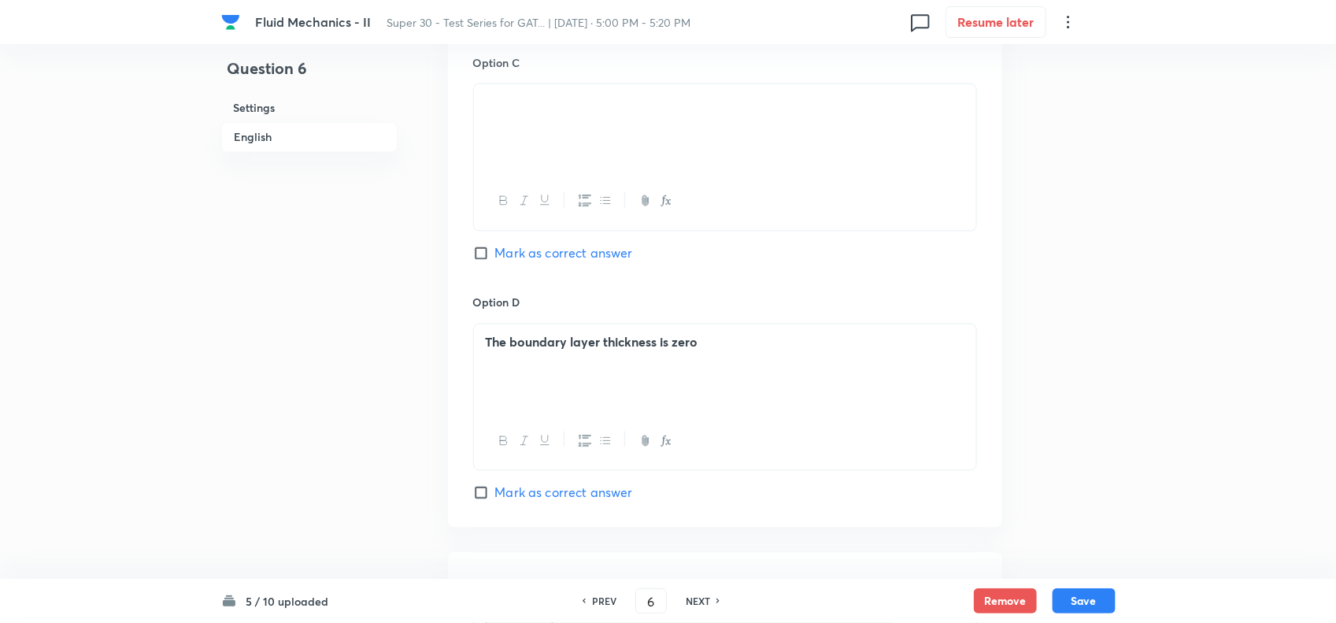
scroll to position [1549, 0]
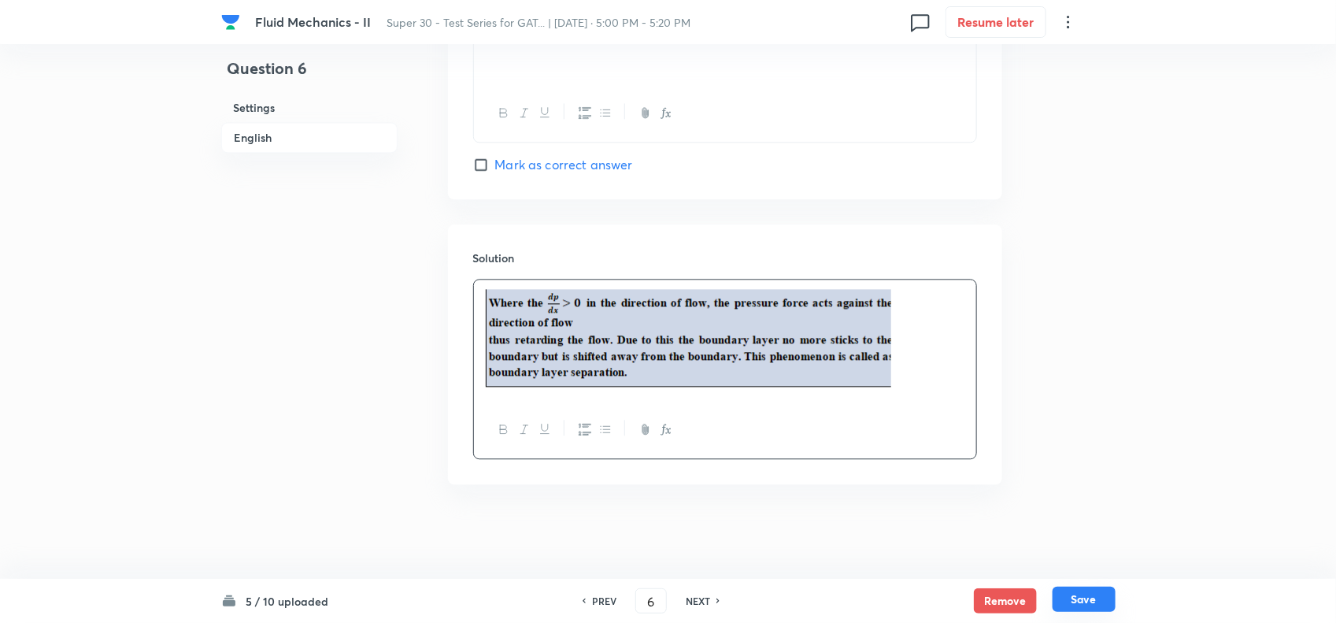
click at [1090, 597] on button "Save" at bounding box center [1083, 598] width 63 height 25
type input "7"
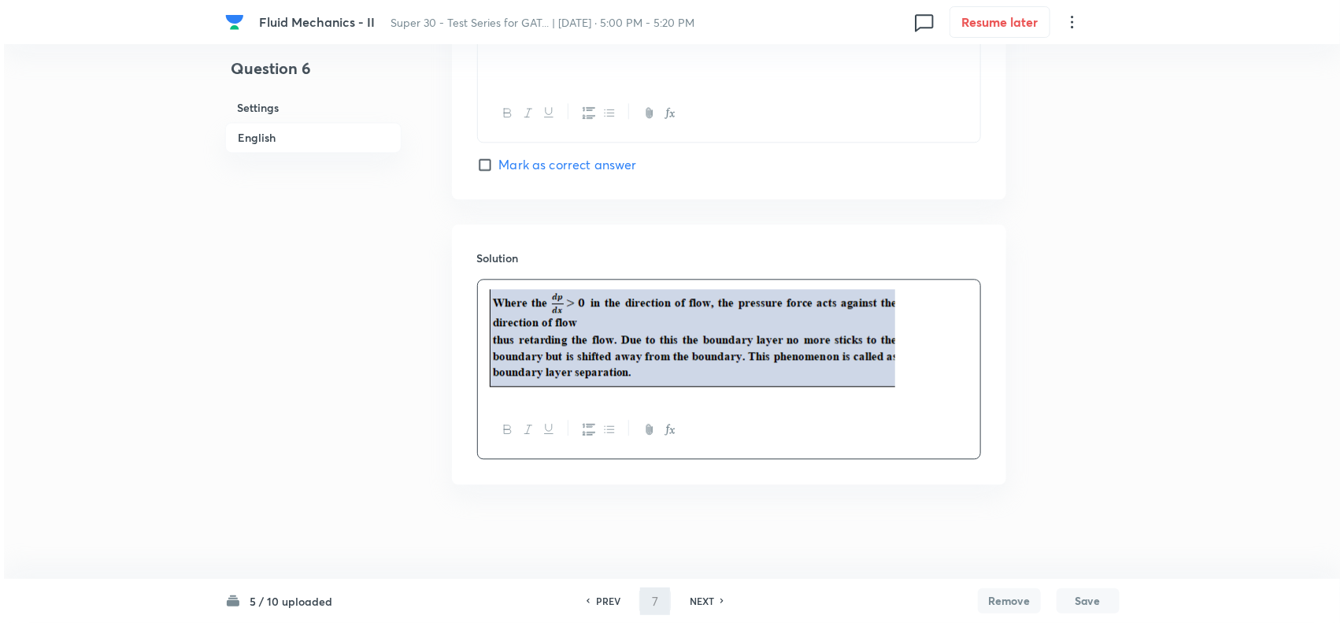
scroll to position [0, 0]
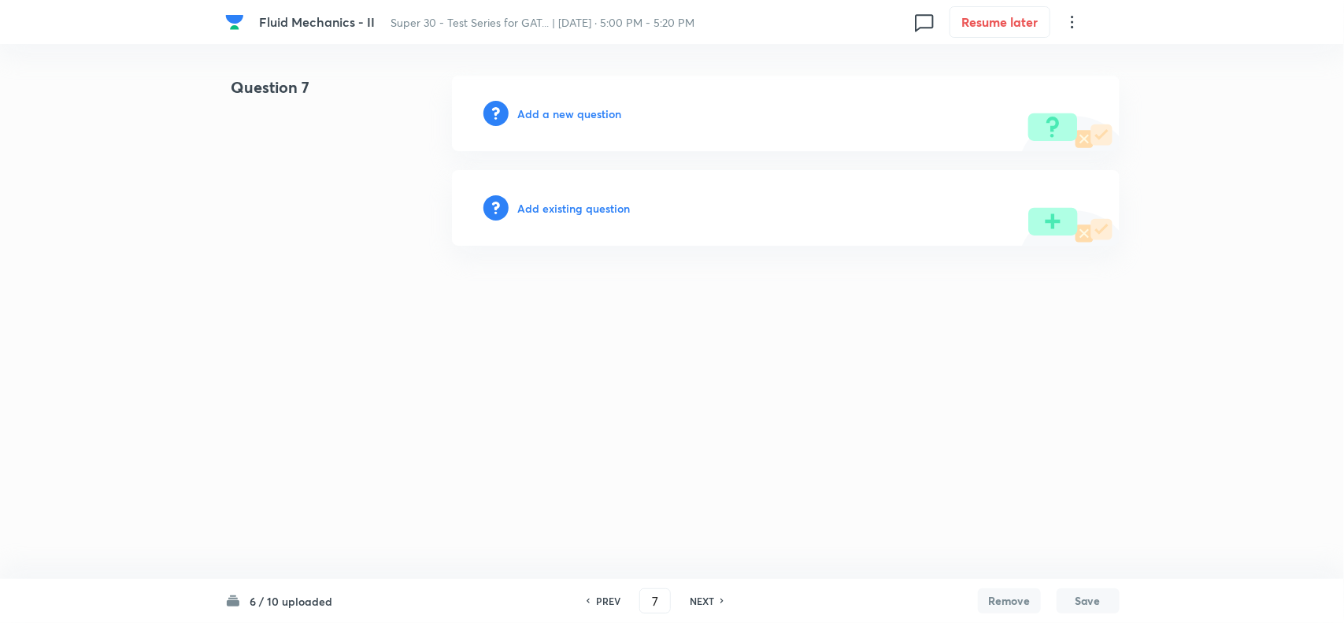
click at [561, 108] on h6 "Add a new question" at bounding box center [570, 113] width 104 height 17
click at [602, 110] on h6 "Choose a question type" at bounding box center [578, 113] width 121 height 17
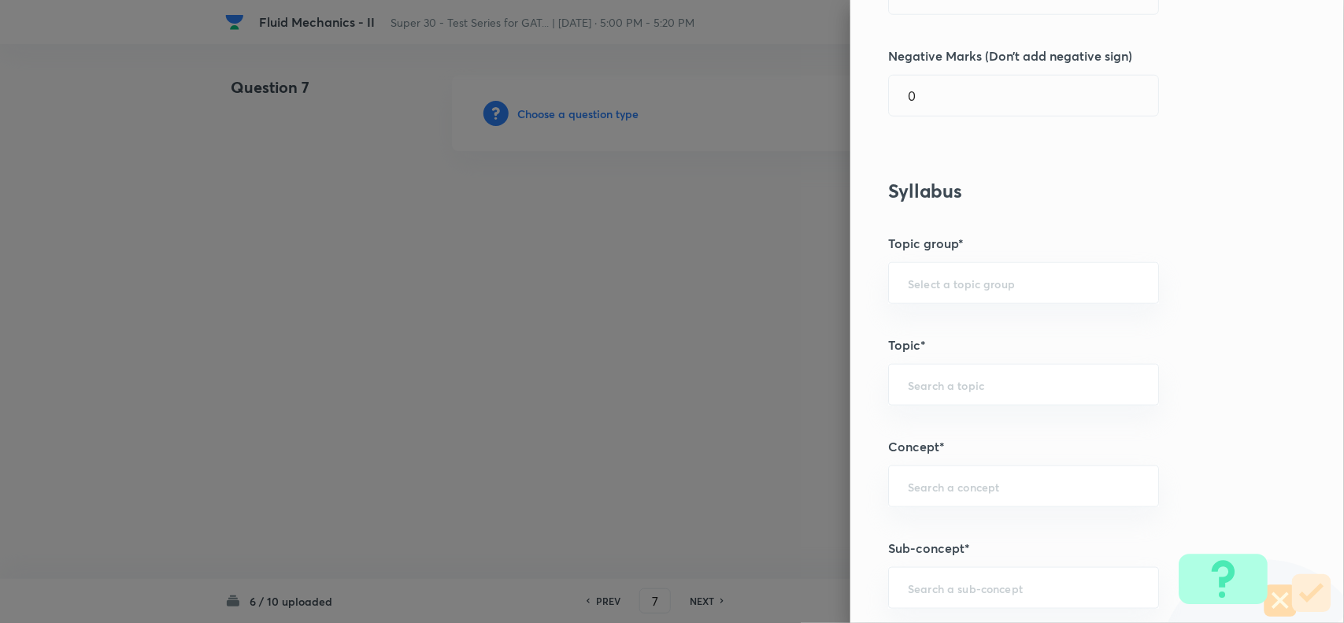
scroll to position [582, 0]
click at [954, 288] on input "text" at bounding box center [1023, 283] width 231 height 15
click at [953, 331] on li "Engineering Mathematics" at bounding box center [1008, 330] width 268 height 28
type input "Engineering Mathematics"
click at [937, 388] on input "text" at bounding box center [1023, 385] width 231 height 15
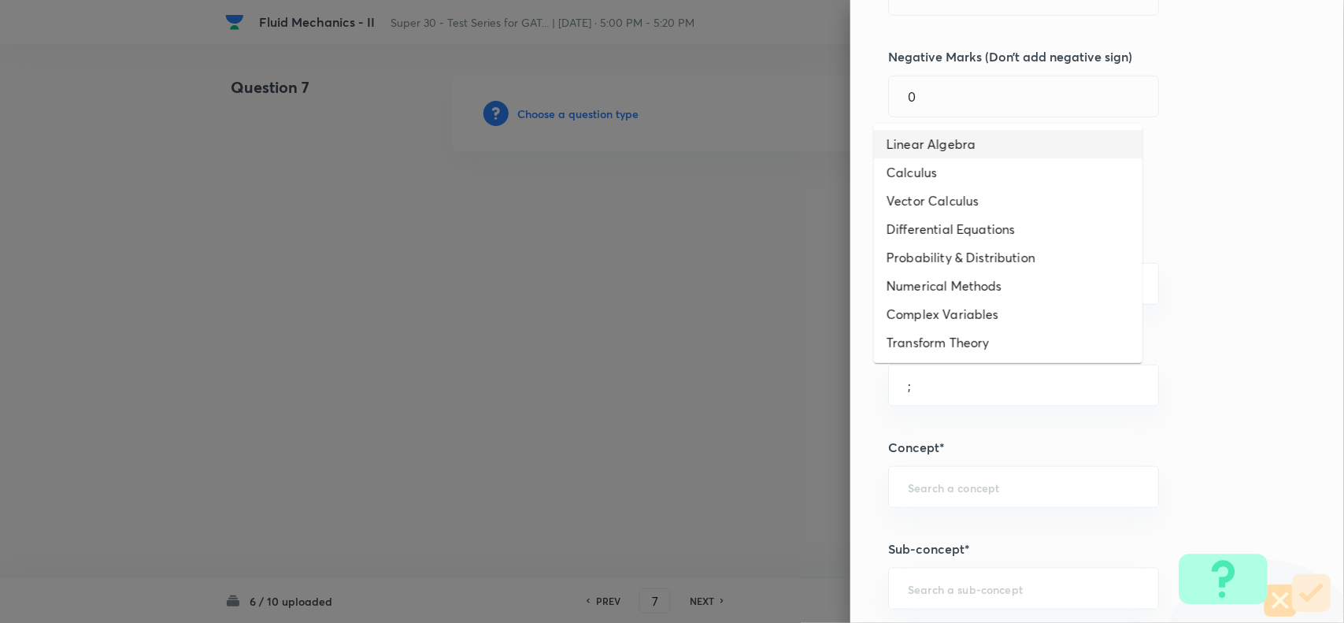
click at [908, 138] on li "Linear Algebra" at bounding box center [1008, 144] width 268 height 28
type input "Linear Algebra"
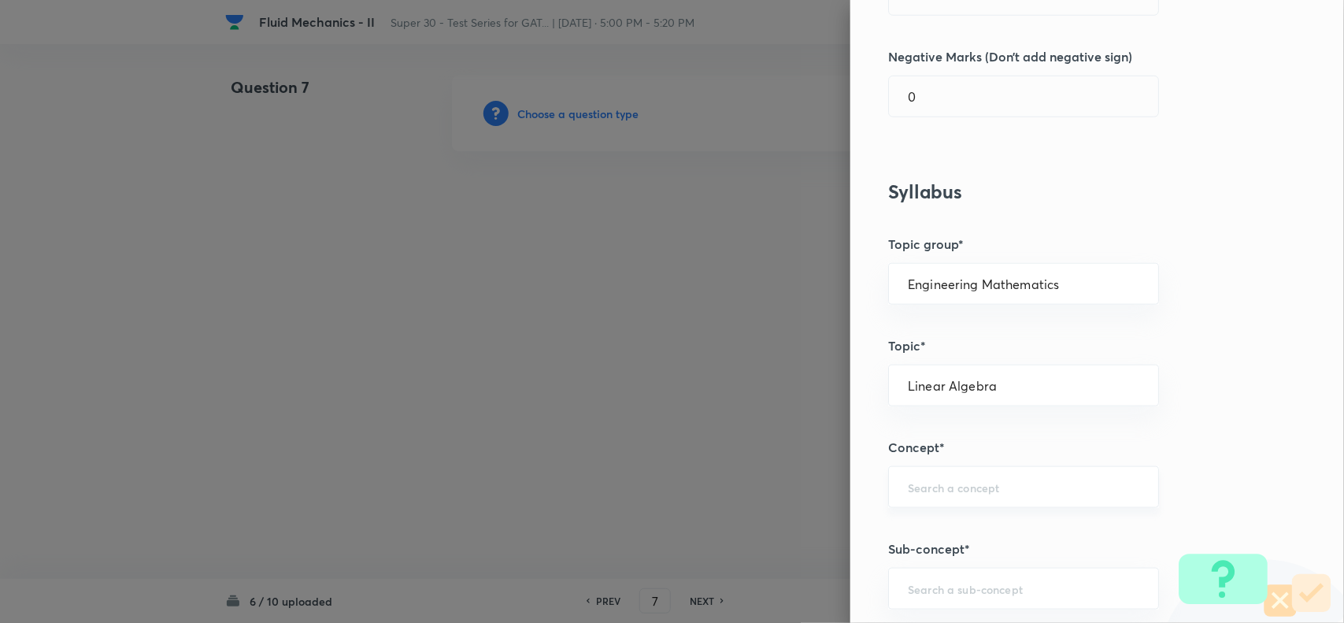
click at [921, 502] on div "​" at bounding box center [1023, 487] width 271 height 42
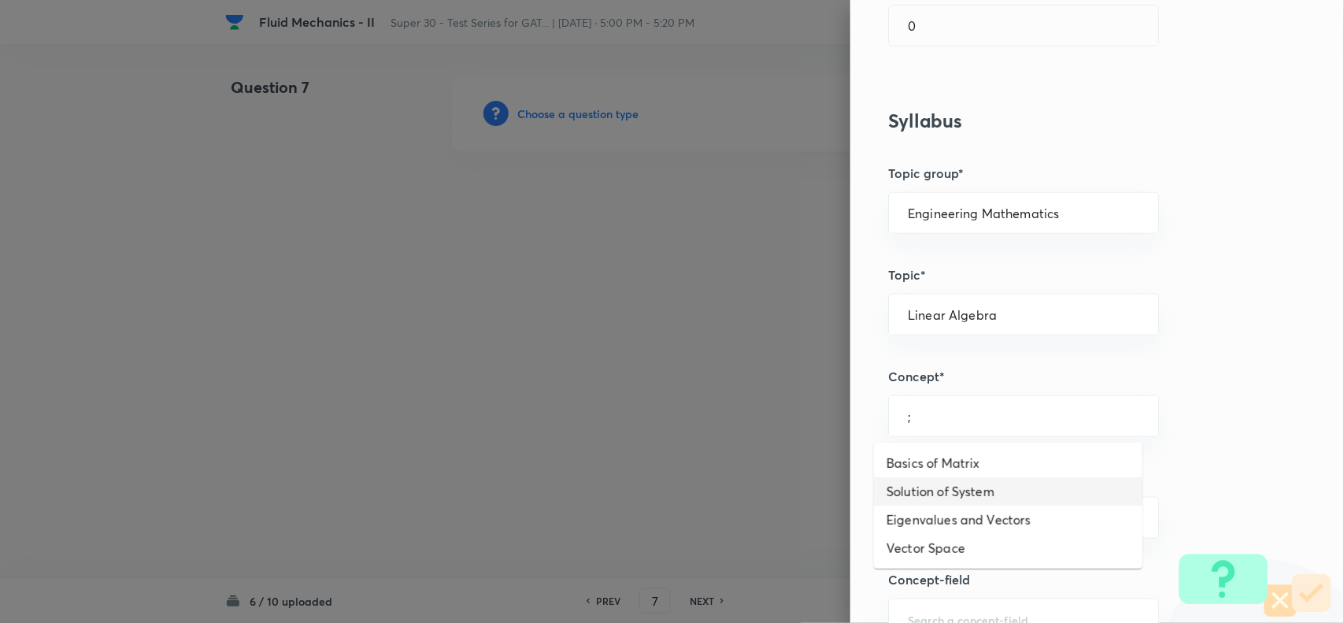
click at [930, 477] on li "Solution of System" at bounding box center [1008, 491] width 268 height 28
type input "Solution of System"
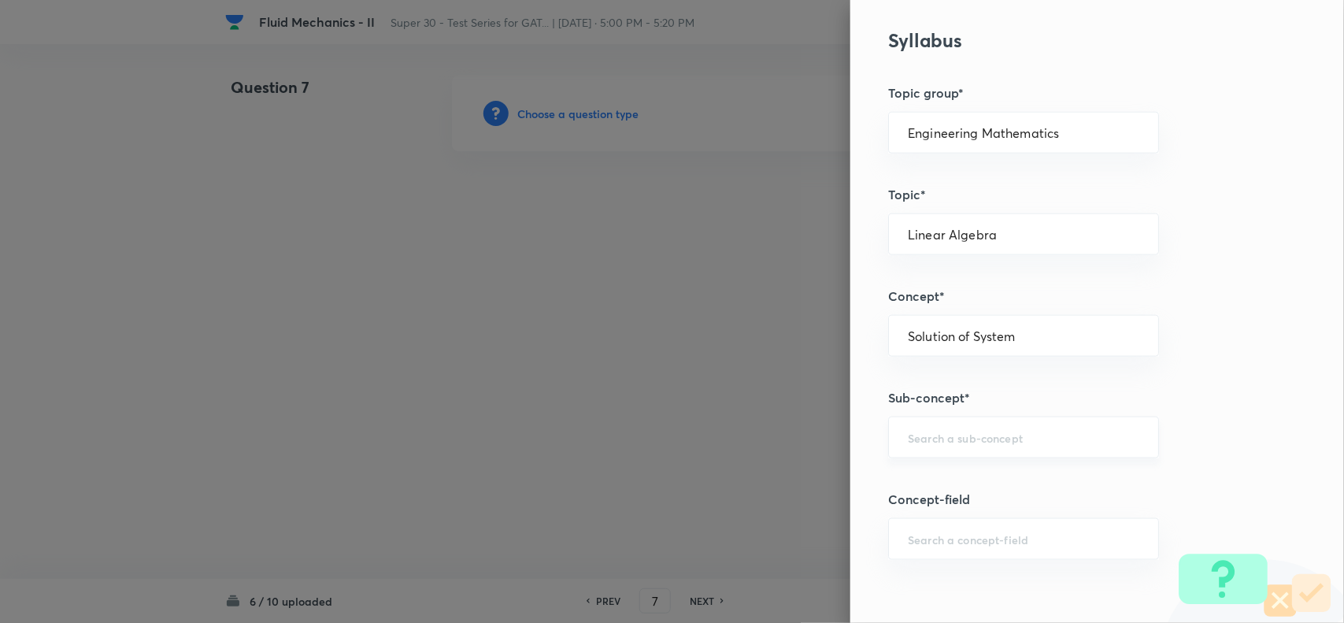
scroll to position [734, 0]
click at [921, 431] on input "text" at bounding box center [1023, 436] width 231 height 15
click at [927, 484] on li "Rank of Matrix" at bounding box center [1008, 483] width 268 height 28
type input "Rank of Matrix"
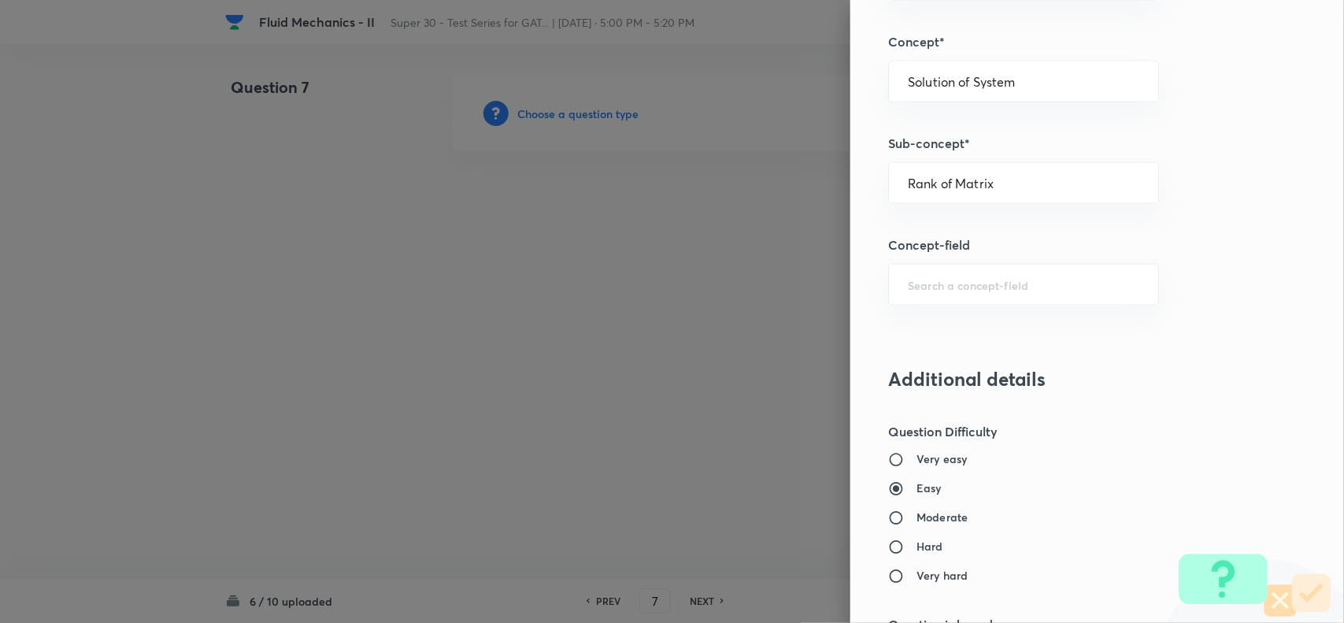
scroll to position [1021, 0]
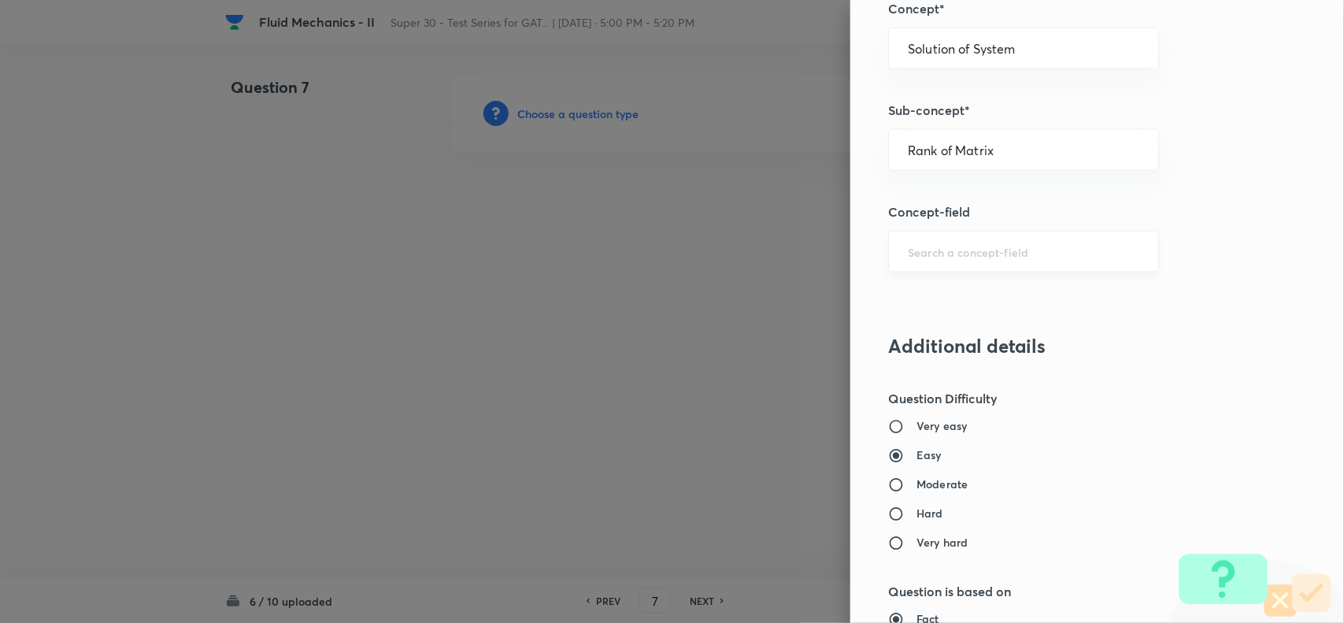
click at [904, 242] on div "​" at bounding box center [1023, 252] width 271 height 42
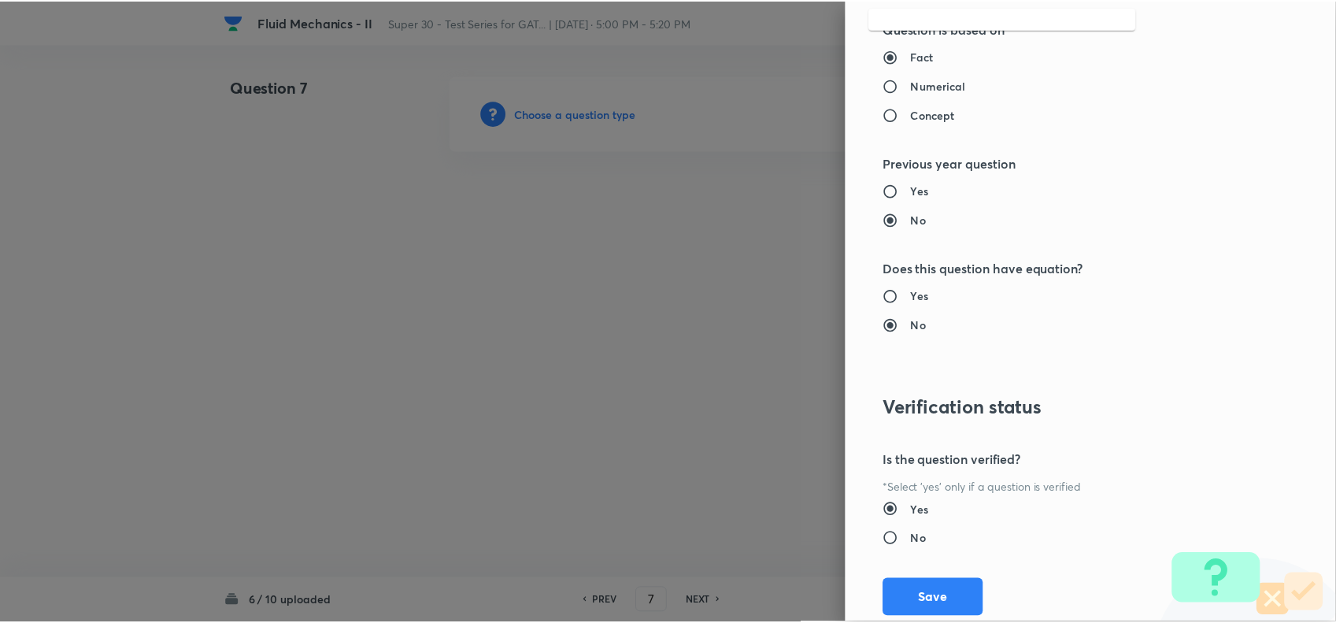
scroll to position [1631, 0]
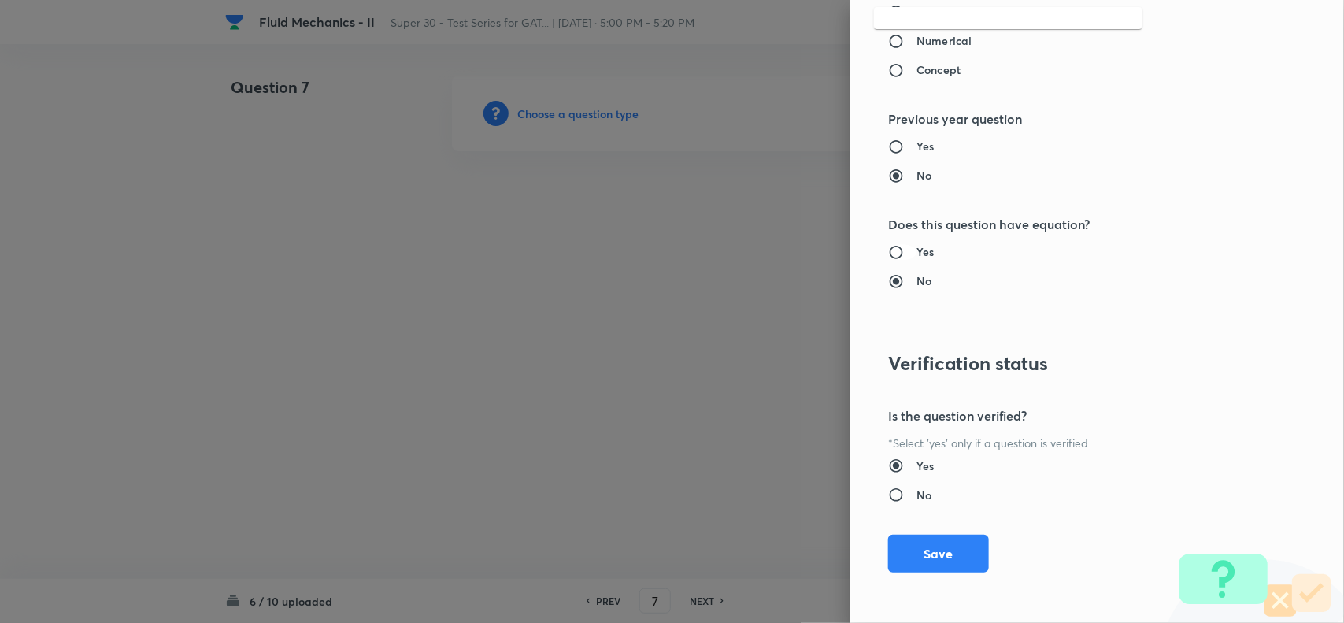
type input ";"
click at [888, 248] on input "Yes" at bounding box center [902, 252] width 28 height 16
radio input "true"
radio input "false"
click at [926, 548] on button "Save" at bounding box center [938, 552] width 101 height 38
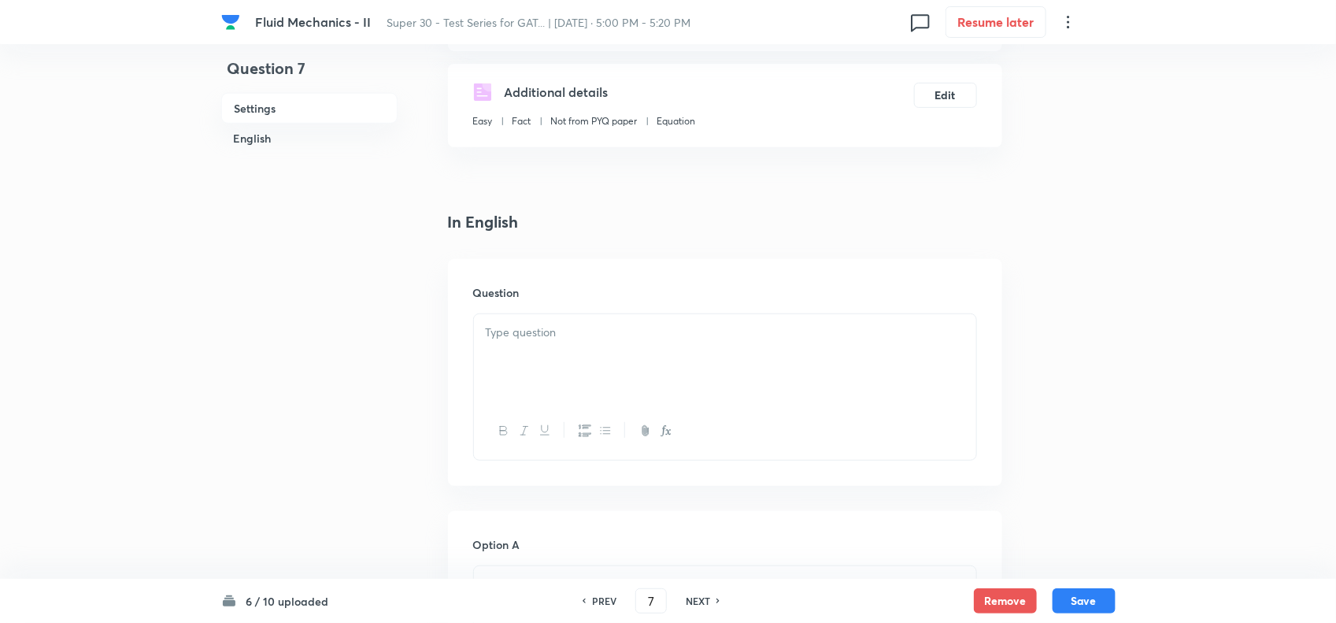
scroll to position [256, 0]
click at [602, 329] on p at bounding box center [725, 329] width 479 height 18
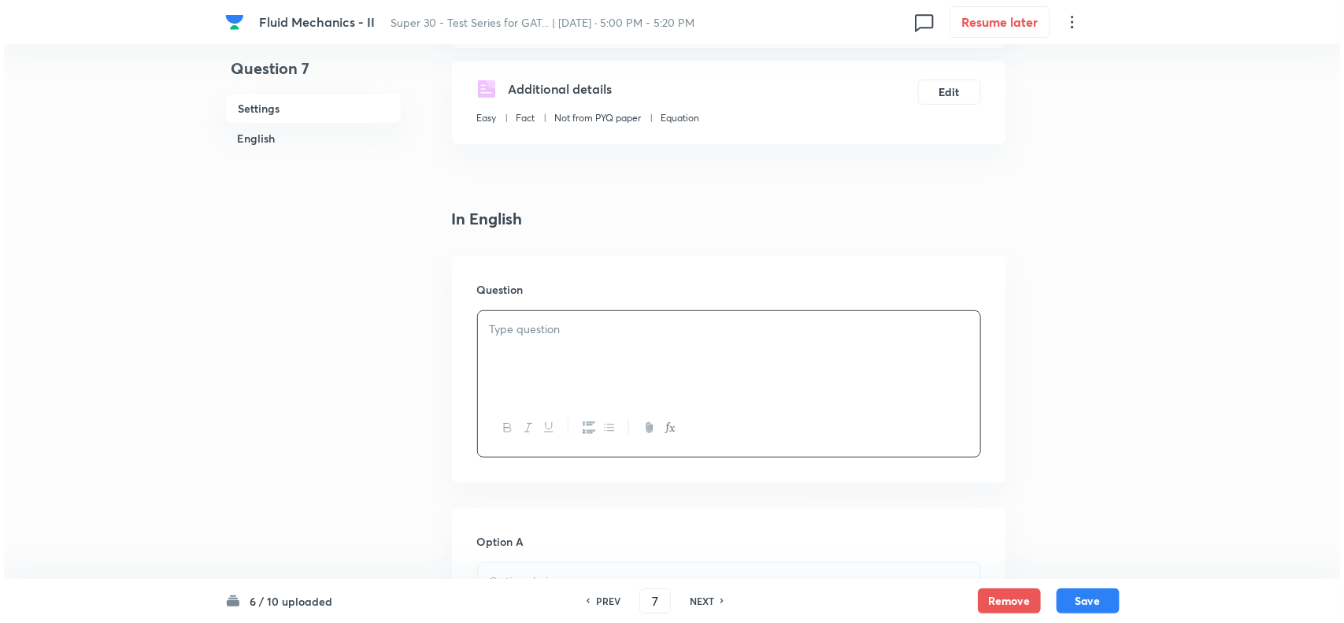
scroll to position [0, 0]
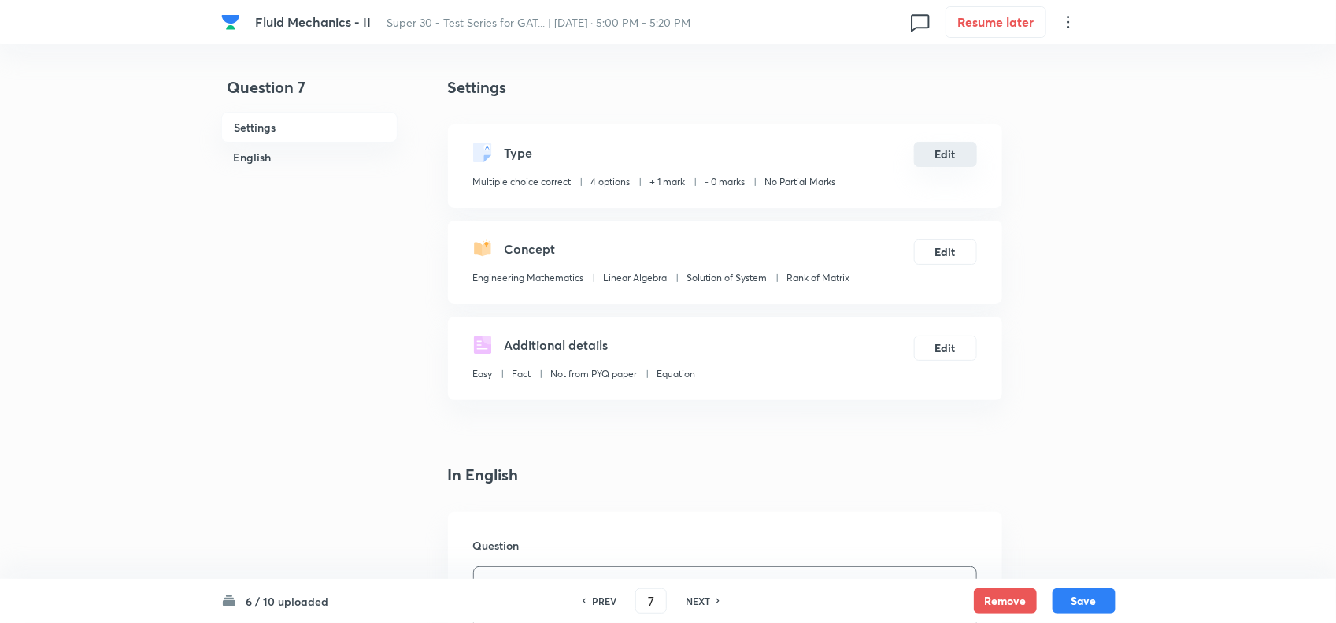
click at [931, 152] on button "Edit" at bounding box center [945, 154] width 63 height 25
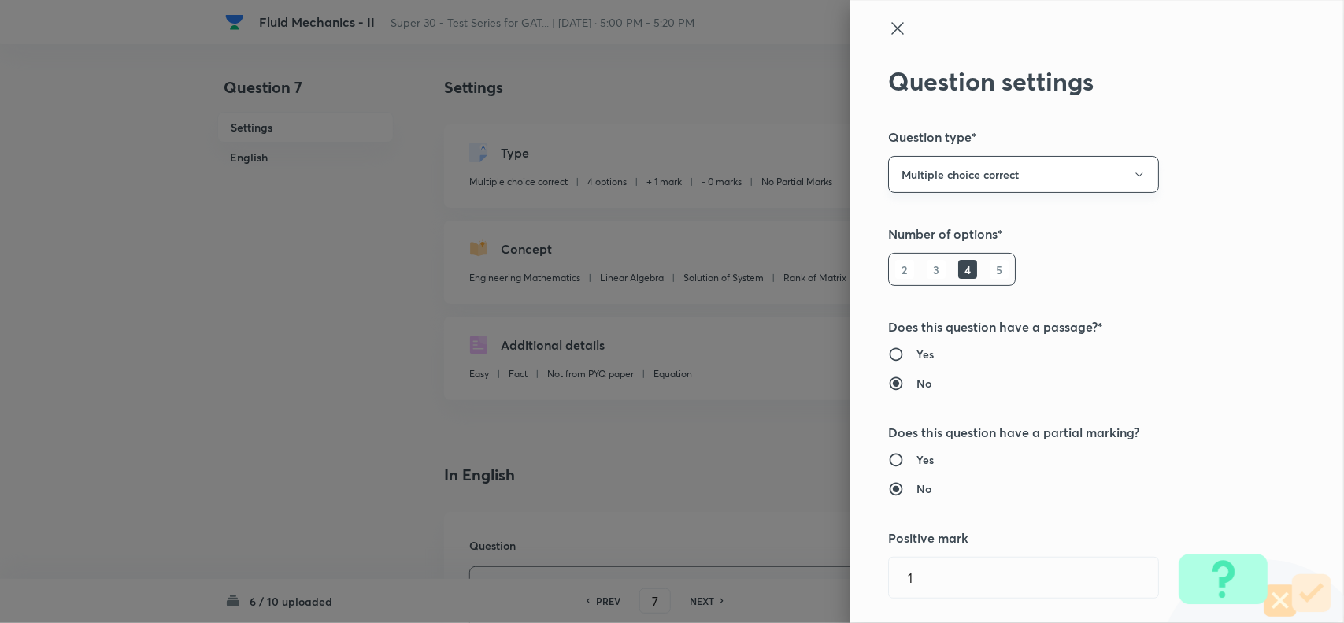
click at [937, 169] on button "Multiple choice correct" at bounding box center [1023, 174] width 271 height 37
click at [904, 270] on li "Integer" at bounding box center [1008, 280] width 269 height 29
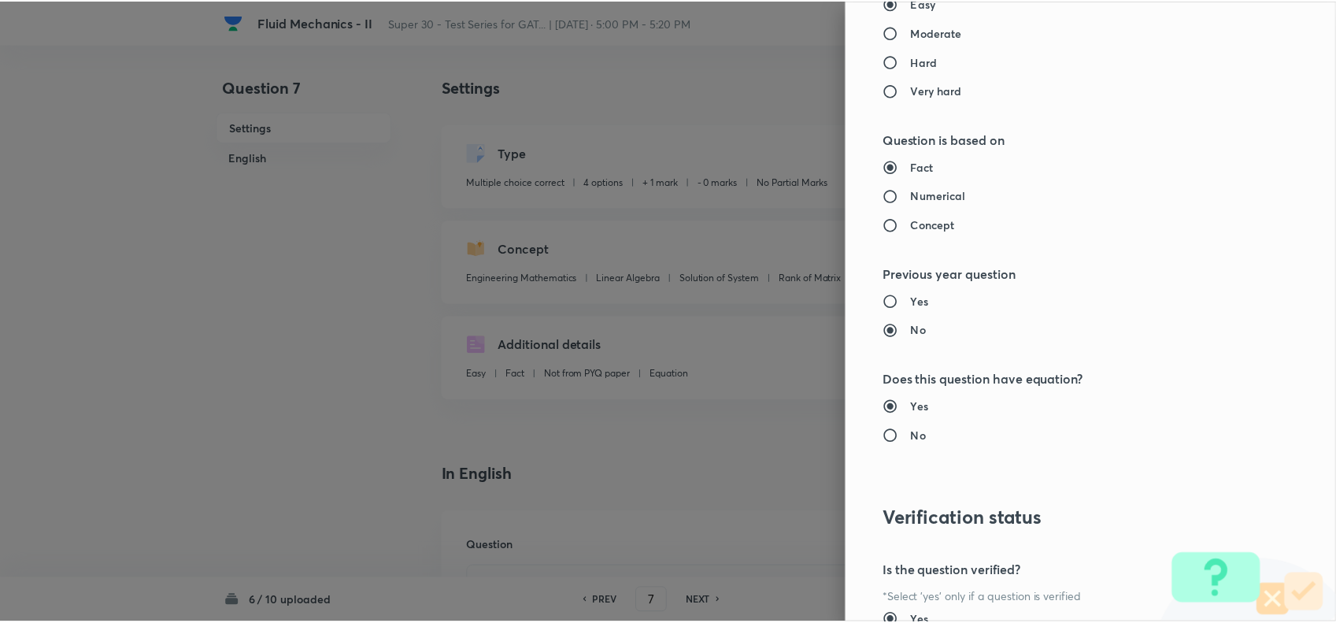
scroll to position [1433, 0]
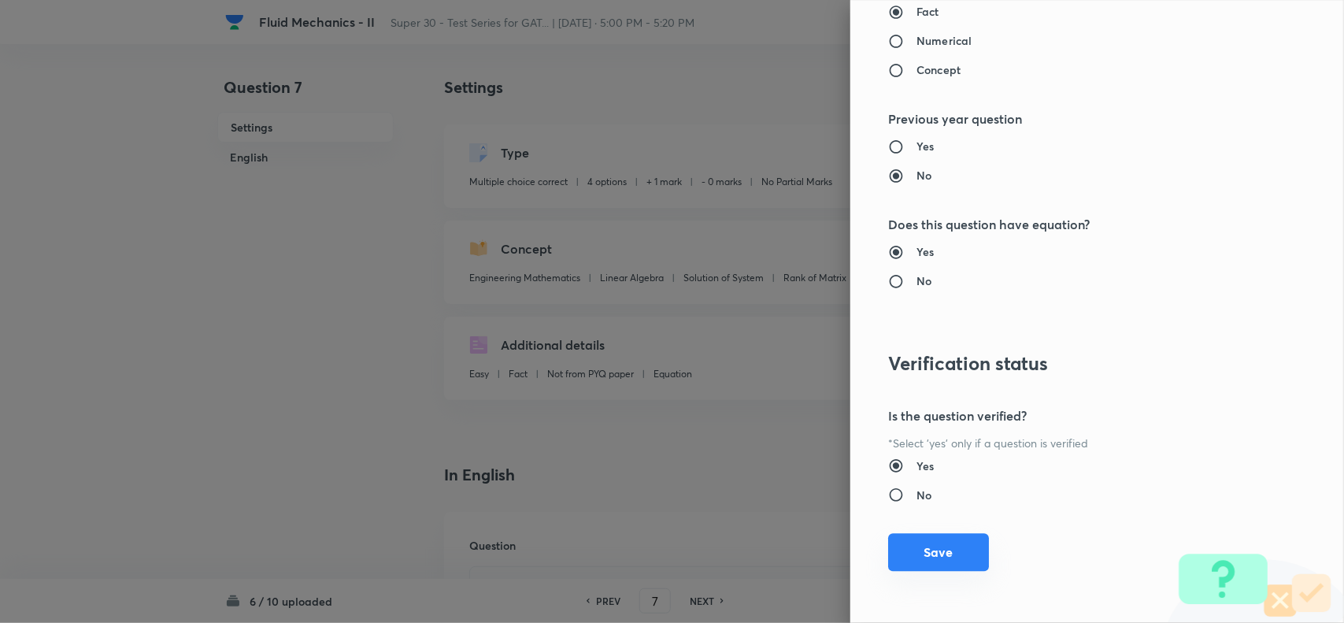
click at [903, 556] on button "Save" at bounding box center [938, 552] width 101 height 38
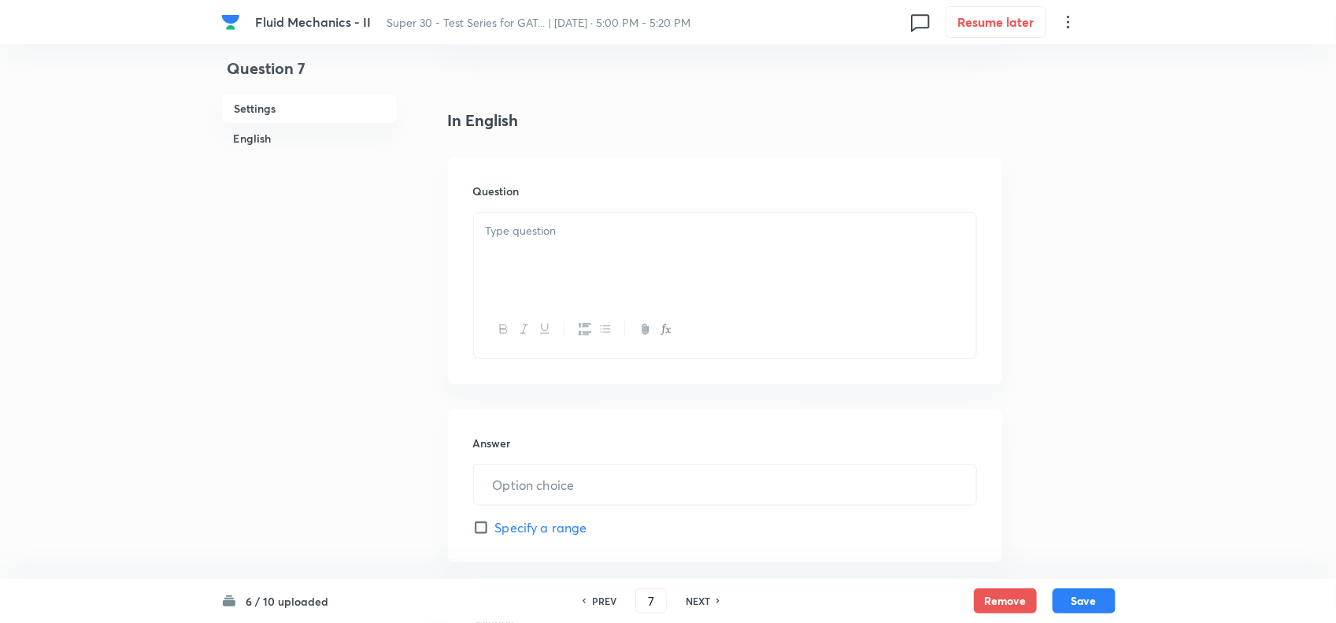
scroll to position [352, 0]
click at [517, 246] on div at bounding box center [725, 259] width 502 height 88
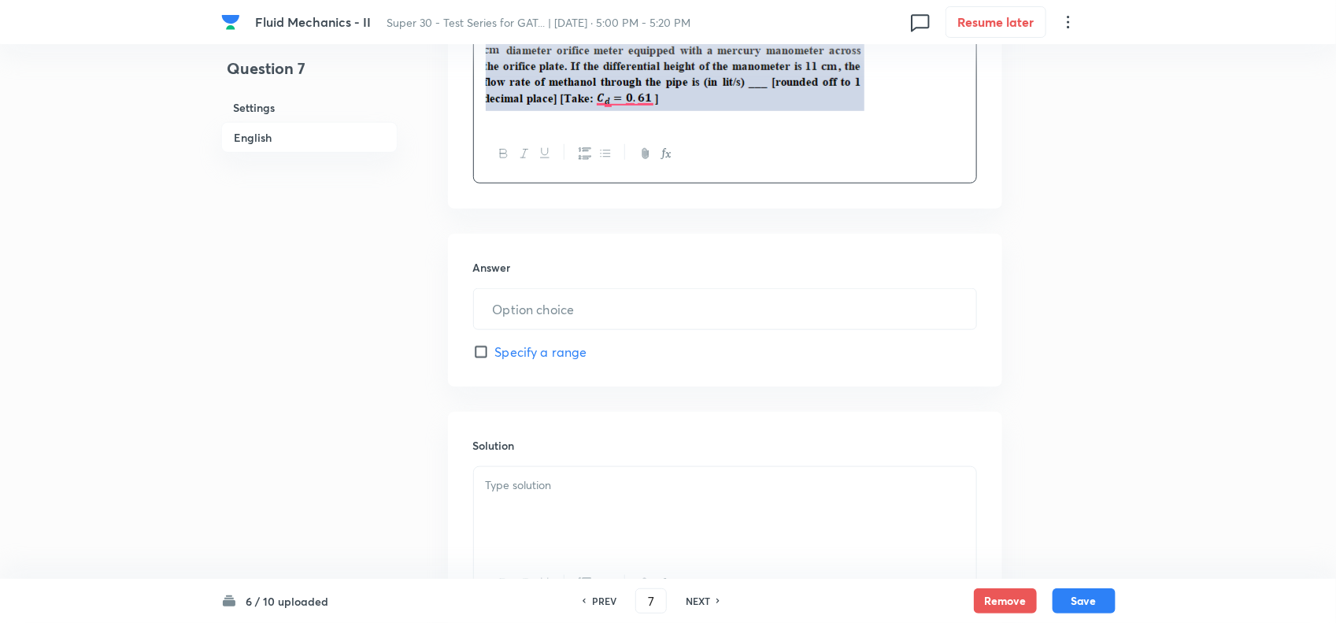
scroll to position [730, 0]
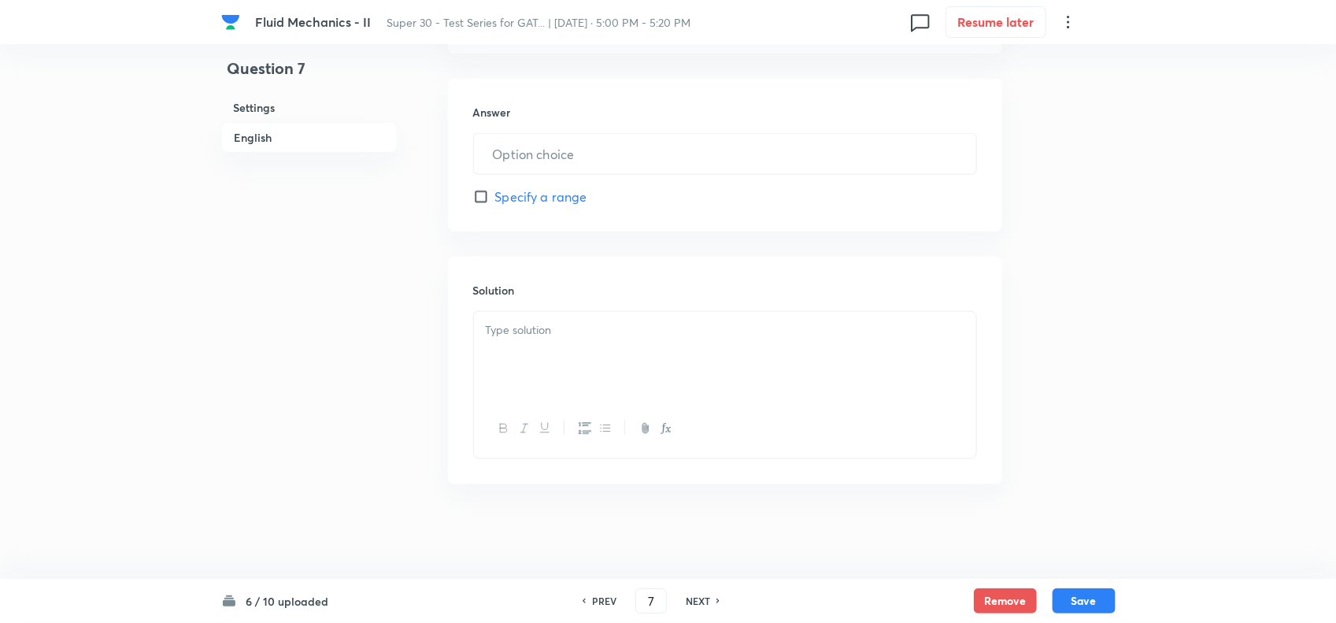
click at [512, 347] on div at bounding box center [725, 356] width 502 height 88
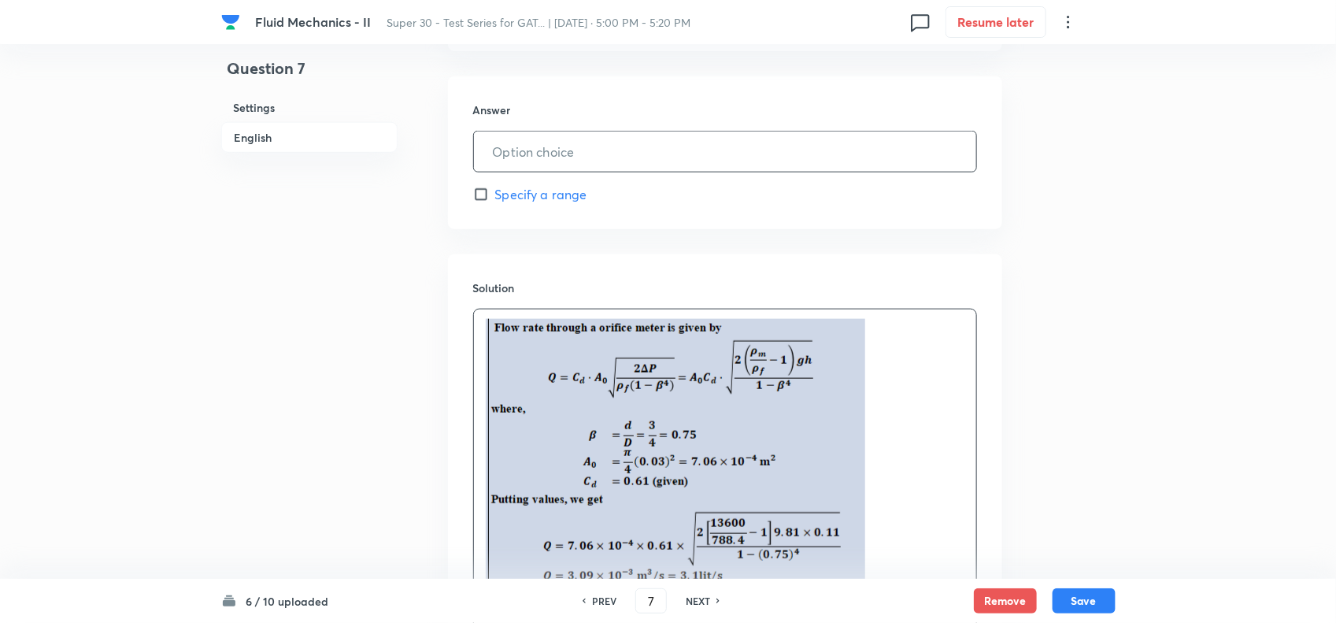
click at [528, 159] on input "text" at bounding box center [725, 151] width 502 height 40
click at [529, 167] on input "text" at bounding box center [725, 151] width 502 height 40
paste input "text"
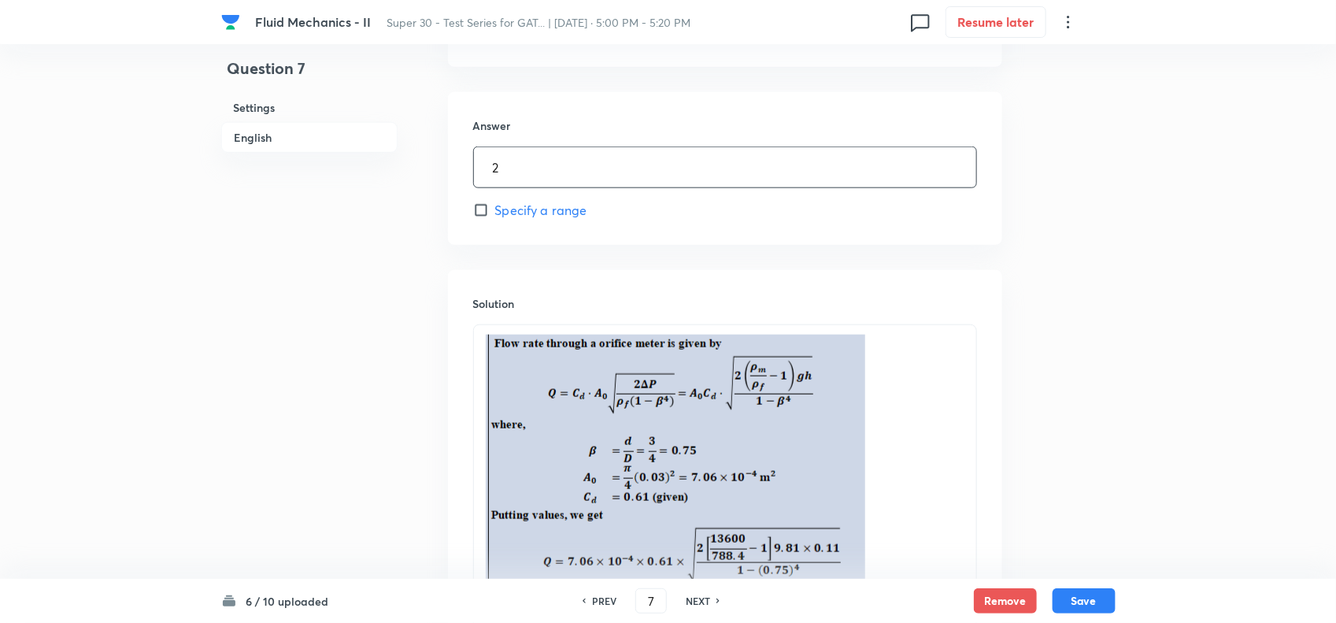
scroll to position [714, 0]
type input "2"
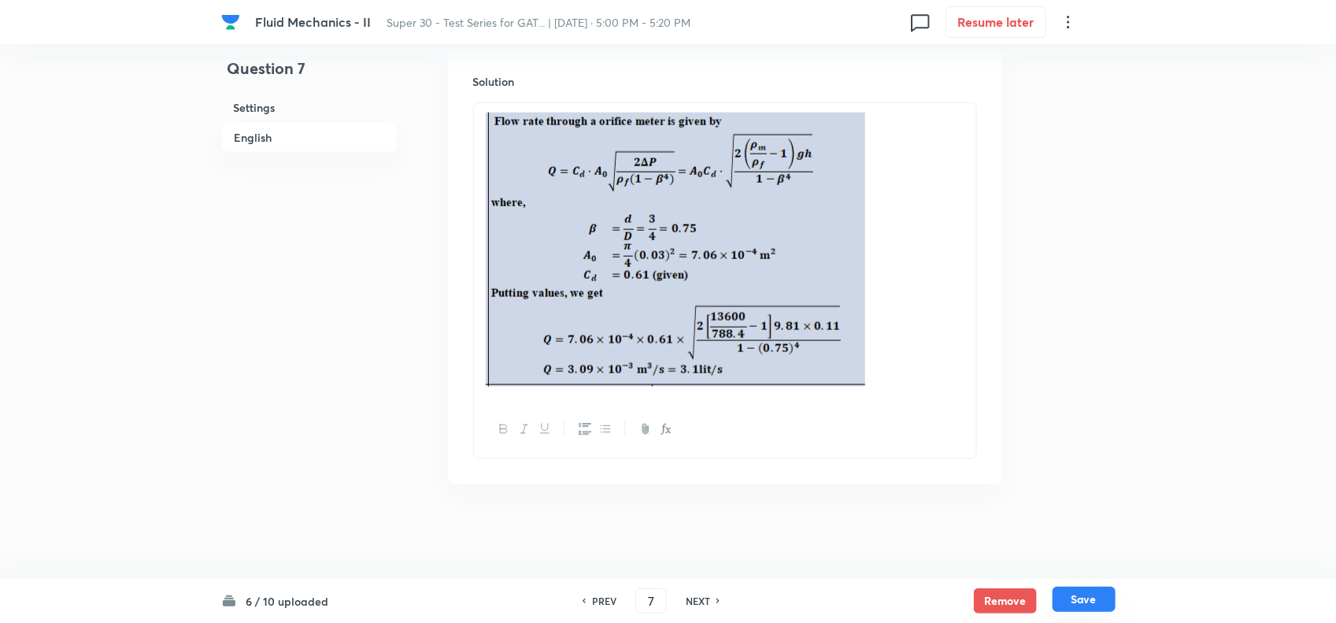
click at [1080, 601] on button "Save" at bounding box center [1083, 598] width 63 height 25
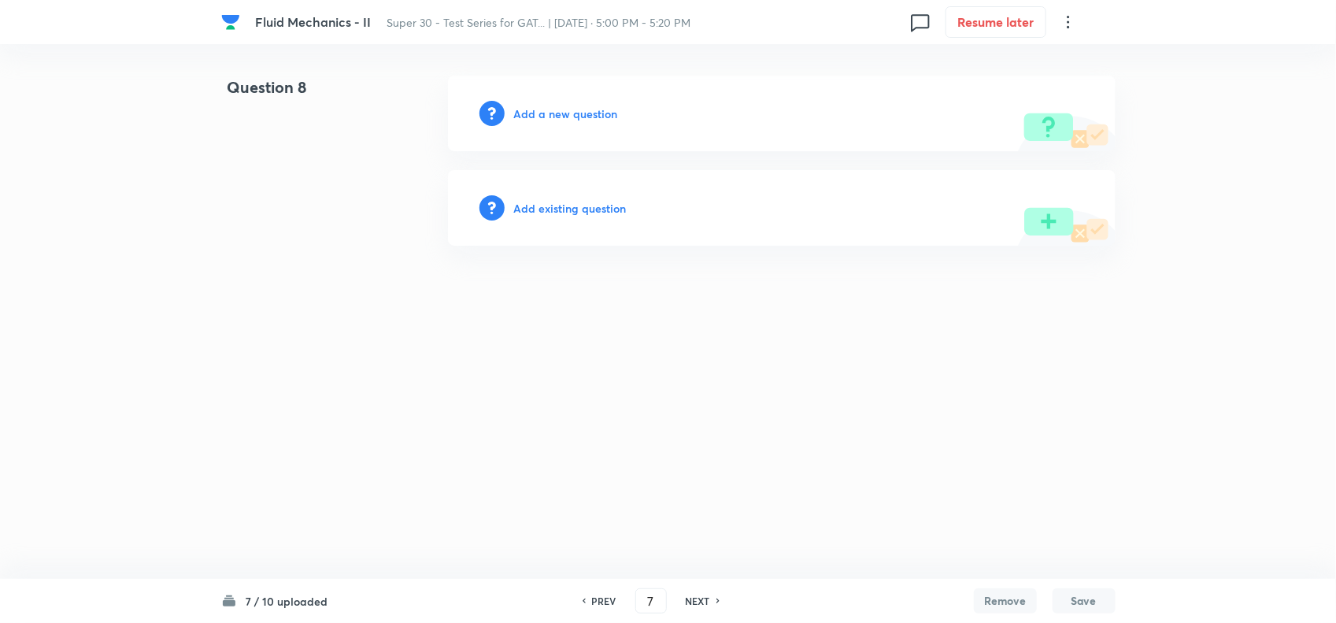
type input "8"
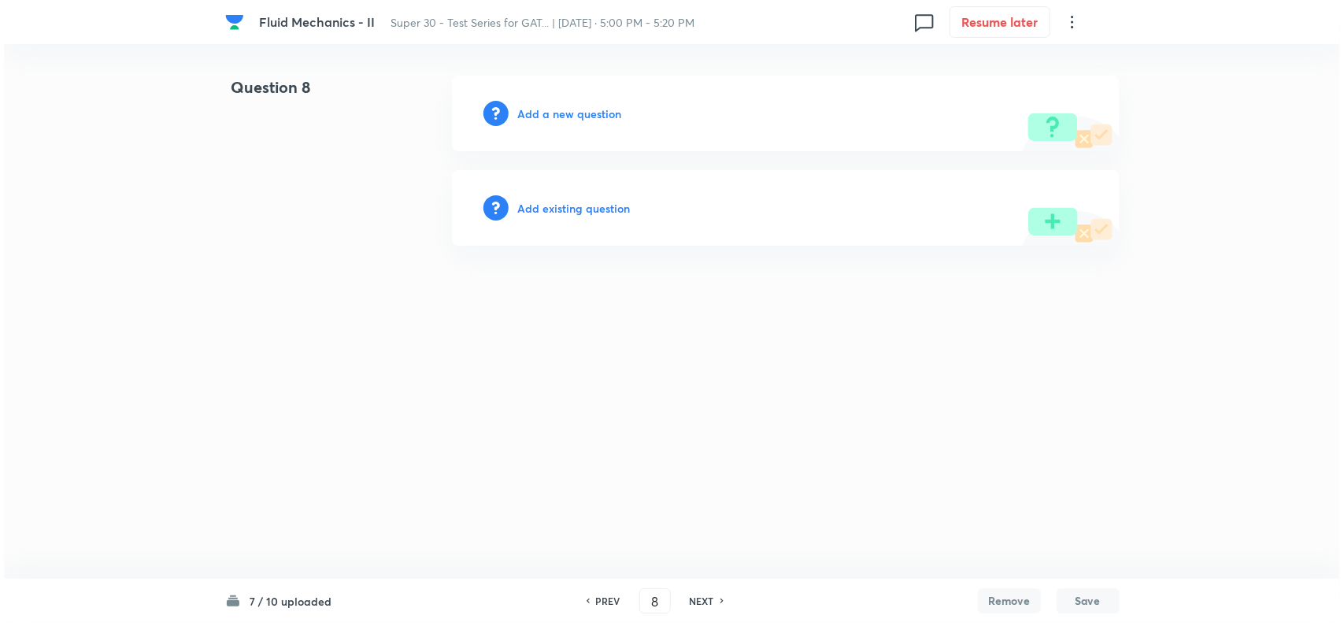
scroll to position [0, 0]
click at [587, 120] on h6 "Add a new question" at bounding box center [570, 113] width 104 height 17
click at [587, 120] on h6 "Choose a question type" at bounding box center [578, 113] width 121 height 17
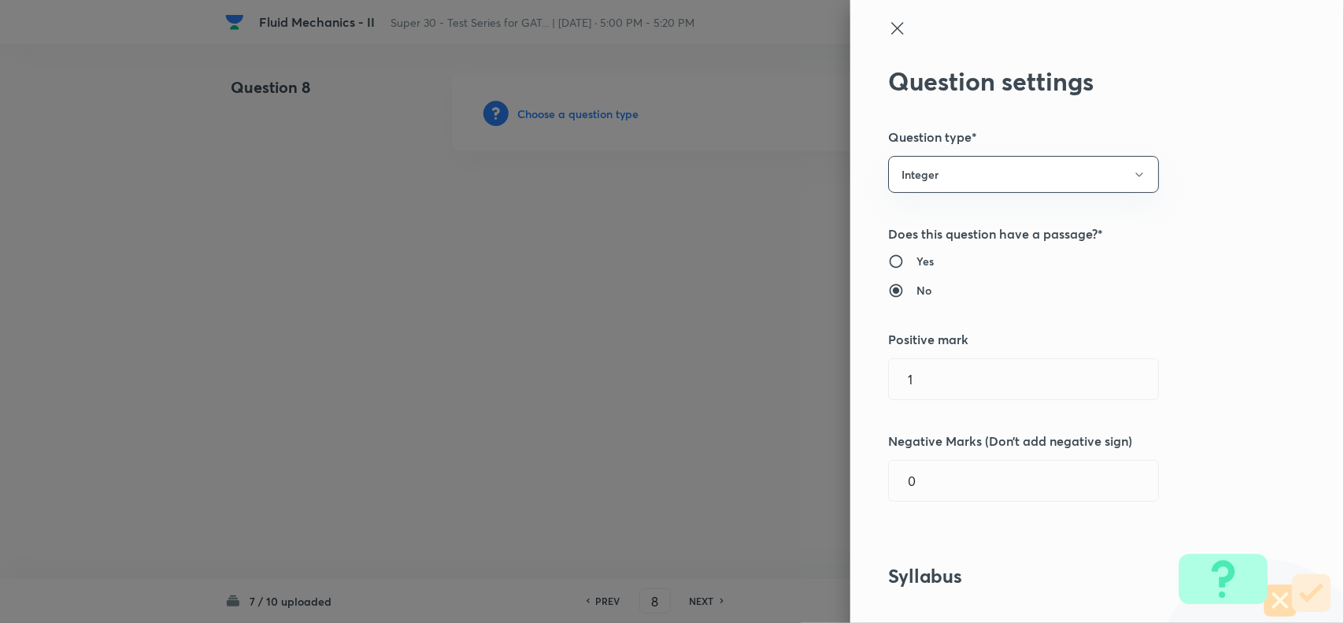
click at [937, 194] on div "Question settings Question type* Integer Does this question have a passage?* Ye…" at bounding box center [1097, 311] width 494 height 623
click at [929, 182] on button "Integer" at bounding box center [1023, 174] width 271 height 37
click at [914, 238] on li "Multiple choice correct" at bounding box center [1008, 251] width 269 height 29
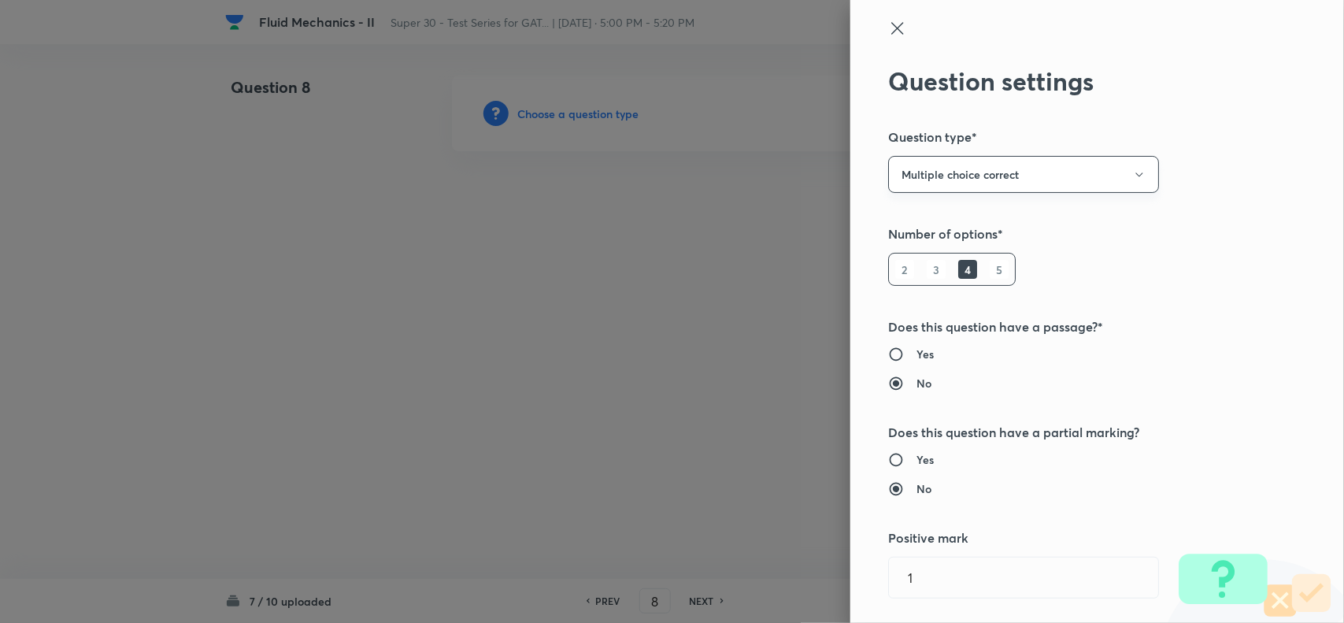
click at [939, 179] on button "Multiple choice correct" at bounding box center [1023, 174] width 271 height 37
click at [1017, 335] on div at bounding box center [672, 311] width 1344 height 623
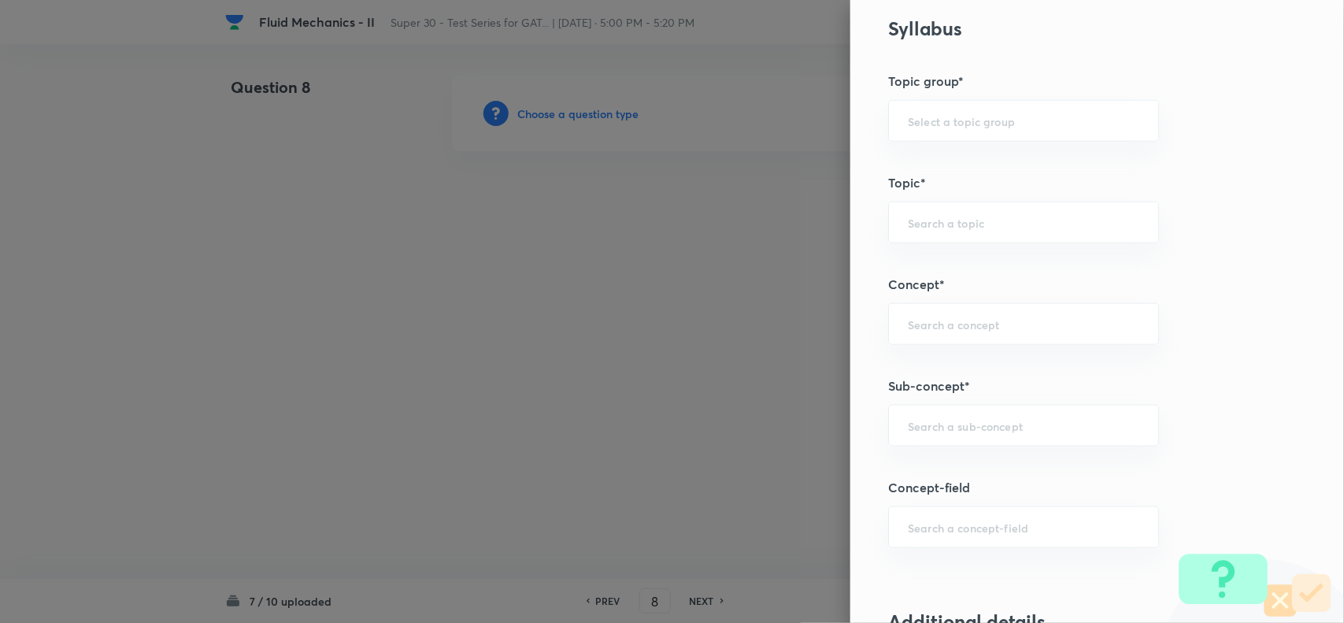
scroll to position [693, 0]
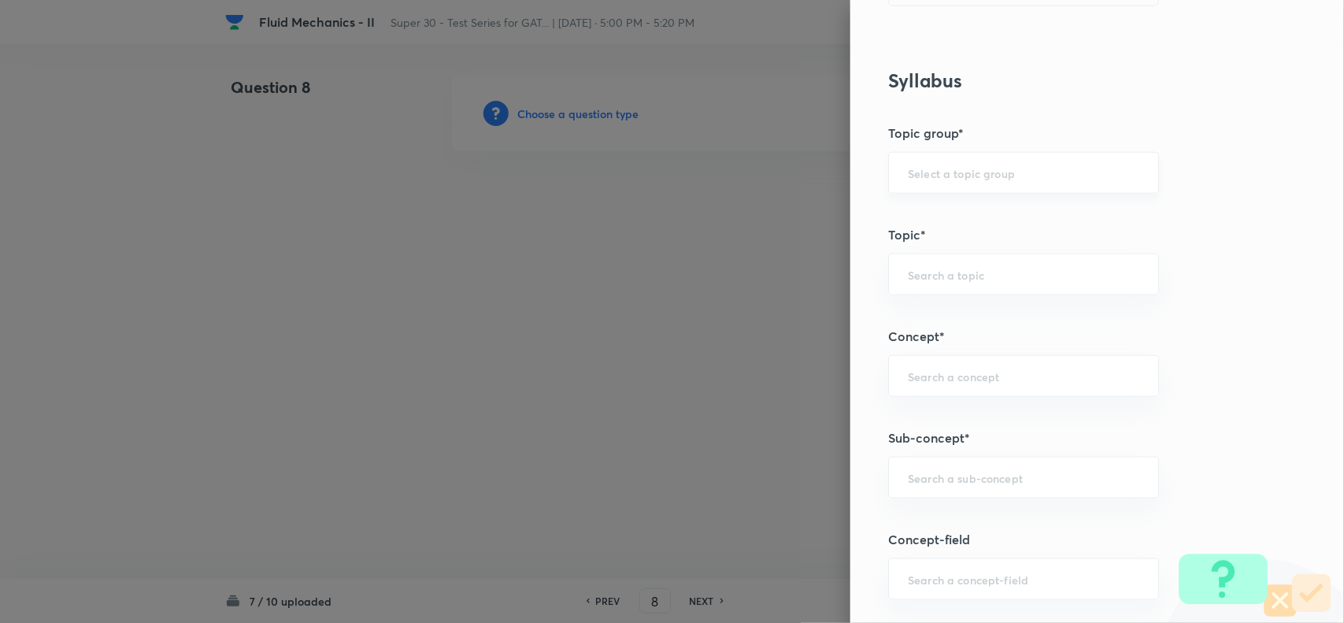
click at [937, 172] on input "text" at bounding box center [1023, 172] width 231 height 15
click at [951, 221] on li "Engineering Mathematics" at bounding box center [1008, 219] width 268 height 28
type input "Engineering Mathematics"
click at [941, 289] on div "​" at bounding box center [1023, 274] width 271 height 42
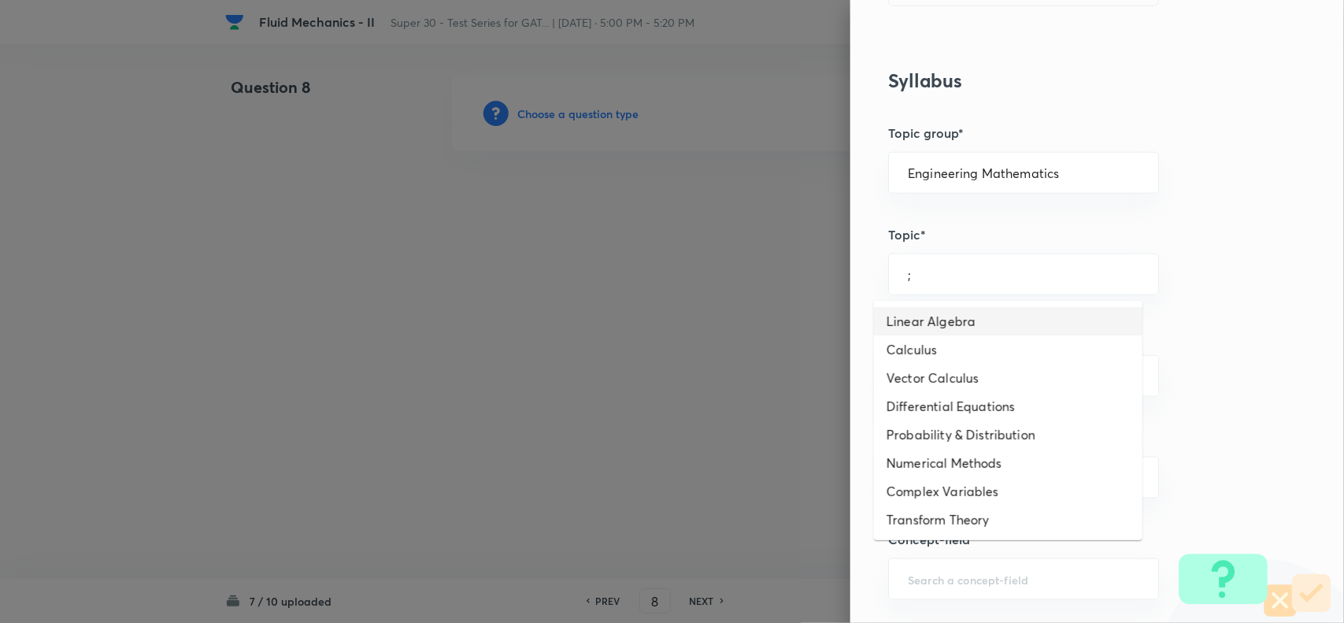
click at [945, 316] on li "Linear Algebra" at bounding box center [1008, 321] width 268 height 28
type input "Linear Algebra"
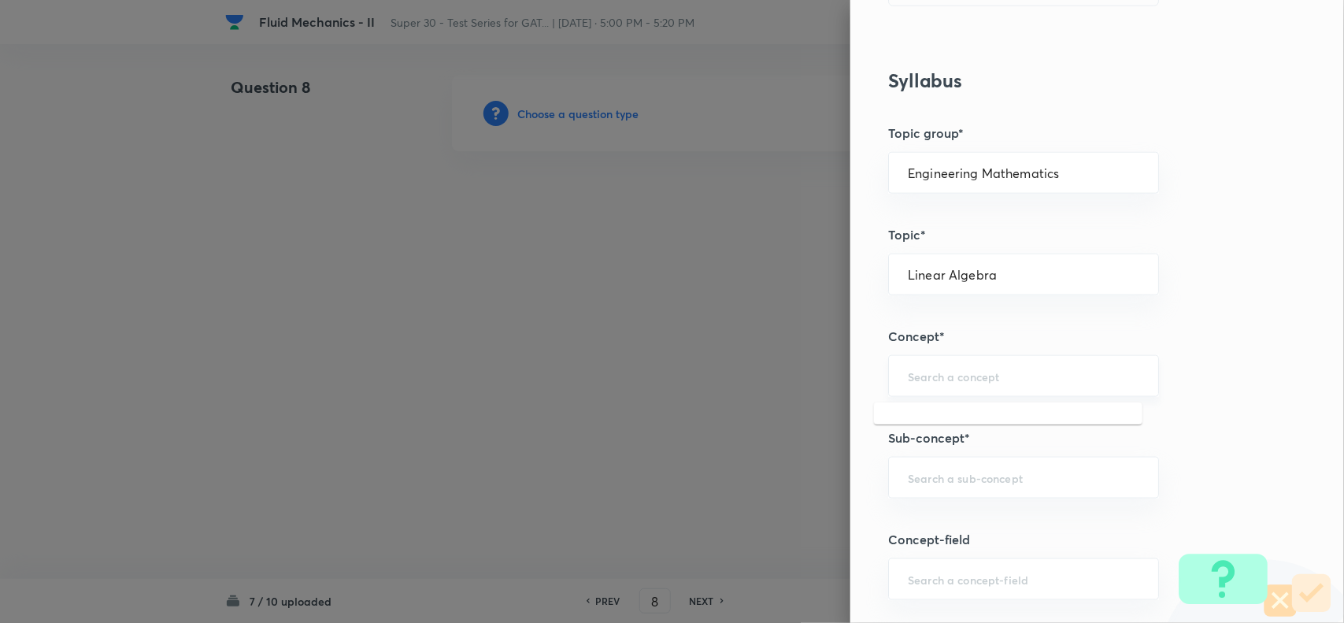
click at [922, 378] on input "text" at bounding box center [1023, 375] width 231 height 15
click at [925, 450] on li "Solution of System" at bounding box center [1008, 451] width 268 height 28
type input "Solution of System"
click at [921, 477] on input "text" at bounding box center [1023, 477] width 231 height 15
click at [907, 354] on li "Rank of Matrix" at bounding box center [1008, 360] width 268 height 28
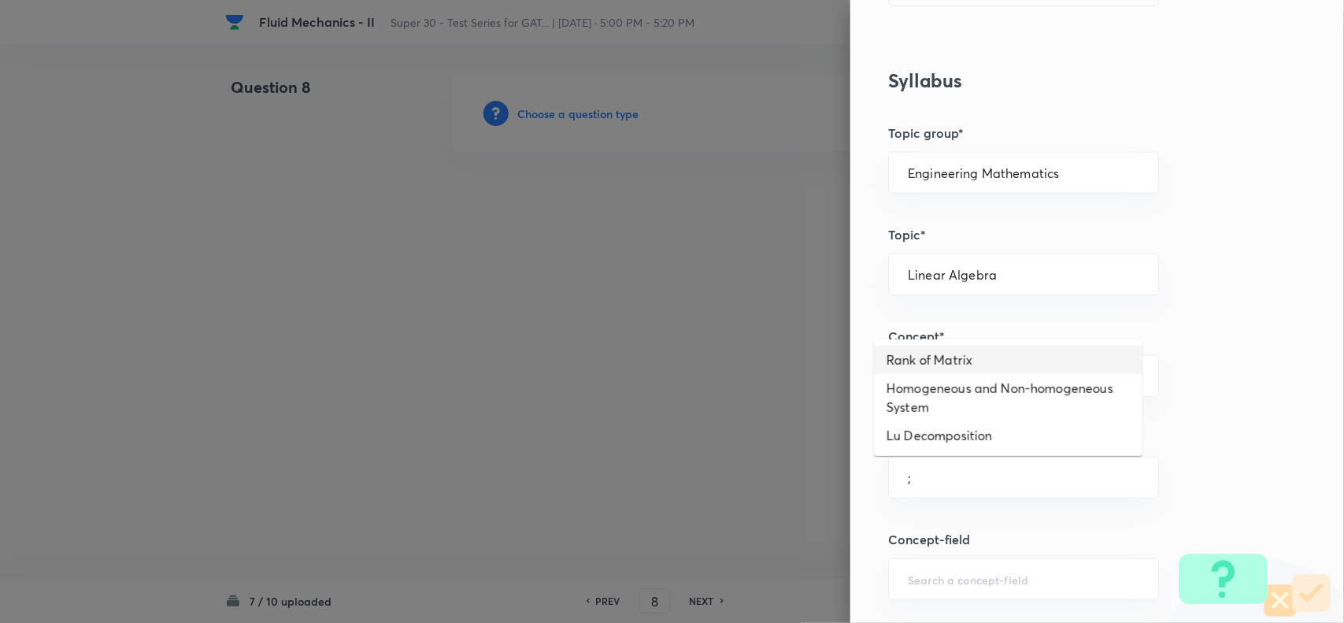
type input "Rank of Matrix"
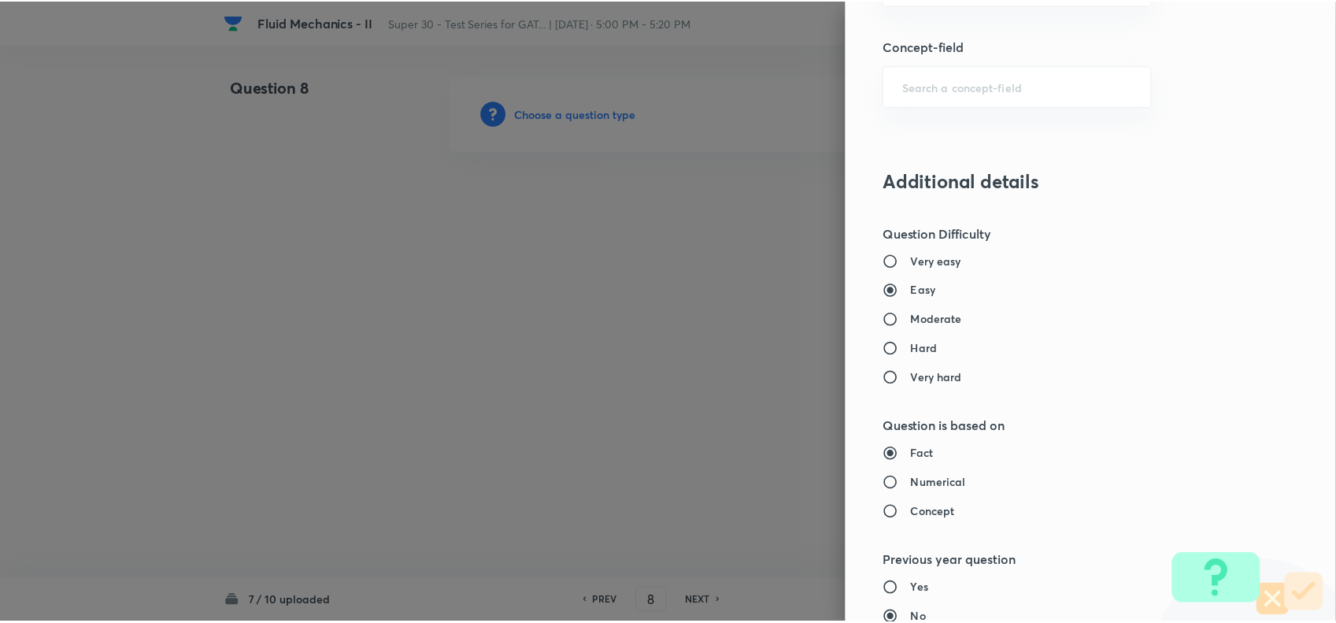
scroll to position [1631, 0]
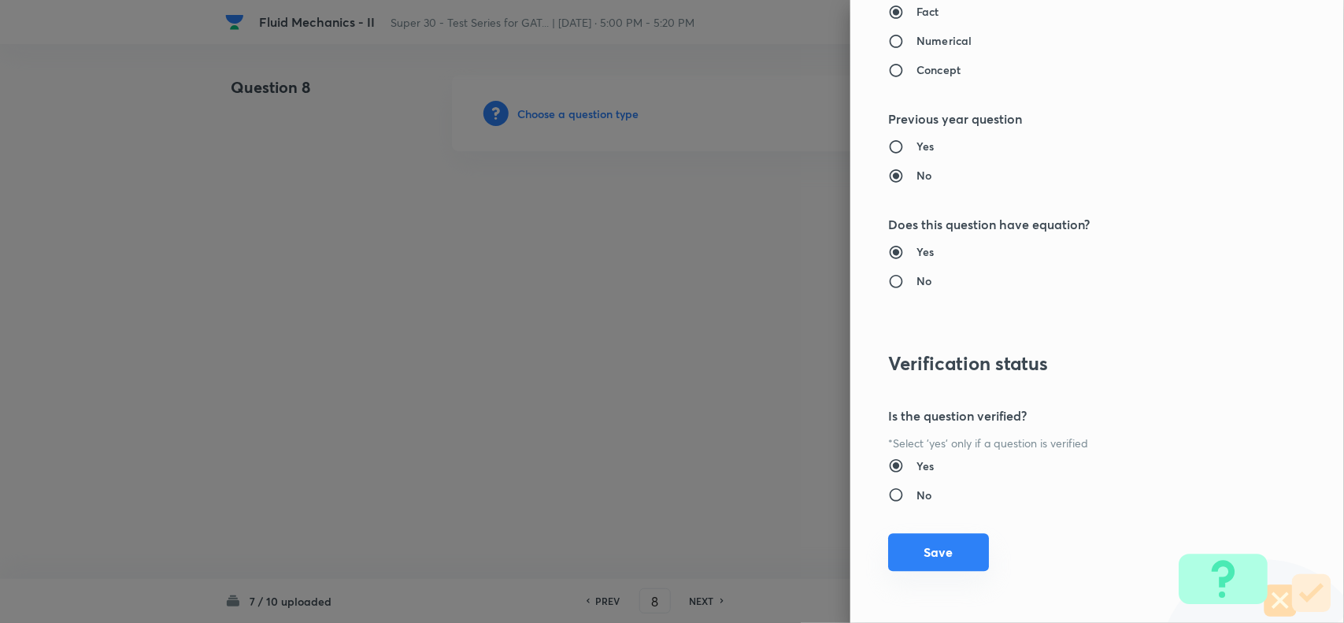
click at [908, 549] on button "Save" at bounding box center [938, 552] width 101 height 38
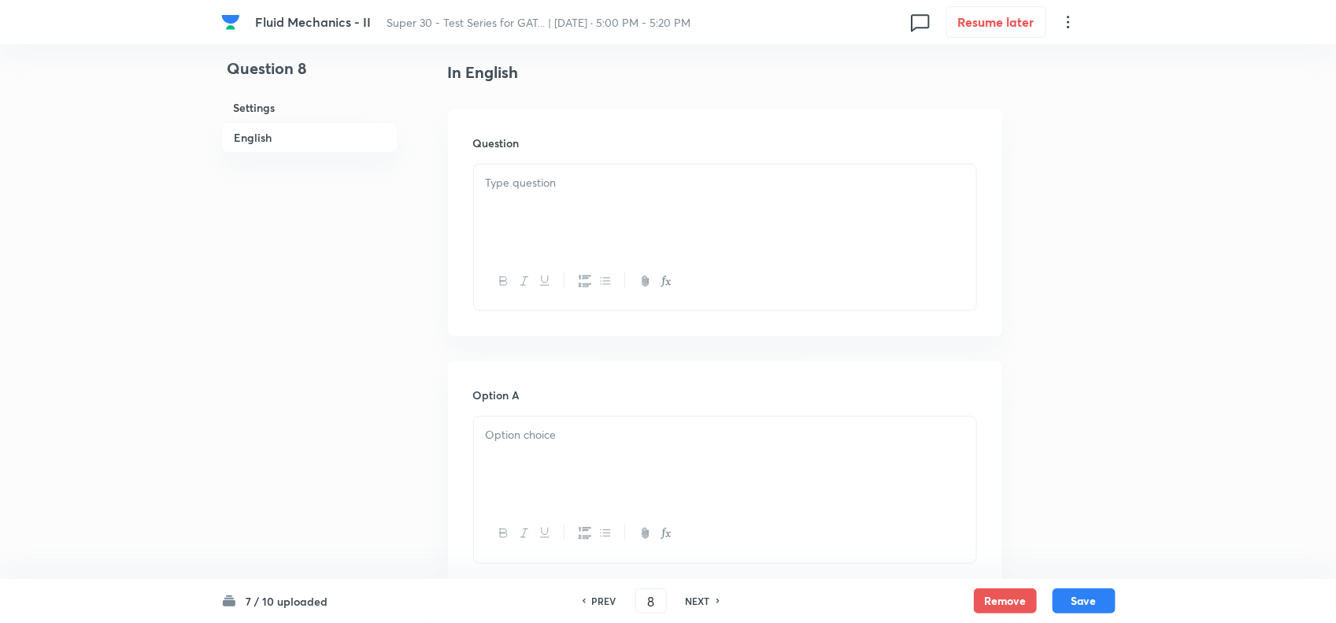
scroll to position [490, 0]
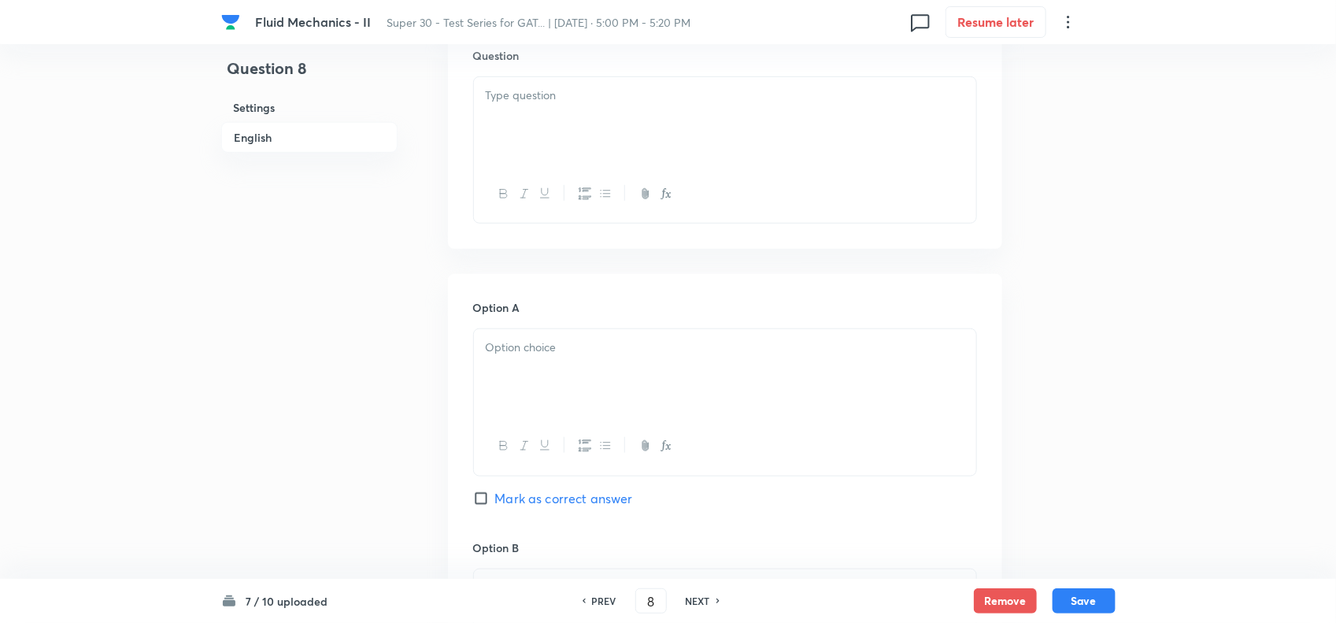
click at [537, 116] on div at bounding box center [725, 121] width 502 height 88
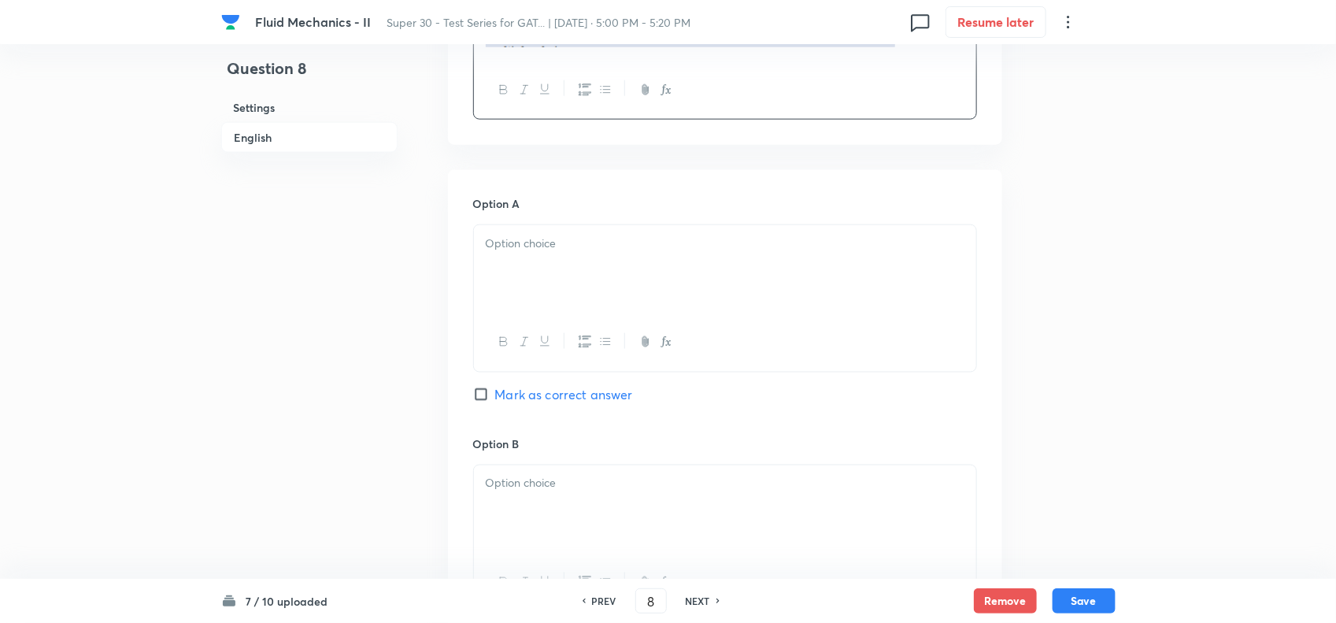
scroll to position [841, 0]
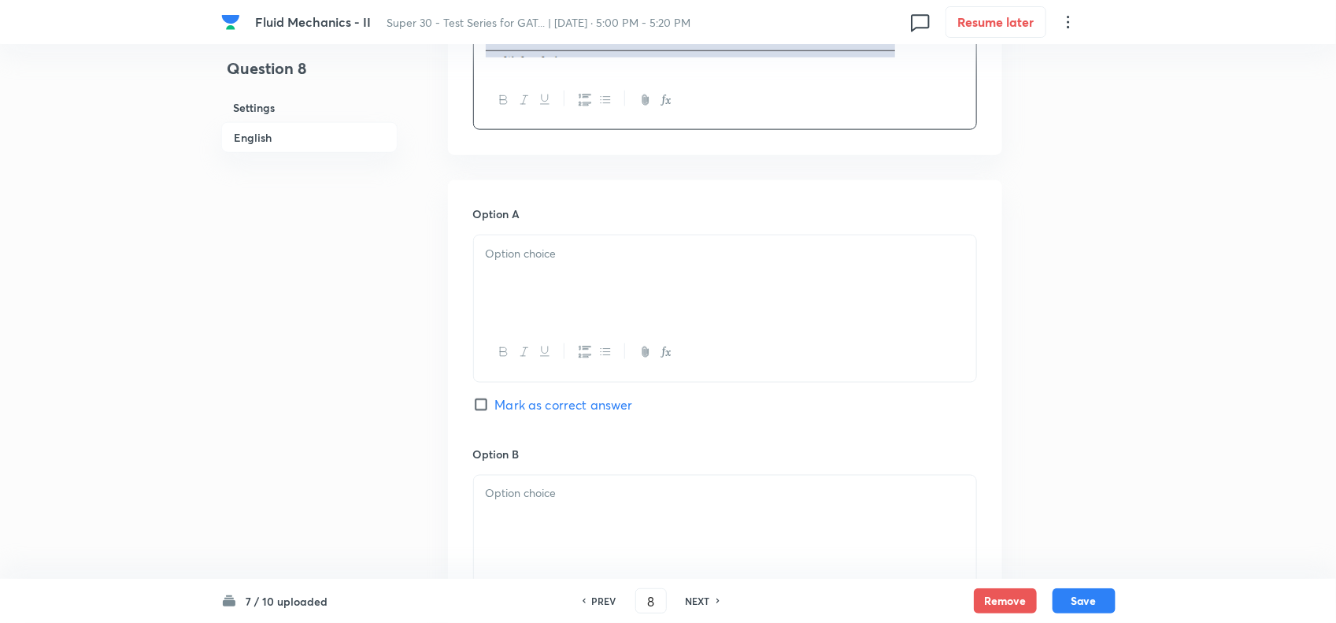
click at [565, 291] on div at bounding box center [725, 279] width 502 height 88
click at [571, 260] on p at bounding box center [725, 254] width 479 height 18
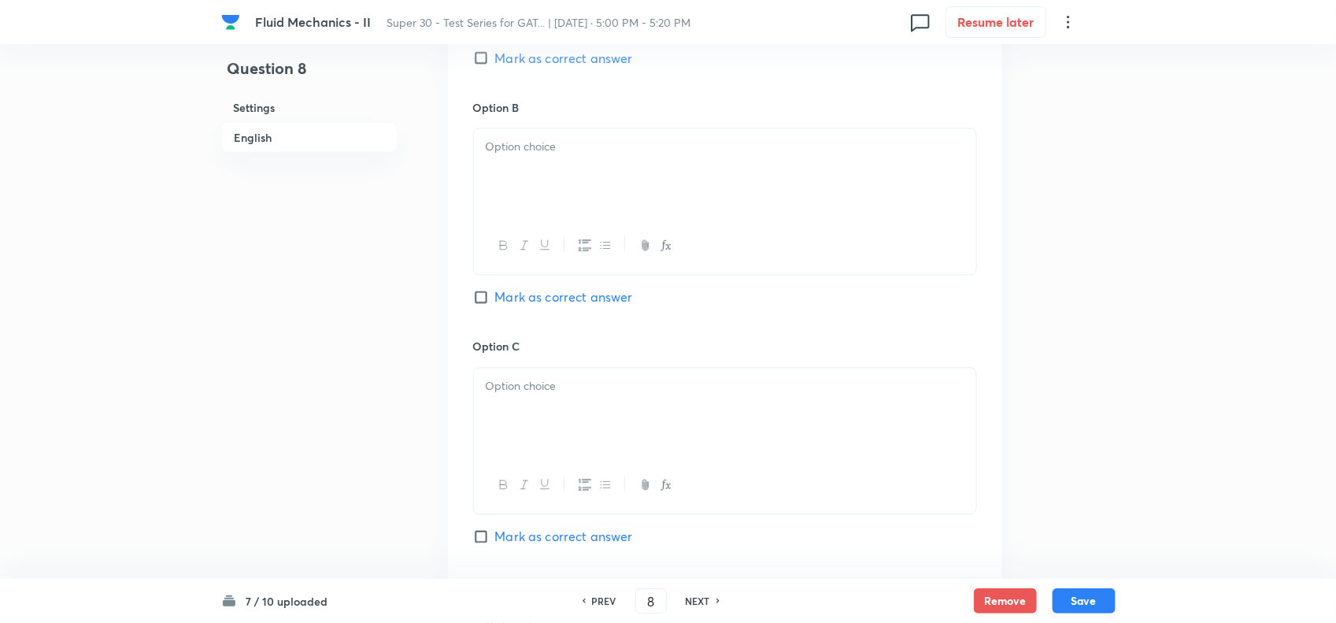
scroll to position [1189, 0]
click at [539, 167] on div at bounding box center [725, 172] width 502 height 88
click at [524, 182] on div at bounding box center [725, 172] width 502 height 88
click at [538, 407] on div at bounding box center [725, 411] width 502 height 88
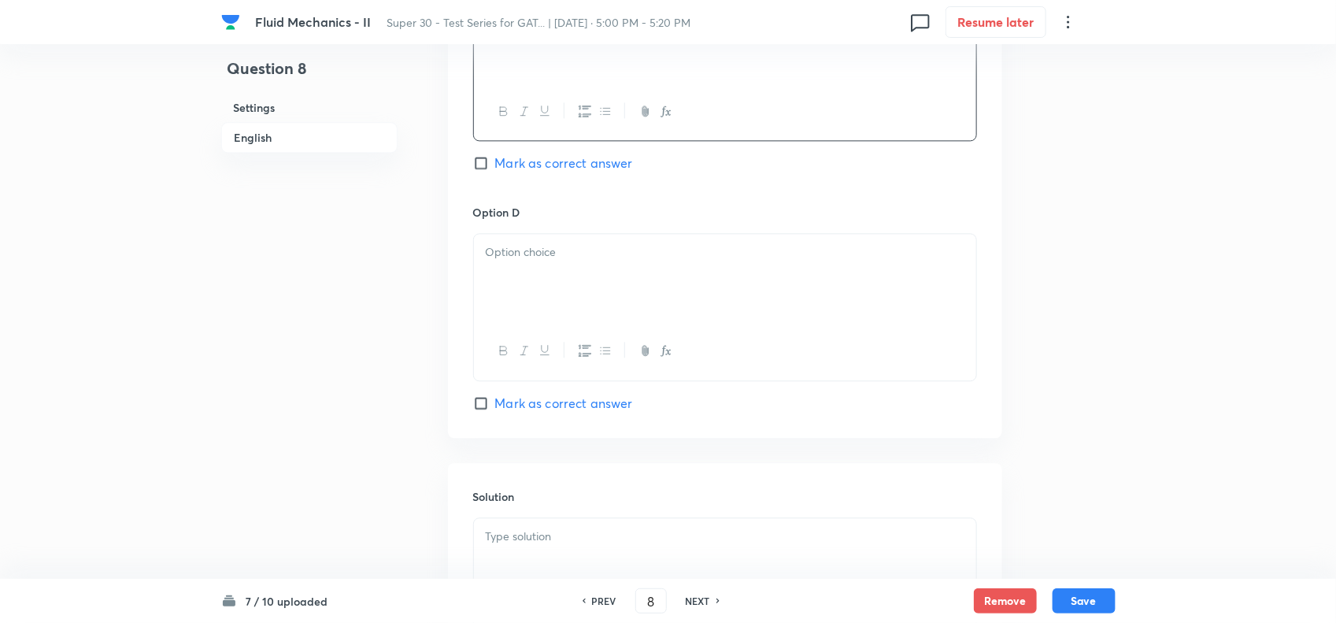
scroll to position [1560, 0]
click at [540, 268] on div at bounding box center [725, 279] width 502 height 88
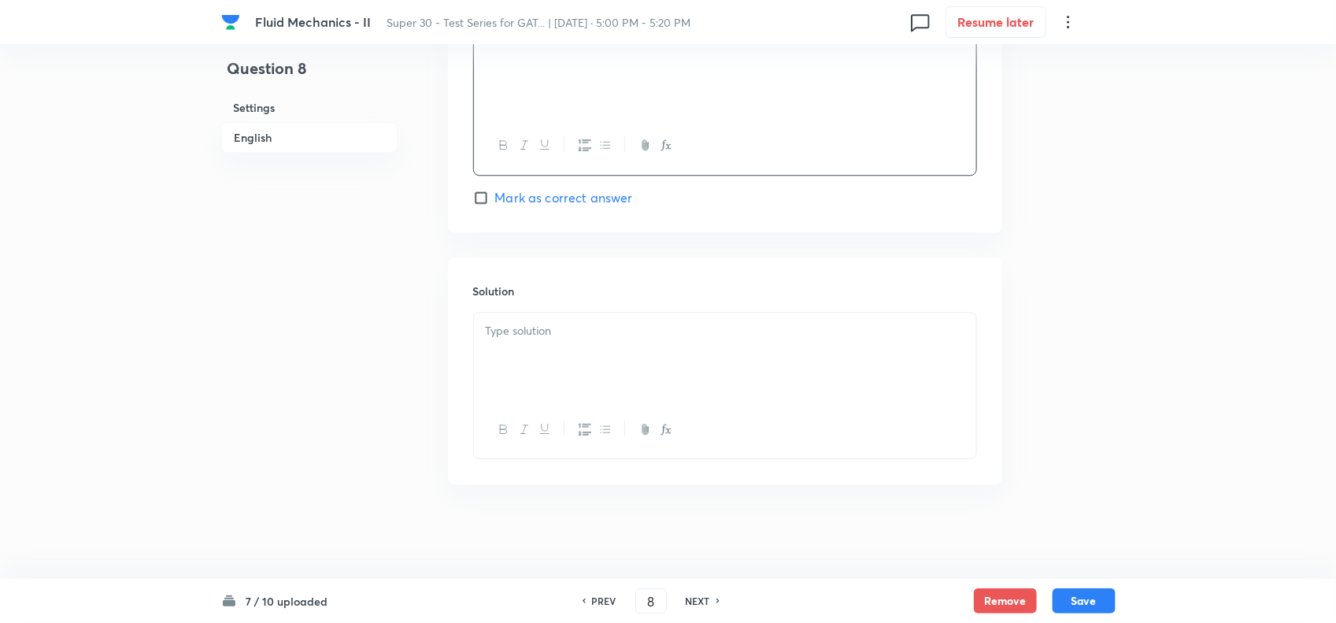
click at [569, 340] on div at bounding box center [725, 356] width 502 height 88
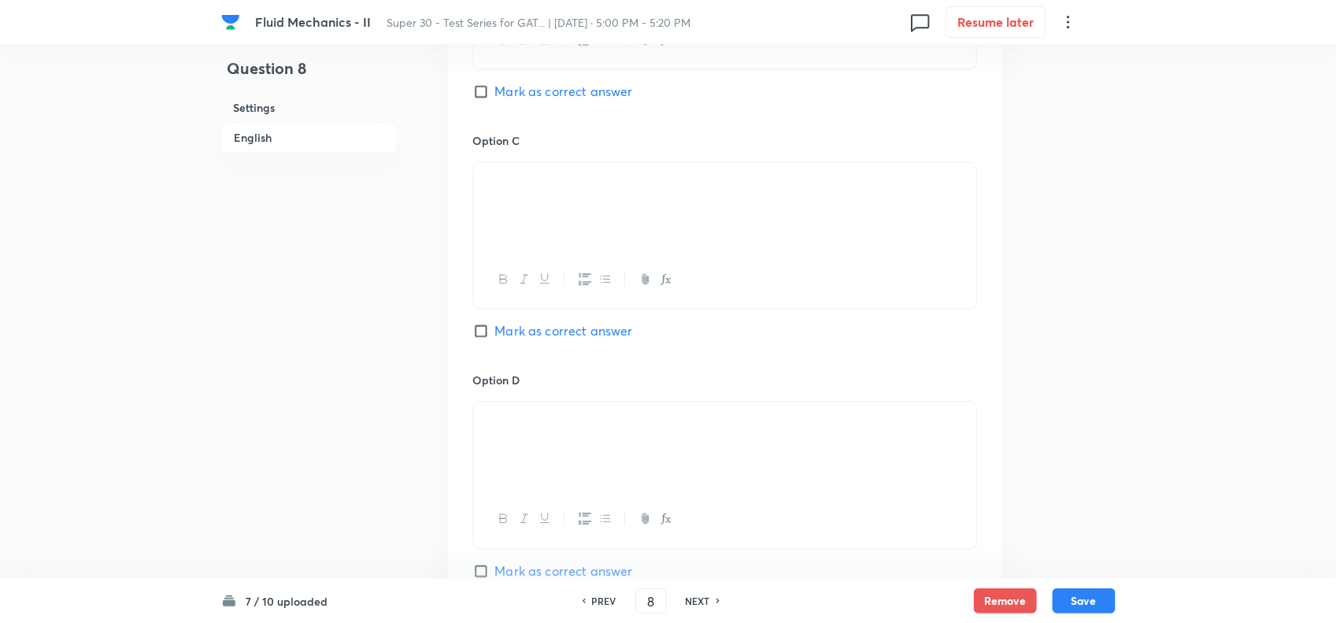
scroll to position [1392, 0]
click at [482, 337] on input "Mark as correct answer" at bounding box center [484, 332] width 22 height 16
checkbox input "true"
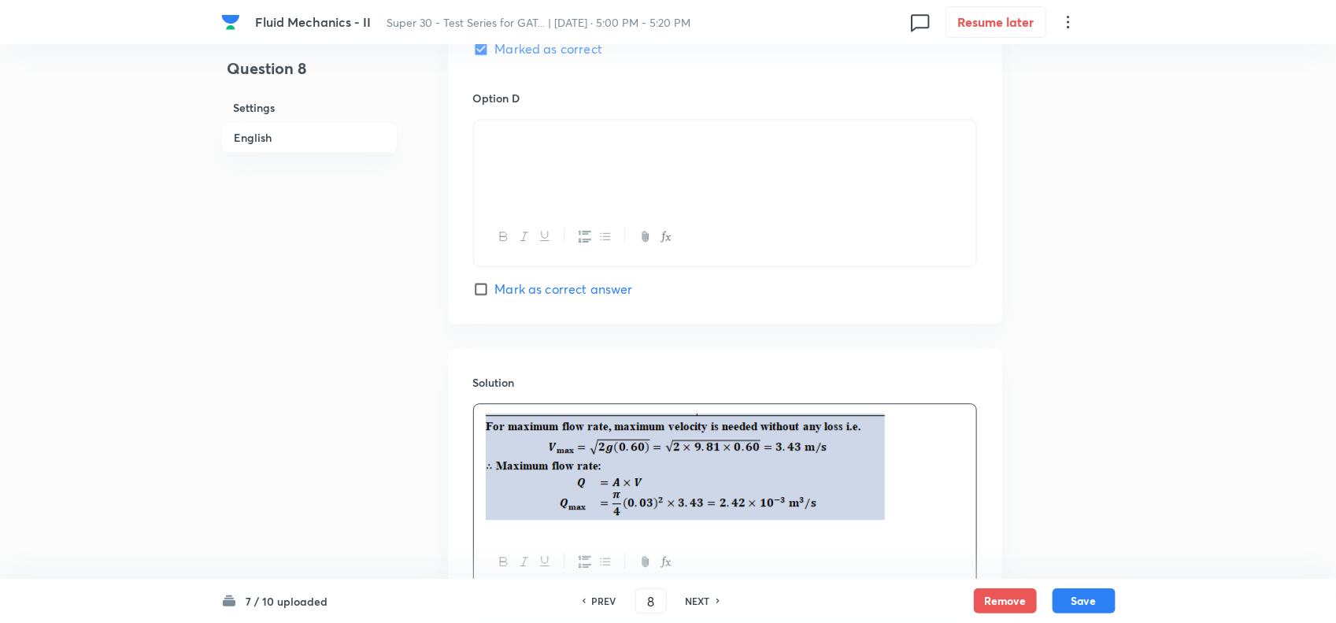
scroll to position [1816, 0]
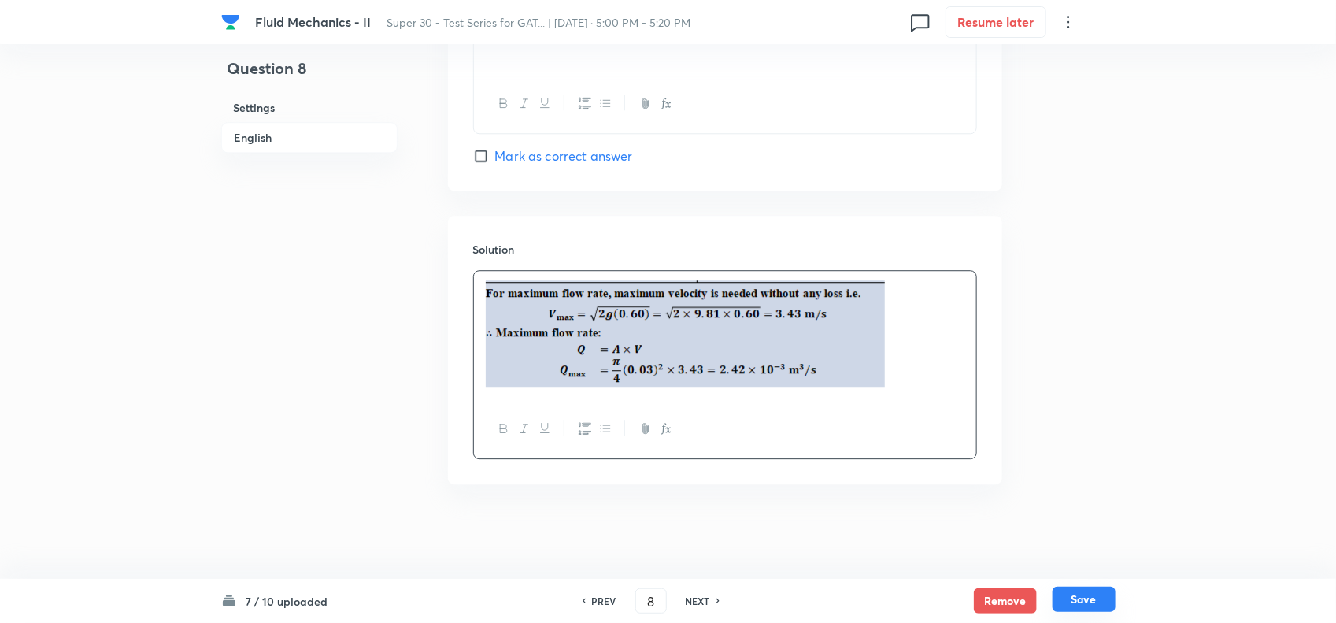
click at [1083, 598] on button "Save" at bounding box center [1083, 598] width 63 height 25
type input "9"
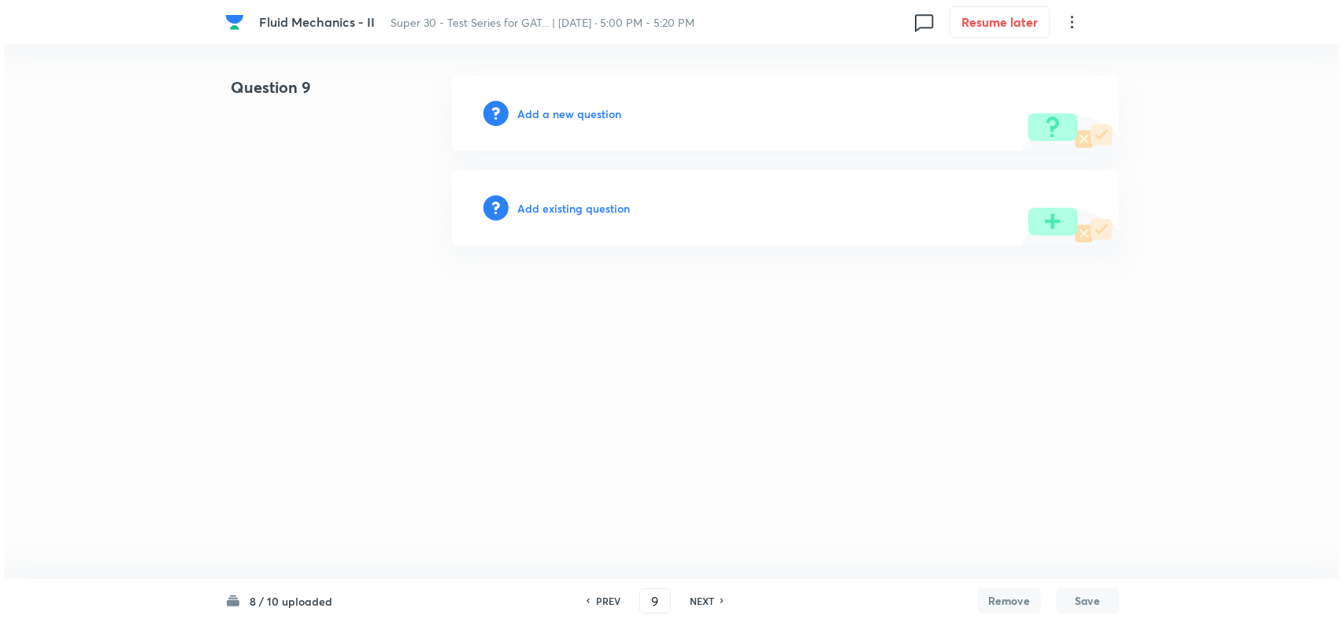
scroll to position [0, 0]
click at [565, 128] on div "Add a new question" at bounding box center [785, 114] width 667 height 76
click at [565, 116] on h6 "Add a new question" at bounding box center [570, 113] width 104 height 17
click at [565, 116] on h6 "Choose a question type" at bounding box center [578, 113] width 121 height 17
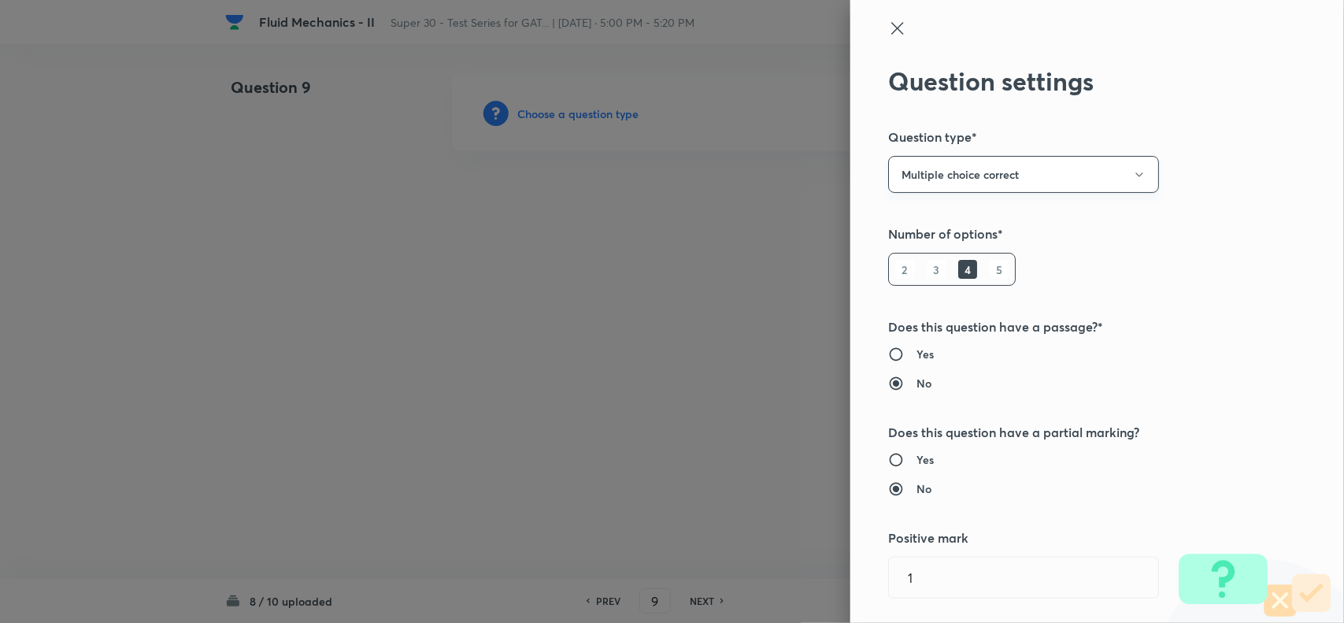
click at [981, 164] on button "Multiple choice correct" at bounding box center [1023, 174] width 271 height 37
click at [974, 353] on div at bounding box center [672, 311] width 1344 height 623
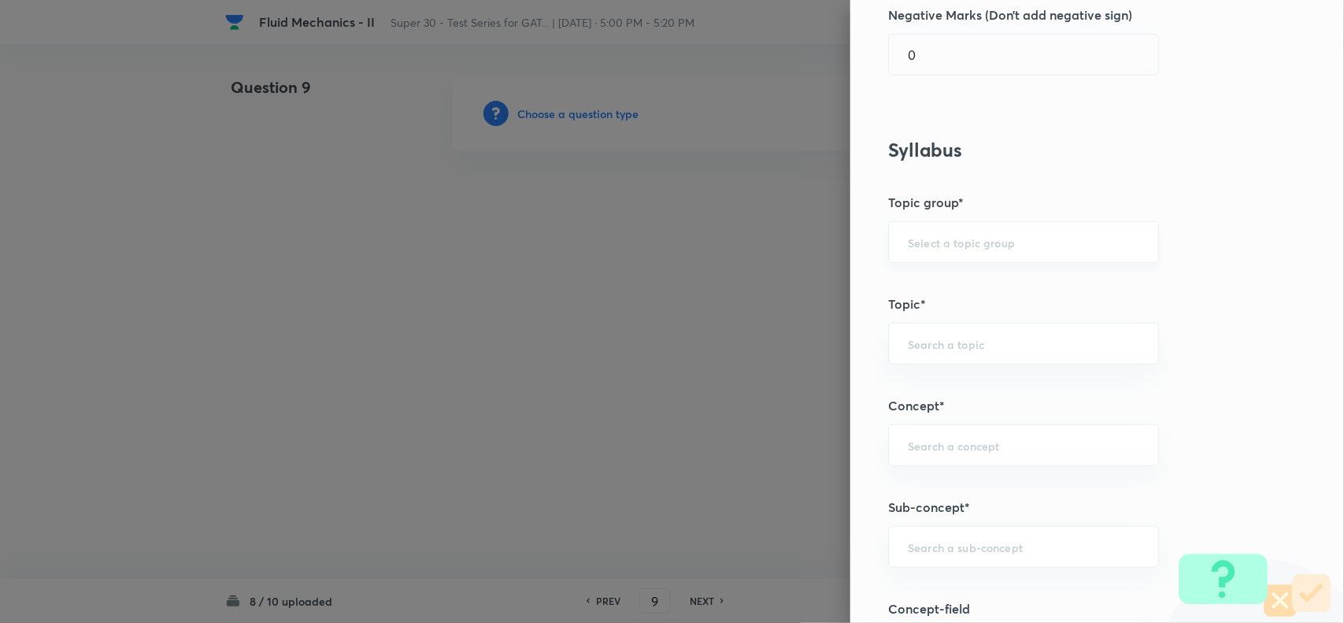
scroll to position [623, 0]
click at [930, 242] on input "text" at bounding box center [1023, 242] width 231 height 15
click at [929, 292] on li "Engineering Mathematics" at bounding box center [1008, 289] width 268 height 28
type input "Engineering Mathematics"
click at [943, 348] on input "text" at bounding box center [1023, 344] width 231 height 15
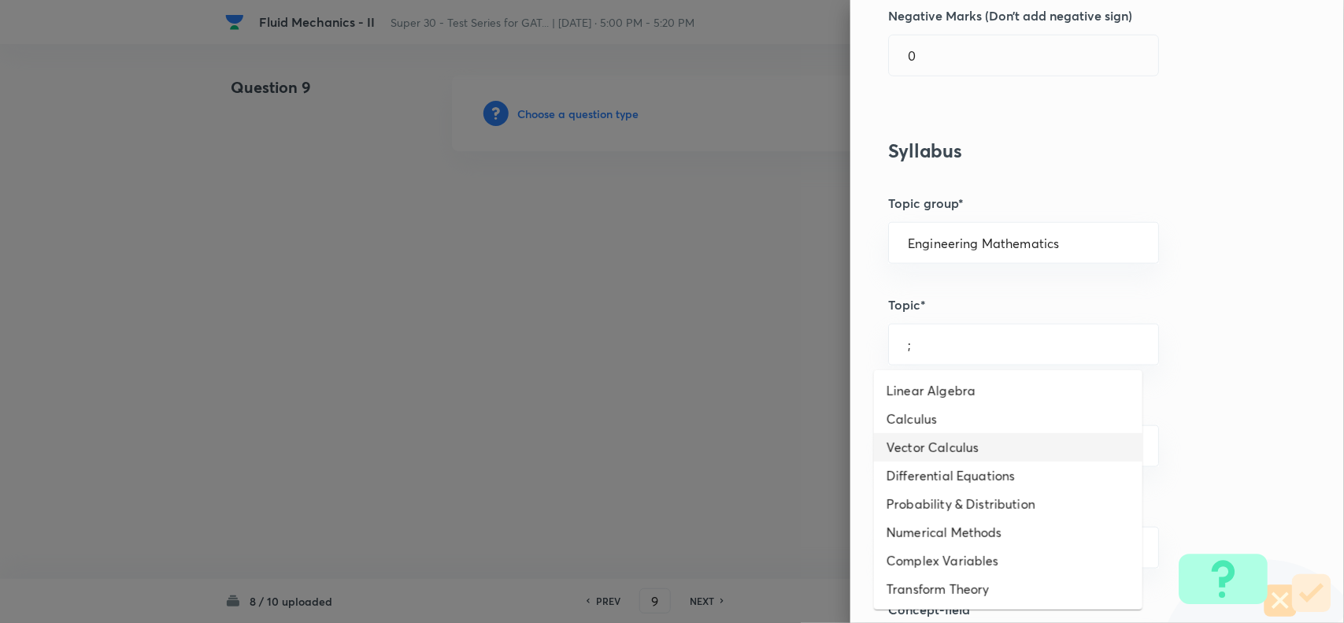
click at [946, 434] on li "Vector Calculus" at bounding box center [1008, 447] width 268 height 28
type input "Vector Calculus"
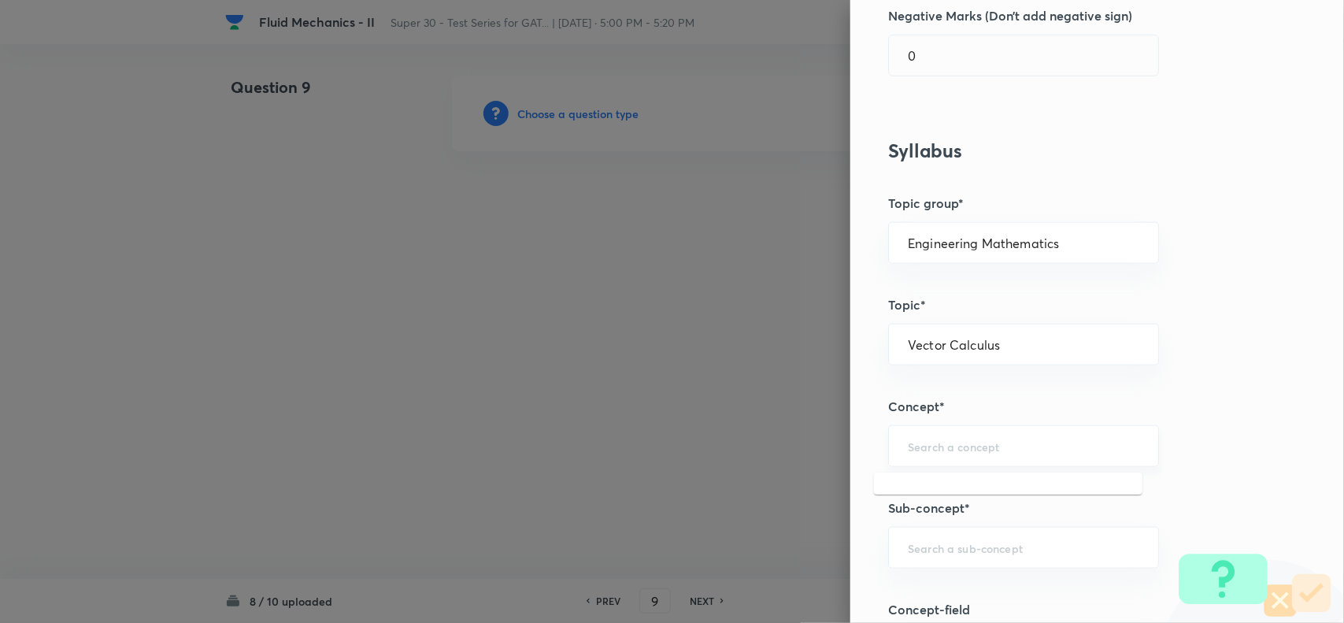
click at [908, 443] on input "text" at bounding box center [1023, 445] width 231 height 15
click at [933, 508] on li "Differentiation" at bounding box center [1008, 521] width 268 height 28
type input "Differentiation"
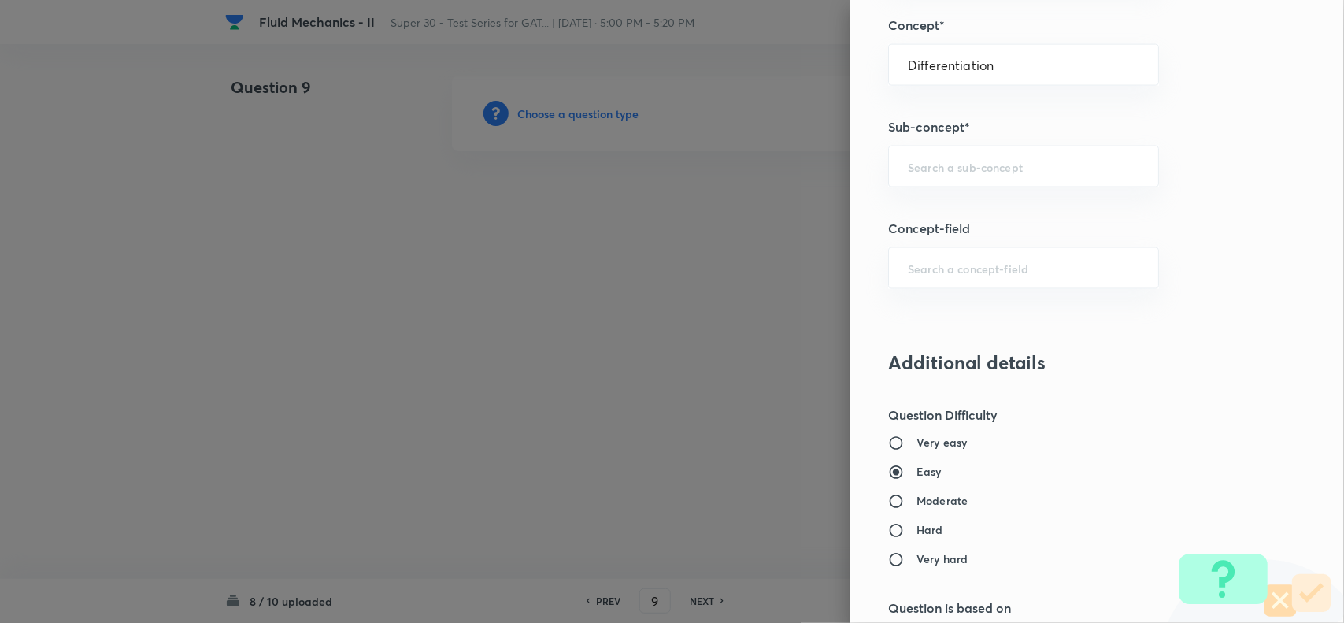
scroll to position [1006, 0]
click at [909, 163] on input "text" at bounding box center [1023, 164] width 231 height 15
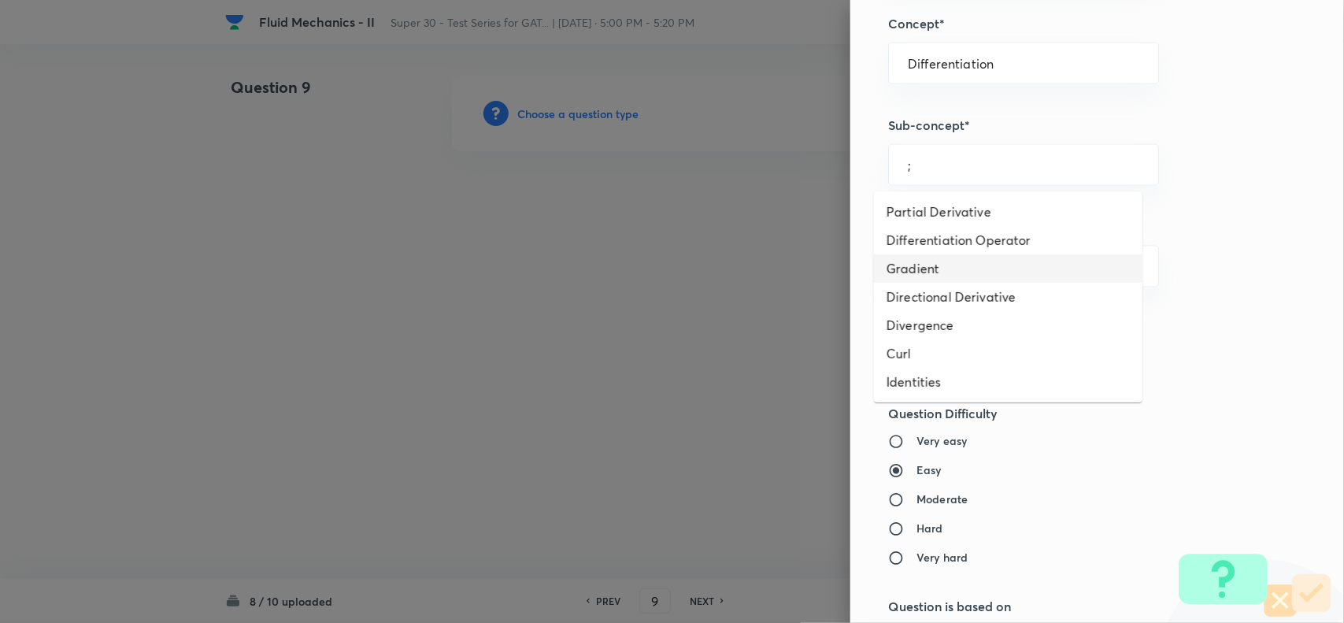
click at [926, 261] on li "Gradient" at bounding box center [1008, 268] width 268 height 28
type input "Gradient"
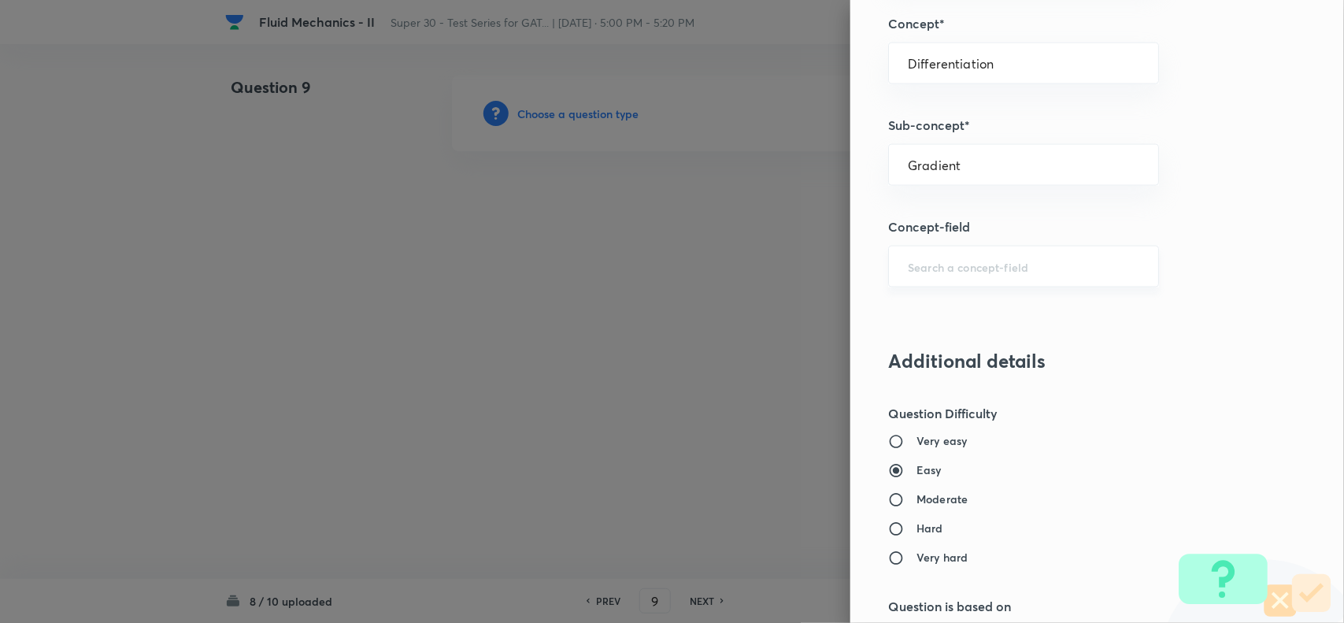
click at [933, 278] on div "​" at bounding box center [1023, 267] width 271 height 42
type input ";"
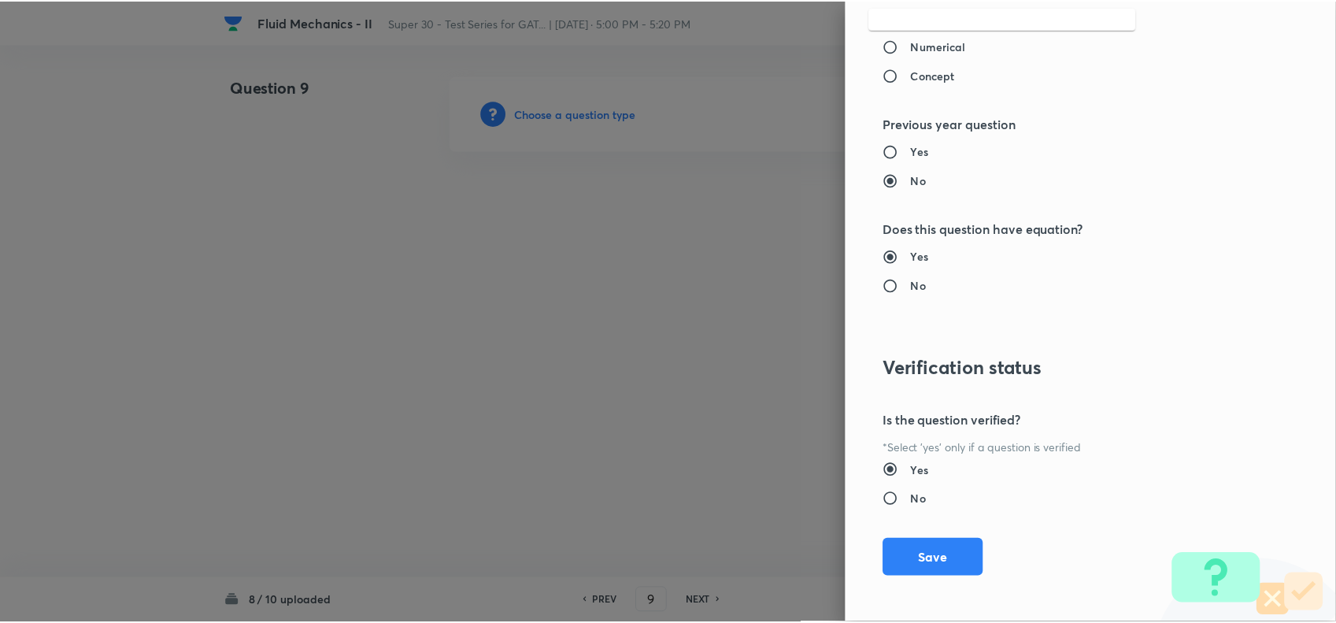
scroll to position [1631, 0]
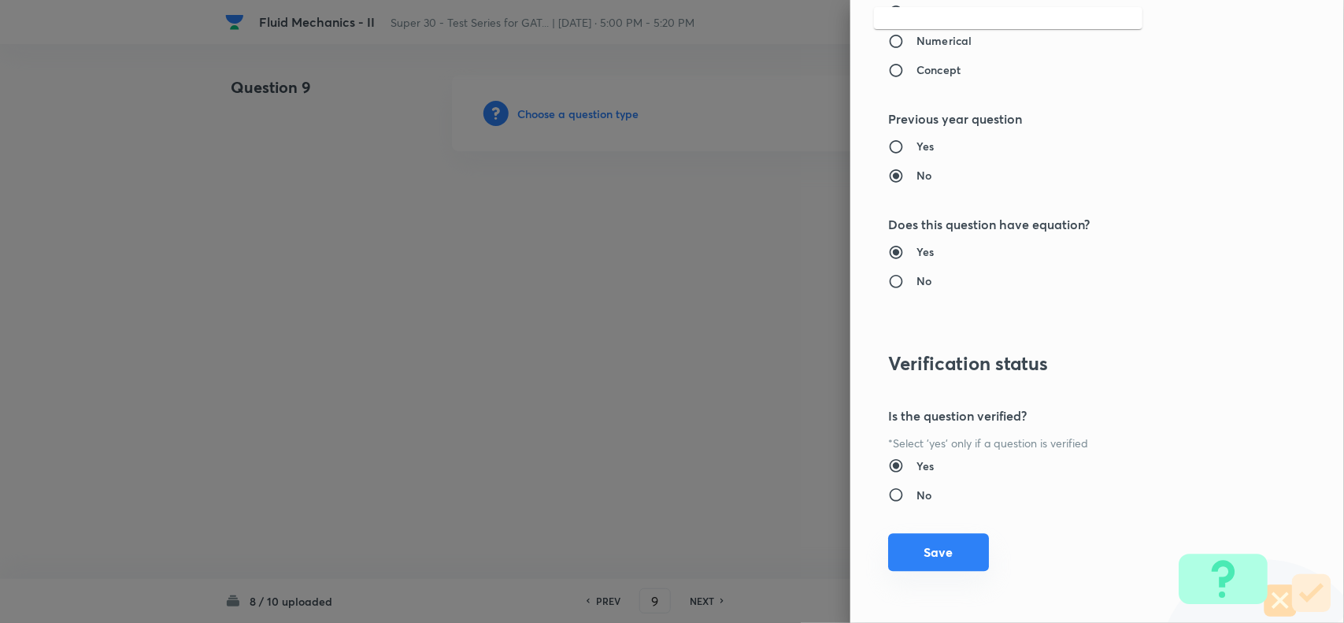
type input ";"
click at [925, 567] on button "Save" at bounding box center [938, 552] width 101 height 38
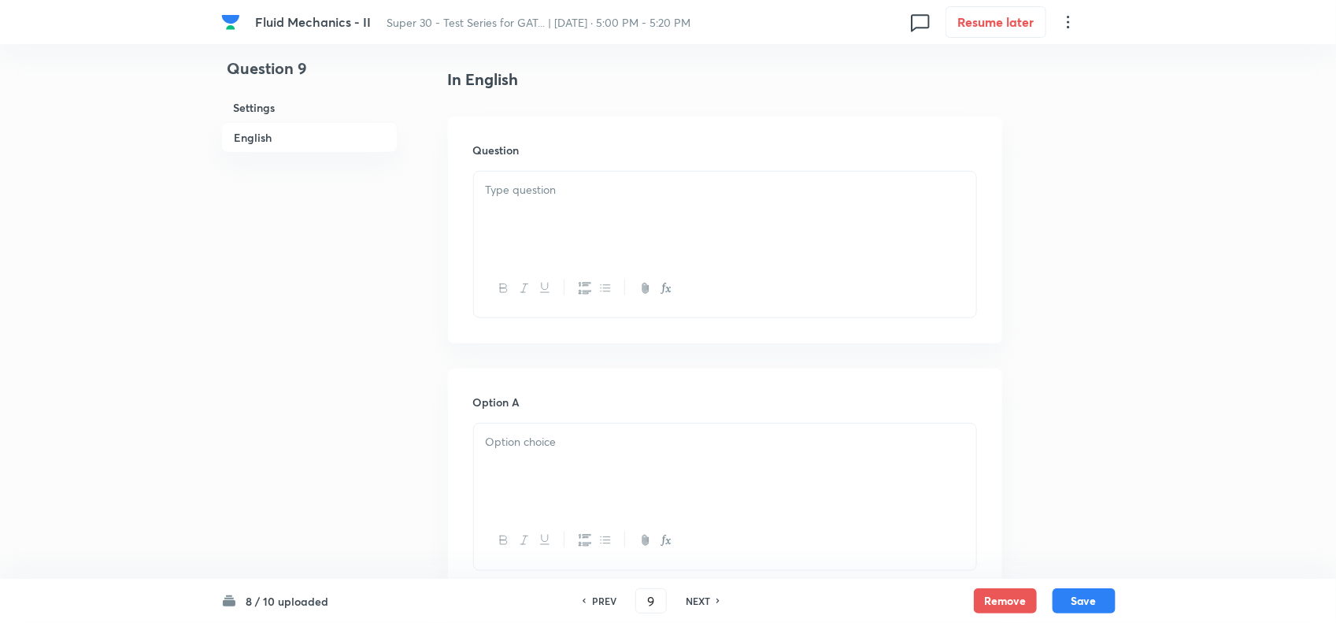
scroll to position [394, 0]
click at [537, 213] on div at bounding box center [725, 216] width 502 height 88
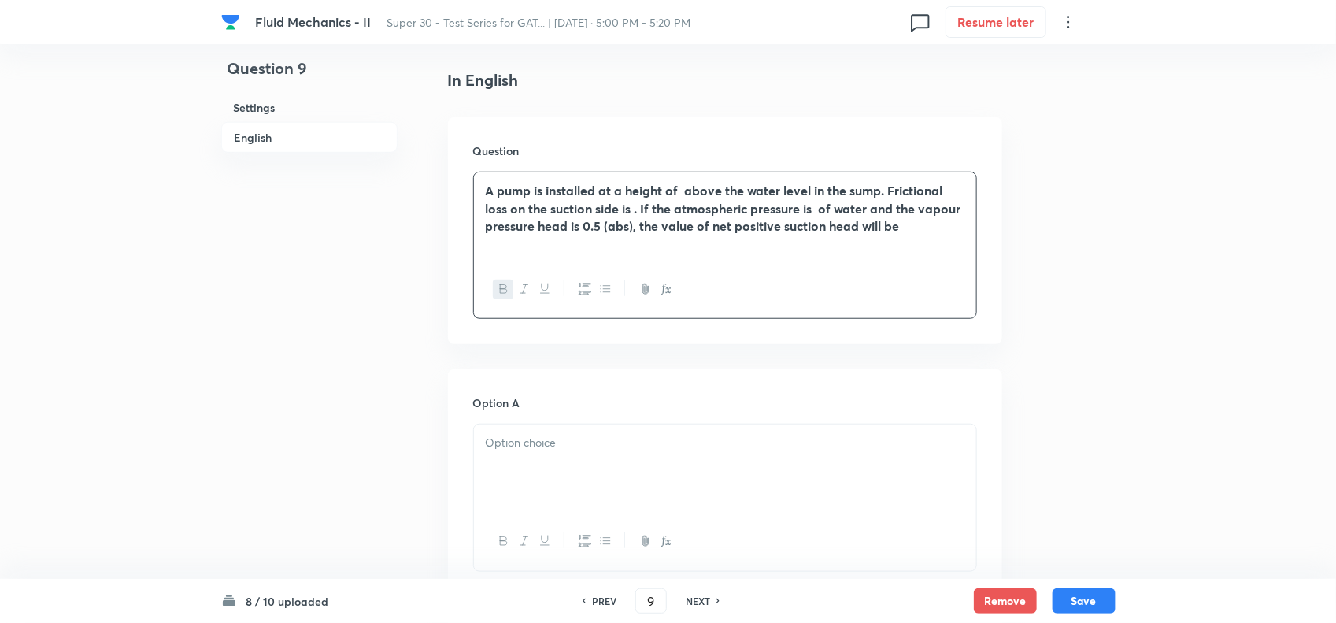
scroll to position [594, 0]
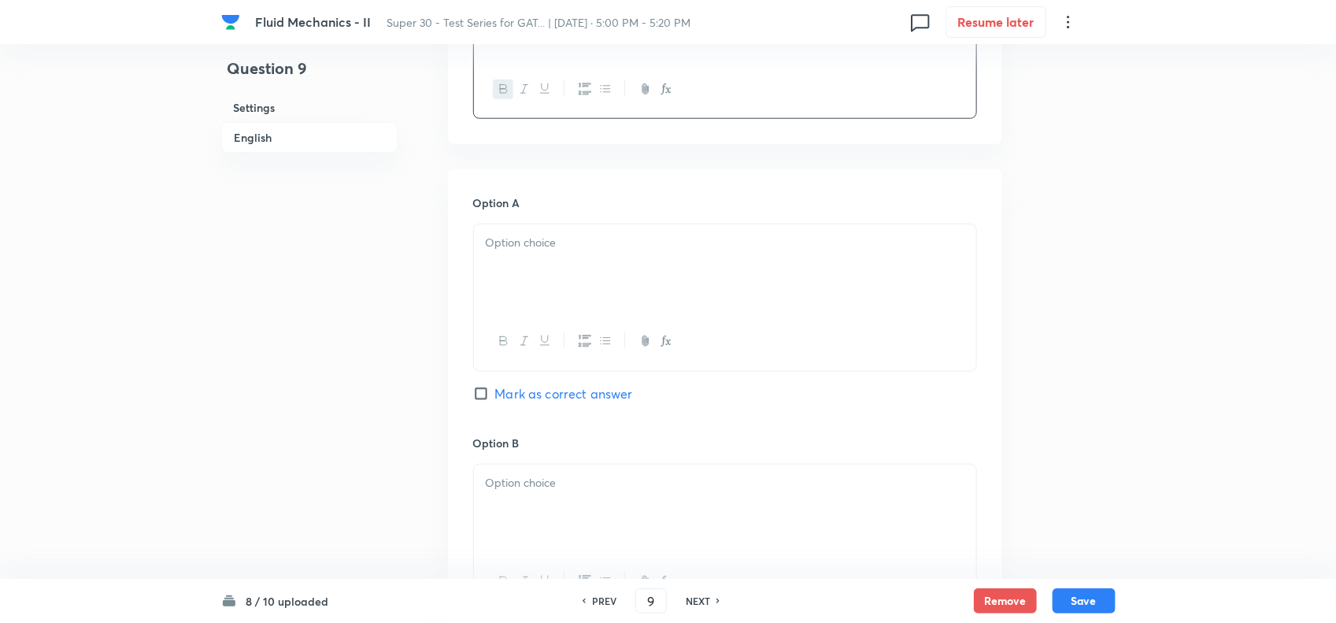
click at [543, 258] on div at bounding box center [725, 268] width 502 height 88
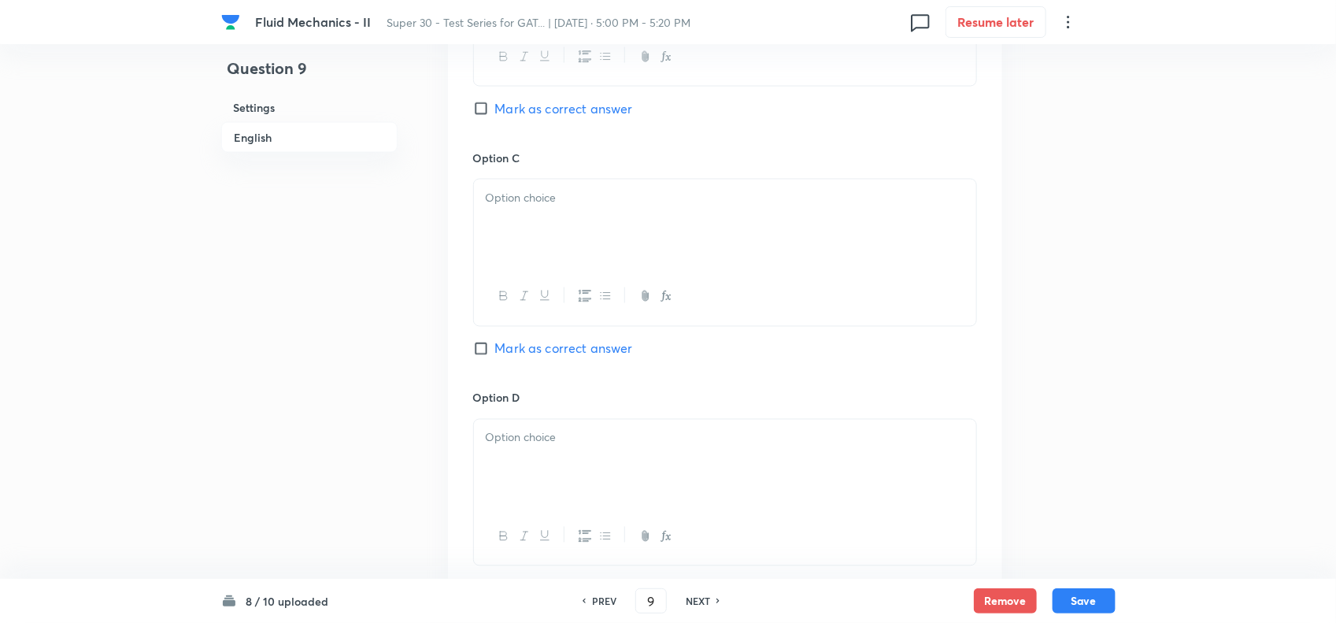
scroll to position [1122, 0]
click at [632, 230] on div at bounding box center [725, 220] width 502 height 88
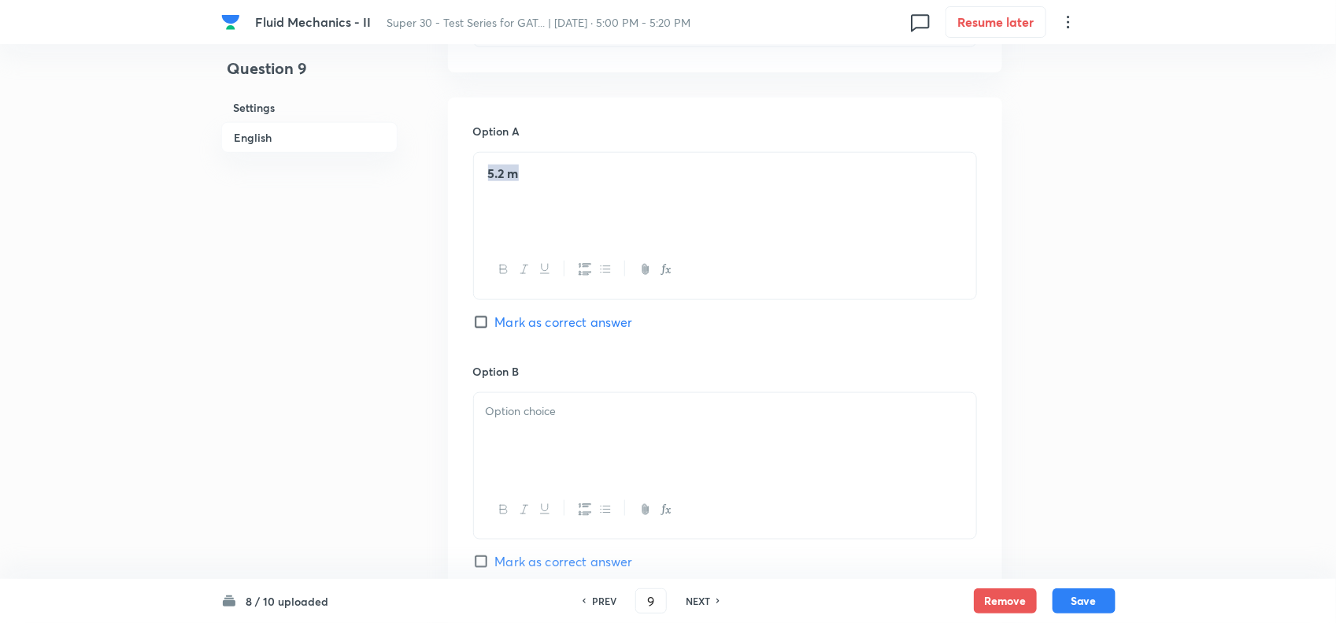
scroll to position [662, 0]
click at [584, 437] on div at bounding box center [725, 441] width 502 height 88
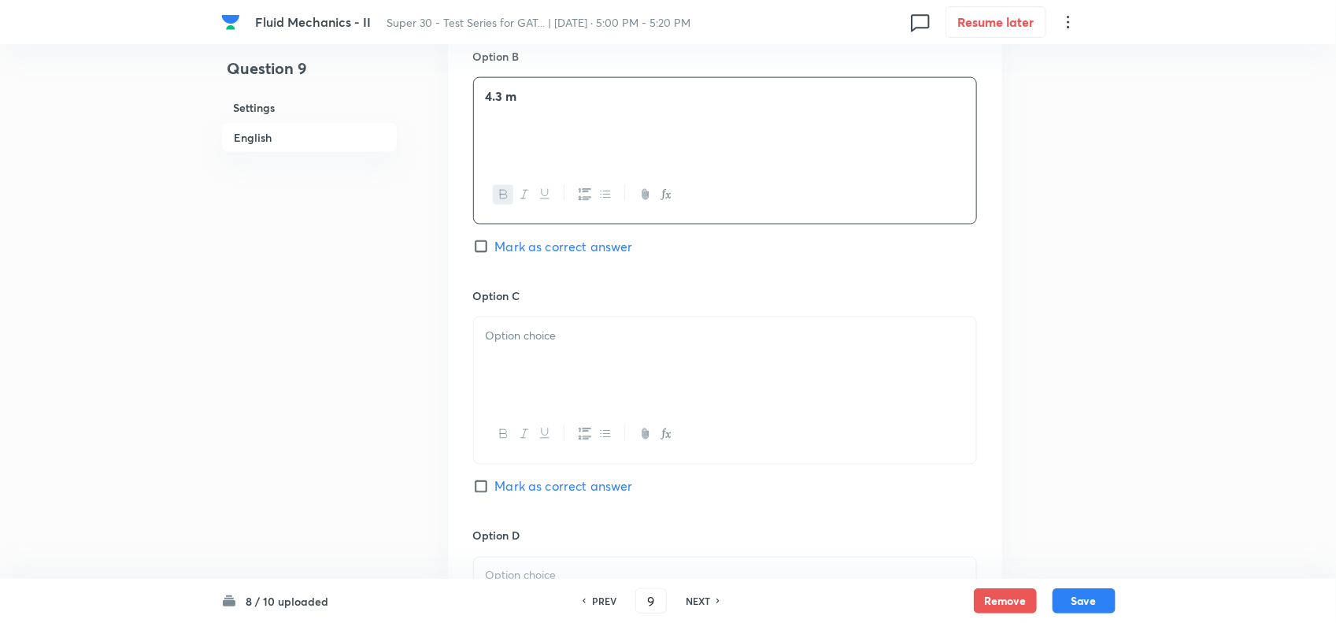
scroll to position [1077, 0]
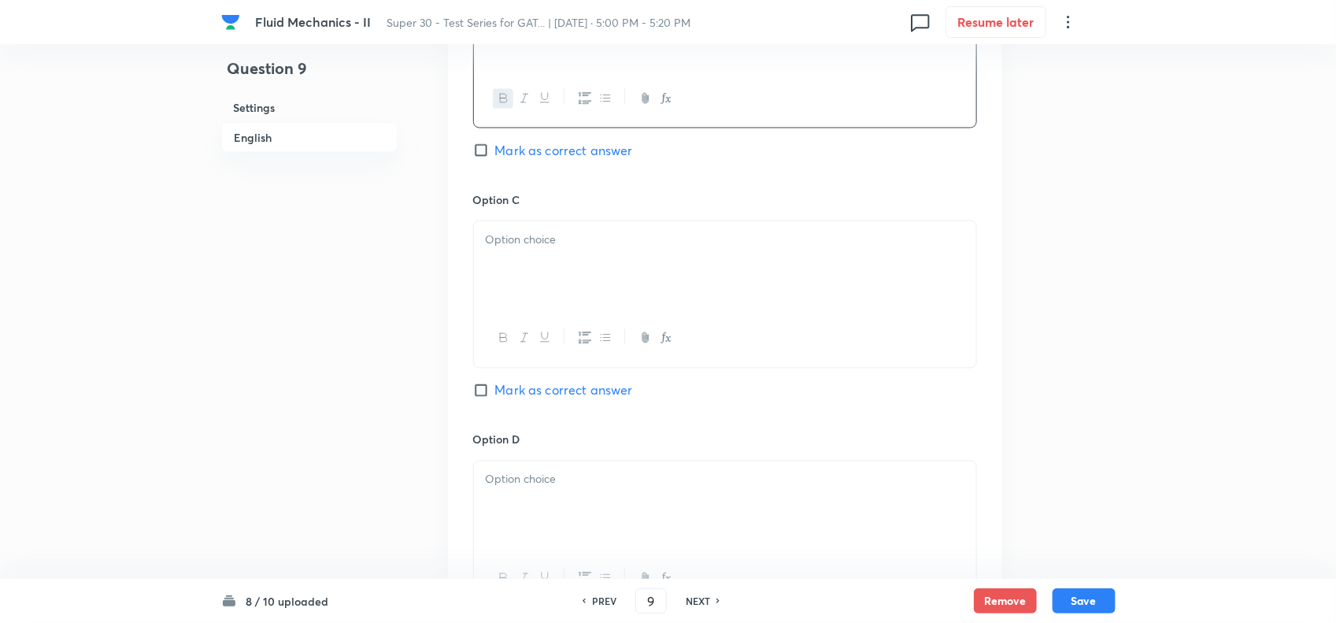
click at [556, 256] on div at bounding box center [725, 265] width 502 height 88
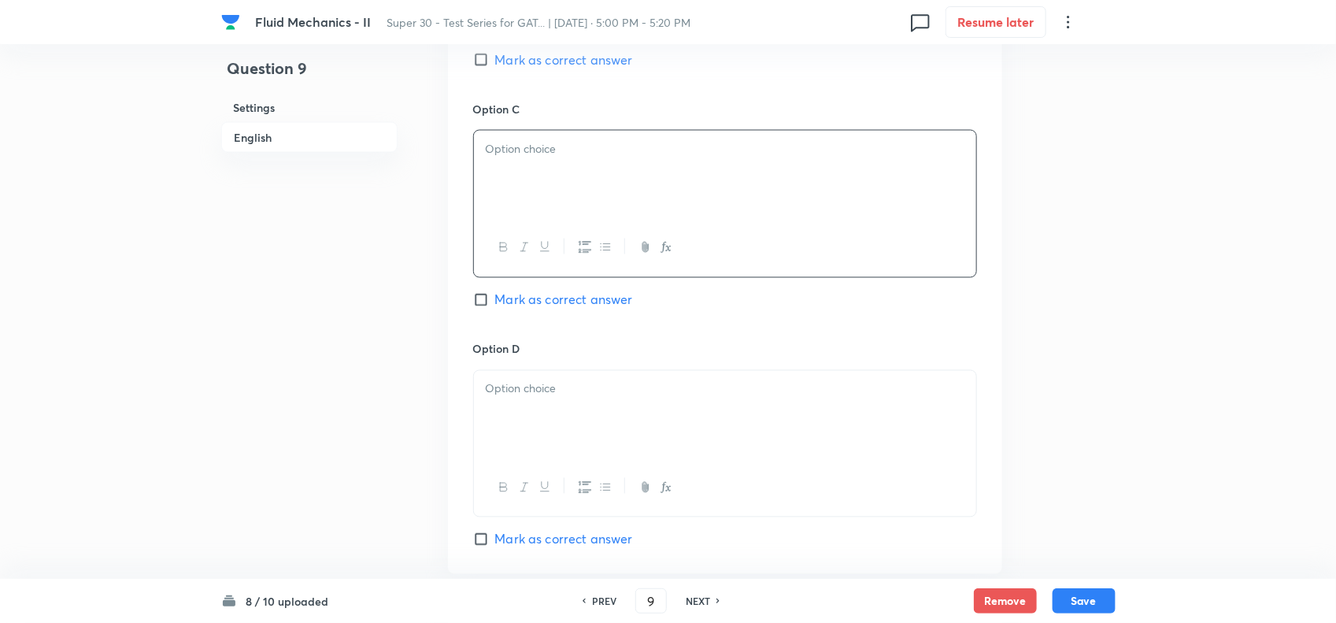
click at [519, 165] on div at bounding box center [725, 175] width 502 height 88
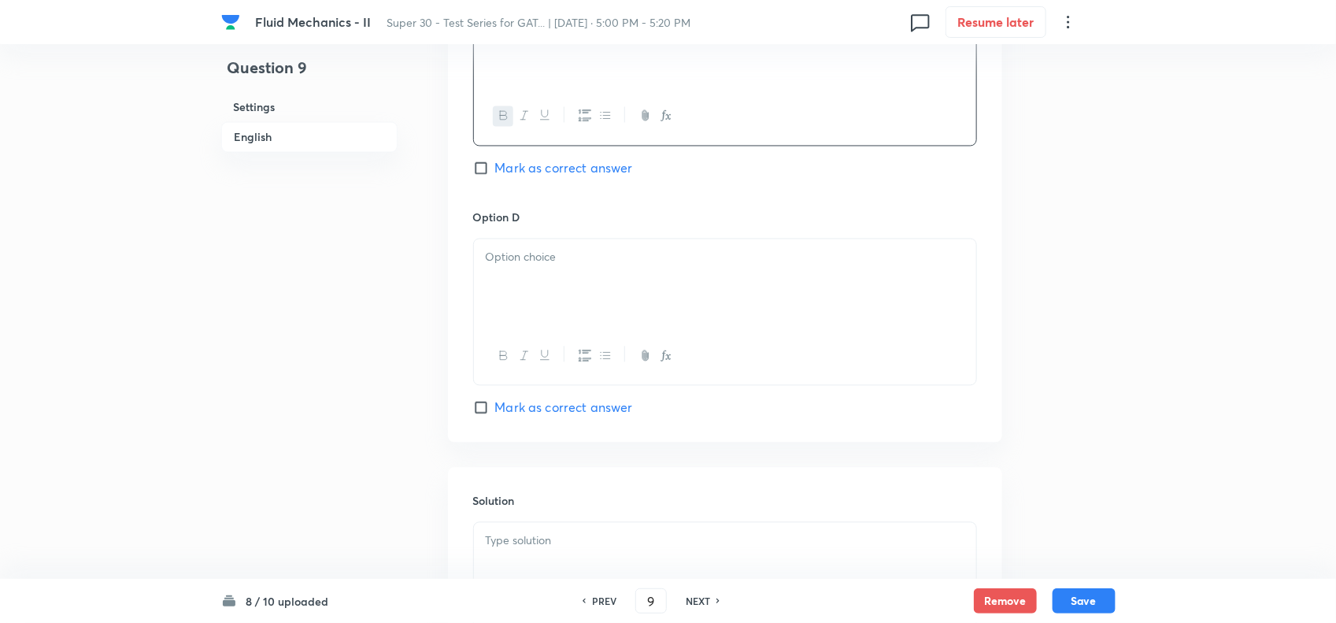
click at [538, 256] on p at bounding box center [725, 258] width 479 height 18
click at [544, 267] on p at bounding box center [725, 258] width 479 height 18
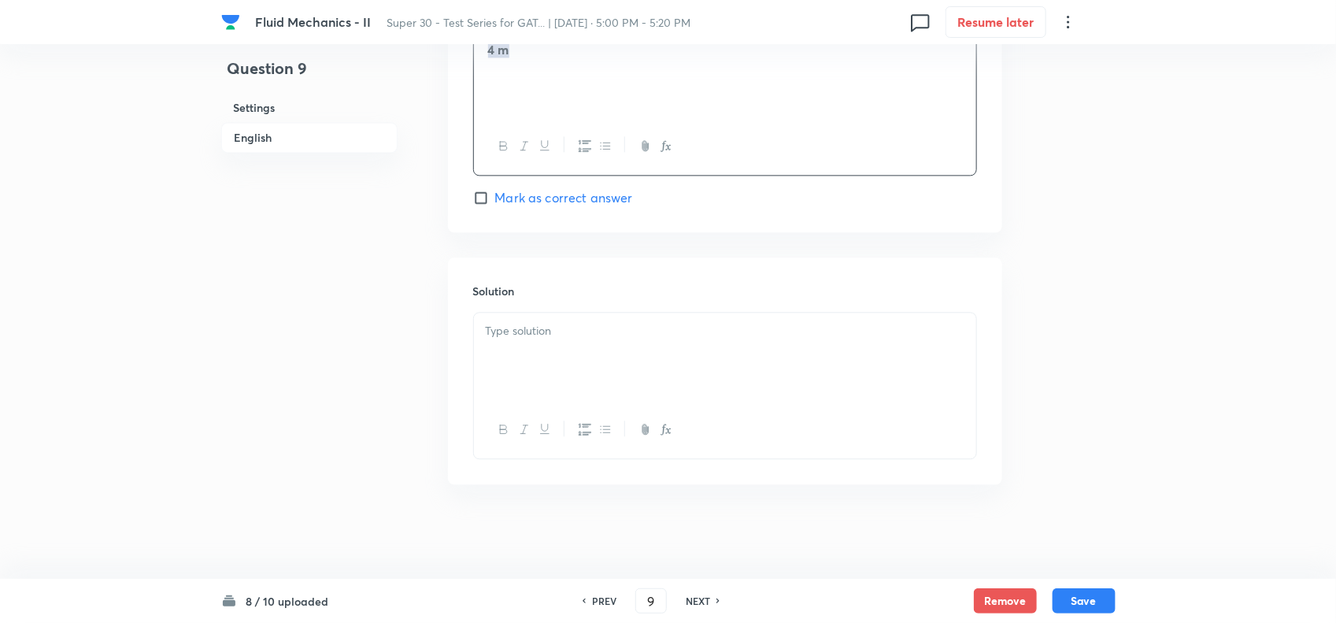
click at [571, 353] on div at bounding box center [725, 356] width 502 height 88
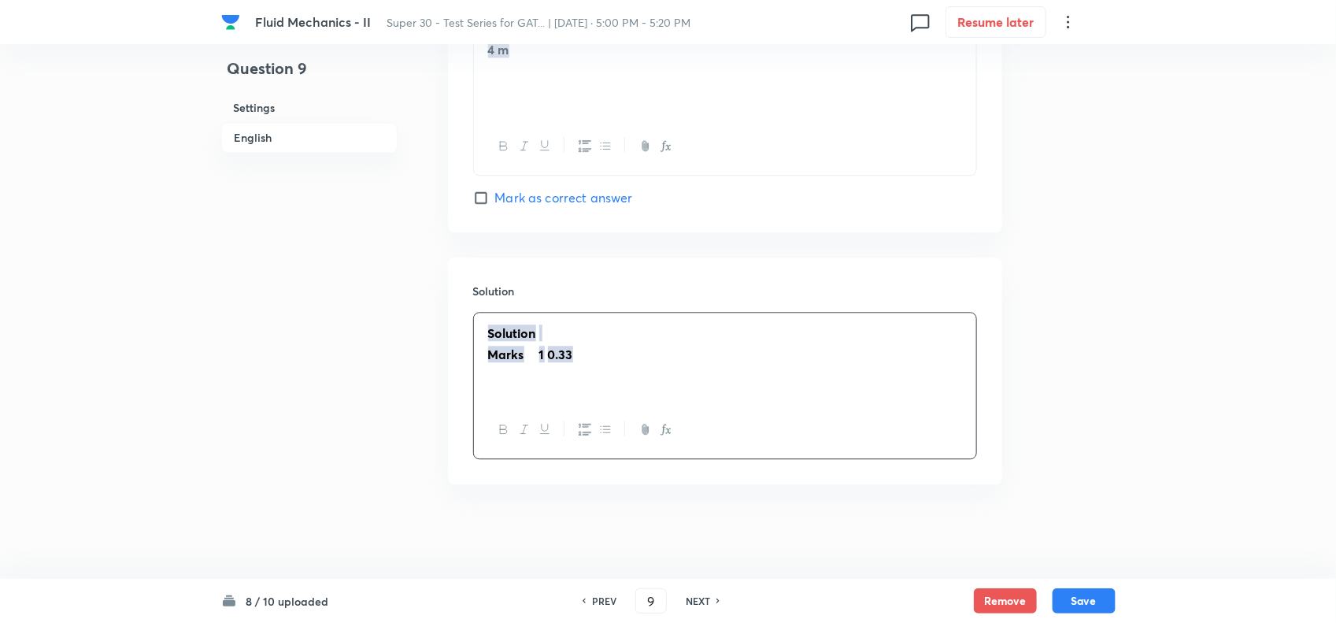
click at [520, 324] on strong "Solution" at bounding box center [512, 332] width 48 height 17
click at [528, 351] on strong "1" at bounding box center [530, 354] width 6 height 17
drag, startPoint x: 489, startPoint y: 354, endPoint x: 576, endPoint y: 360, distance: 87.6
click at [576, 360] on div "Marks 0.33" at bounding box center [725, 356] width 502 height 88
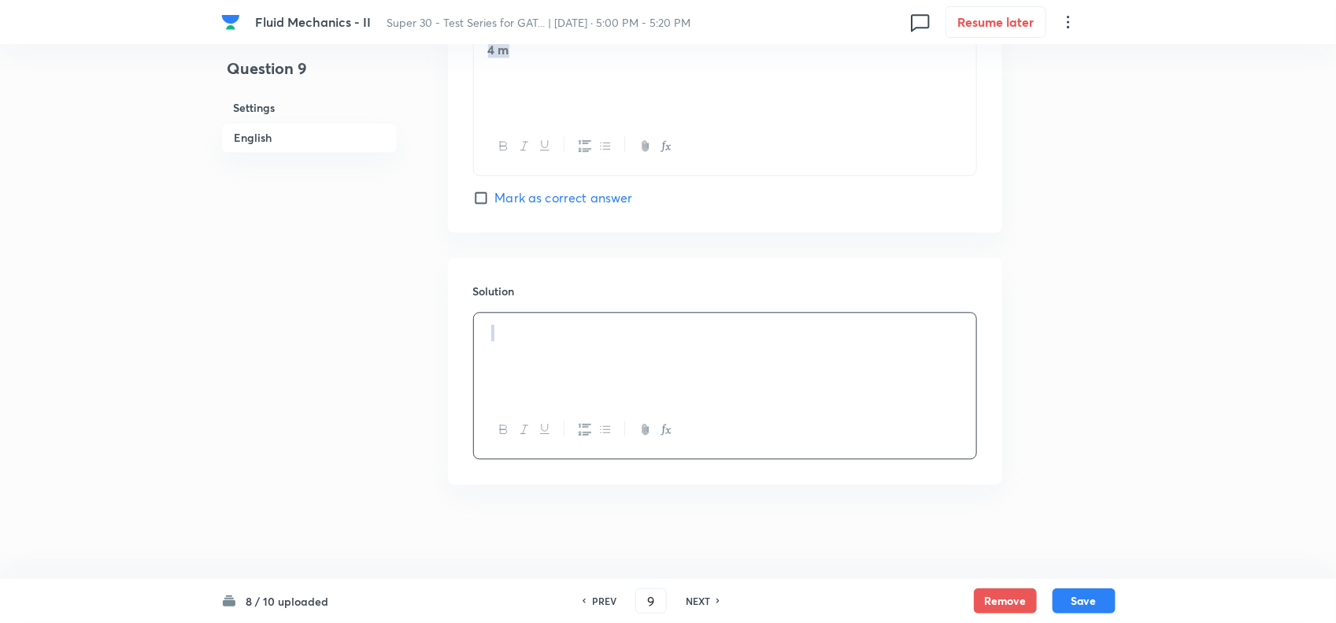
click at [549, 347] on p at bounding box center [725, 354] width 479 height 18
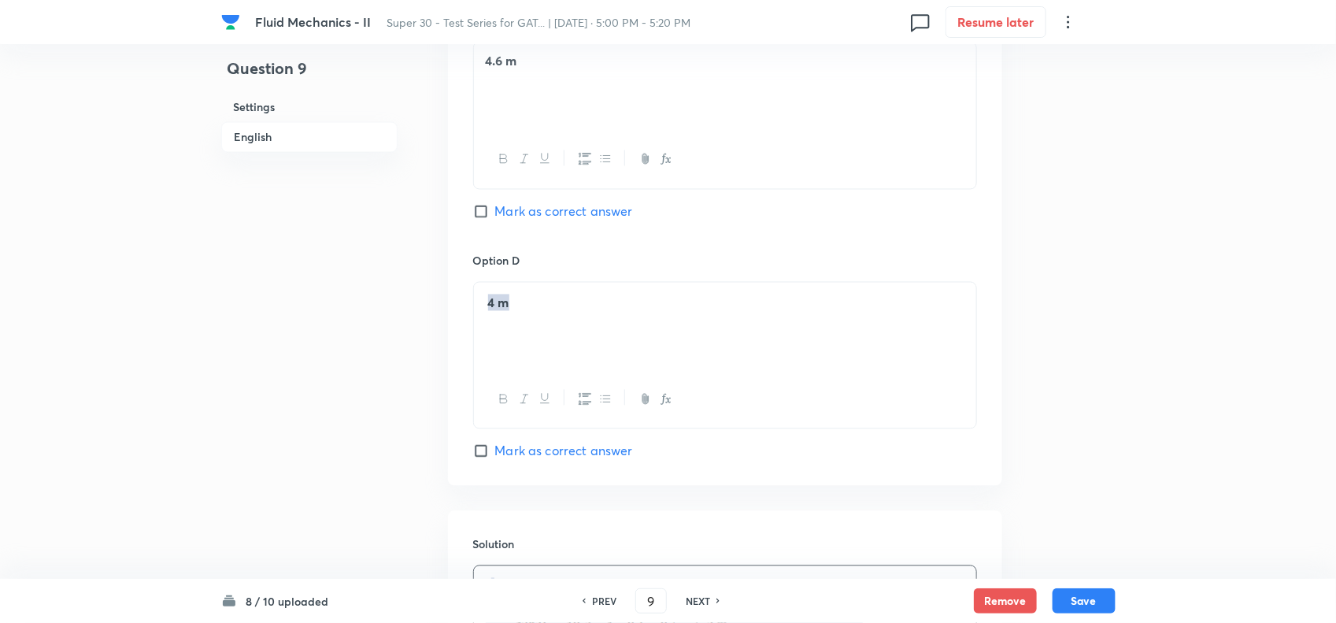
scroll to position [1230, 0]
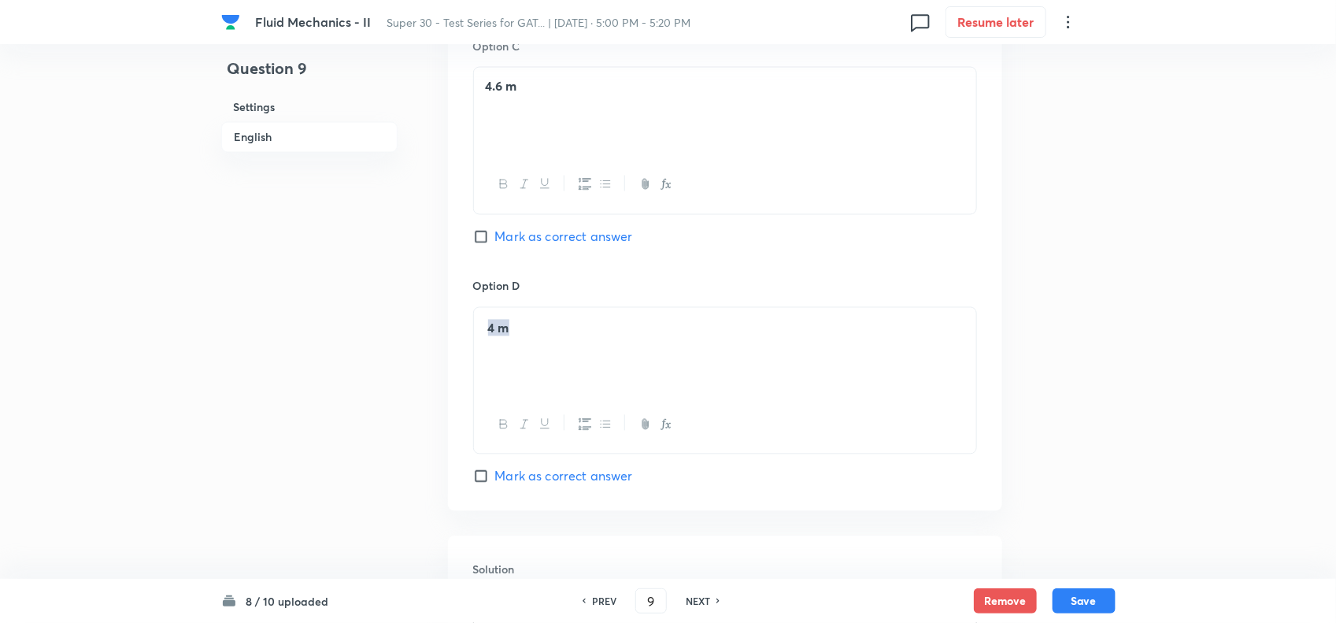
click at [484, 238] on input "Mark as correct answer" at bounding box center [484, 237] width 22 height 16
checkbox input "true"
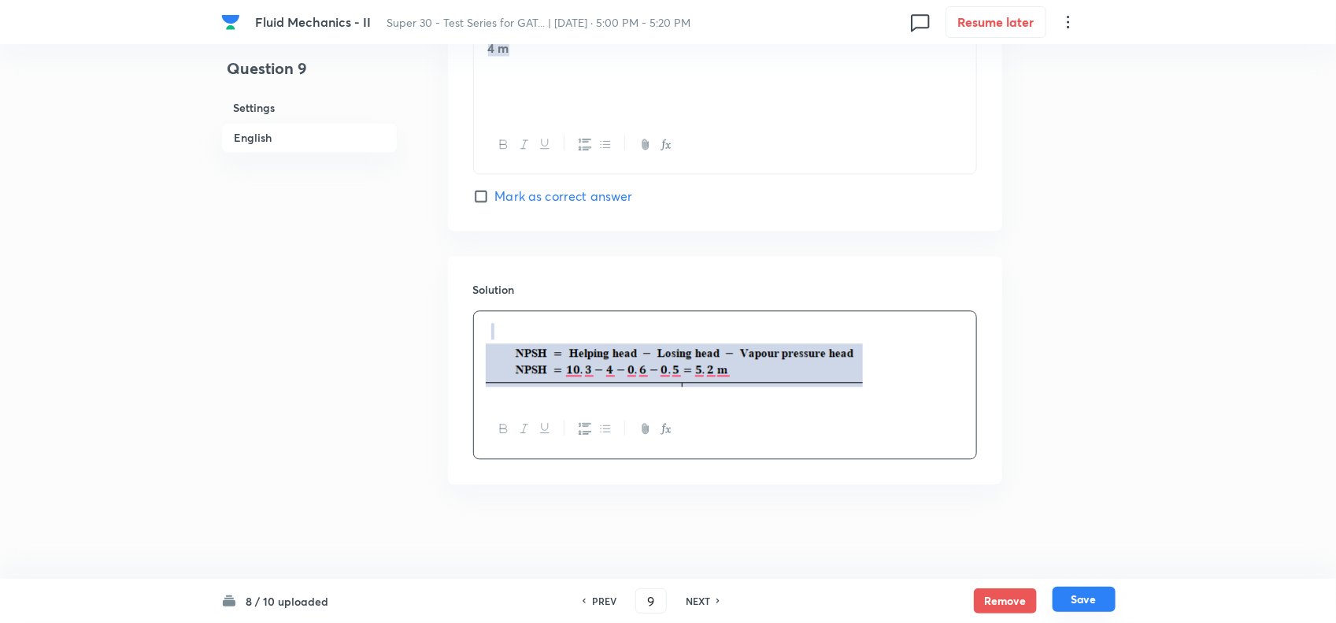
click at [1080, 601] on button "Save" at bounding box center [1083, 598] width 63 height 25
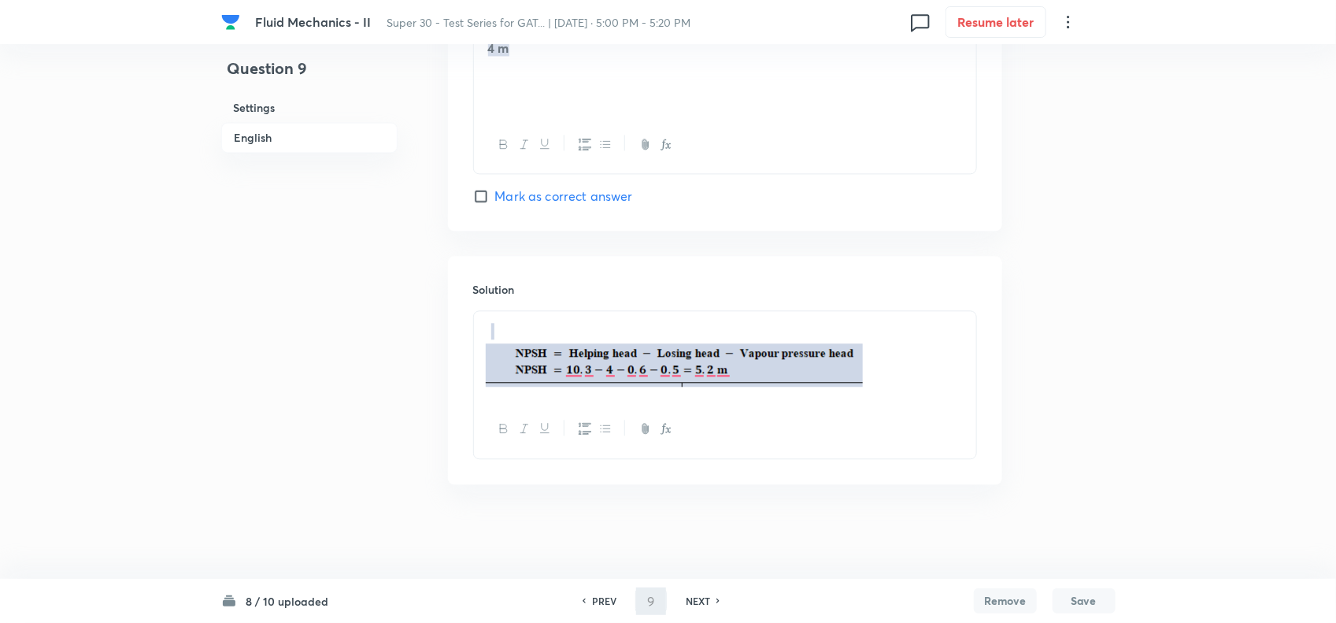
type input "10"
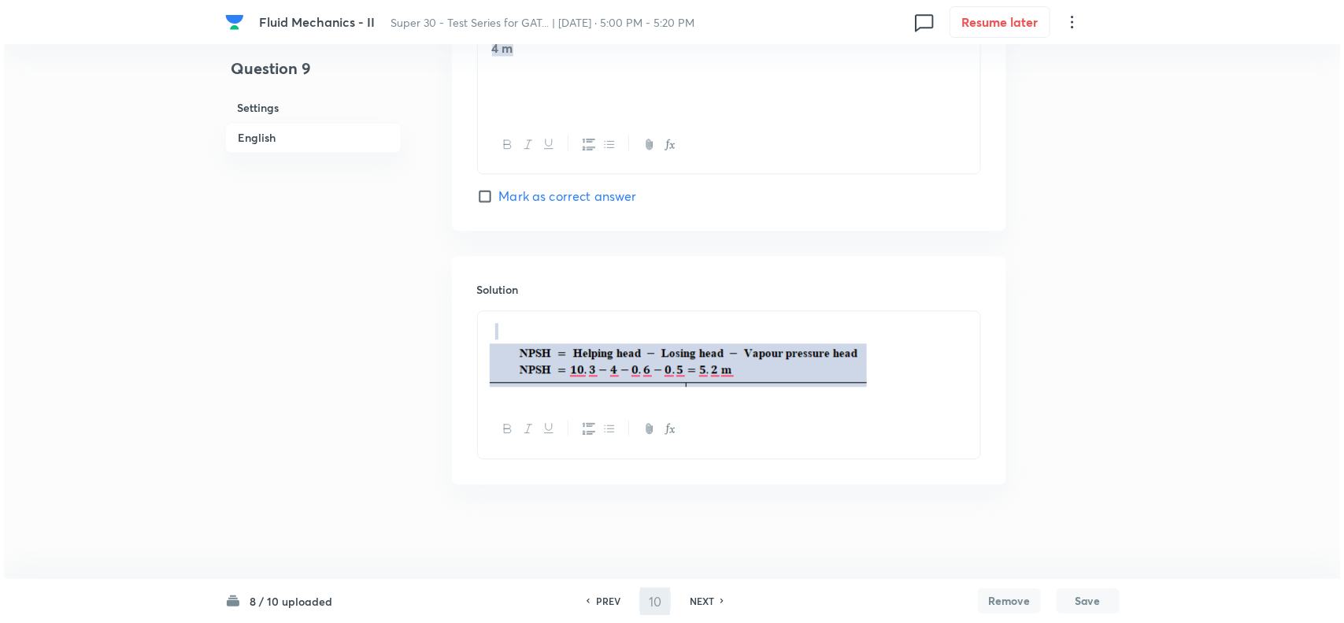
scroll to position [0, 0]
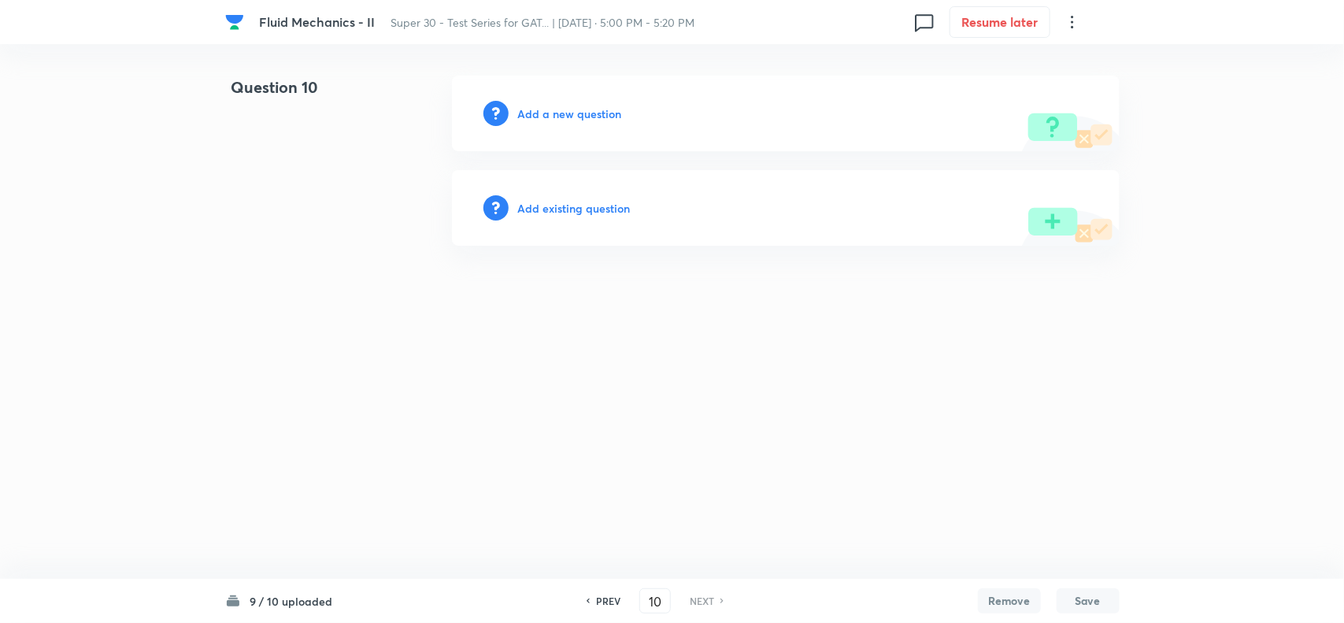
click at [567, 112] on h6 "Add a new question" at bounding box center [570, 113] width 104 height 17
click at [567, 112] on h6 "Choose a question type" at bounding box center [578, 113] width 121 height 17
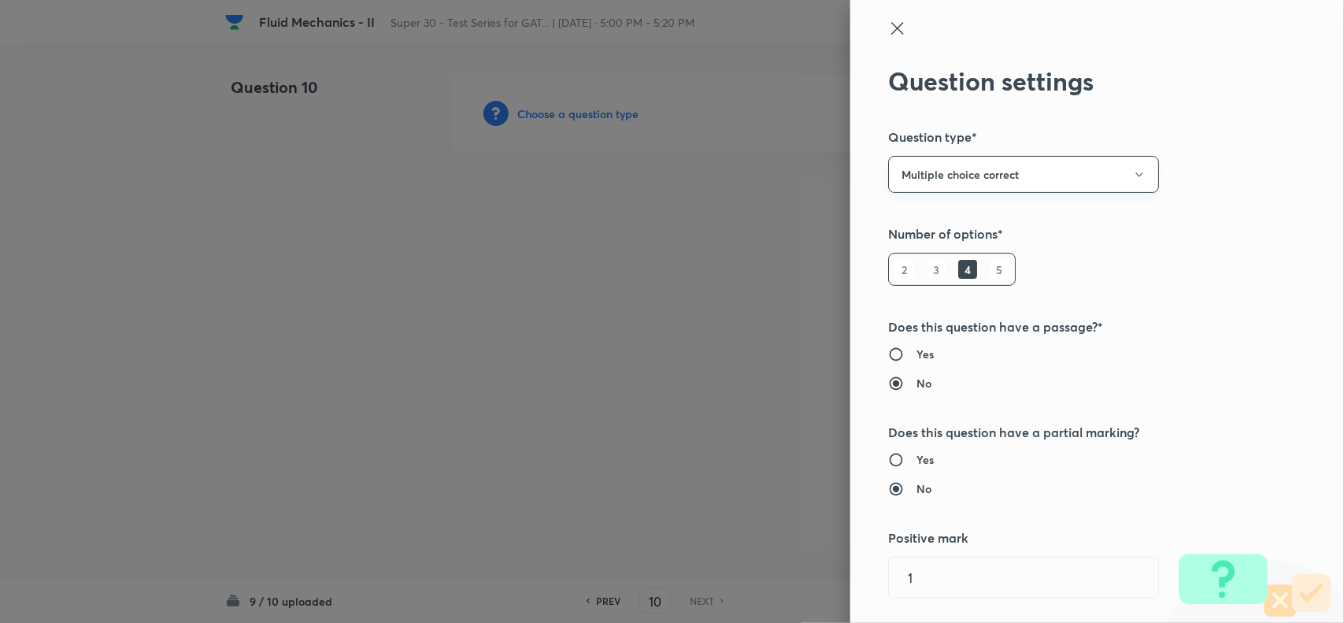
click at [918, 162] on button "Multiple choice correct" at bounding box center [1023, 174] width 271 height 37
click at [935, 277] on span "Integer" at bounding box center [1009, 280] width 250 height 17
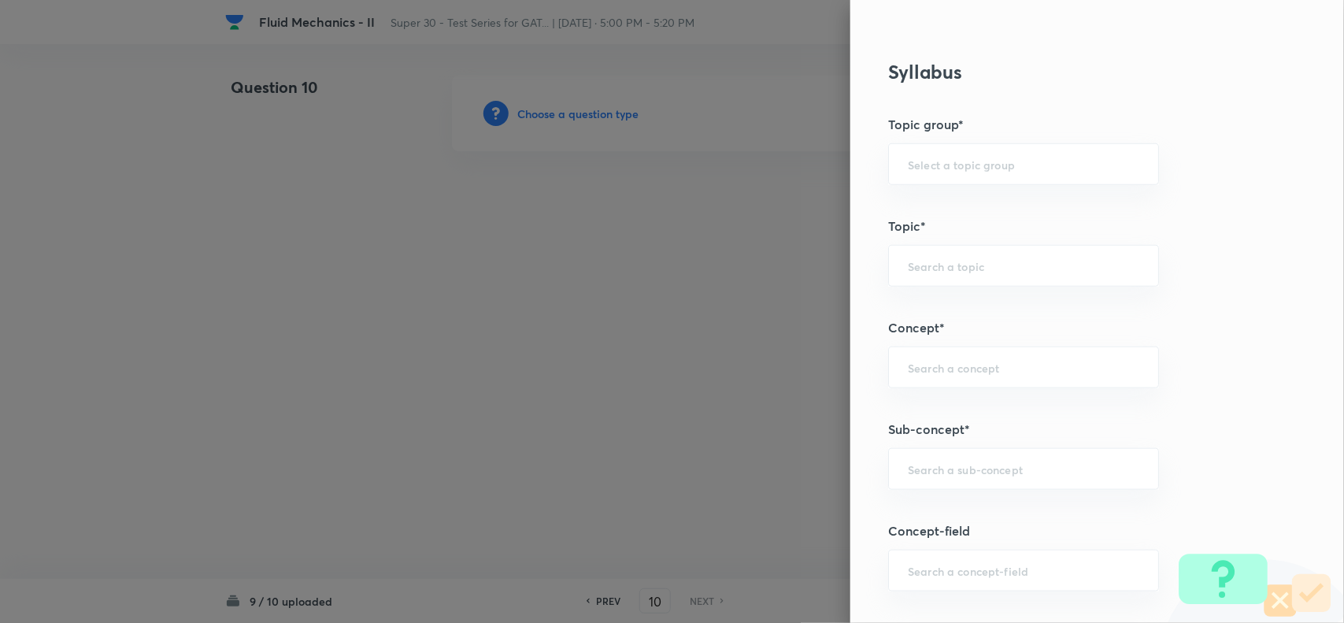
scroll to position [486, 0]
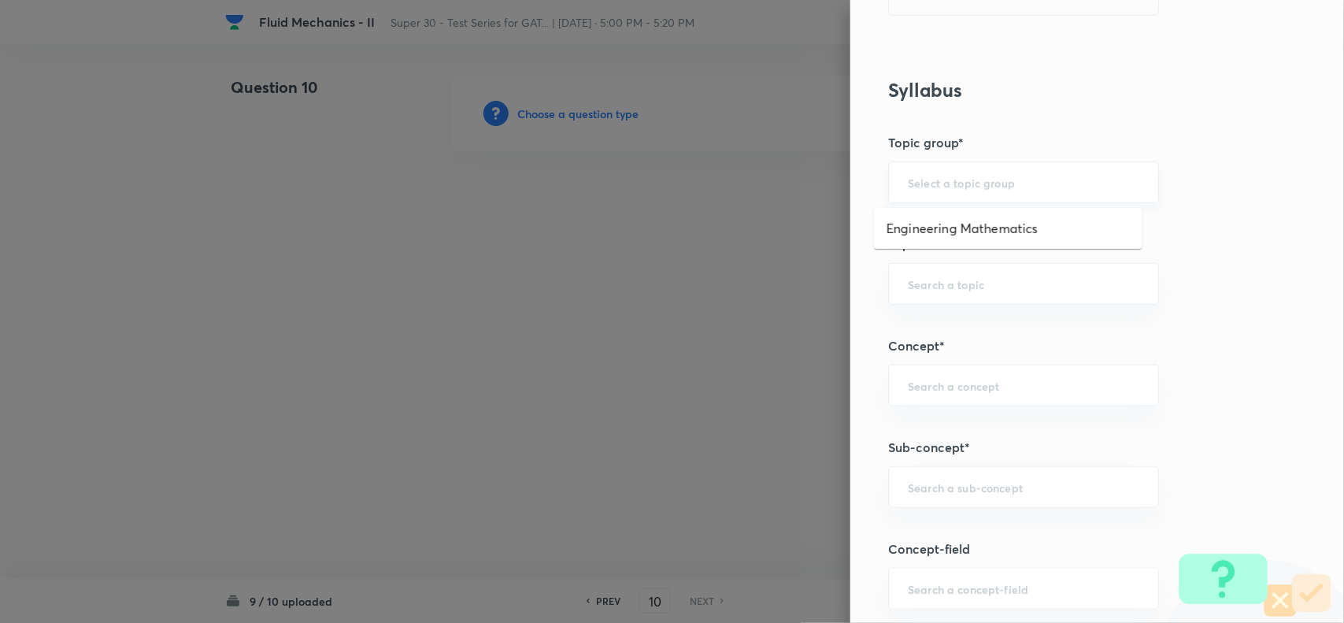
click at [915, 186] on input "text" at bounding box center [1023, 182] width 231 height 15
click at [930, 238] on li "Engineering Mathematics" at bounding box center [1008, 228] width 268 height 28
type input "Engineering Mathematics"
click at [922, 293] on div "​" at bounding box center [1023, 284] width 271 height 42
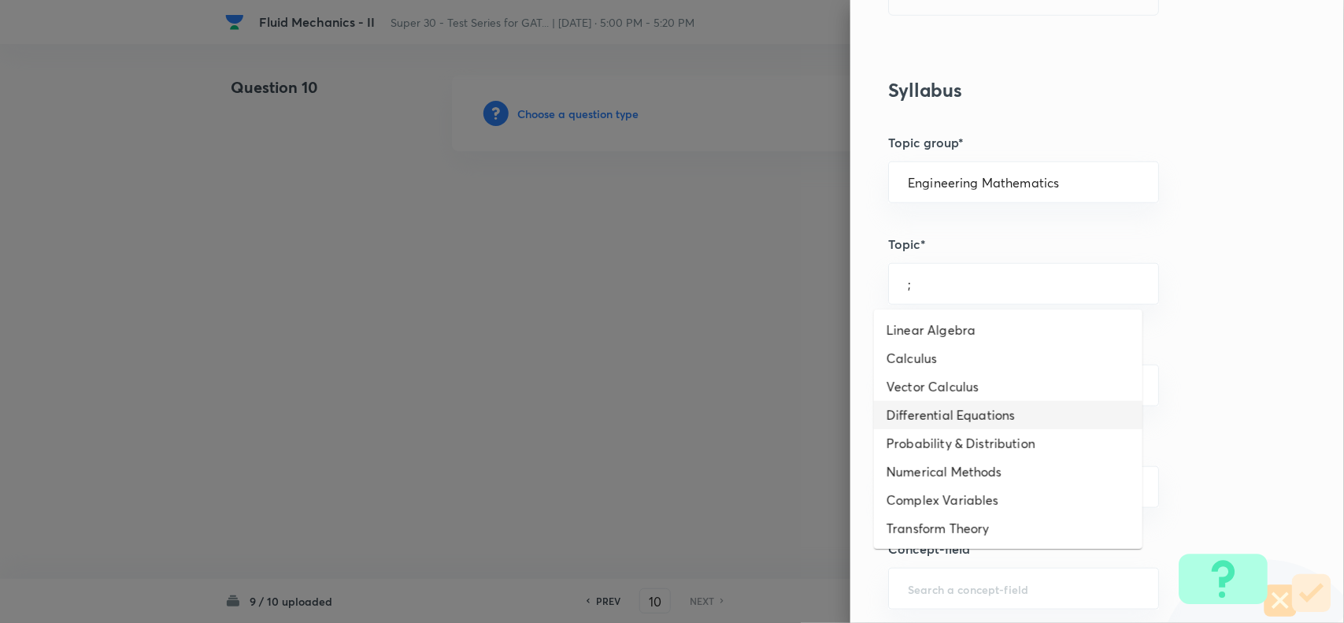
click at [930, 403] on li "Differential Equations" at bounding box center [1008, 415] width 268 height 28
type input "Differential Equations"
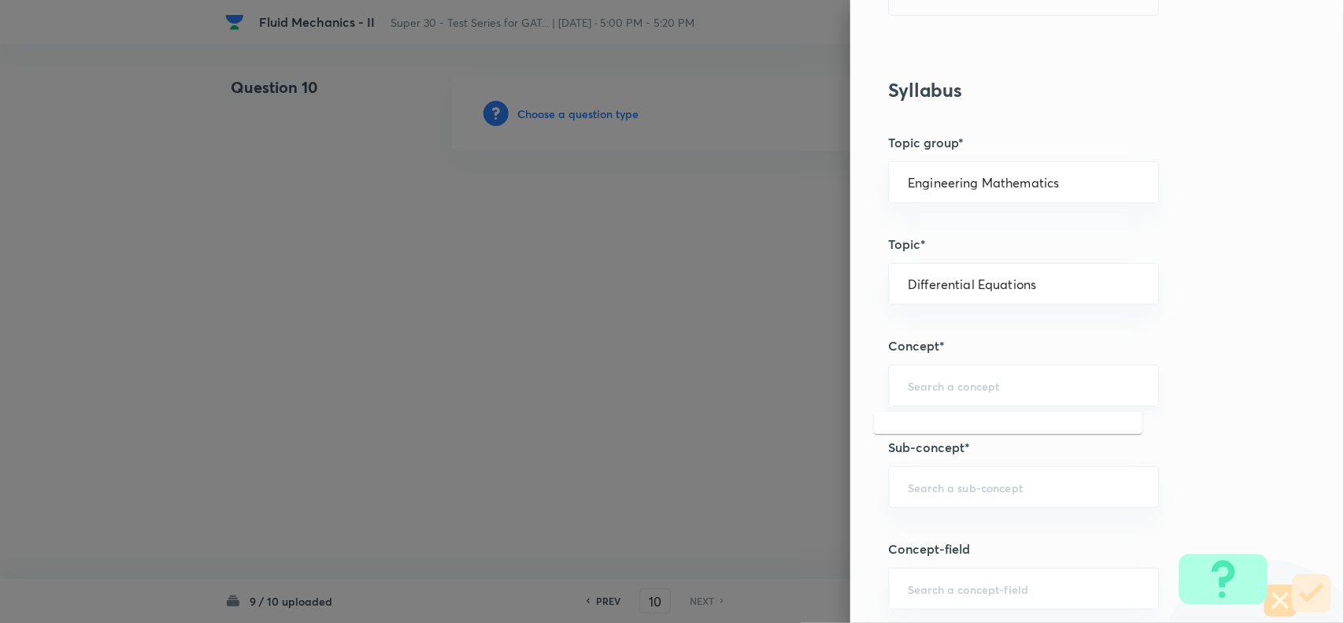
click at [919, 382] on input "text" at bounding box center [1023, 385] width 231 height 15
click at [930, 443] on li "Ordinary Differential Equation" at bounding box center [1008, 432] width 268 height 28
type input "Ordinary Differential Equation"
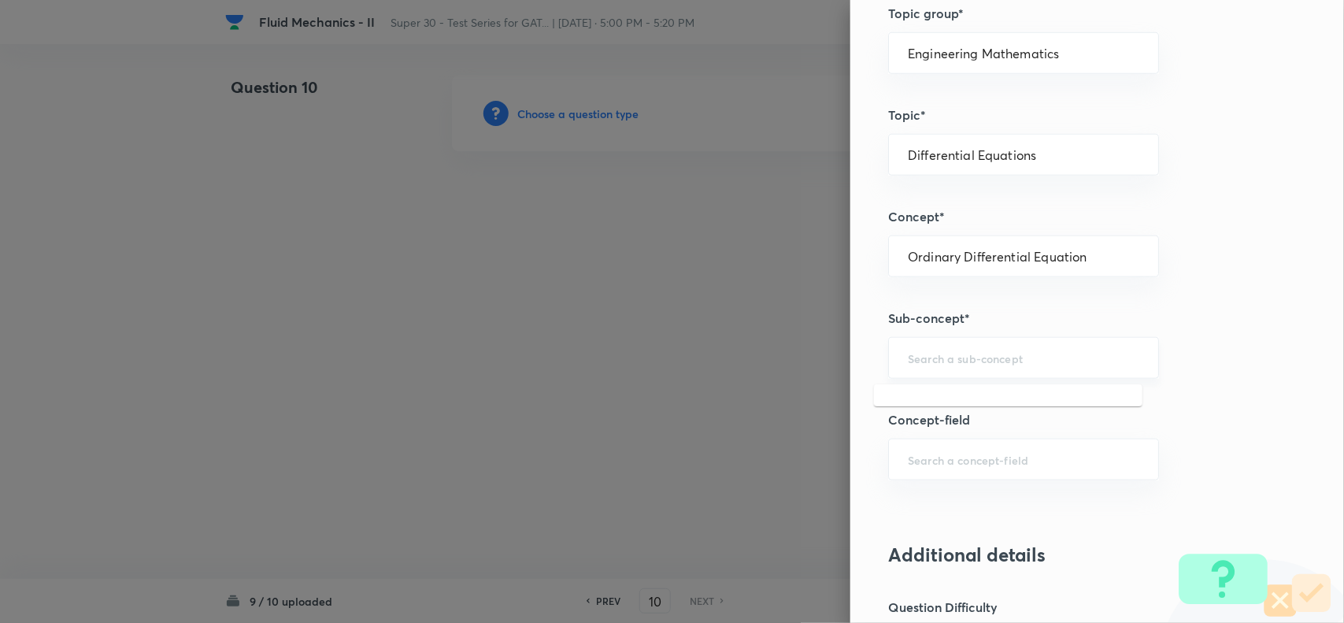
click at [908, 360] on input "text" at bounding box center [1023, 357] width 231 height 15
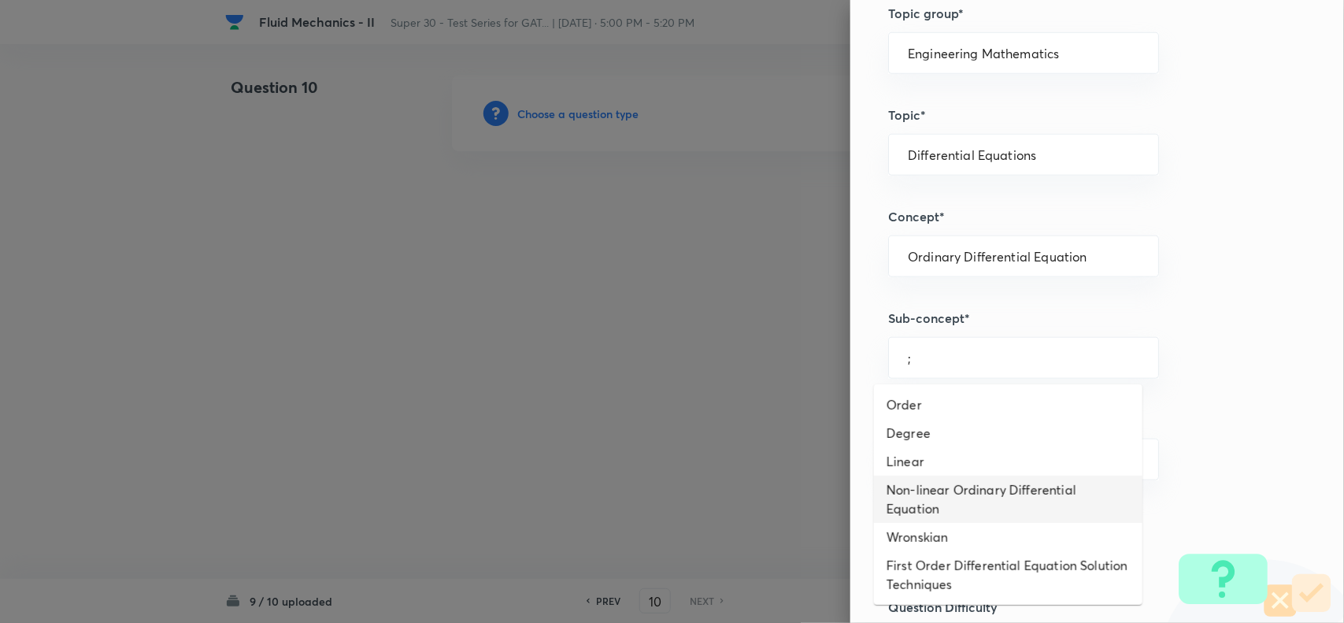
click at [933, 500] on li "Non-linear Ordinary Differential Equation" at bounding box center [1008, 498] width 268 height 47
type input "Non-linear Ordinary Differential Equation"
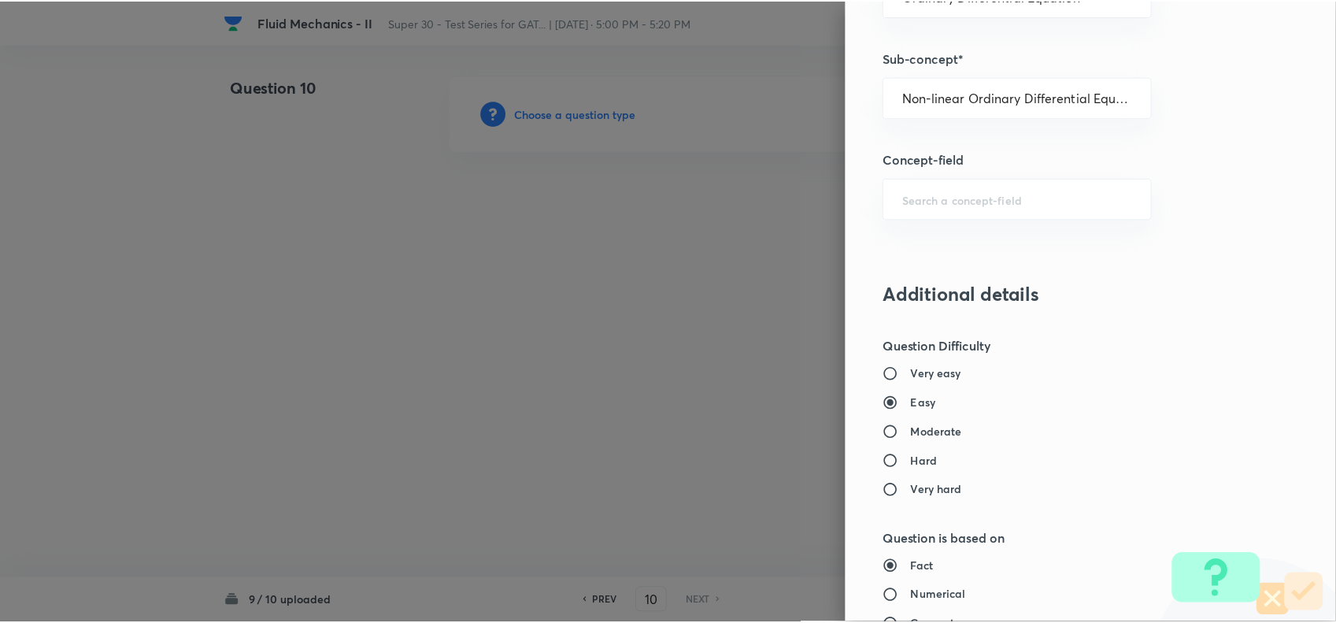
scroll to position [1433, 0]
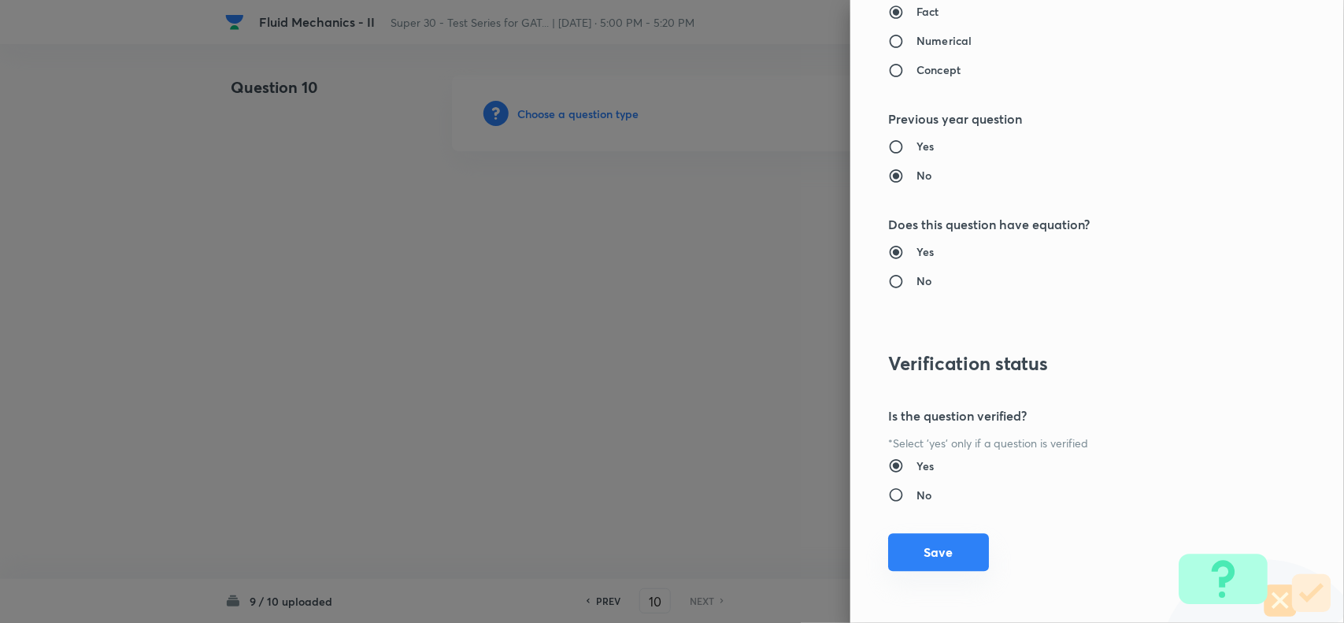
click at [905, 548] on button "Save" at bounding box center [938, 552] width 101 height 38
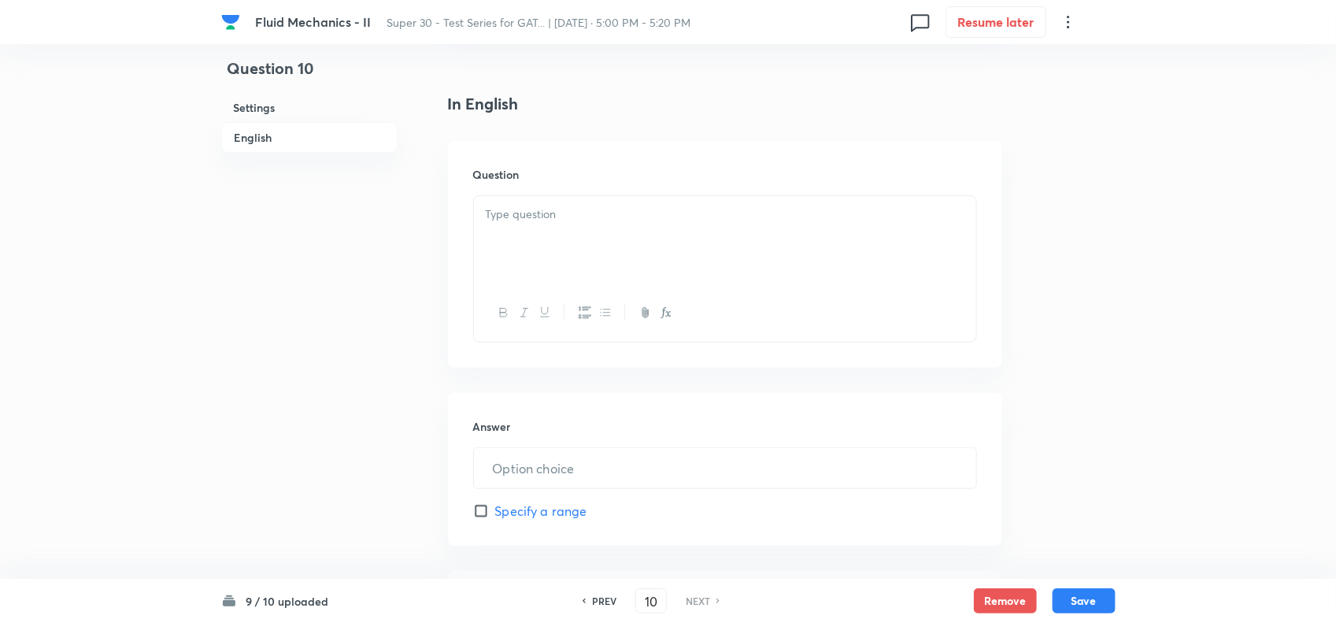
scroll to position [390, 0]
drag, startPoint x: 905, startPoint y: 548, endPoint x: 590, endPoint y: 211, distance: 461.1
click at [590, 211] on div "In English Question Answer ​ Specify a range Solution" at bounding box center [725, 447] width 554 height 706
click at [590, 211] on p at bounding box center [725, 216] width 479 height 18
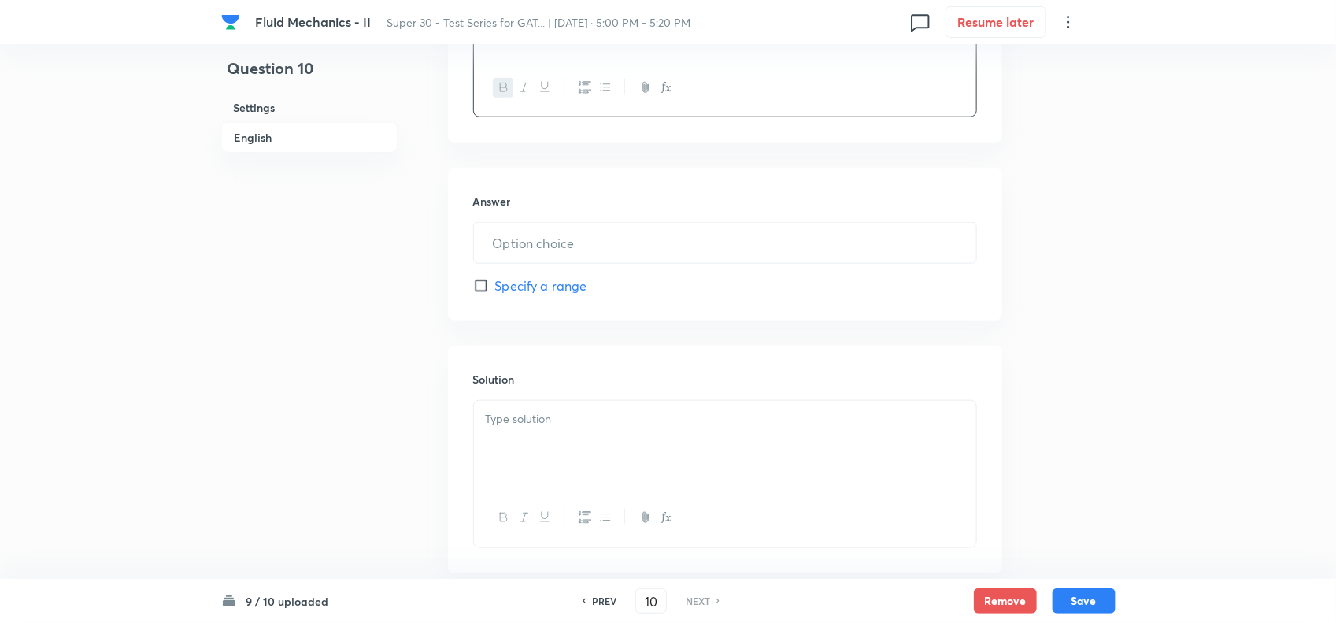
scroll to position [618, 0]
click at [555, 417] on p at bounding box center [725, 418] width 479 height 18
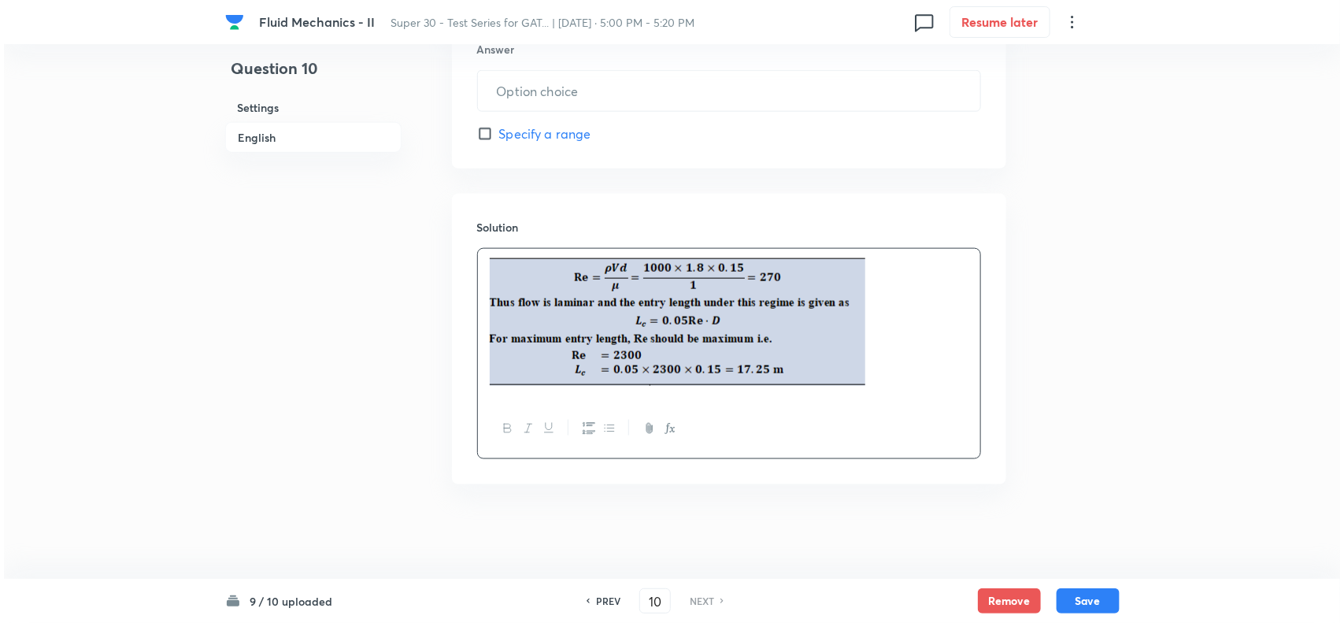
scroll to position [639, 0]
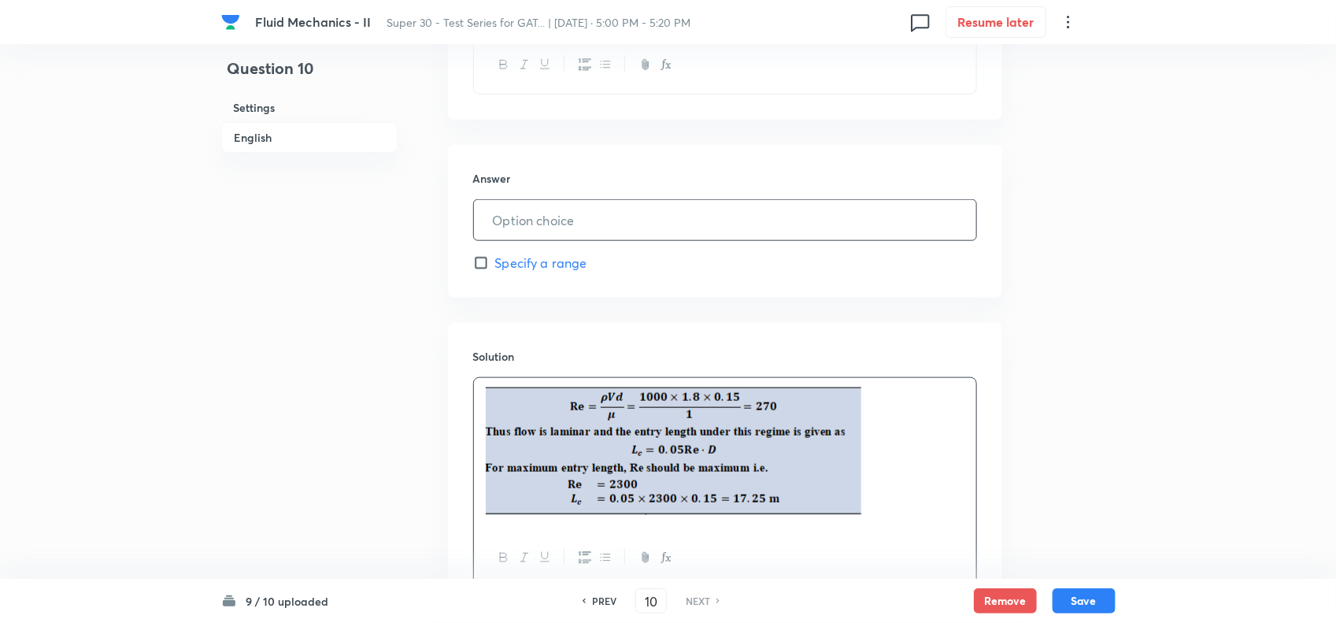
click at [595, 228] on input "text" at bounding box center [725, 220] width 502 height 40
type input "17.25"
click at [1087, 602] on button "Save" at bounding box center [1083, 598] width 63 height 25
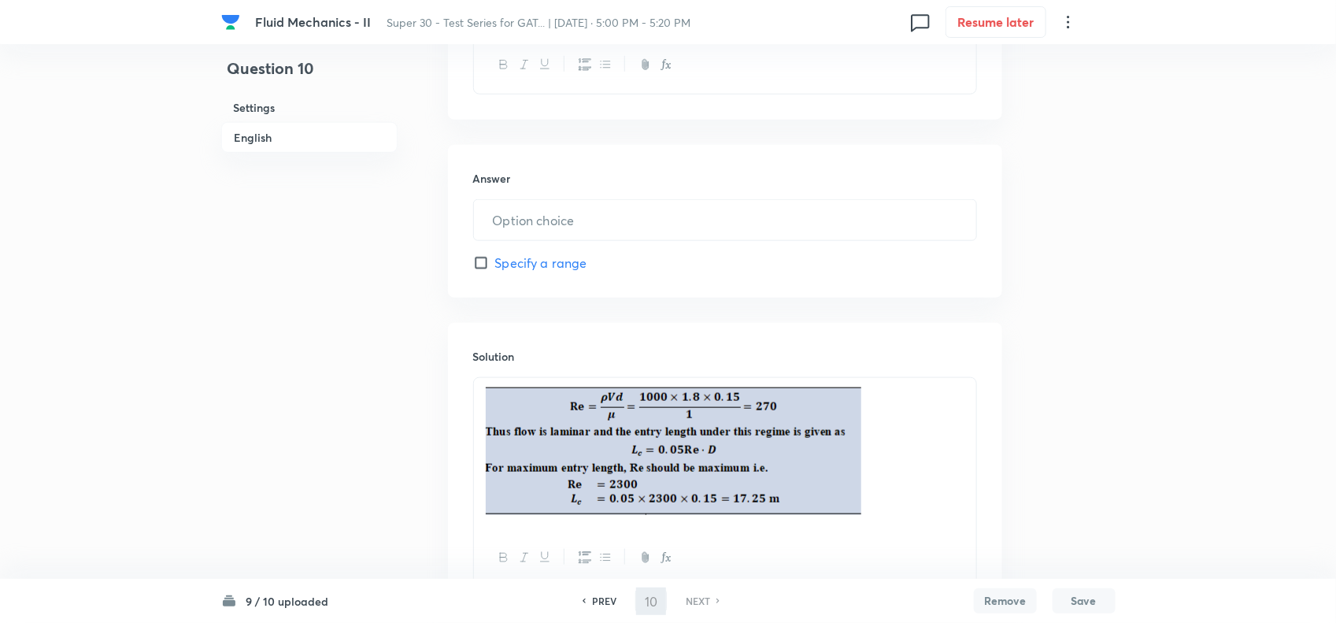
type input "17.25"
click at [1081, 596] on button "Save" at bounding box center [1083, 598] width 63 height 25
type input "17.25"
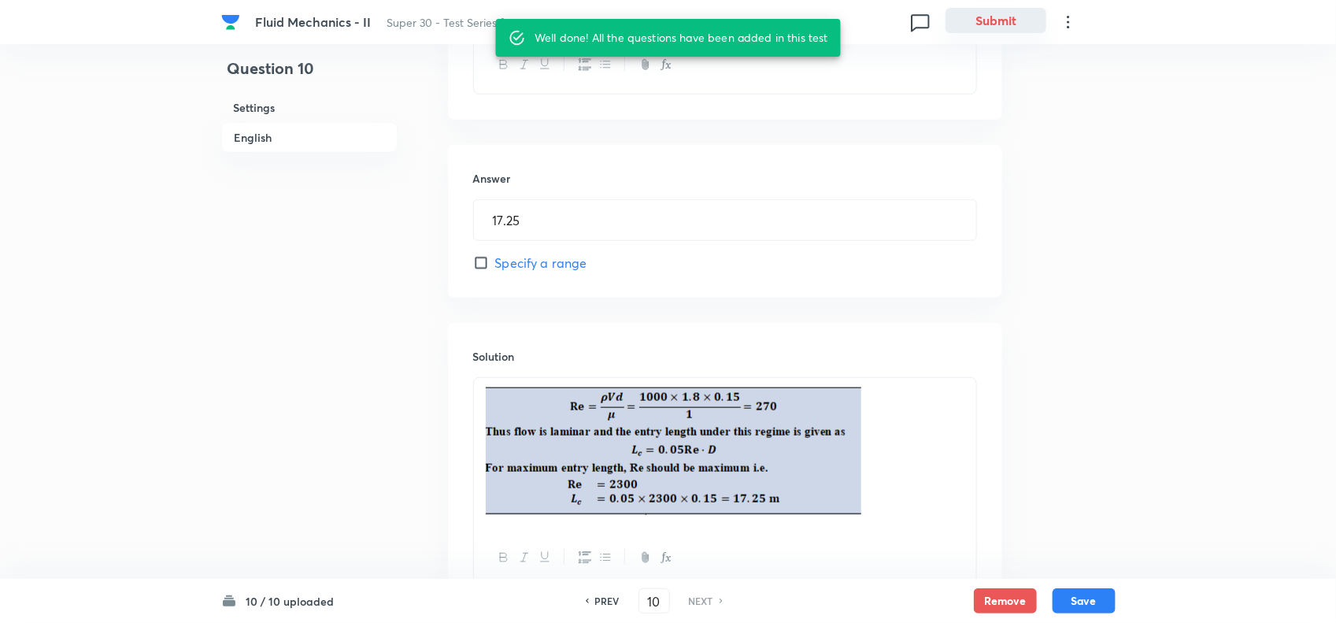
click at [978, 20] on button "Submit" at bounding box center [995, 20] width 101 height 25
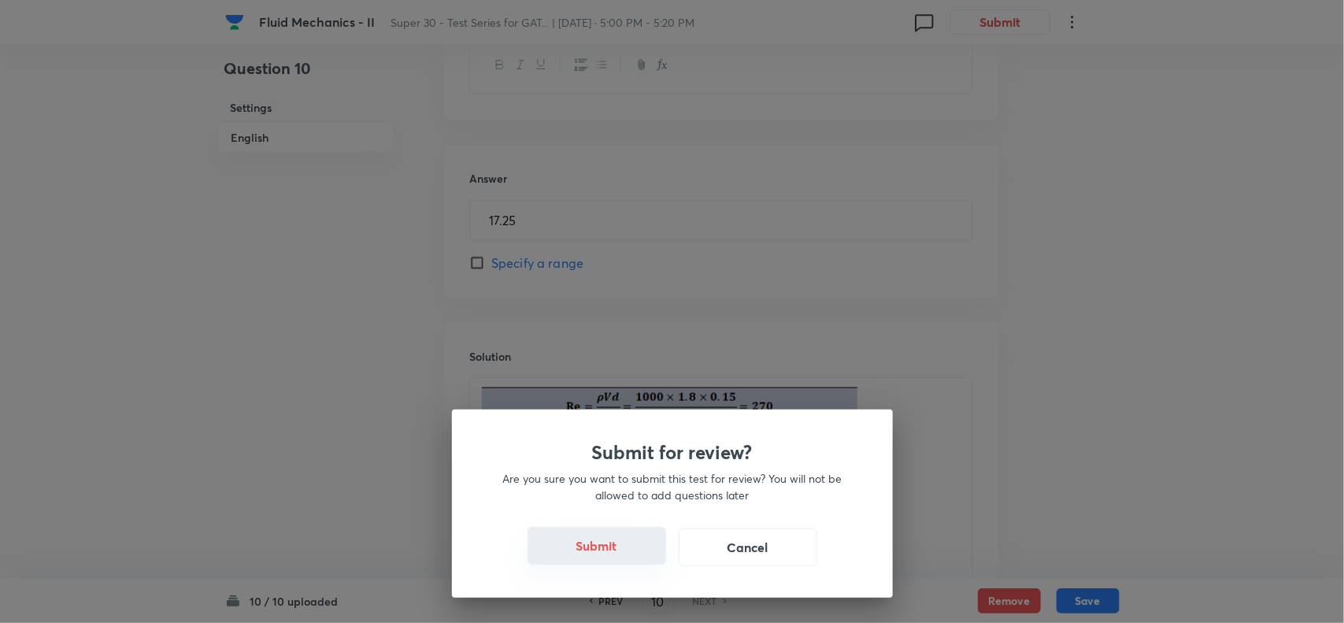
click at [587, 560] on button "Submit" at bounding box center [596, 546] width 139 height 38
click at [588, 545] on button "Submit" at bounding box center [596, 546] width 139 height 38
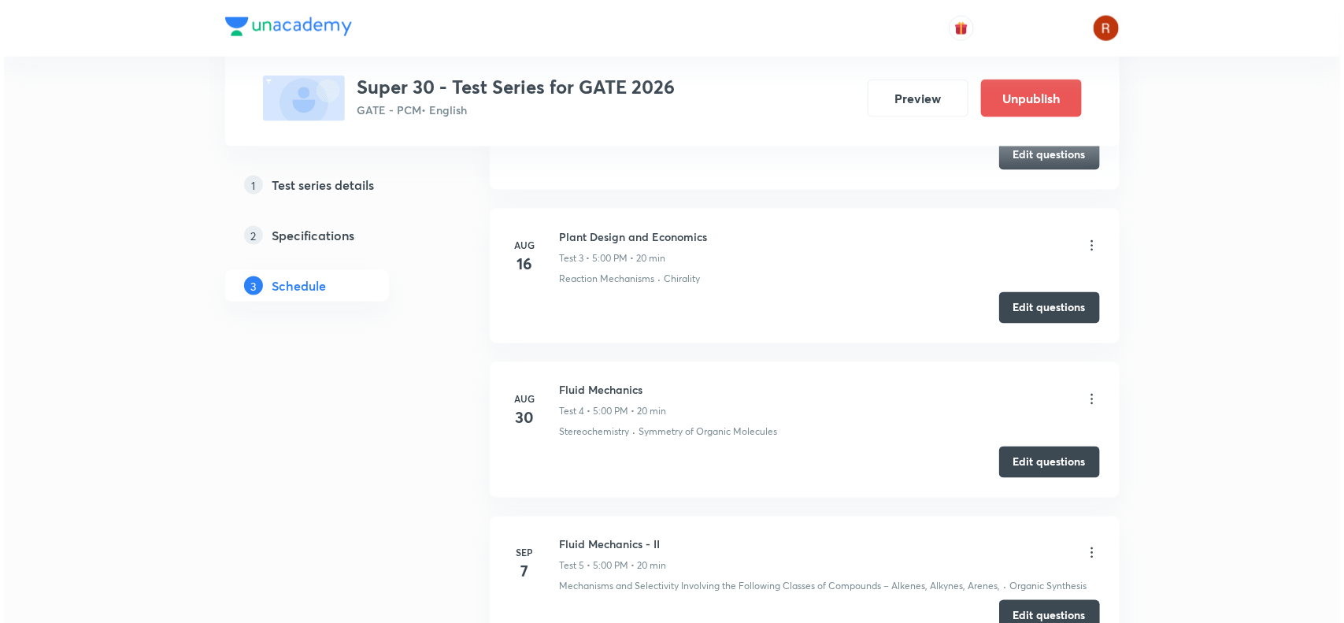
scroll to position [1208, 0]
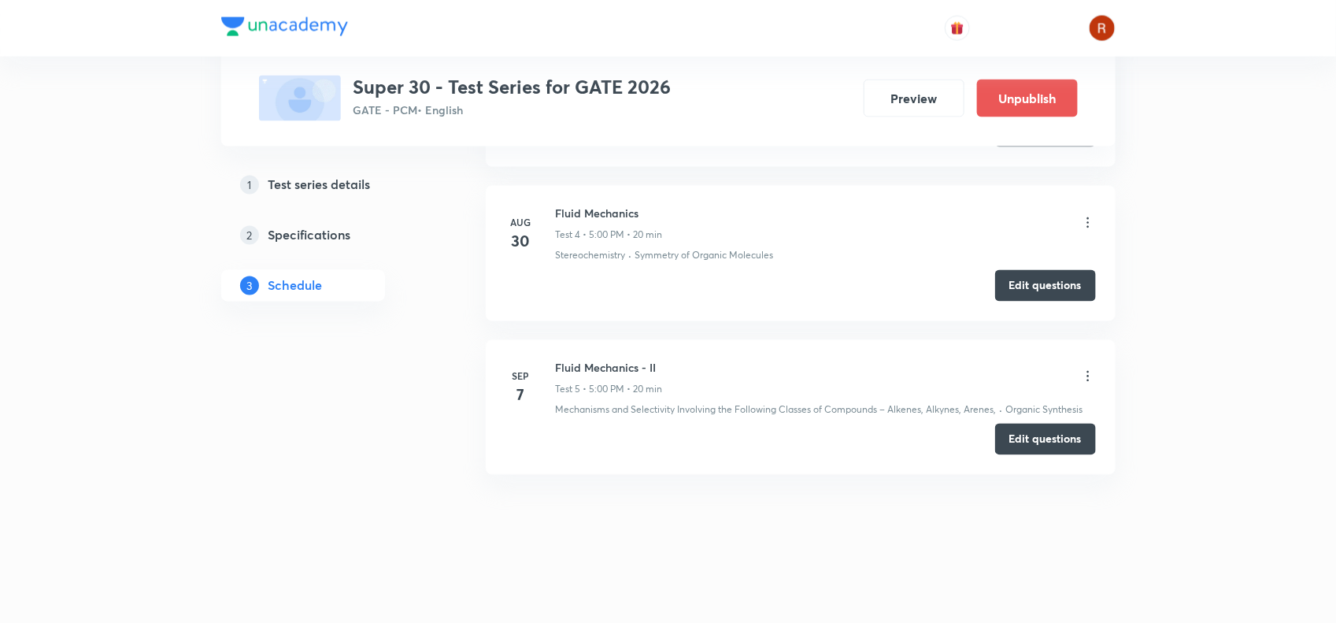
click at [1086, 378] on icon at bounding box center [1088, 376] width 16 height 16
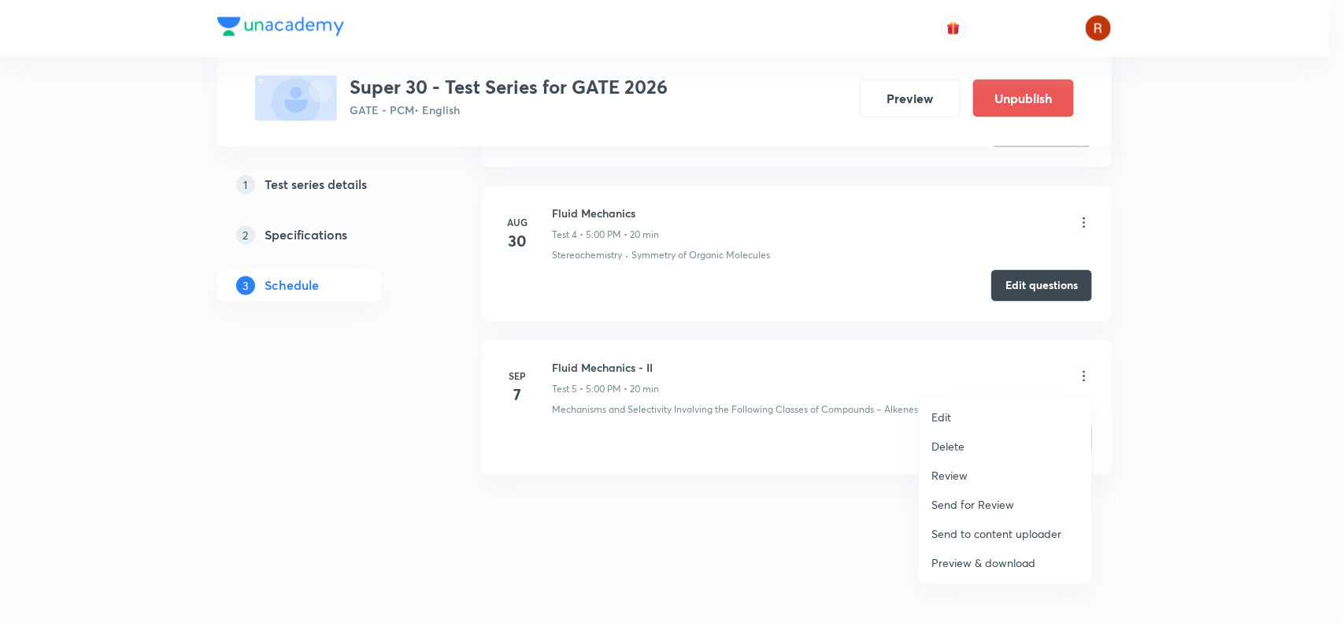
click at [952, 413] on li "Edit" at bounding box center [1005, 416] width 172 height 29
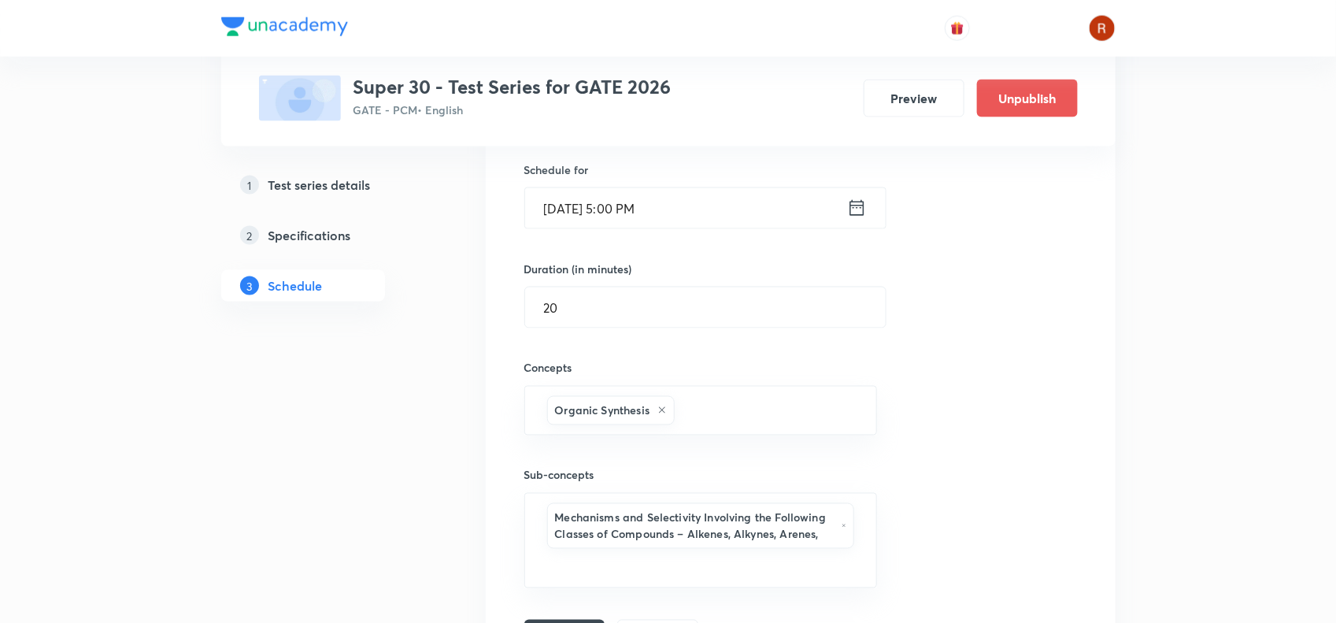
scroll to position [954, 0]
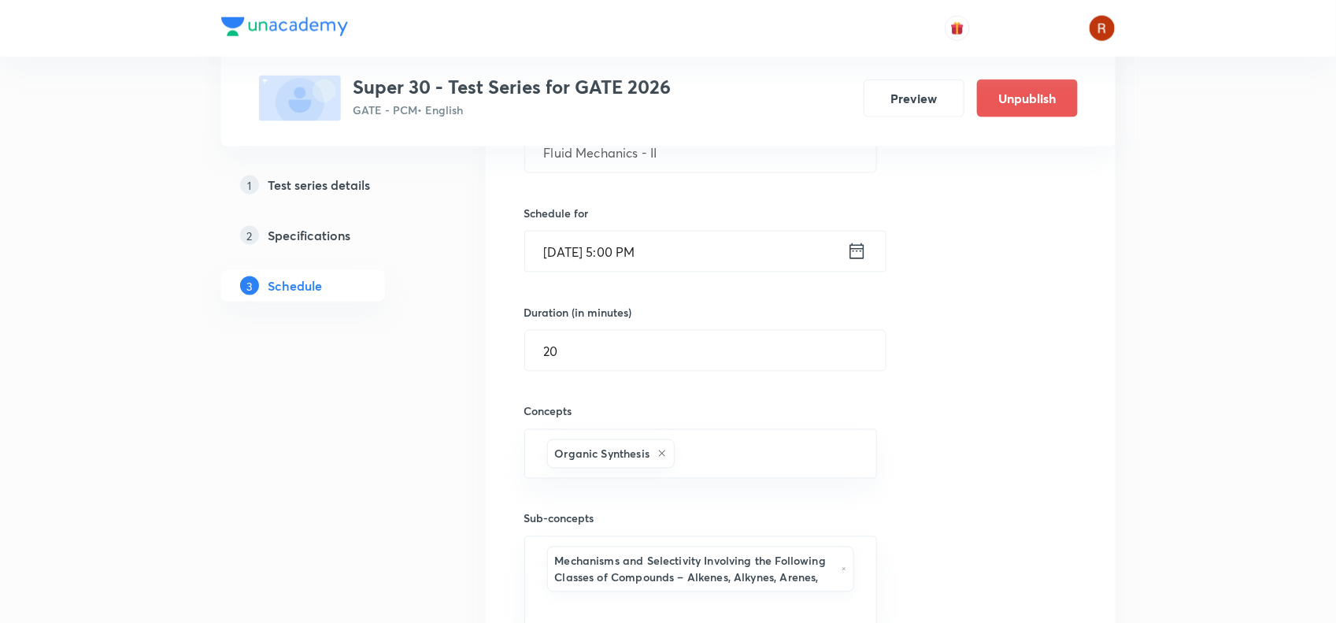
click at [635, 252] on input "[DATE] 5:00 PM" at bounding box center [686, 251] width 322 height 40
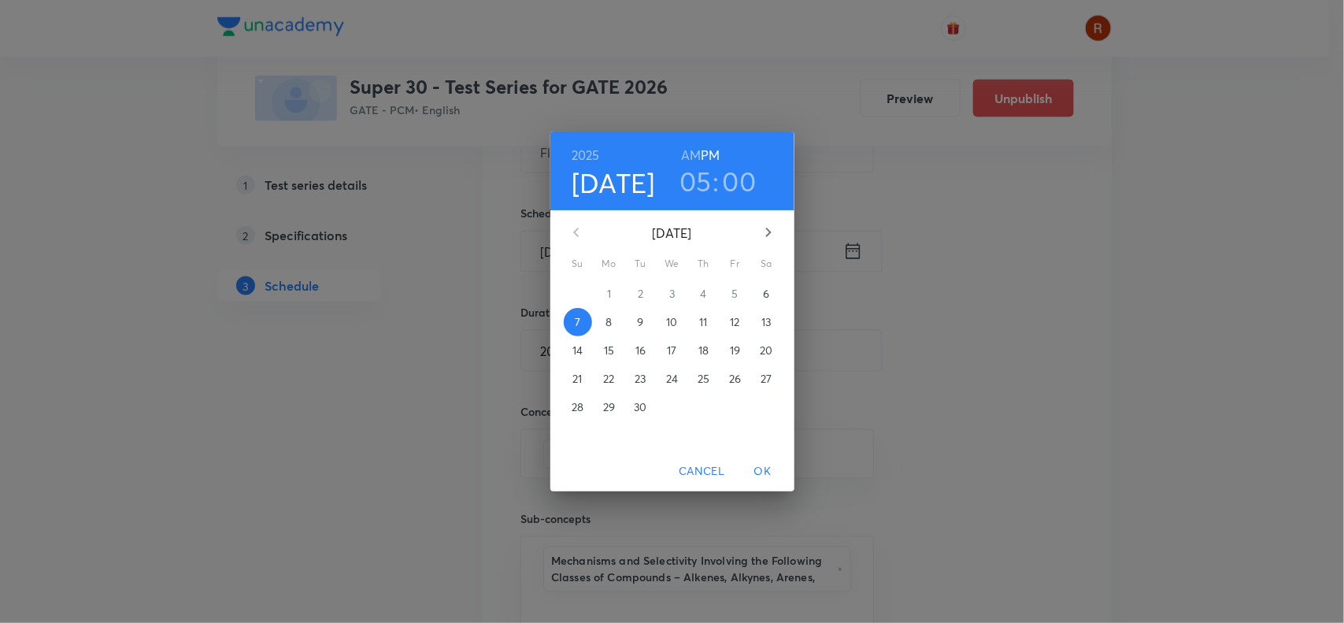
click at [765, 291] on p "6" at bounding box center [766, 294] width 6 height 16
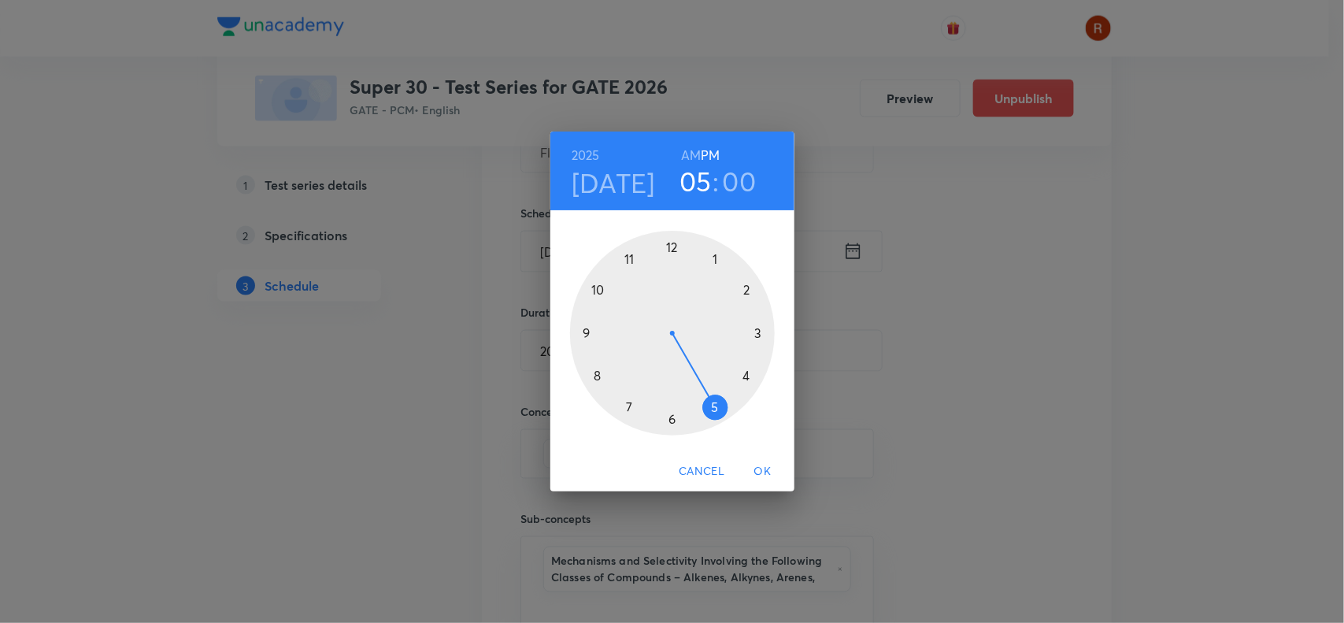
click at [758, 467] on span "OK" at bounding box center [763, 471] width 38 height 20
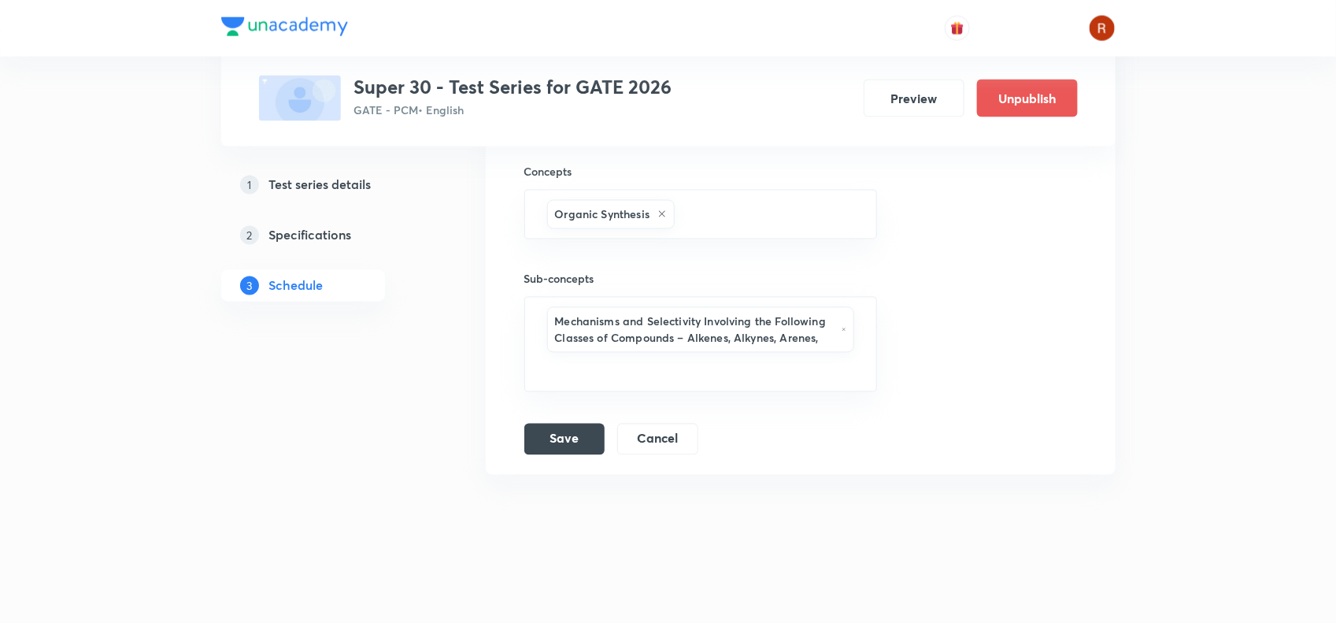
scroll to position [1197, 0]
click at [569, 431] on button "Save" at bounding box center [564, 437] width 80 height 31
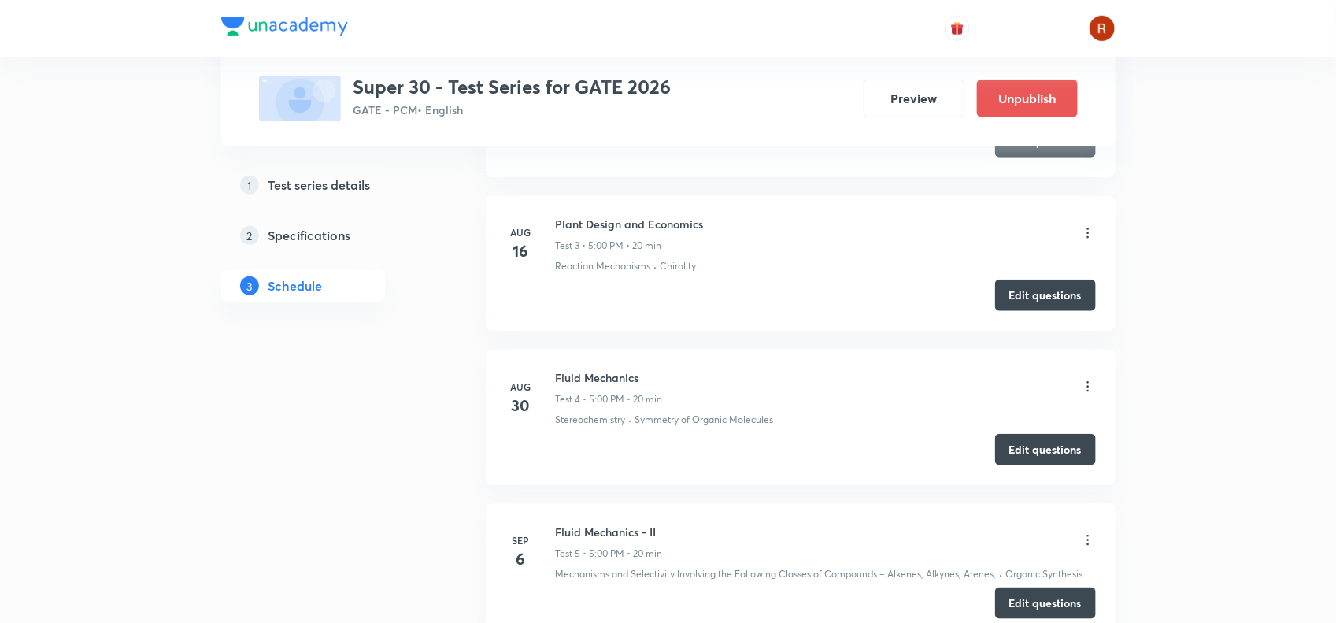
scroll to position [0, 0]
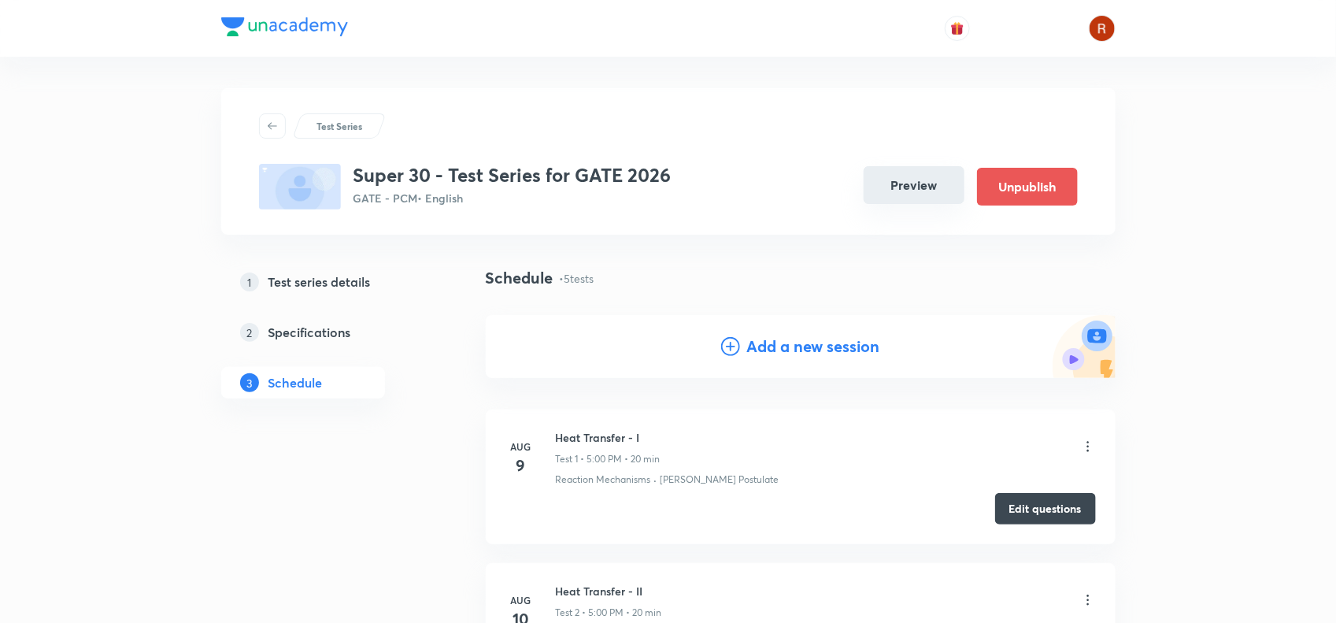
click at [908, 182] on button "Preview" at bounding box center [913, 185] width 101 height 38
